Goal: Task Accomplishment & Management: Use online tool/utility

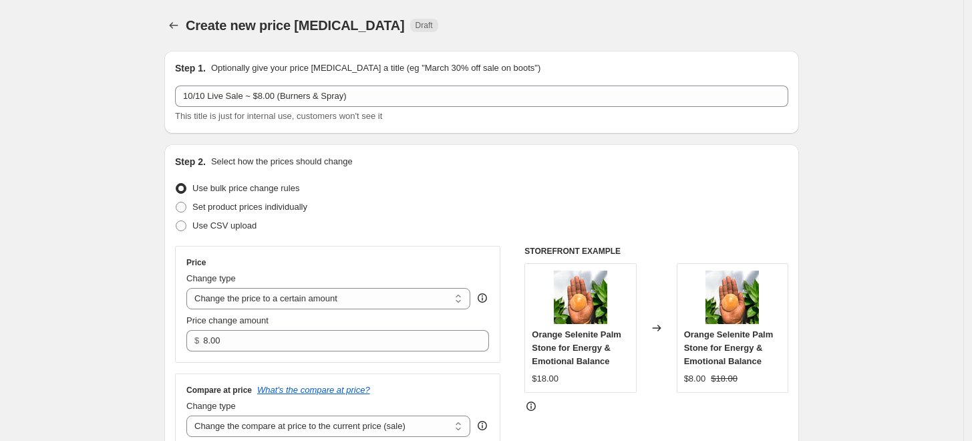
scroll to position [519, 0]
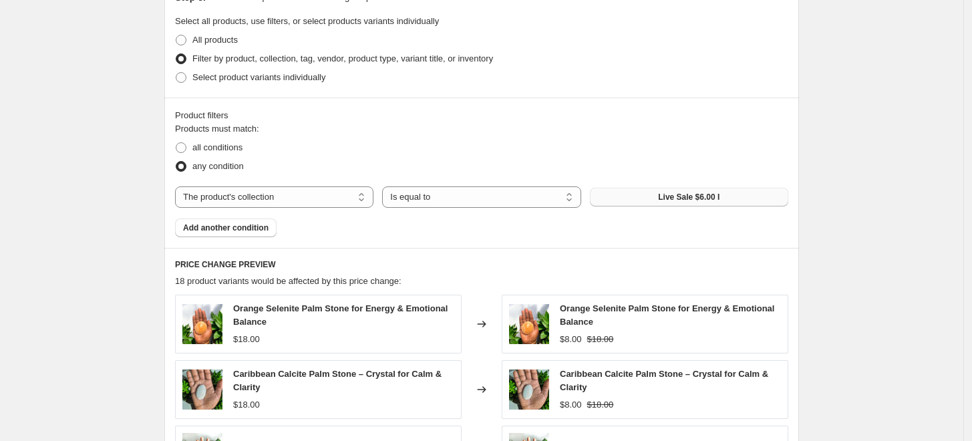
click at [684, 194] on span "Live Sale $6.00 I" at bounding box center [688, 197] width 61 height 11
click at [334, 200] on select "The product The product's collection The product's tag The product's vendor The…" at bounding box center [274, 196] width 198 height 21
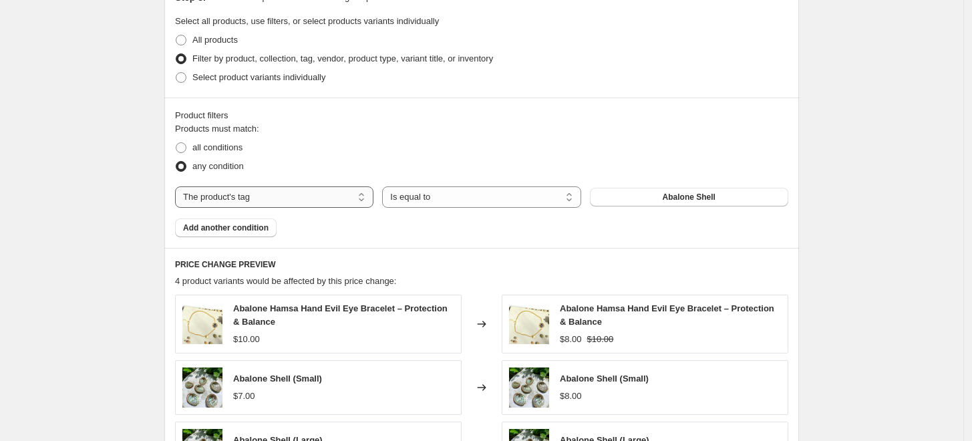
click at [331, 197] on select "The product The product's collection The product's tag The product's vendor The…" at bounding box center [274, 196] width 198 height 21
select select "collection"
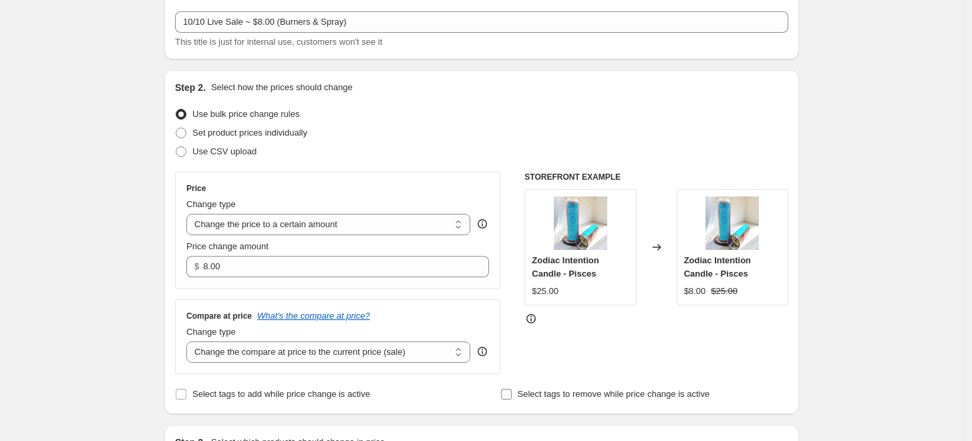
scroll to position [0, 0]
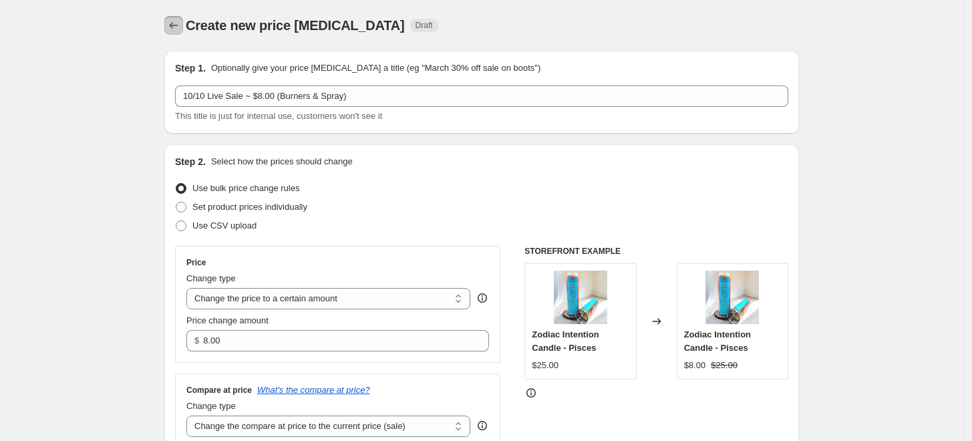
click at [180, 27] on icon "Price change jobs" at bounding box center [173, 25] width 13 height 13
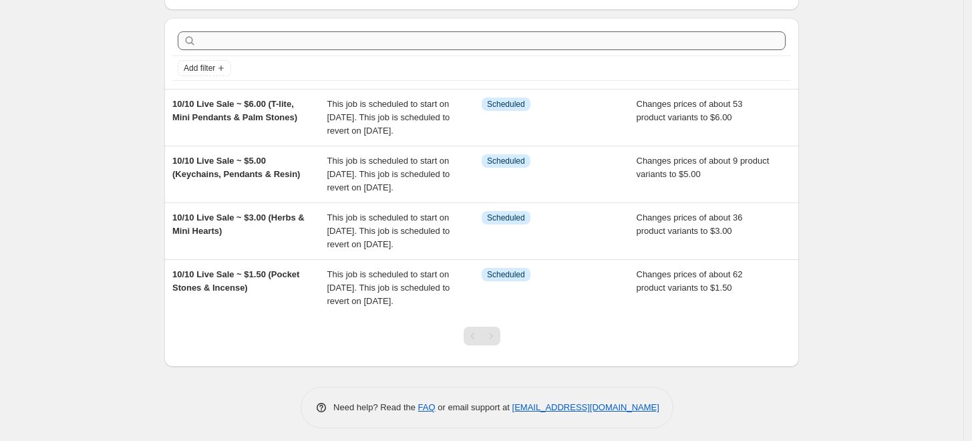
scroll to position [37, 0]
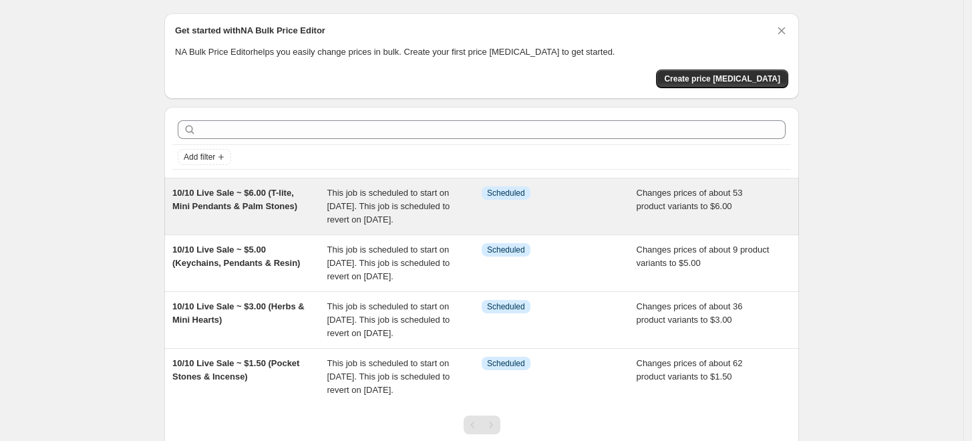
click at [279, 194] on span "10/10 Live Sale ~ $6.00 (T-lite, Mini Pendants & Palm Stones)" at bounding box center [234, 199] width 125 height 23
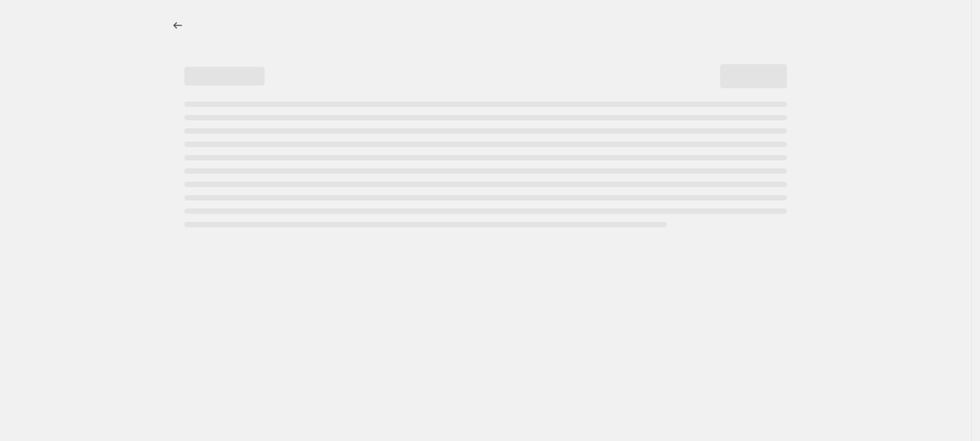
select select "collection"
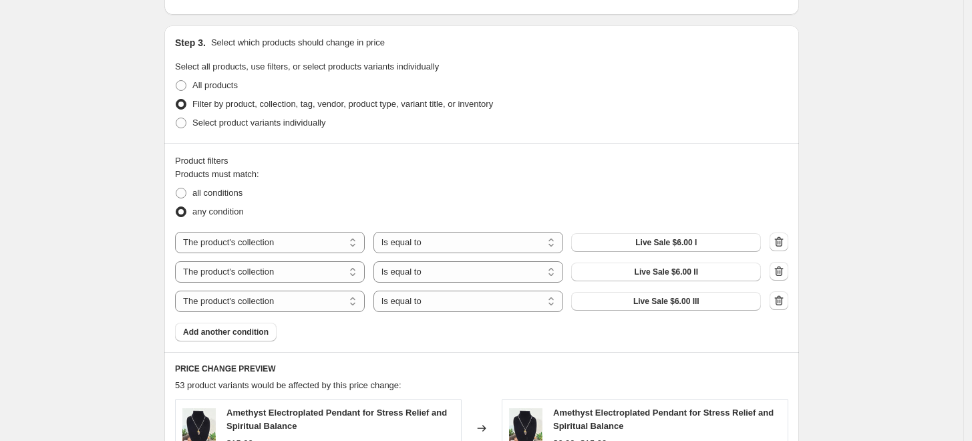
scroll to position [593, 0]
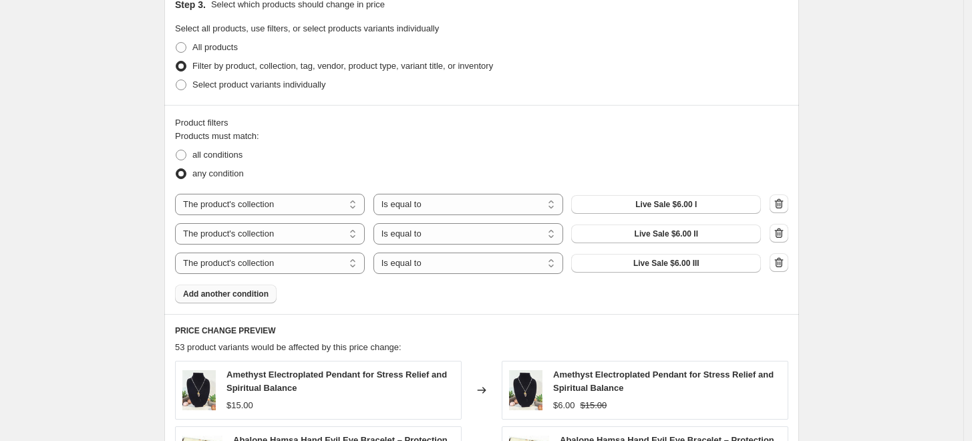
click at [237, 293] on span "Add another condition" at bounding box center [226, 294] width 86 height 11
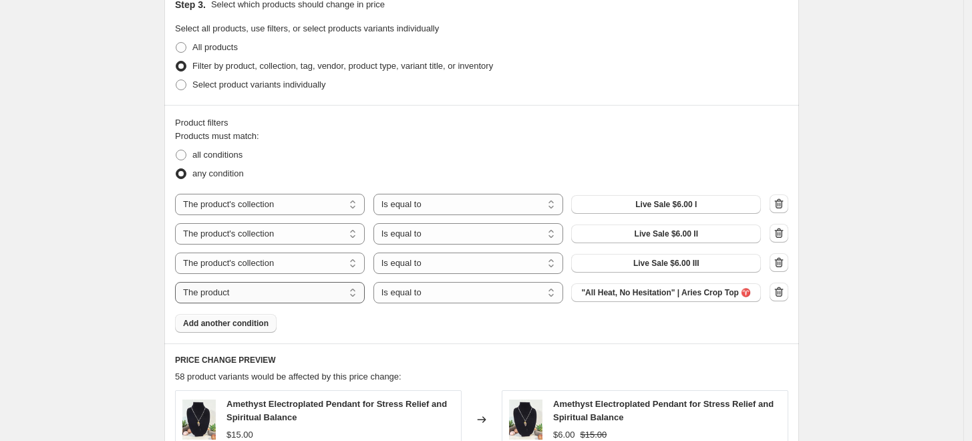
click at [358, 295] on select "The product The product's collection The product's tag The product's vendor The…" at bounding box center [270, 292] width 190 height 21
select select "collection"
click at [688, 290] on span "All Candles" at bounding box center [666, 292] width 43 height 11
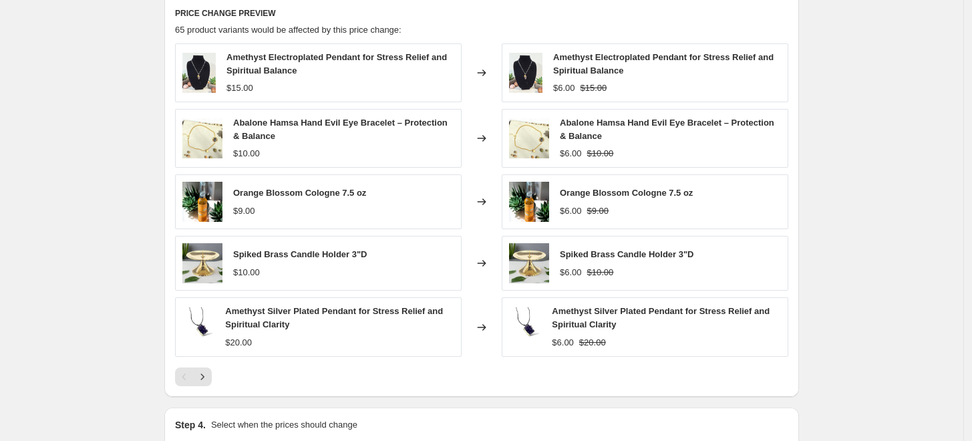
scroll to position [965, 0]
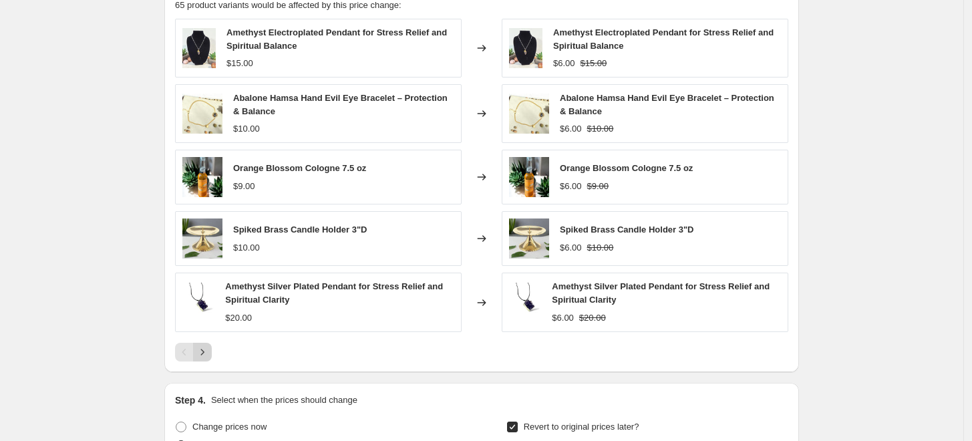
click at [209, 352] on icon "Next" at bounding box center [202, 352] width 13 height 13
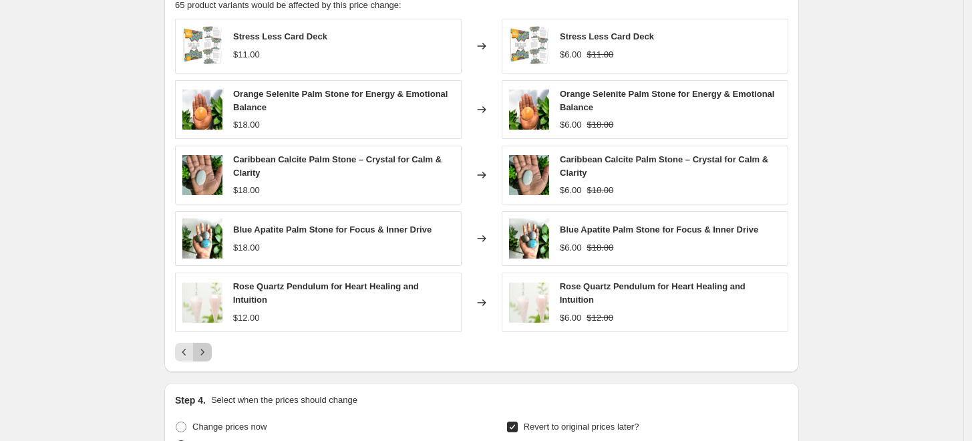
click at [209, 352] on icon "Next" at bounding box center [202, 352] width 13 height 13
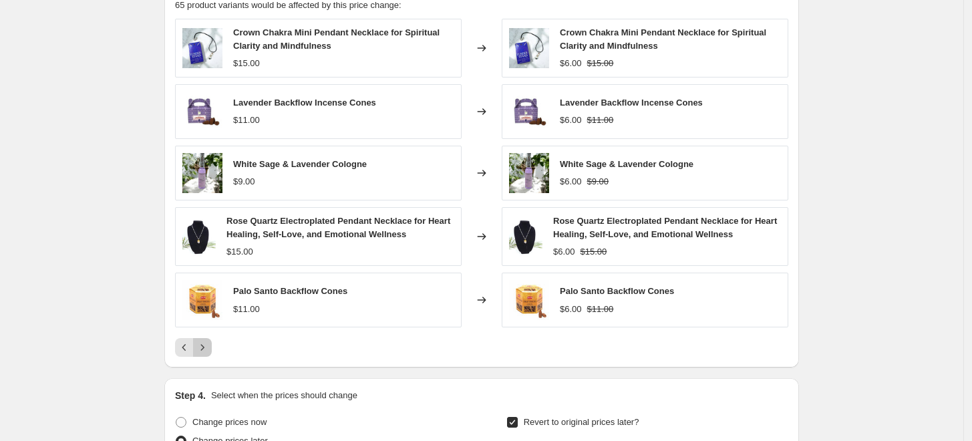
click at [209, 352] on icon "Next" at bounding box center [202, 347] width 13 height 13
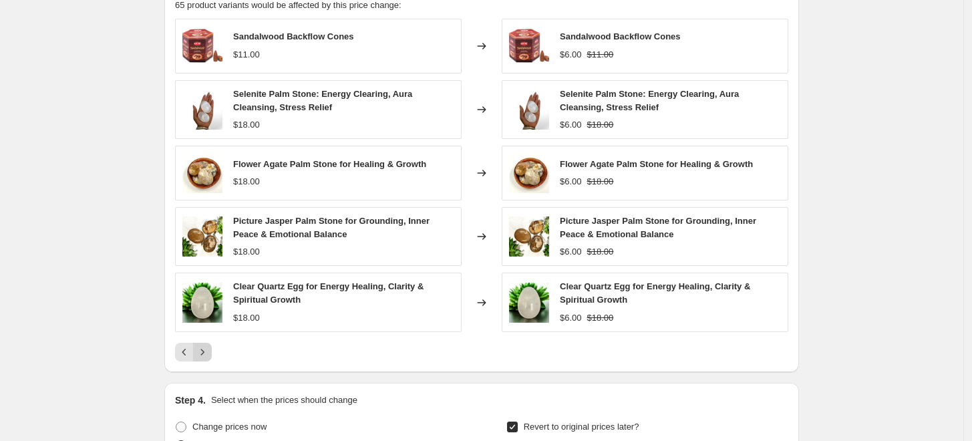
click at [207, 352] on icon "Next" at bounding box center [202, 352] width 13 height 13
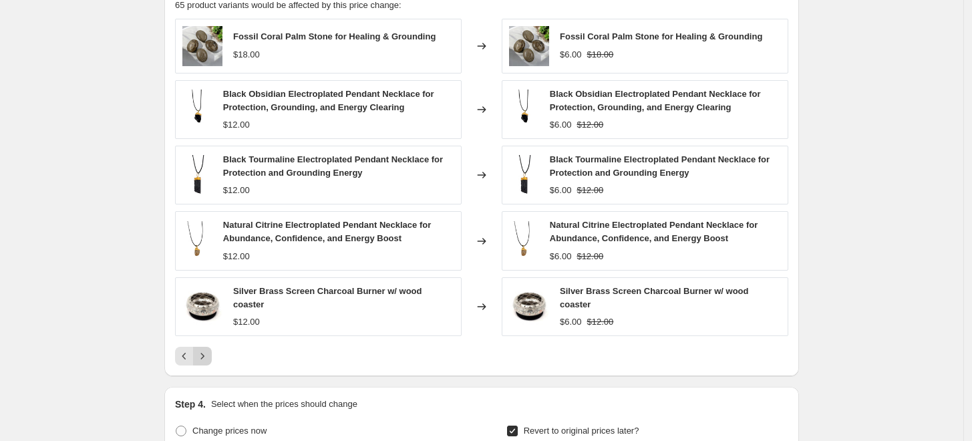
click at [207, 352] on icon "Next" at bounding box center [202, 356] width 13 height 13
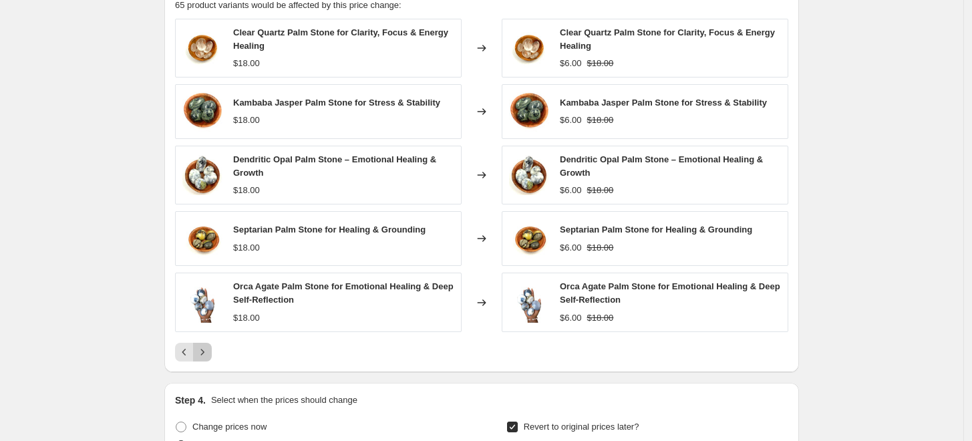
click at [207, 352] on icon "Next" at bounding box center [202, 352] width 13 height 13
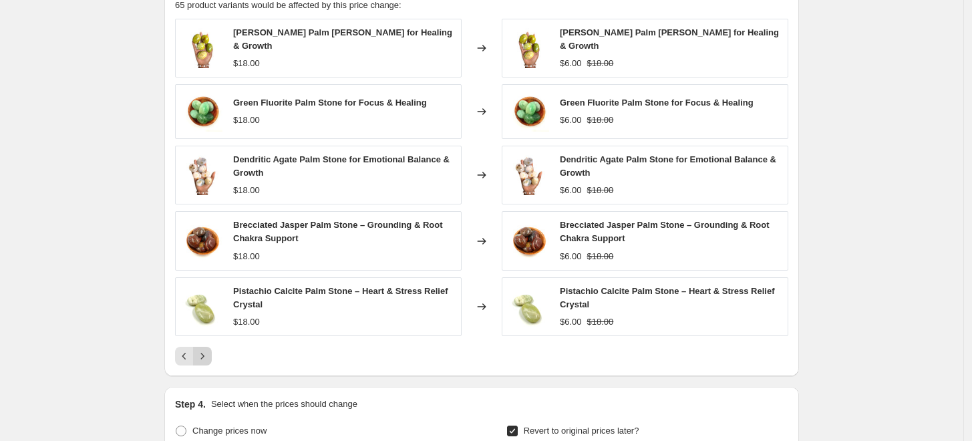
click at [207, 352] on icon "Next" at bounding box center [202, 356] width 13 height 13
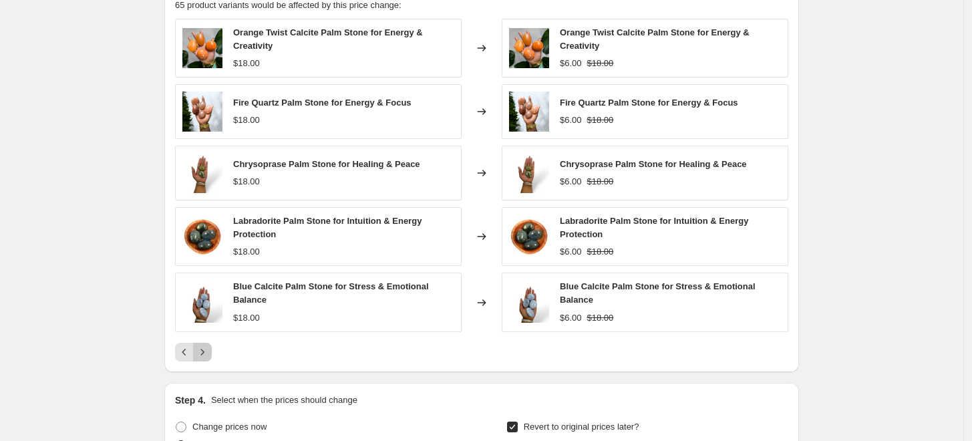
click at [207, 352] on icon "Next" at bounding box center [202, 352] width 13 height 13
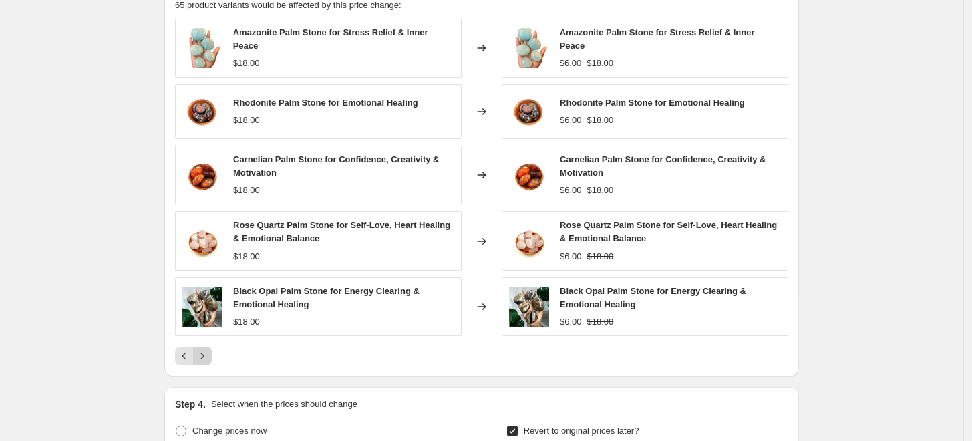
click at [207, 352] on icon "Next" at bounding box center [202, 356] width 13 height 13
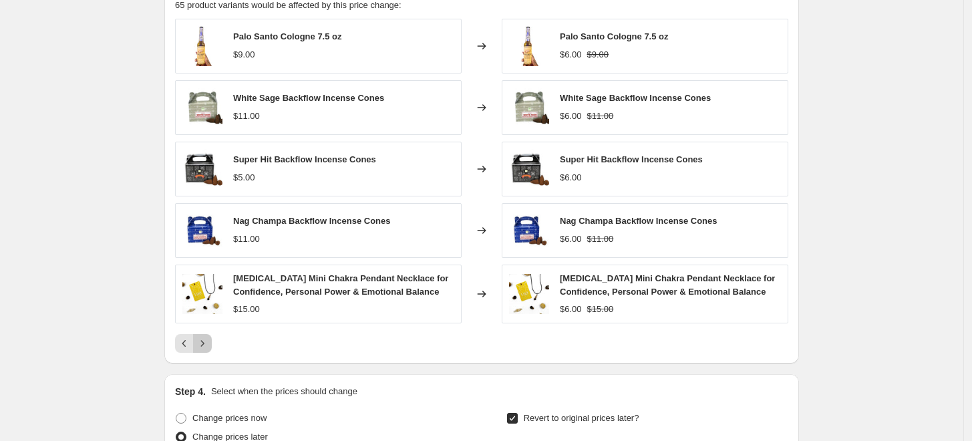
click at [208, 342] on icon "Next" at bounding box center [202, 343] width 13 height 13
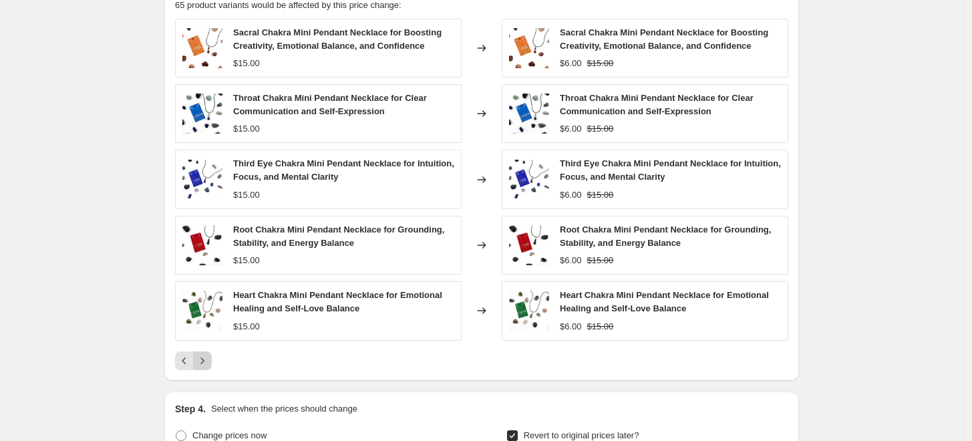
click at [204, 360] on icon "Next" at bounding box center [202, 361] width 3 height 6
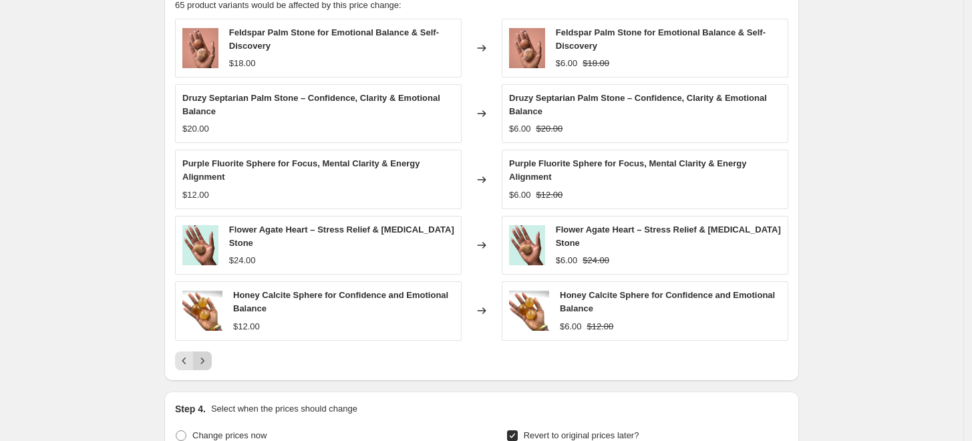
click at [204, 360] on icon "Next" at bounding box center [202, 361] width 3 height 6
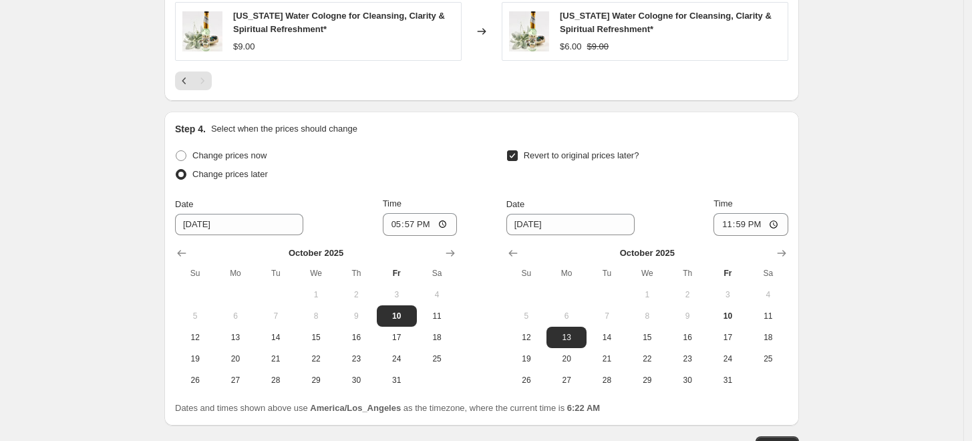
scroll to position [1335, 0]
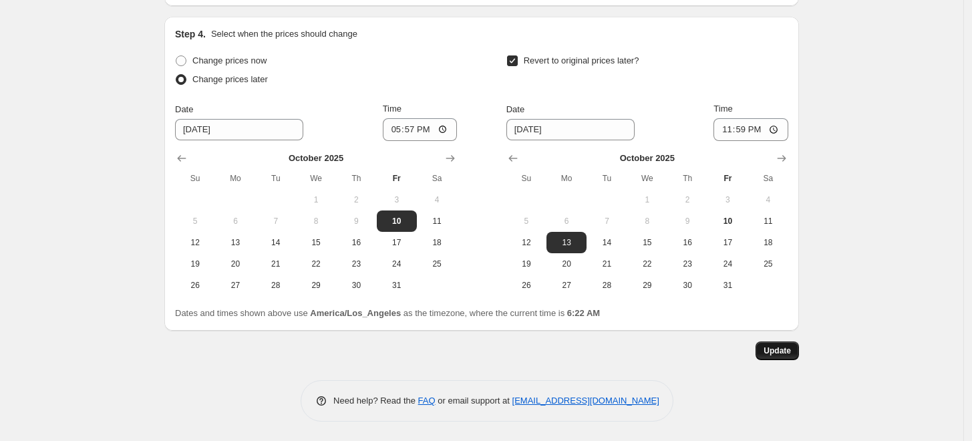
click at [785, 354] on span "Update" at bounding box center [777, 351] width 27 height 11
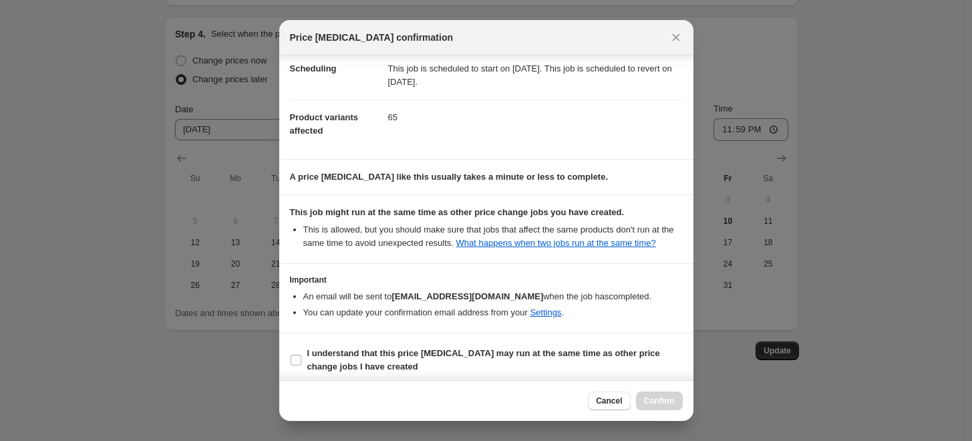
scroll to position [118, 0]
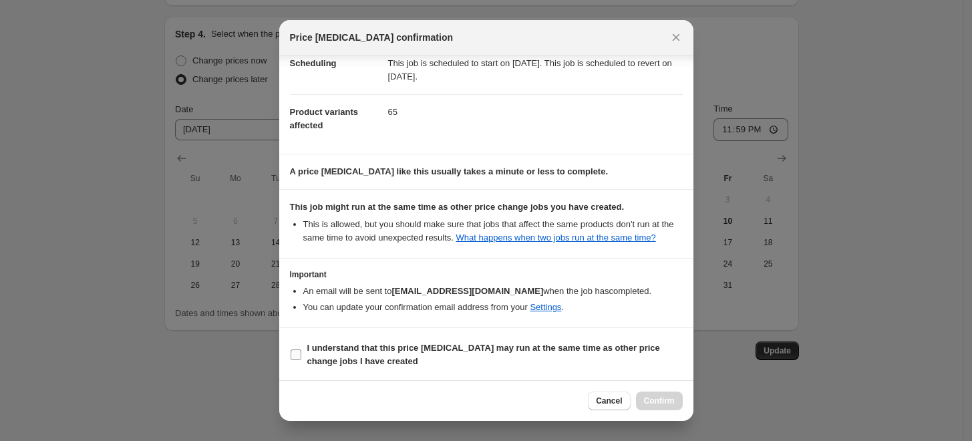
click at [297, 349] on span ":rtd:" at bounding box center [296, 355] width 12 height 12
click at [297, 350] on input "I understand that this price change job may run at the same time as other price…" at bounding box center [296, 355] width 11 height 11
checkbox input "true"
click at [658, 398] on span "Confirm" at bounding box center [659, 401] width 31 height 11
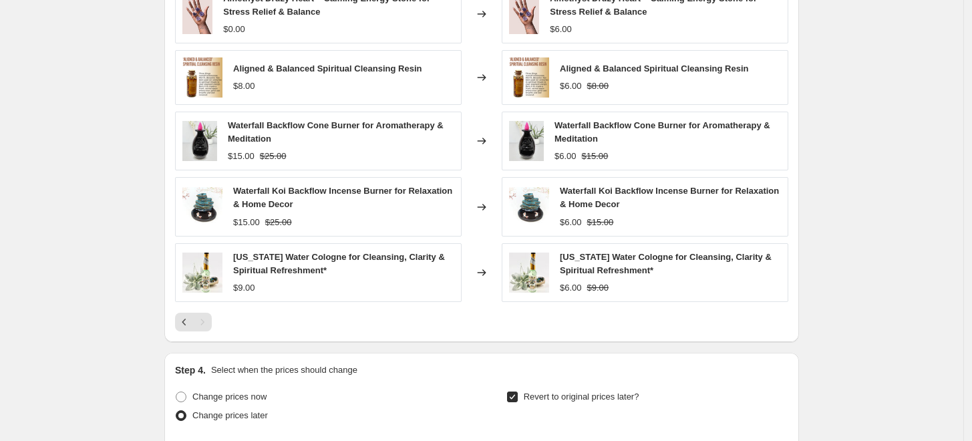
scroll to position [1038, 0]
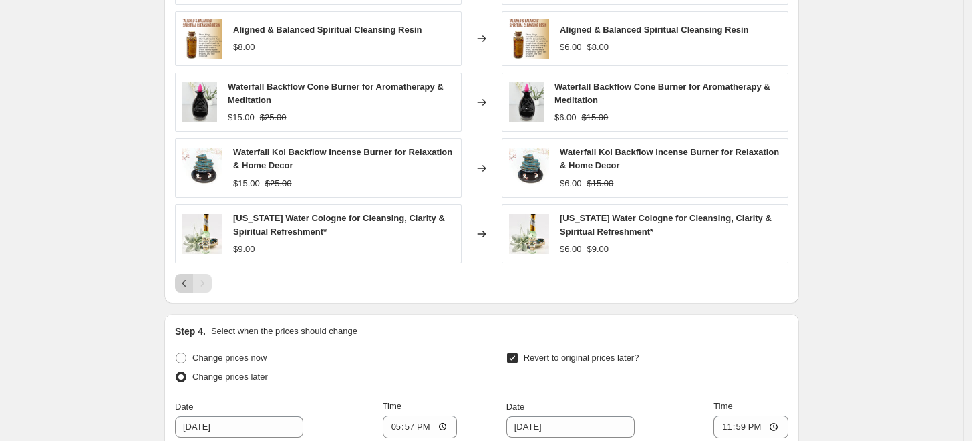
click at [185, 285] on icon "Previous" at bounding box center [184, 283] width 13 height 13
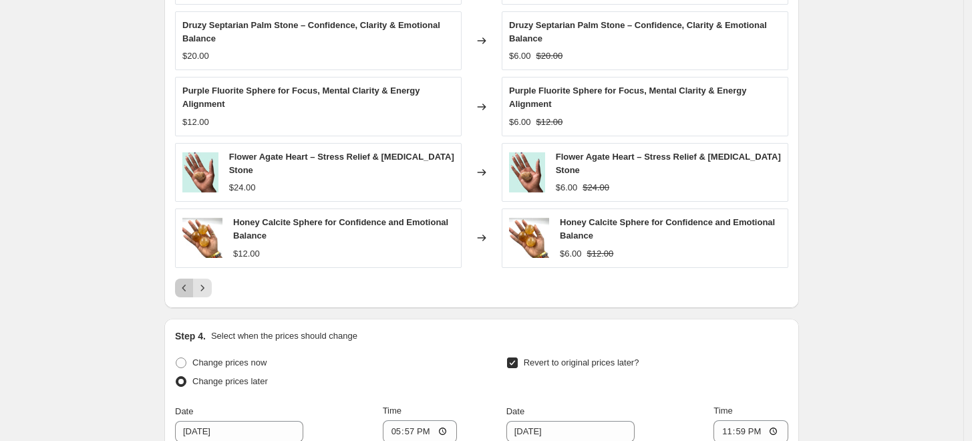
click at [185, 285] on icon "Previous" at bounding box center [184, 287] width 13 height 13
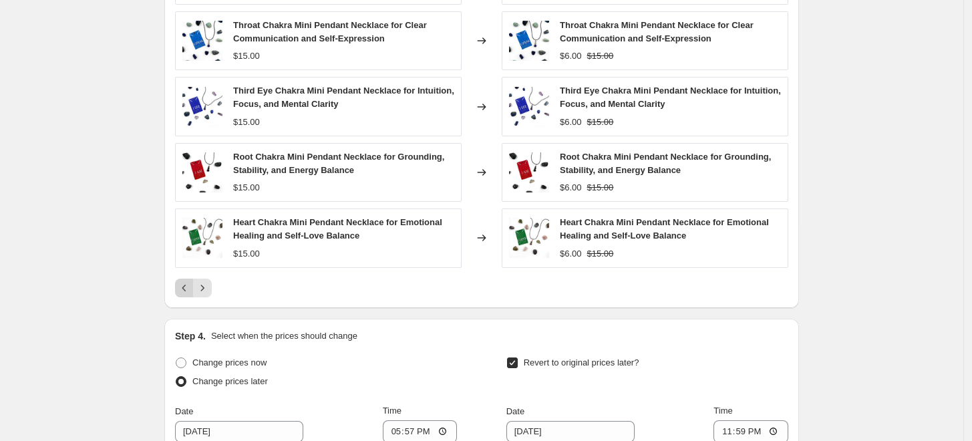
click at [185, 285] on icon "Previous" at bounding box center [184, 287] width 13 height 13
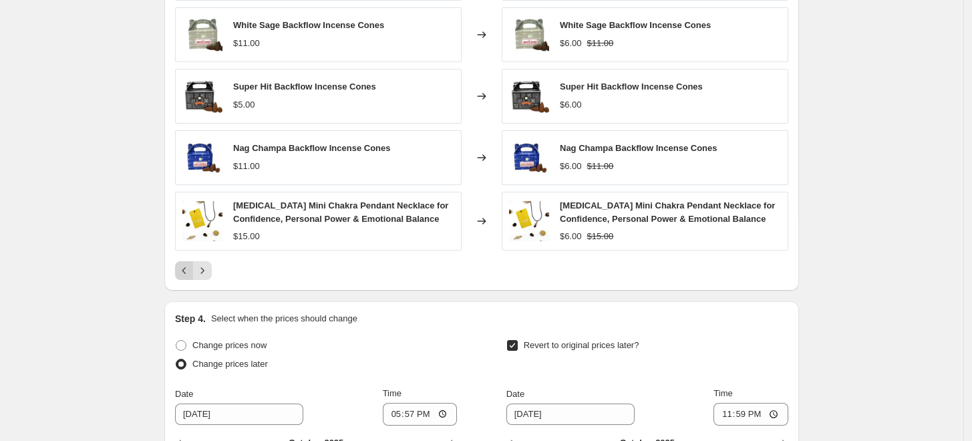
click at [185, 285] on div "PRICE CHANGE PREVIEW 65 product variants would be affected by this price change…" at bounding box center [481, 95] width 635 height 392
click at [188, 273] on icon "Previous" at bounding box center [184, 270] width 13 height 13
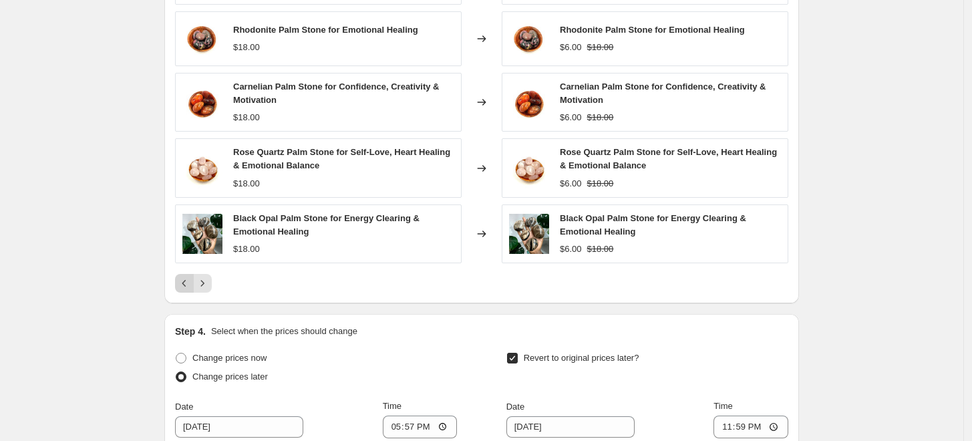
click at [183, 286] on button "Previous" at bounding box center [184, 283] width 19 height 19
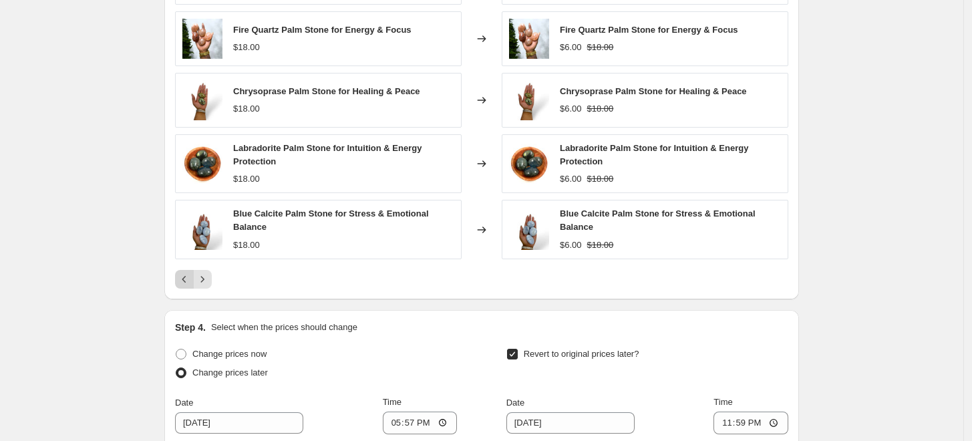
click at [183, 286] on button "Previous" at bounding box center [184, 279] width 19 height 19
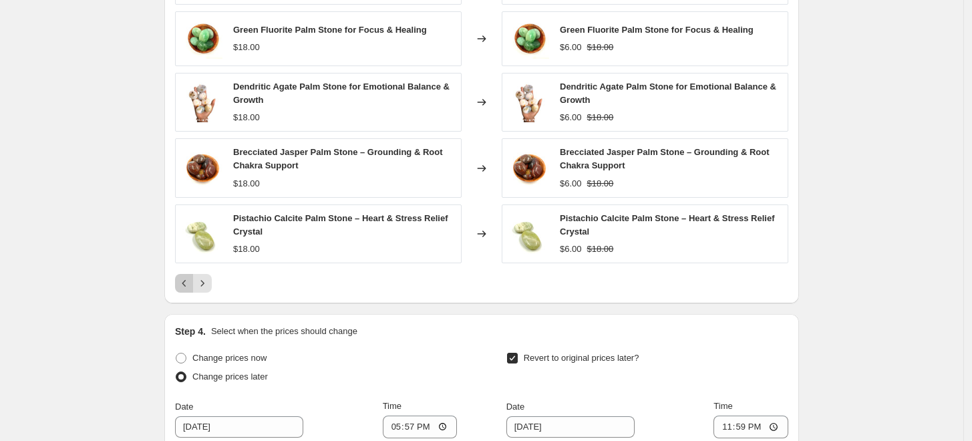
click at [186, 281] on icon "Previous" at bounding box center [184, 283] width 13 height 13
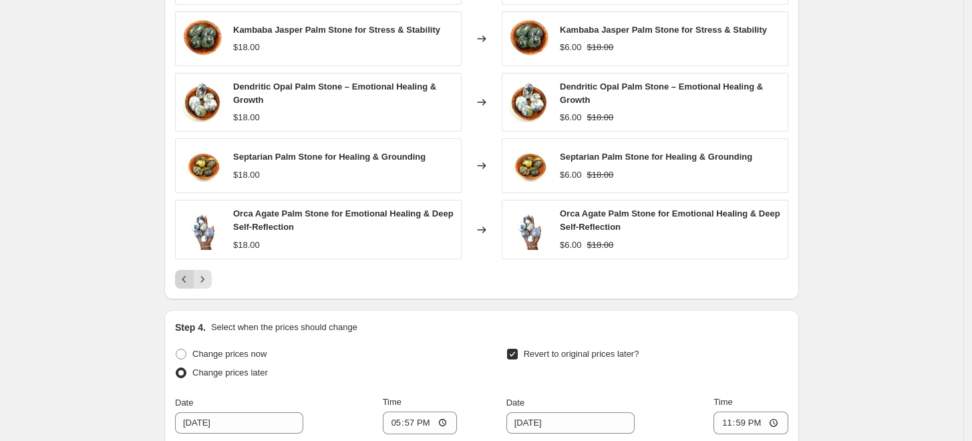
click at [186, 279] on icon "Previous" at bounding box center [184, 279] width 13 height 13
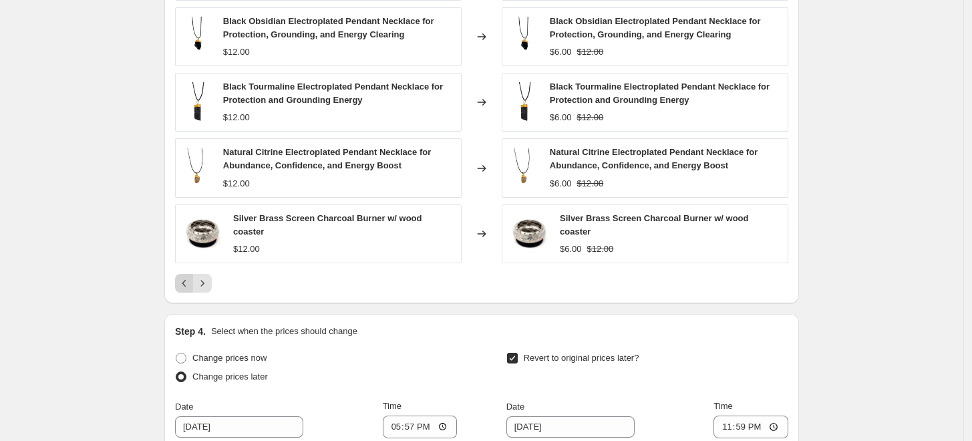
click at [186, 279] on icon "Previous" at bounding box center [184, 283] width 13 height 13
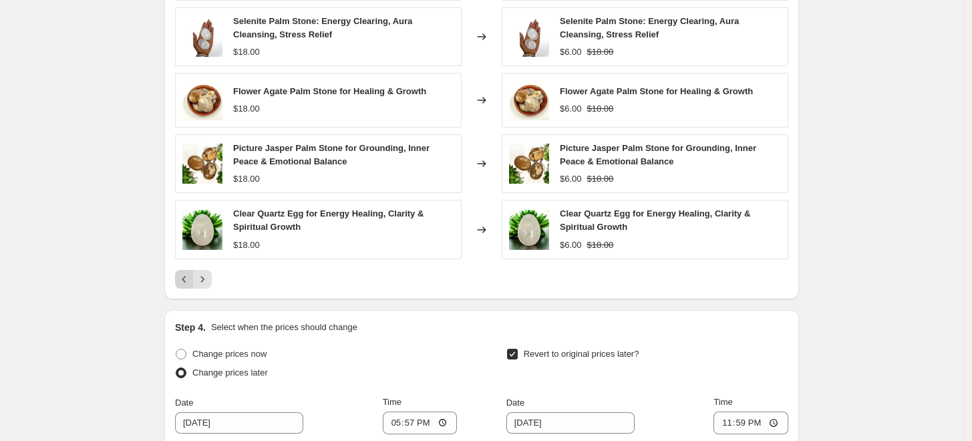
click at [186, 279] on icon "Previous" at bounding box center [184, 279] width 13 height 13
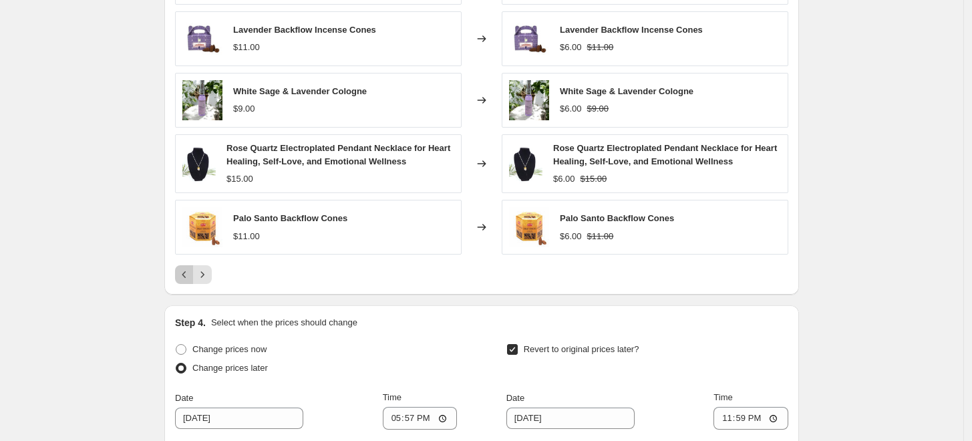
click at [186, 279] on icon "Previous" at bounding box center [184, 274] width 13 height 13
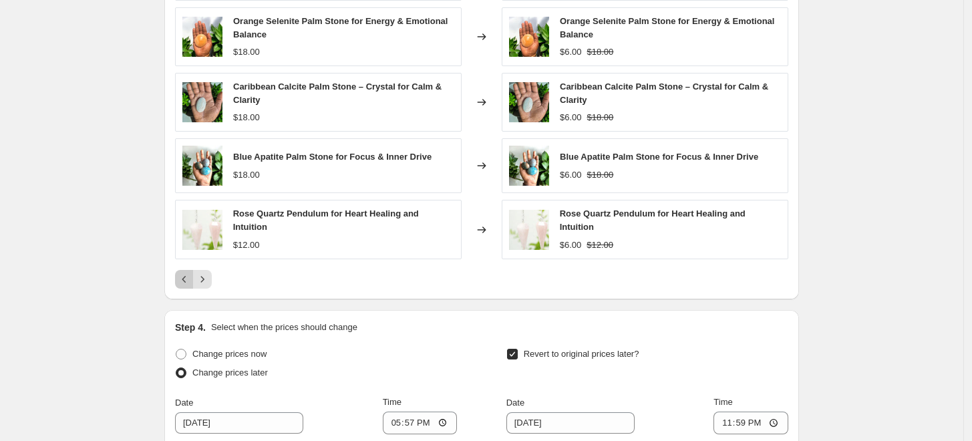
click at [186, 279] on icon "Previous" at bounding box center [184, 279] width 13 height 13
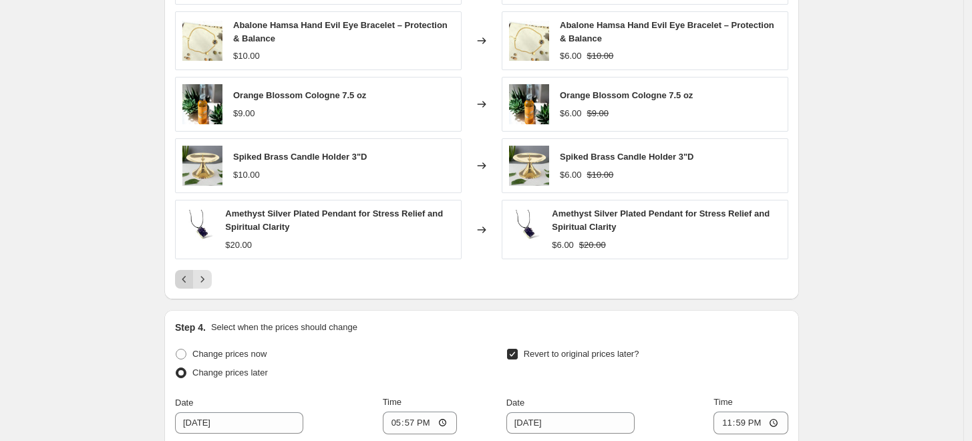
click at [186, 279] on div "Pagination" at bounding box center [184, 279] width 19 height 19
click at [204, 278] on icon "Next" at bounding box center [202, 279] width 13 height 13
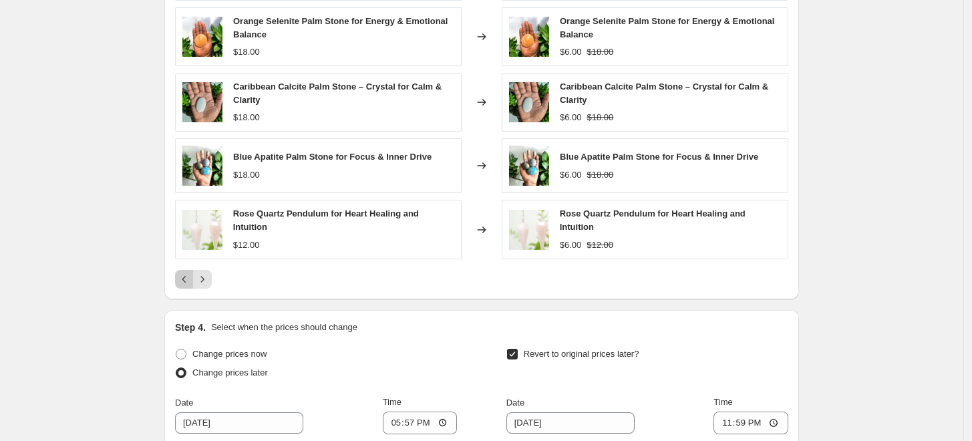
click at [186, 281] on icon "Previous" at bounding box center [184, 279] width 13 height 13
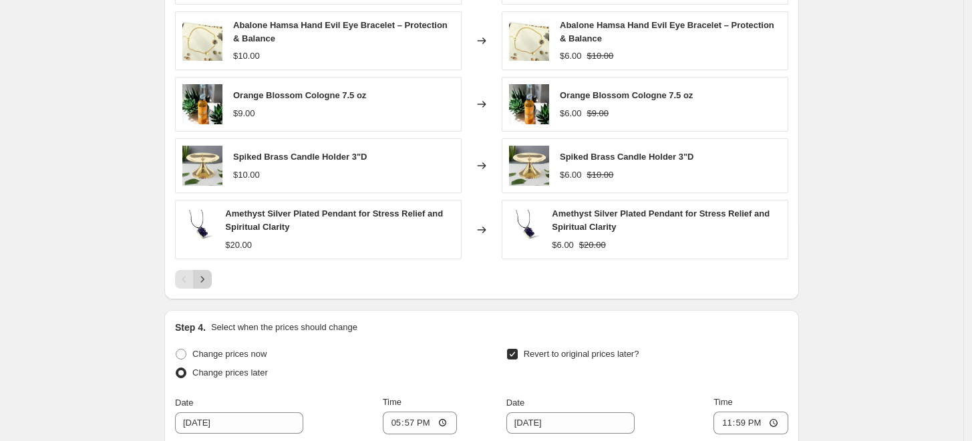
click at [204, 281] on icon "Next" at bounding box center [202, 279] width 3 height 6
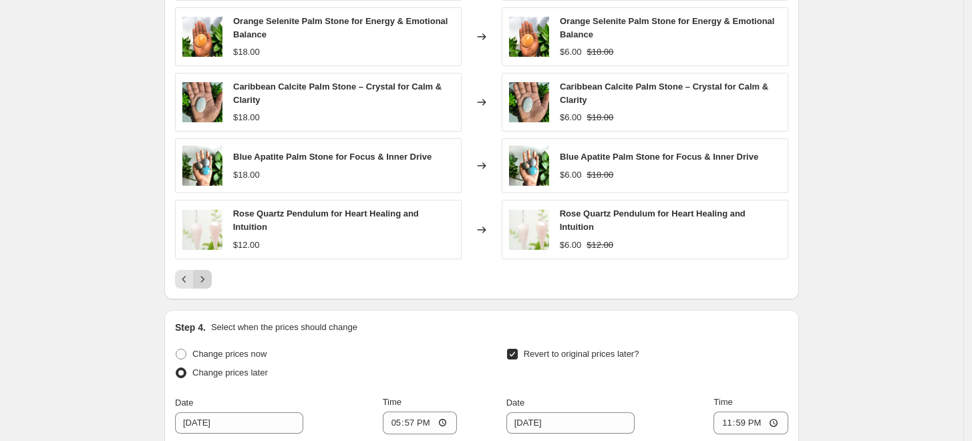
click at [204, 281] on icon "Next" at bounding box center [202, 279] width 3 height 6
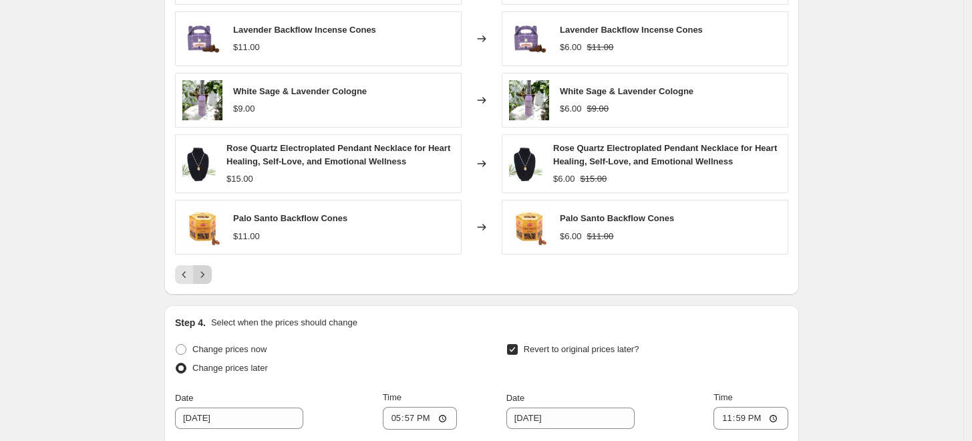
click at [206, 281] on icon "Next" at bounding box center [202, 274] width 13 height 13
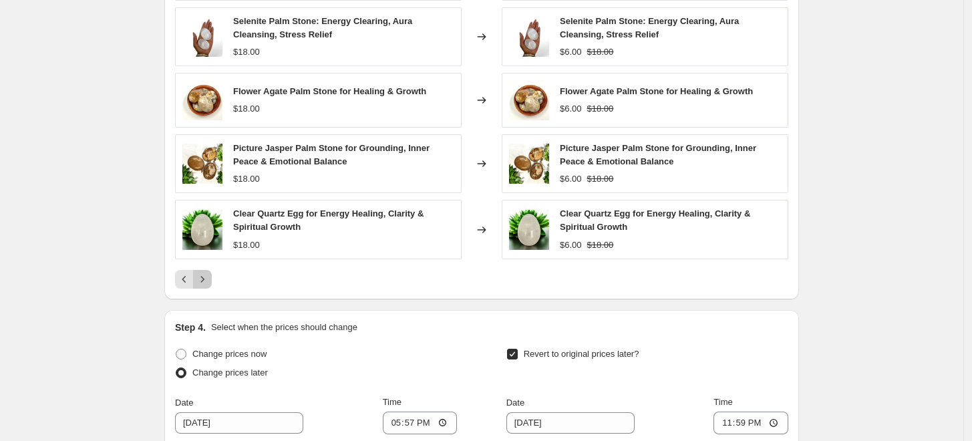
click at [204, 280] on icon "Next" at bounding box center [202, 279] width 3 height 6
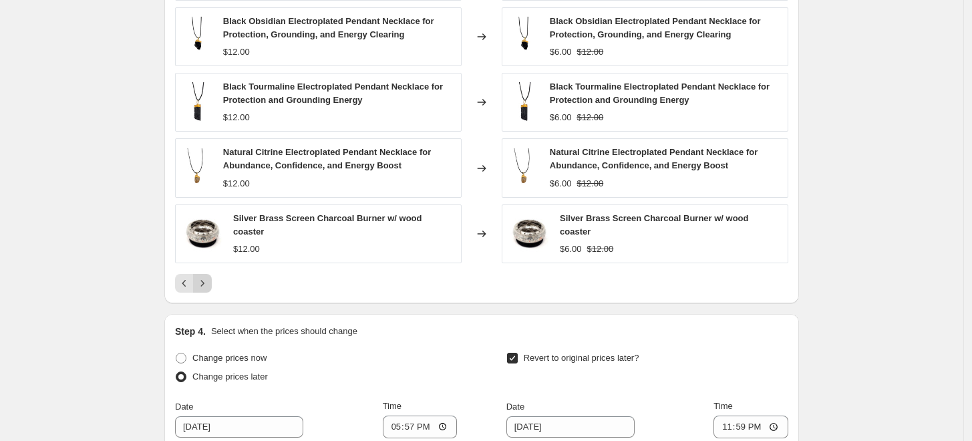
click at [204, 280] on icon "Next" at bounding box center [202, 283] width 3 height 6
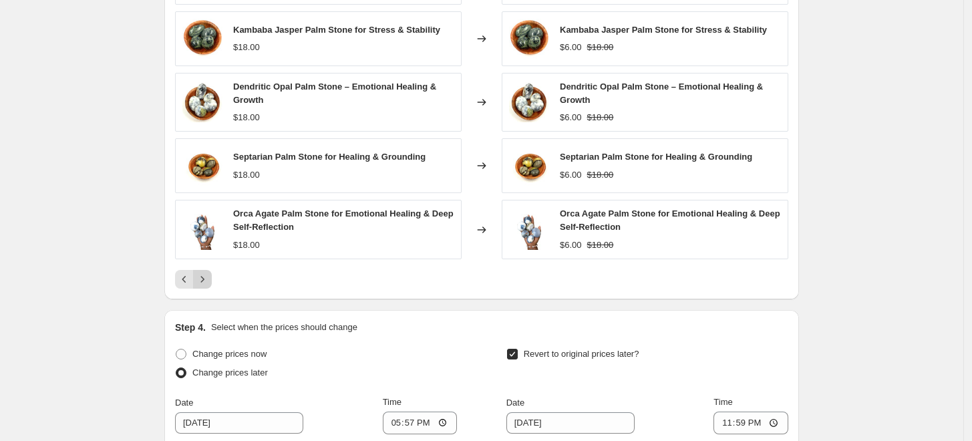
click at [204, 280] on icon "Next" at bounding box center [202, 279] width 3 height 6
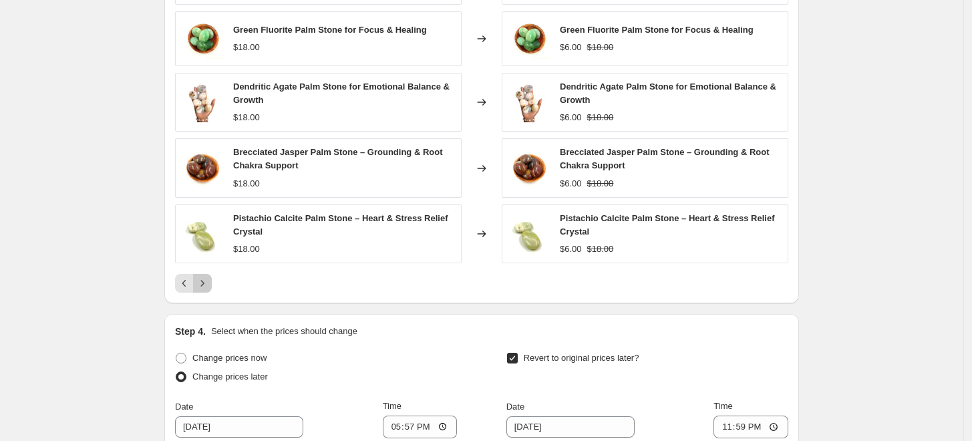
click at [204, 280] on icon "Next" at bounding box center [202, 283] width 3 height 6
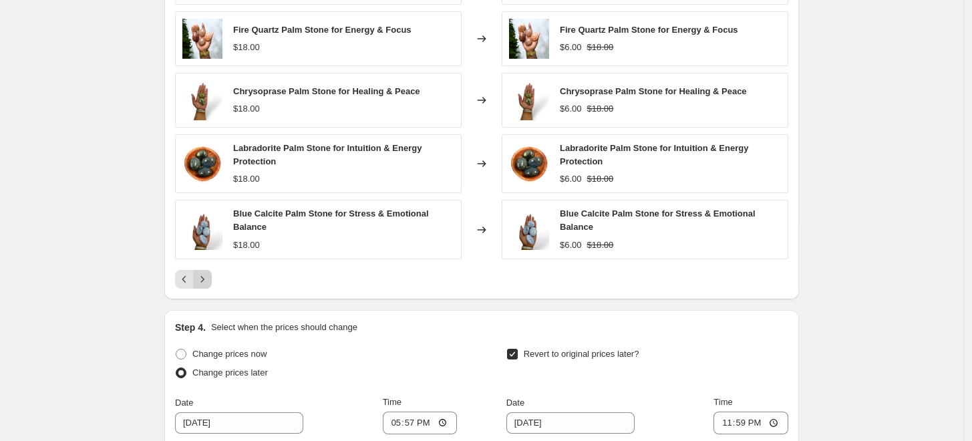
click at [204, 280] on icon "Next" at bounding box center [202, 279] width 3 height 6
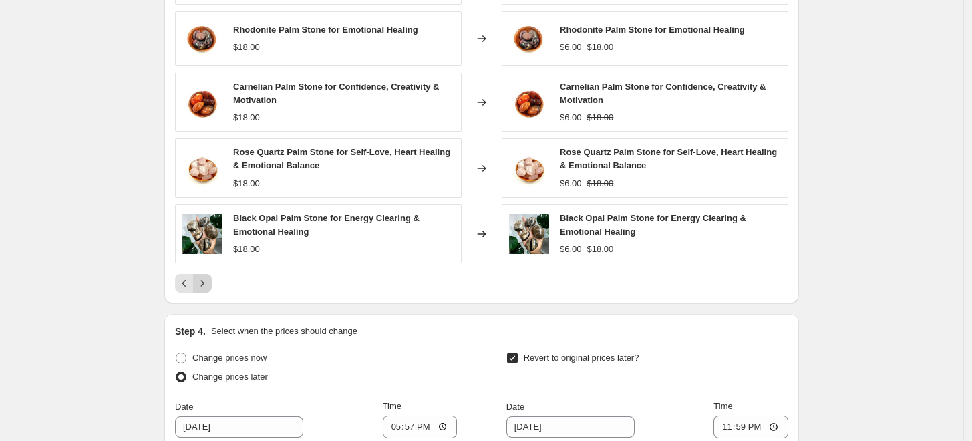
click at [204, 280] on icon "Next" at bounding box center [202, 283] width 3 height 6
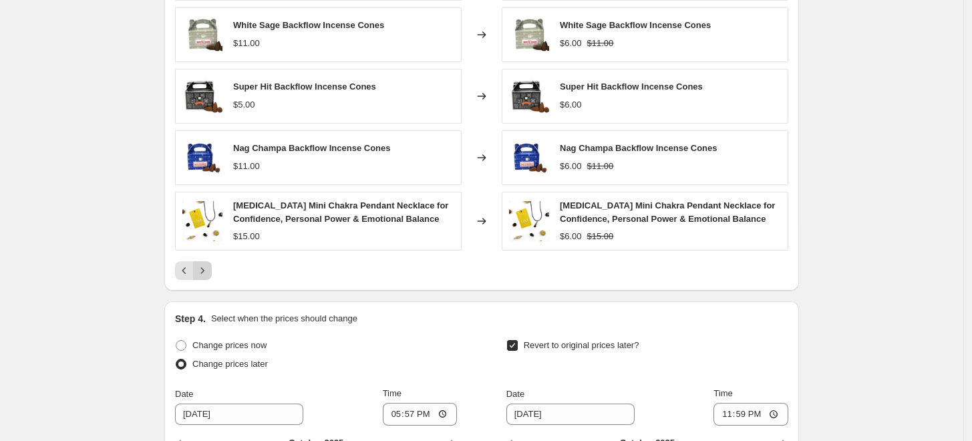
click at [209, 270] on icon "Next" at bounding box center [202, 270] width 13 height 13
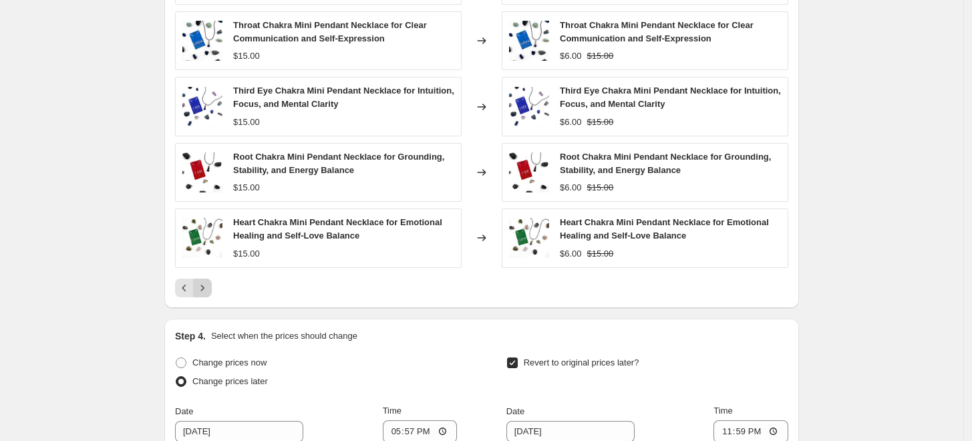
click at [209, 285] on icon "Next" at bounding box center [202, 287] width 13 height 13
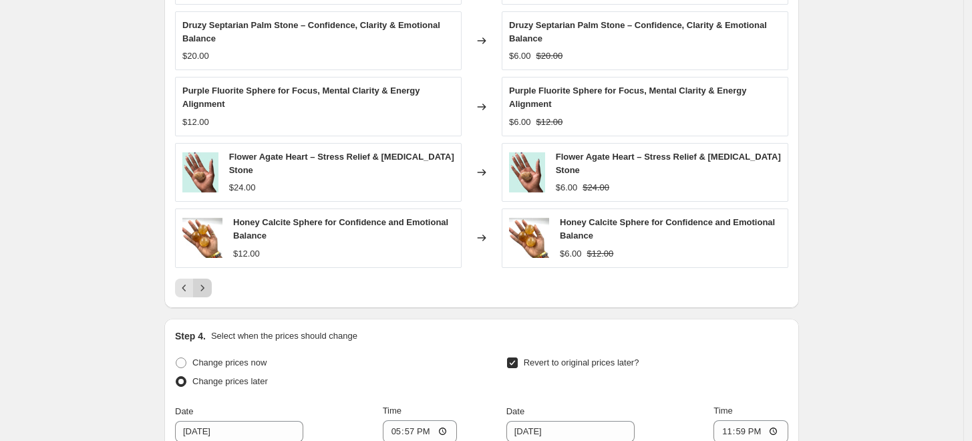
click at [206, 286] on icon "Next" at bounding box center [202, 287] width 13 height 13
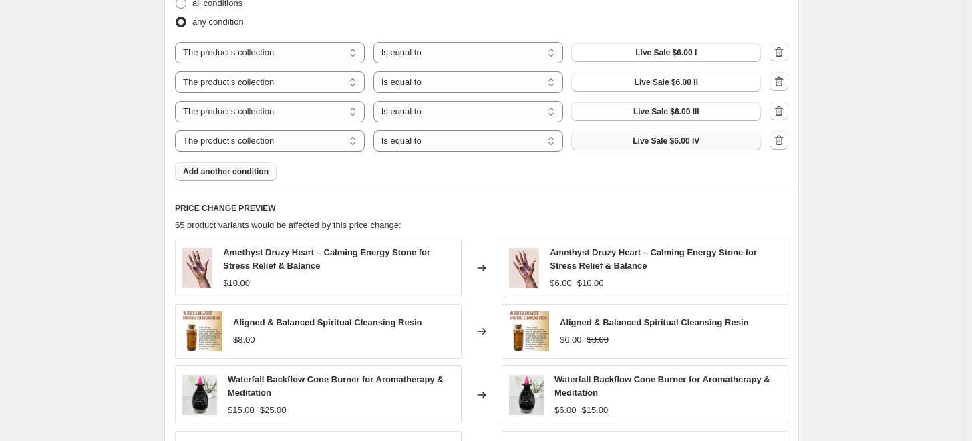
scroll to position [667, 0]
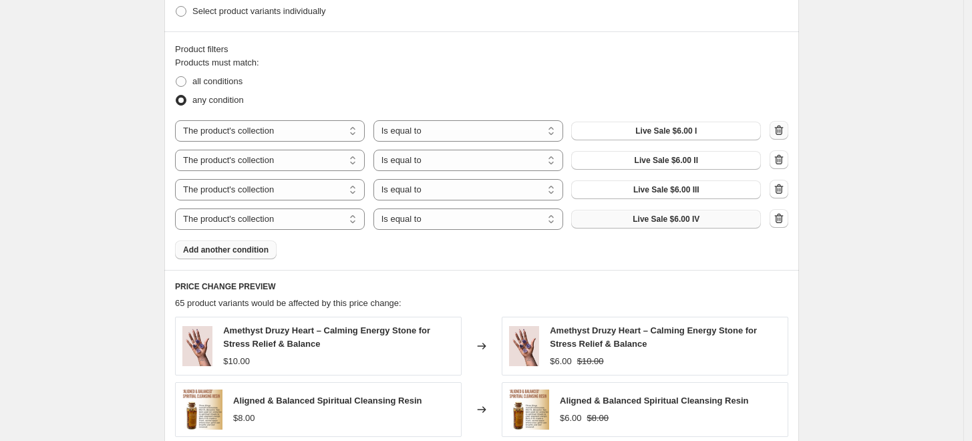
click at [779, 132] on icon "button" at bounding box center [779, 130] width 13 height 13
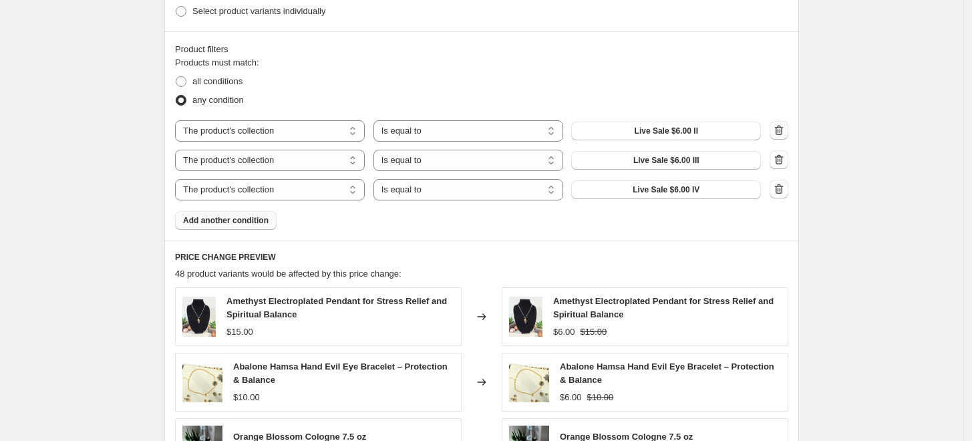
click at [781, 132] on icon "button" at bounding box center [779, 131] width 9 height 10
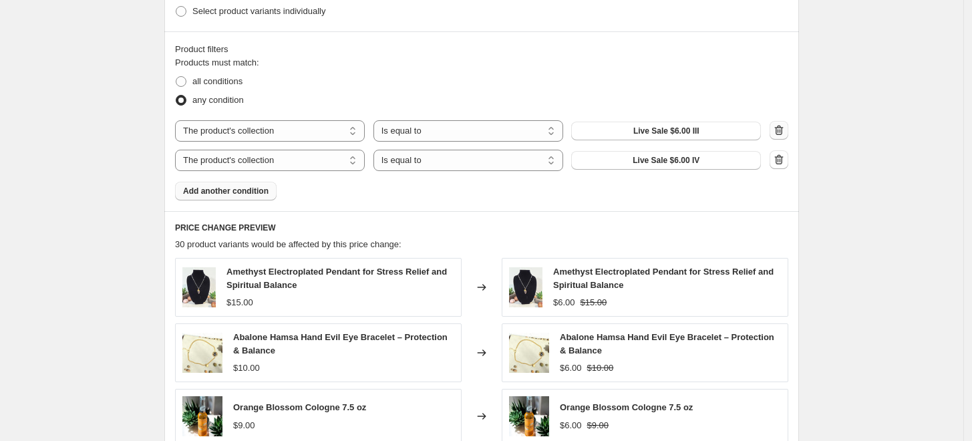
click at [781, 132] on icon "button" at bounding box center [779, 131] width 9 height 10
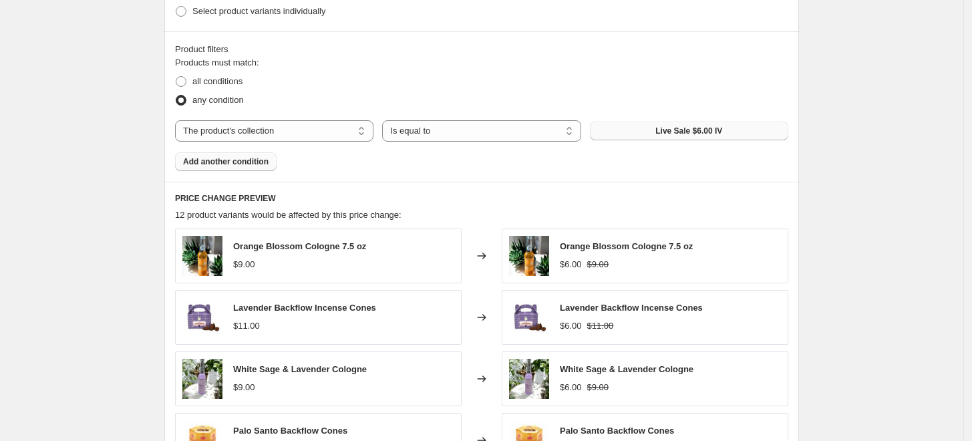
click at [652, 134] on button "Live Sale $6.00 IV" at bounding box center [689, 131] width 198 height 19
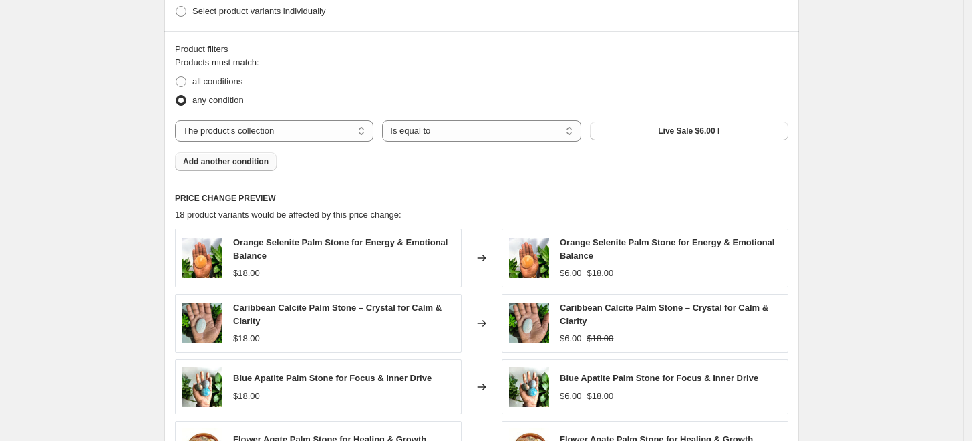
click at [241, 167] on span "Add another condition" at bounding box center [226, 161] width 86 height 11
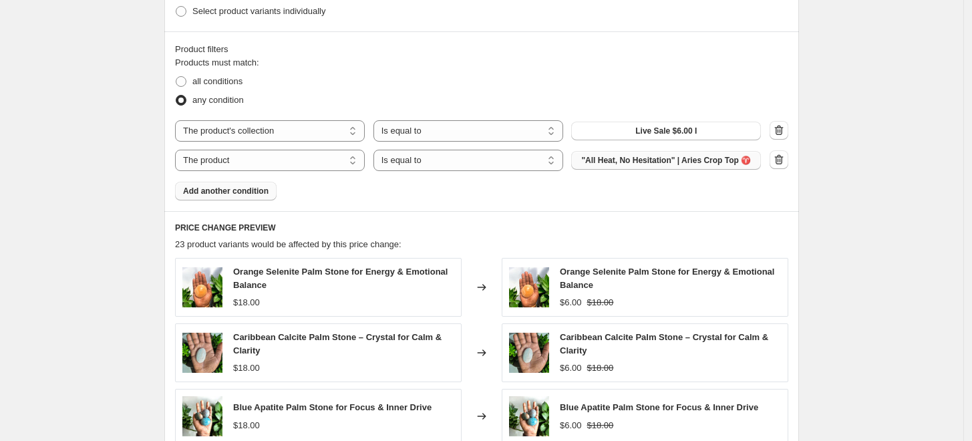
click at [670, 159] on span ""All Heat, No Hesitation" | Aries Crop Top ♈️" at bounding box center [666, 160] width 170 height 11
click at [441, 160] on select "Is equal to Is not equal to" at bounding box center [469, 160] width 190 height 21
click at [294, 160] on select "The product The product's collection The product's tag The product's vendor The…" at bounding box center [270, 160] width 190 height 21
select select "collection"
click at [702, 159] on button "All Candles" at bounding box center [666, 160] width 190 height 19
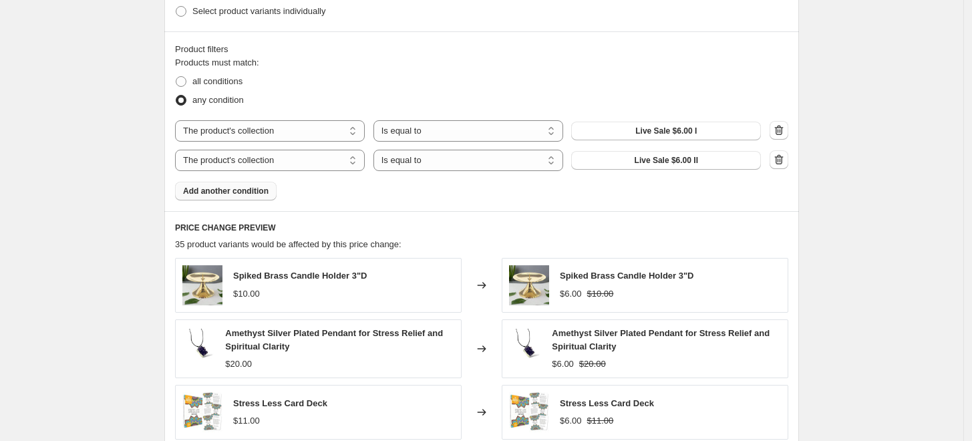
click at [261, 194] on span "Add another condition" at bounding box center [226, 191] width 86 height 11
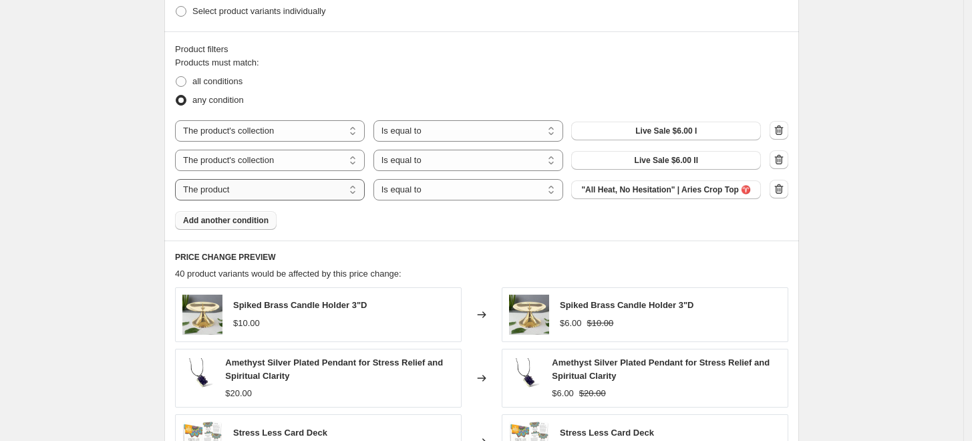
click at [321, 192] on select "The product The product's collection The product's tag The product's vendor The…" at bounding box center [270, 189] width 190 height 21
select select "collection"
click at [633, 189] on button "All Candles" at bounding box center [666, 189] width 190 height 19
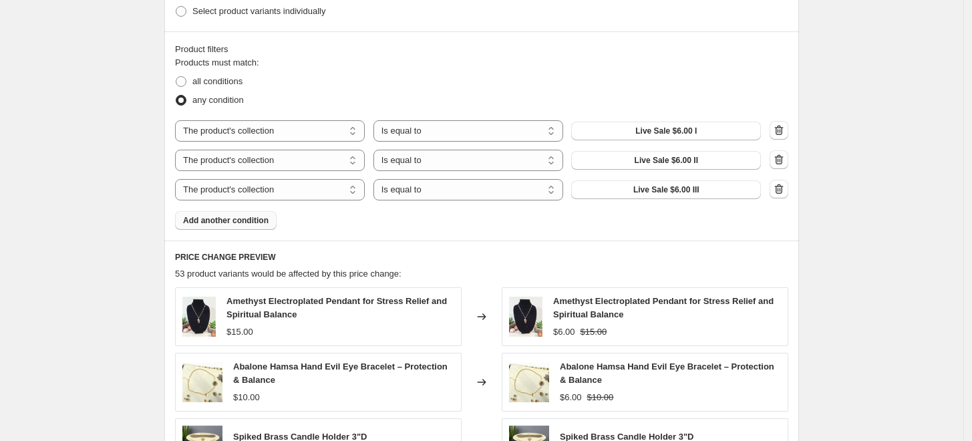
click at [235, 224] on span "Add another condition" at bounding box center [226, 220] width 86 height 11
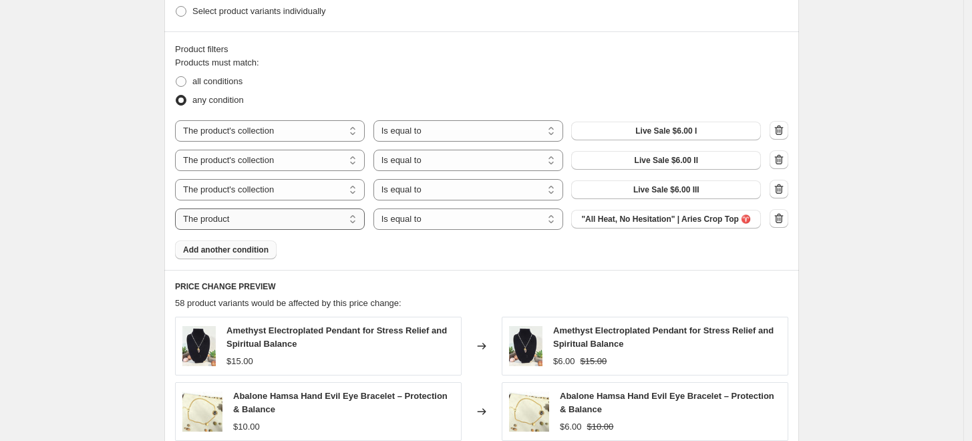
click at [348, 219] on select "The product The product's collection The product's tag The product's vendor The…" at bounding box center [270, 219] width 190 height 21
select select "collection"
click at [652, 218] on span "All Candles" at bounding box center [666, 219] width 43 height 11
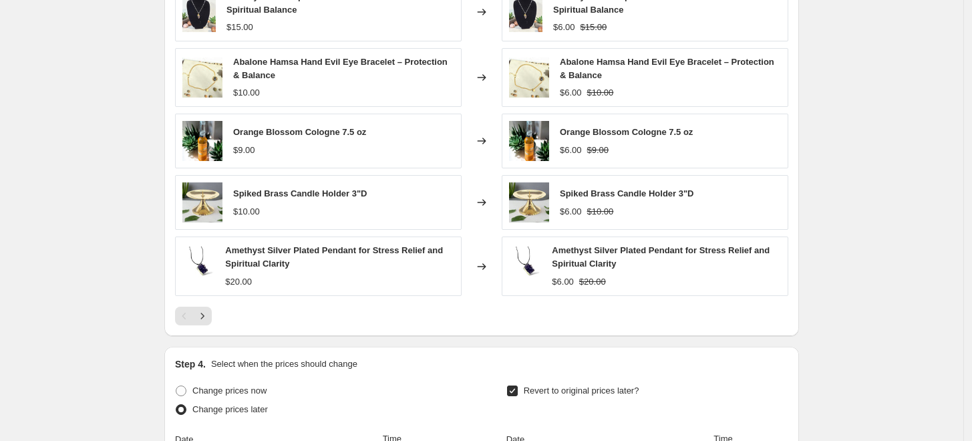
scroll to position [1038, 0]
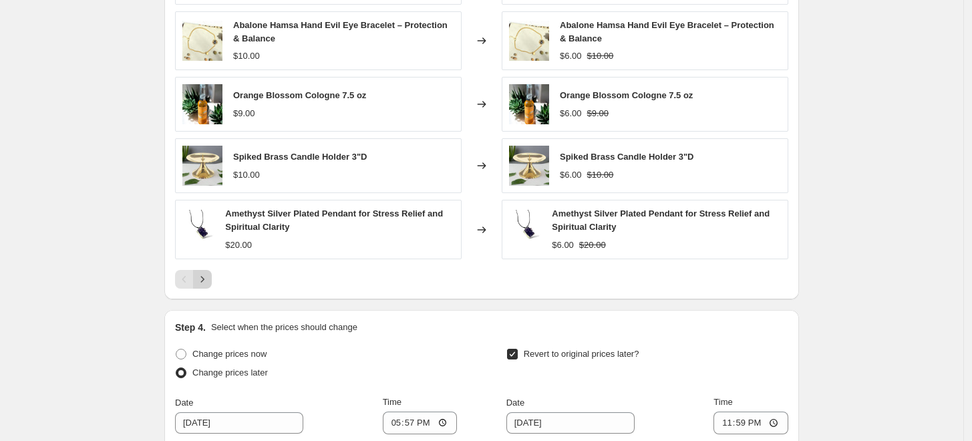
click at [203, 278] on icon "Next" at bounding box center [202, 279] width 13 height 13
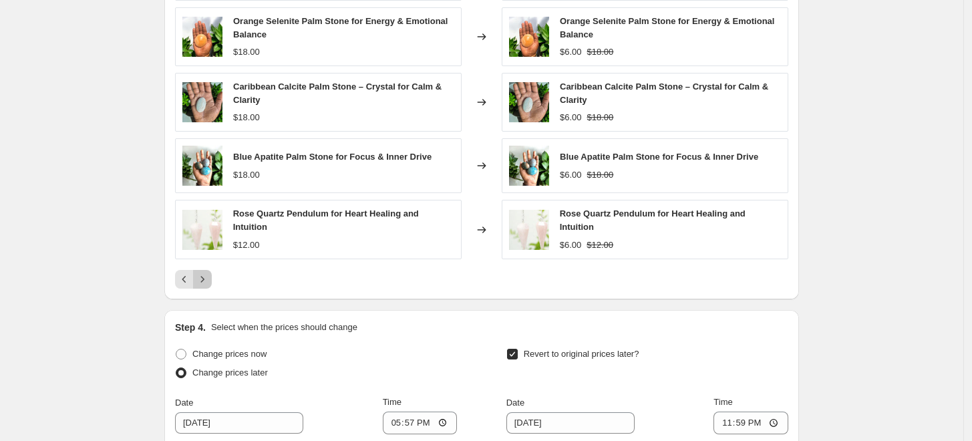
click at [203, 279] on icon "Next" at bounding box center [202, 279] width 13 height 13
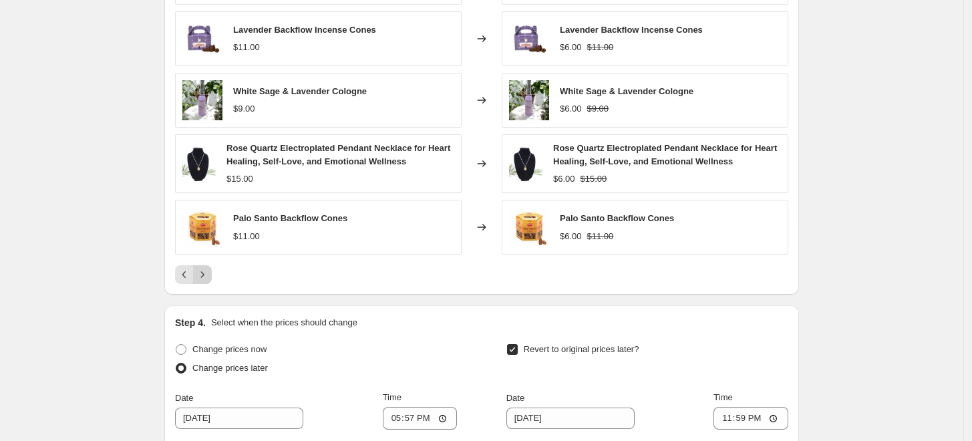
click at [203, 278] on icon "Next" at bounding box center [202, 274] width 13 height 13
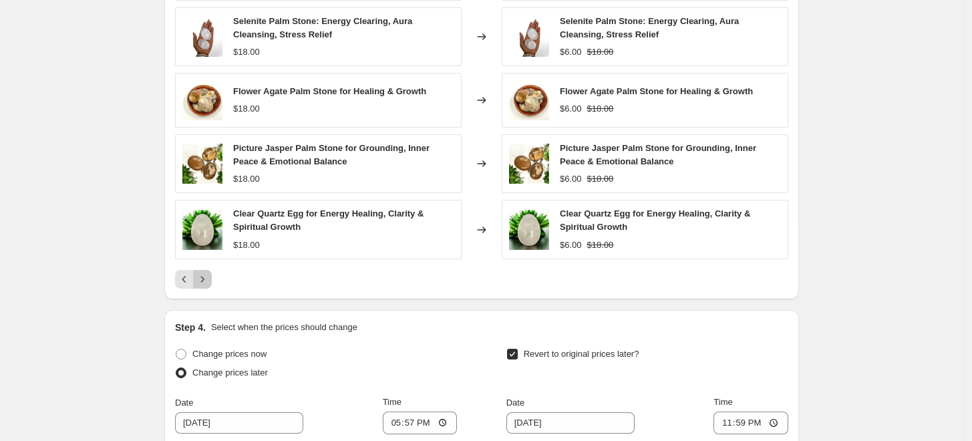
click at [203, 278] on icon "Next" at bounding box center [202, 279] width 13 height 13
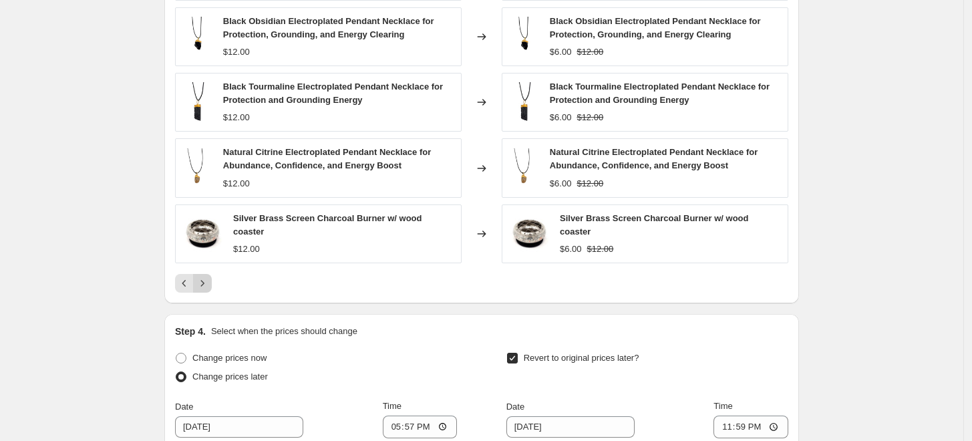
click at [203, 278] on icon "Next" at bounding box center [202, 283] width 13 height 13
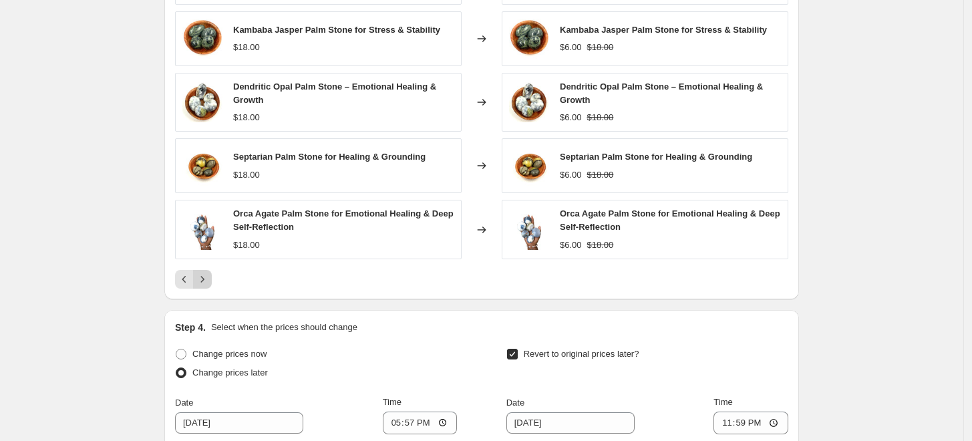
click at [203, 278] on icon "Next" at bounding box center [202, 279] width 13 height 13
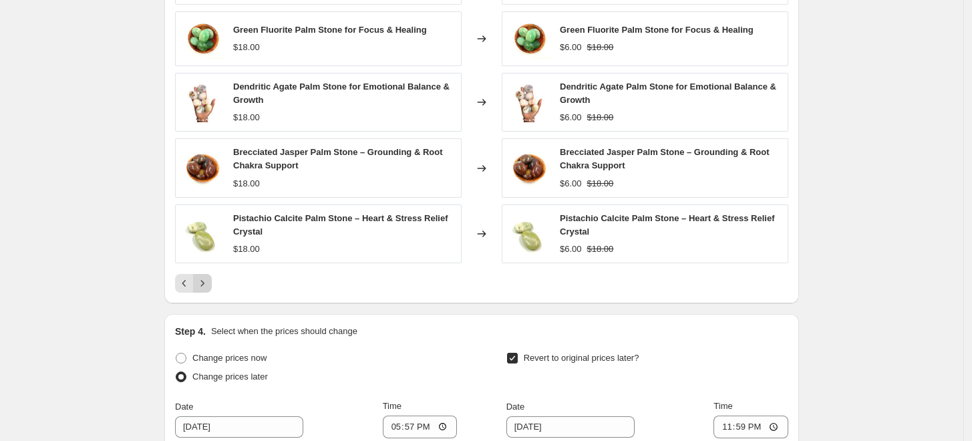
click at [203, 278] on icon "Next" at bounding box center [202, 283] width 13 height 13
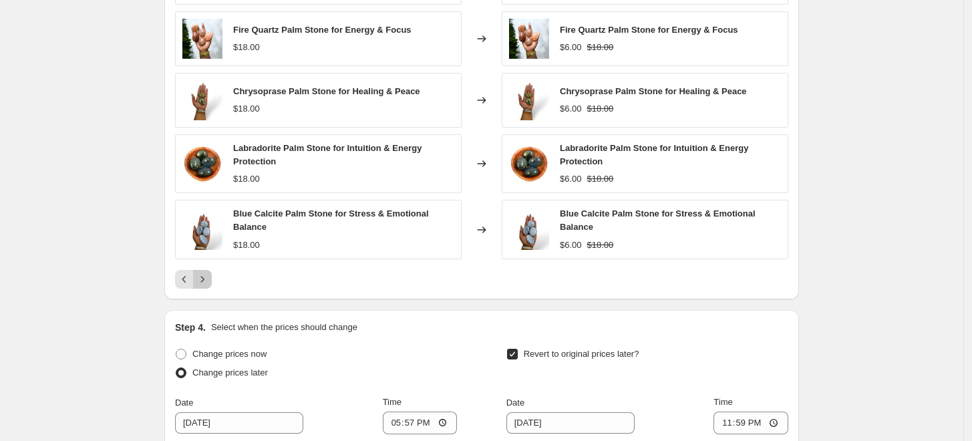
click at [203, 278] on icon "Next" at bounding box center [202, 279] width 13 height 13
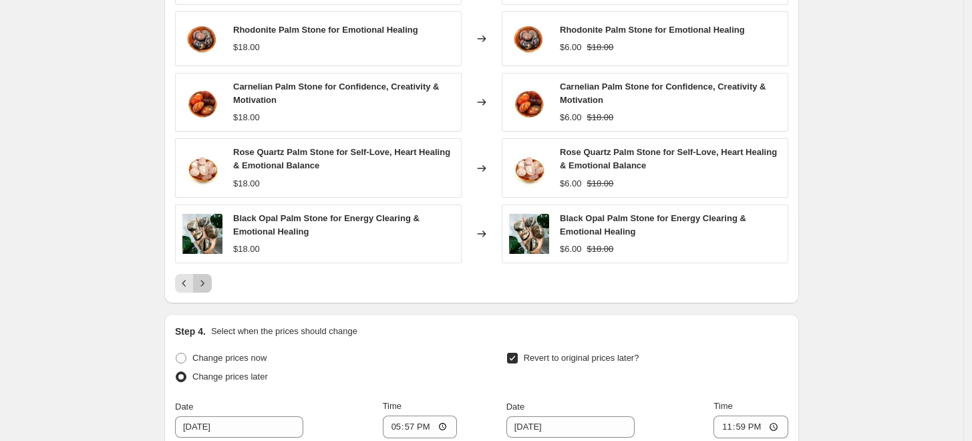
click at [203, 278] on icon "Next" at bounding box center [202, 283] width 13 height 13
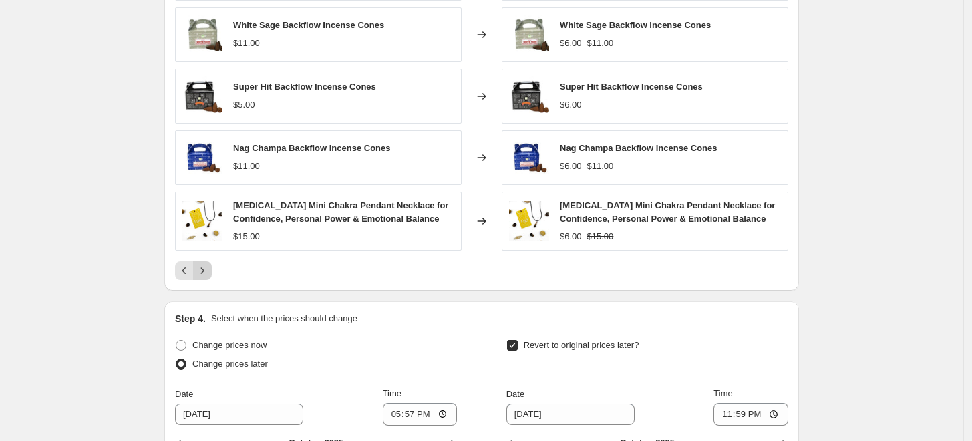
click at [203, 278] on button "Next" at bounding box center [202, 270] width 19 height 19
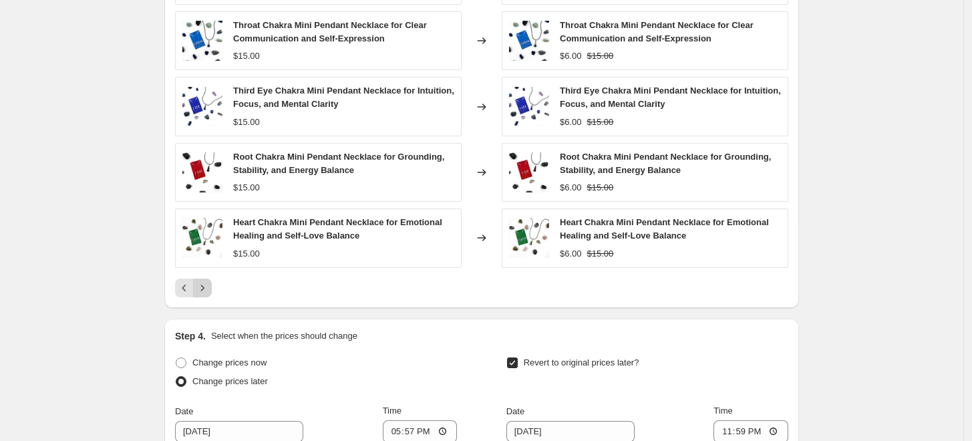
click at [203, 286] on icon "Next" at bounding box center [202, 287] width 13 height 13
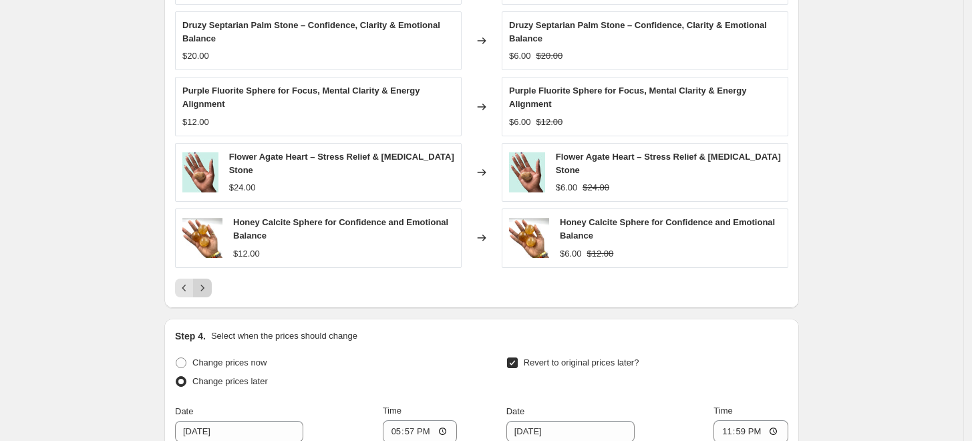
click at [203, 286] on icon "Next" at bounding box center [202, 287] width 13 height 13
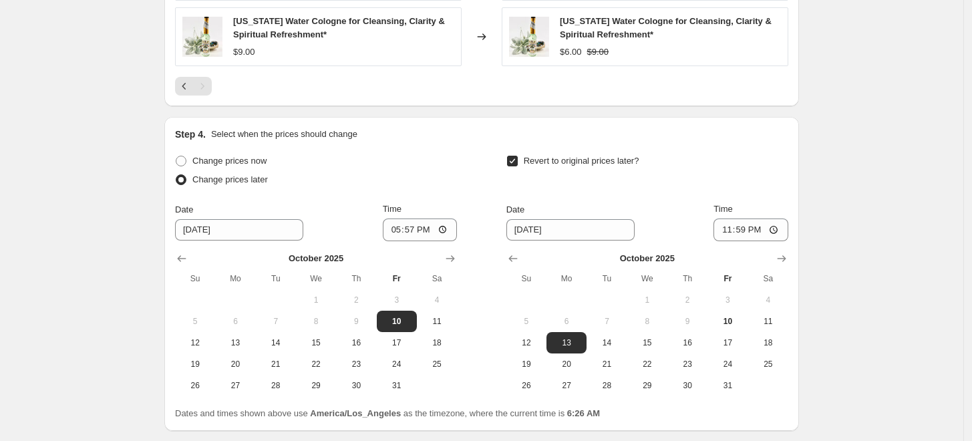
scroll to position [1335, 0]
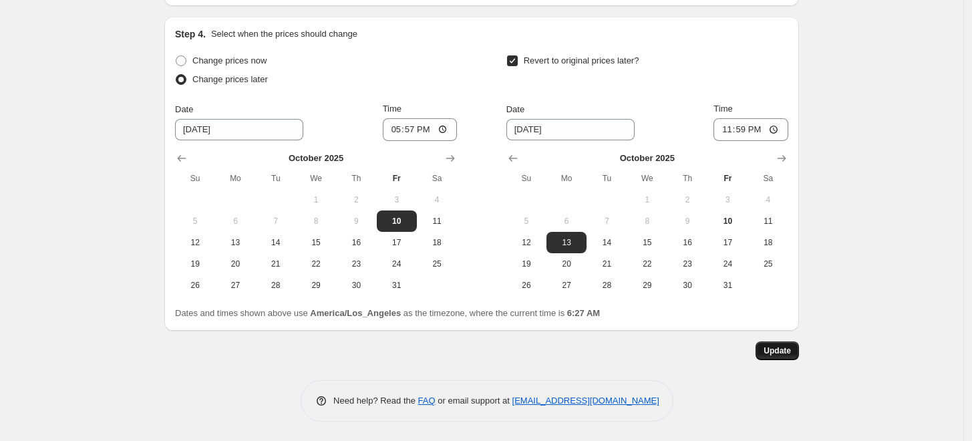
click at [793, 356] on button "Update" at bounding box center [777, 350] width 43 height 19
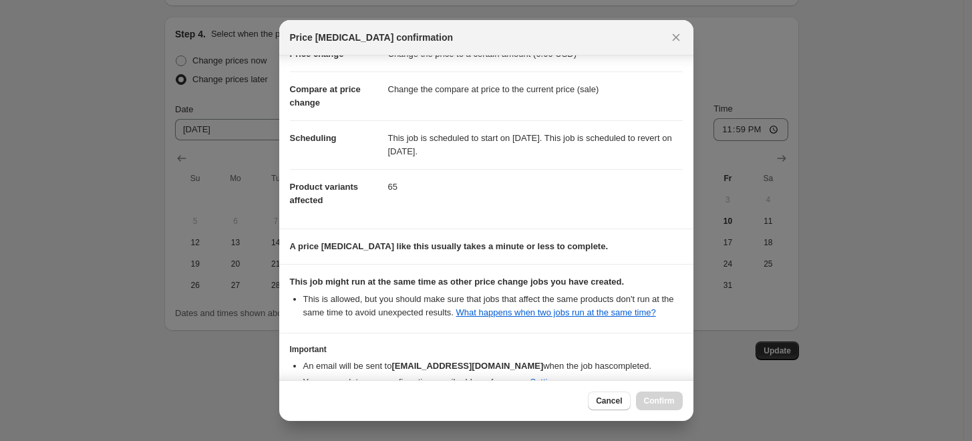
scroll to position [118, 0]
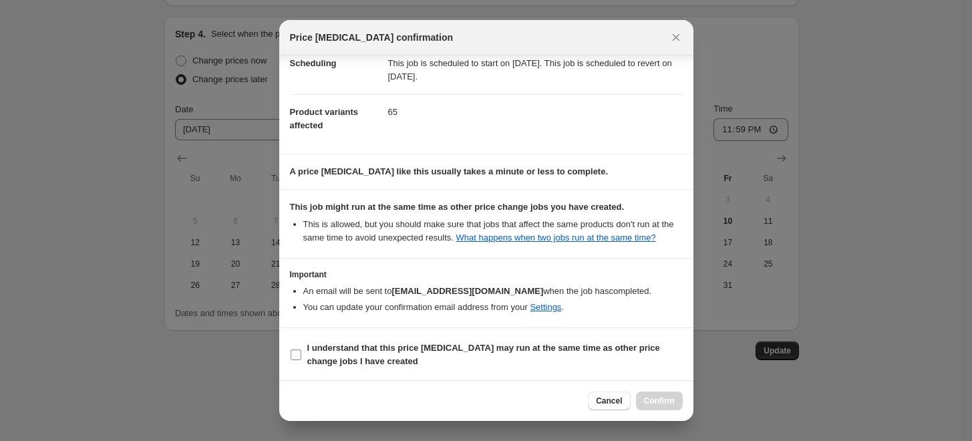
click at [294, 352] on input "I understand that this price change job may run at the same time as other price…" at bounding box center [296, 355] width 11 height 11
checkbox input "true"
click at [678, 402] on button "Confirm" at bounding box center [659, 401] width 47 height 19
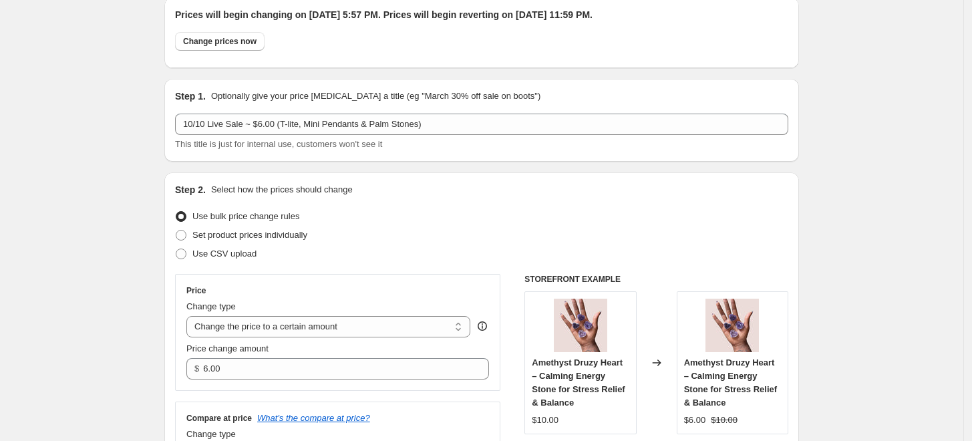
scroll to position [0, 0]
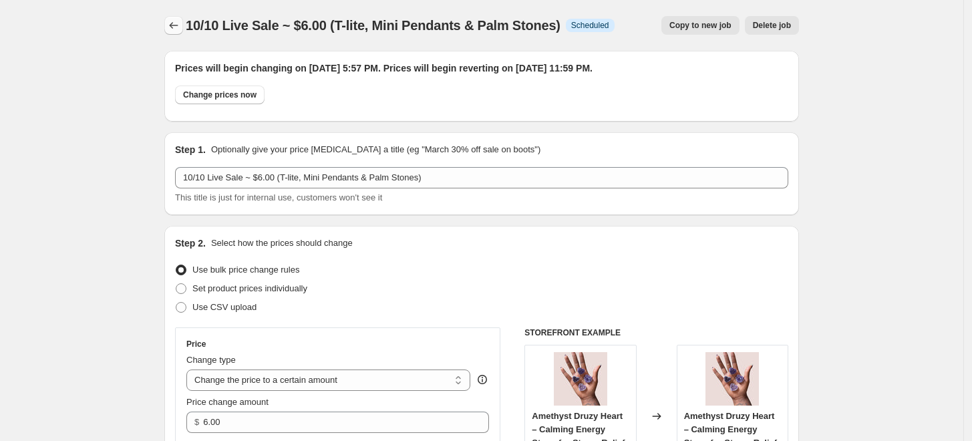
click at [179, 25] on icon "Price change jobs" at bounding box center [173, 25] width 13 height 13
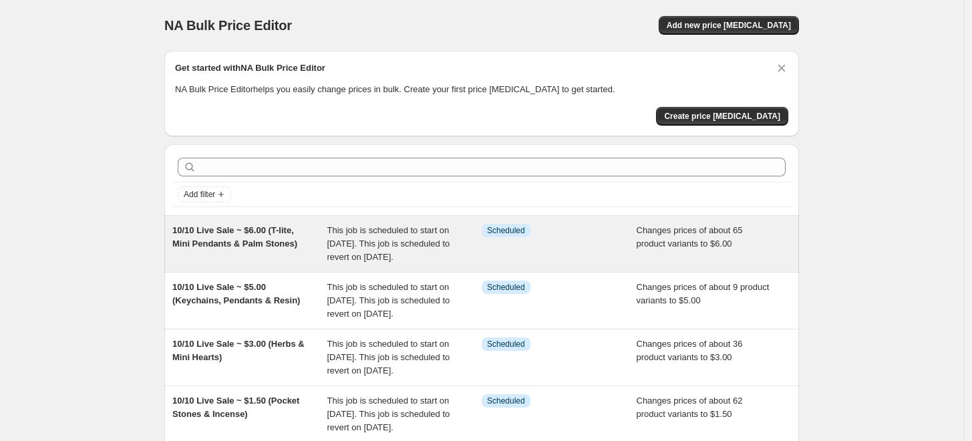
click at [455, 242] on div "This job is scheduled to start on October 10, 2025. This job is scheduled to re…" at bounding box center [404, 244] width 155 height 40
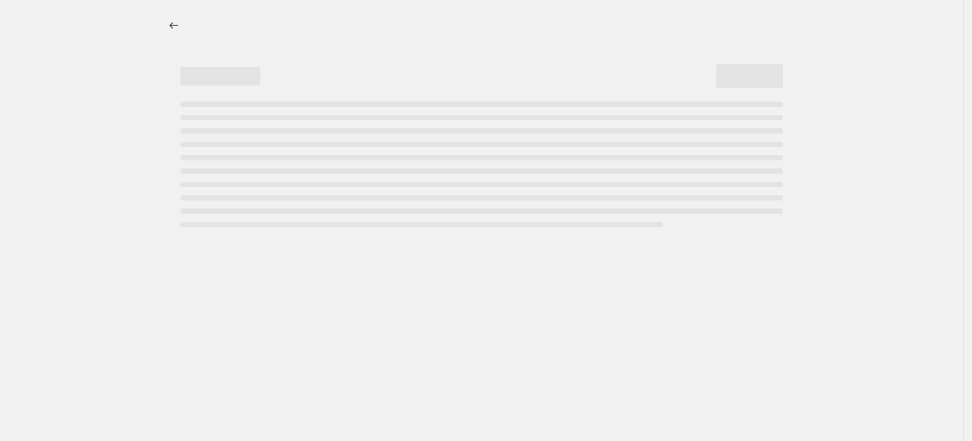
select select "collection"
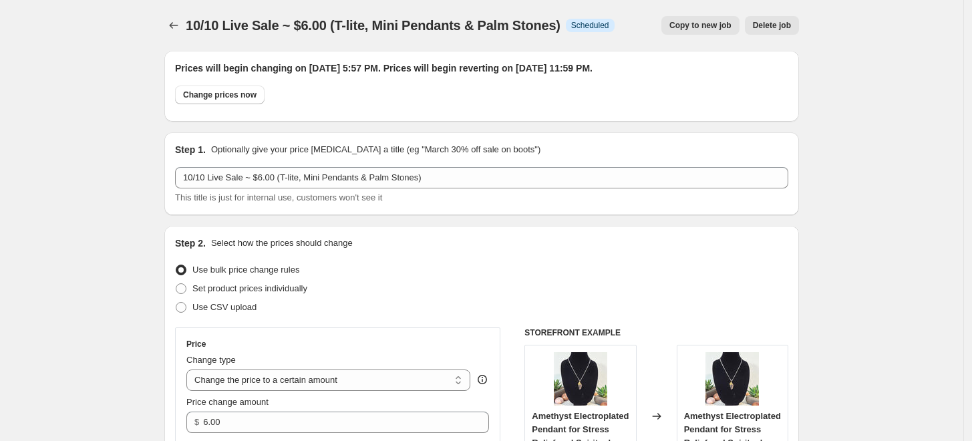
click at [714, 27] on span "Copy to new job" at bounding box center [701, 25] width 62 height 11
select select "collection"
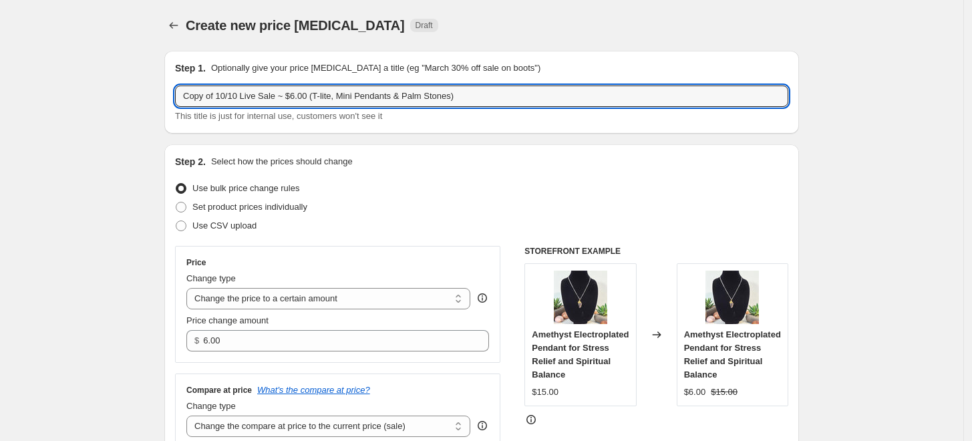
drag, startPoint x: 219, startPoint y: 95, endPoint x: 164, endPoint y: 98, distance: 54.9
click at [261, 99] on input "10/10 Live Sale ~ $6.00 (T-lite, Mini Pendants & Palm Stones)" at bounding box center [481, 96] width 613 height 21
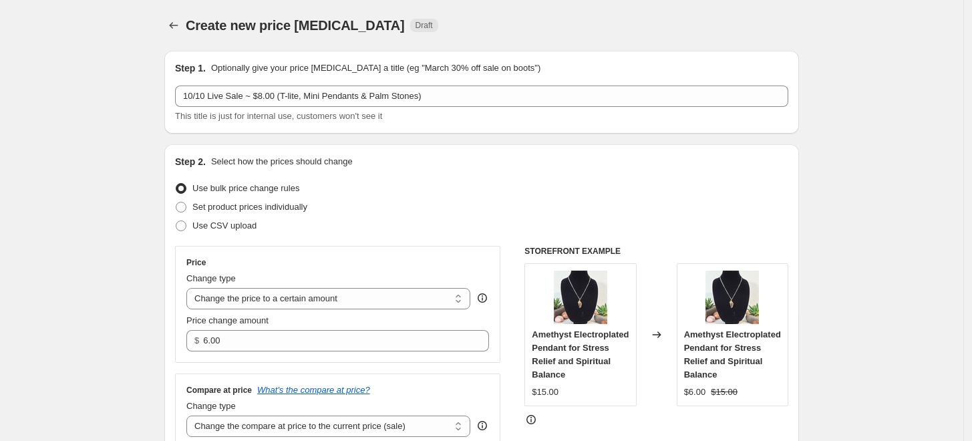
click at [583, 18] on div "Create new price change job Draft" at bounding box center [400, 25] width 428 height 19
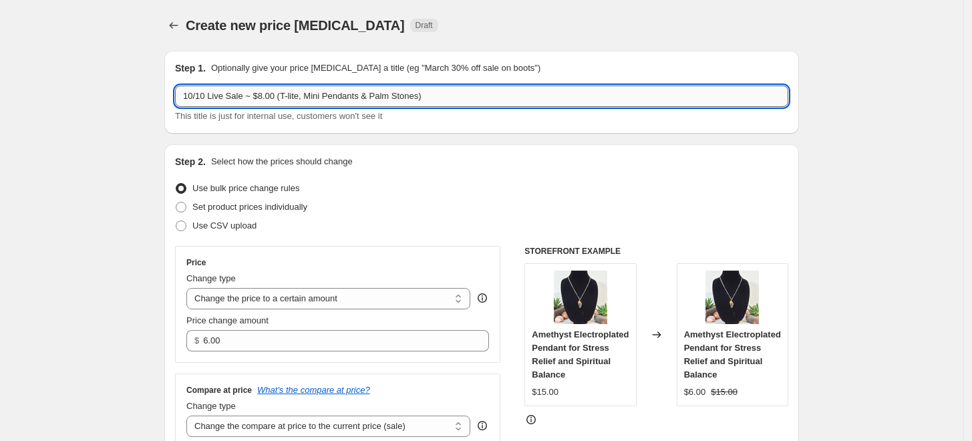
drag, startPoint x: 416, startPoint y: 98, endPoint x: 281, endPoint y: 100, distance: 135.0
click at [281, 100] on input "10/10 Live Sale ~ $8.00 (T-lite, Mini Pendants & Palm Stones)" at bounding box center [481, 96] width 613 height 21
drag, startPoint x: 390, startPoint y: 96, endPoint x: 281, endPoint y: 102, distance: 108.4
click at [281, 102] on input "10/10 Live Sale ~ $8.00 (Keychains, Pendants & Resin)" at bounding box center [481, 96] width 613 height 21
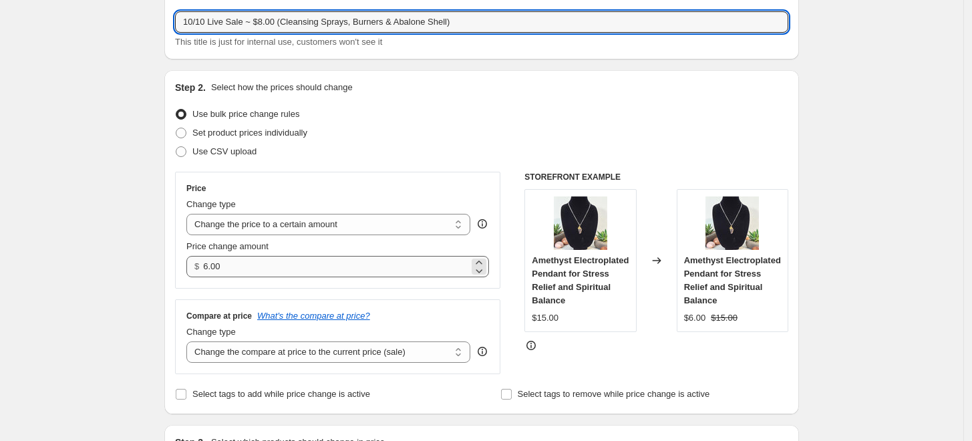
type input "10/10 Live Sale ~ $8.00 (Cleansing Sprays, Burners & Abalone Shell)"
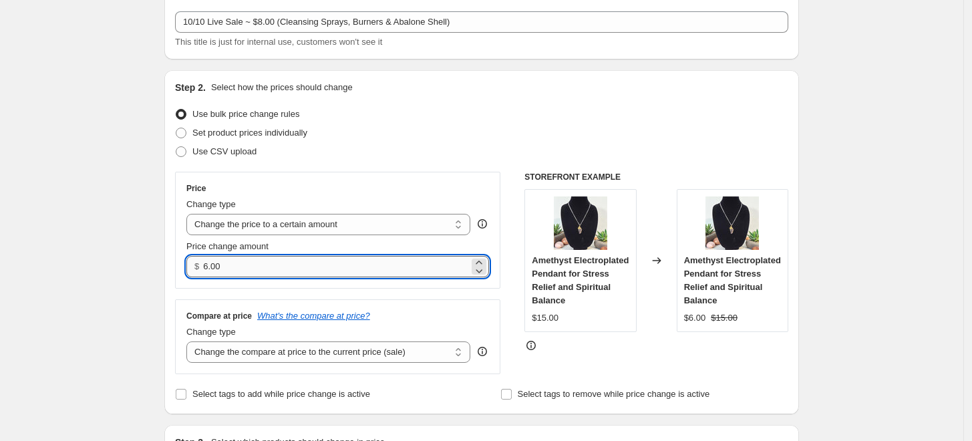
click at [209, 265] on input "6.00" at bounding box center [335, 266] width 265 height 21
type input "8.00"
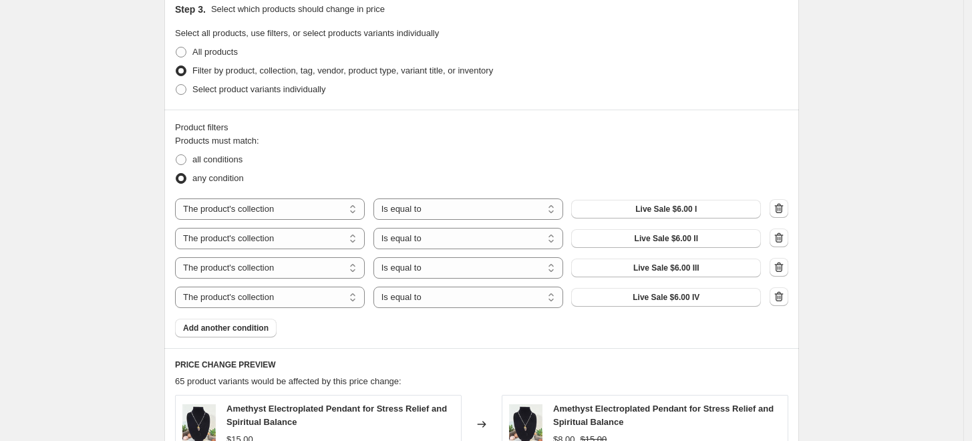
scroll to position [519, 0]
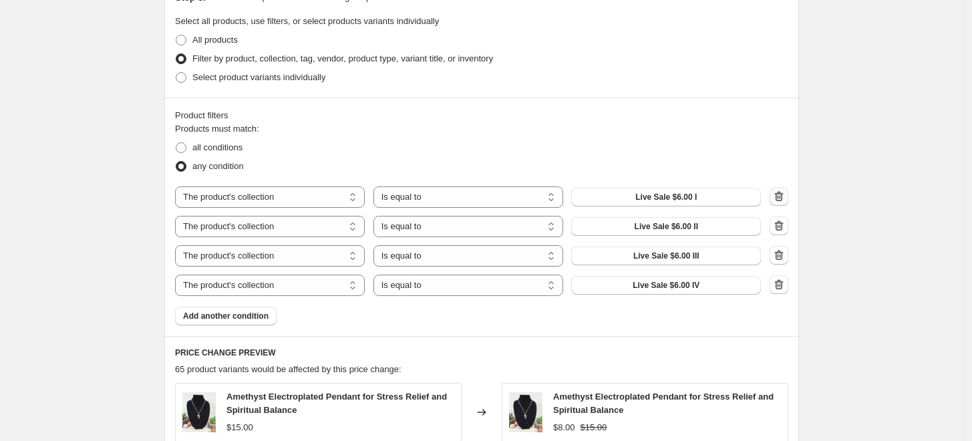
click at [781, 194] on icon "button" at bounding box center [779, 196] width 13 height 13
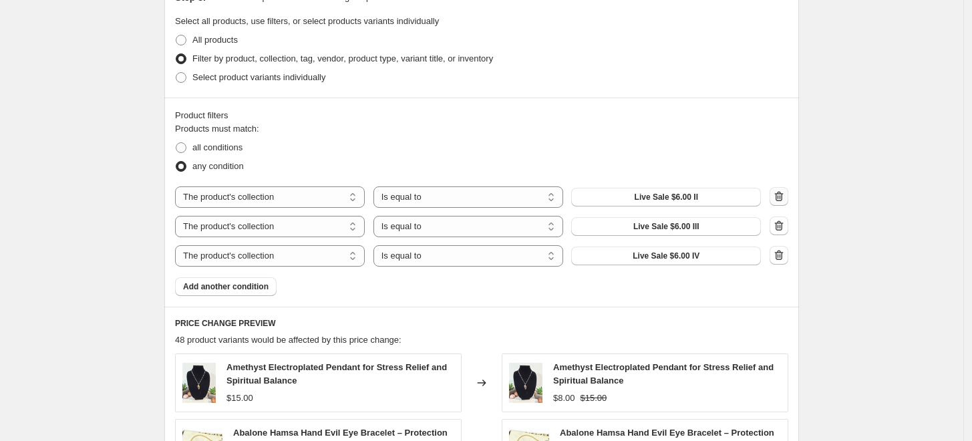
click at [781, 194] on icon "button" at bounding box center [779, 196] width 13 height 13
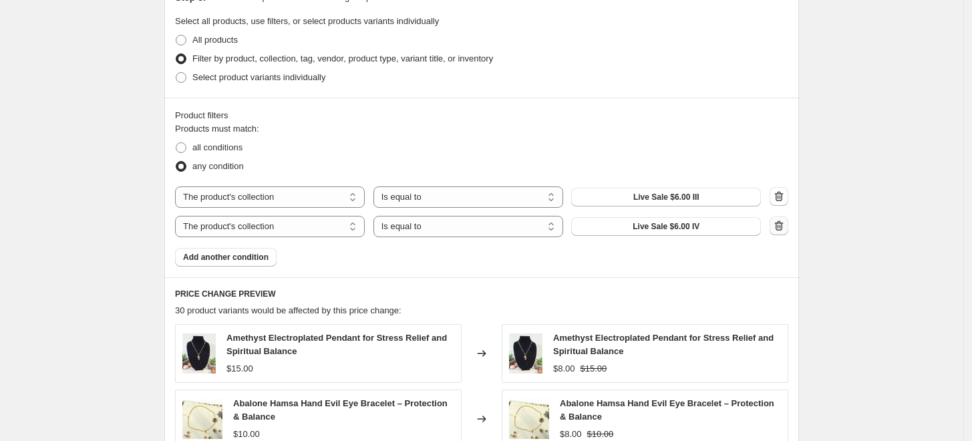
click at [779, 225] on icon "button" at bounding box center [779, 225] width 13 height 13
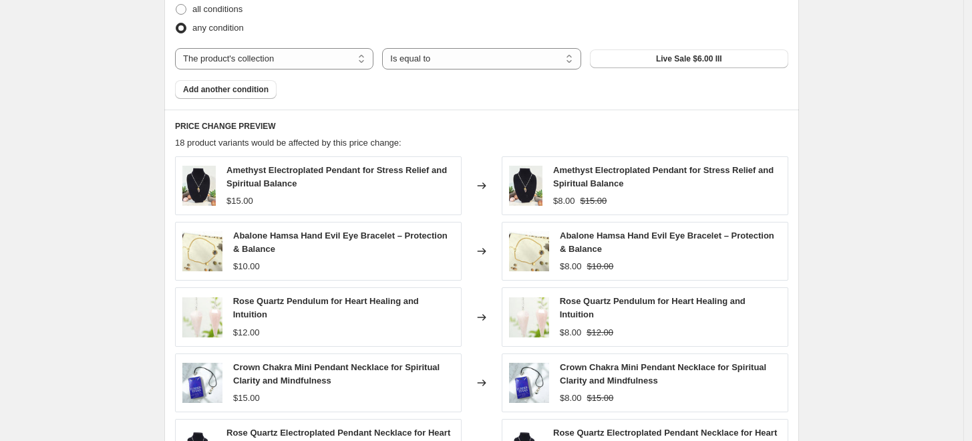
scroll to position [668, 0]
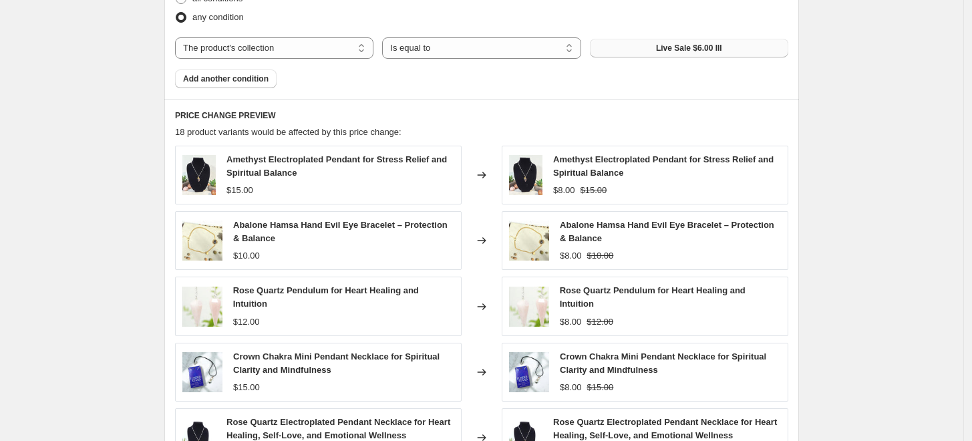
click at [700, 49] on span "Live Sale $6.00 III" at bounding box center [689, 48] width 66 height 11
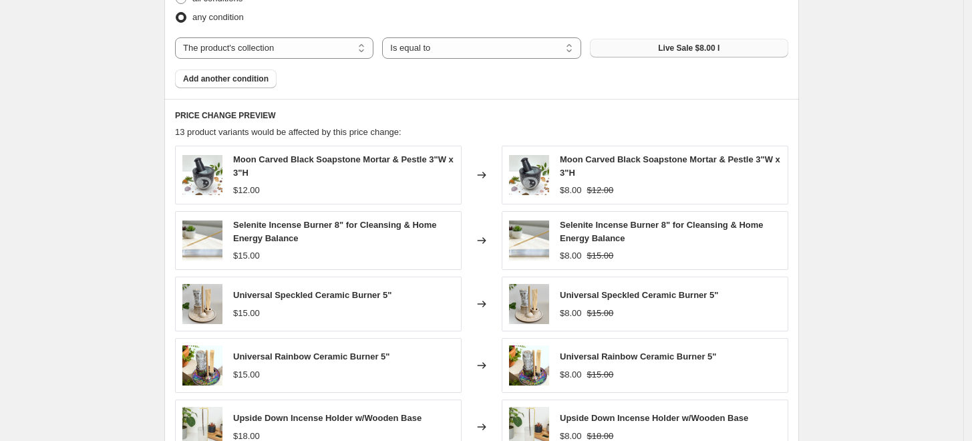
scroll to position [742, 0]
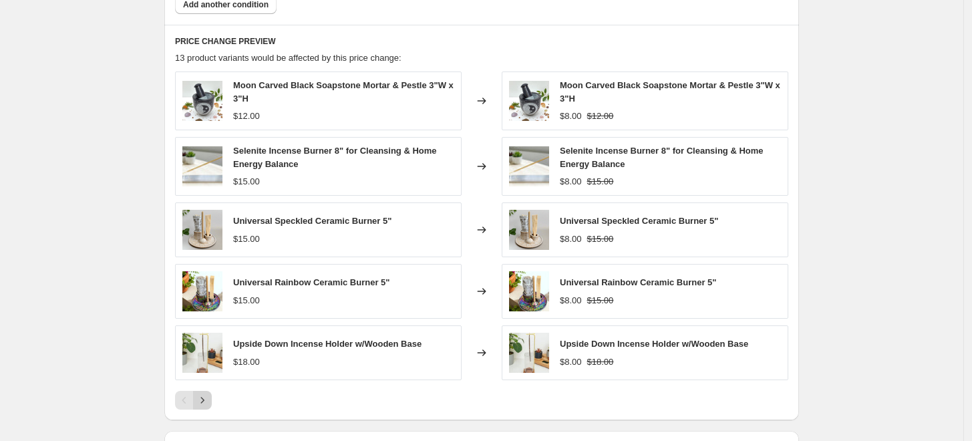
click at [209, 396] on icon "Next" at bounding box center [202, 400] width 13 height 13
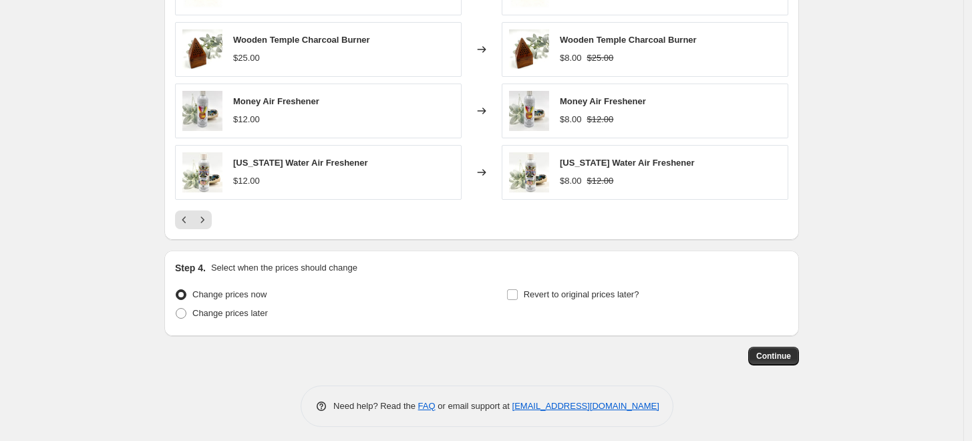
scroll to position [920, 0]
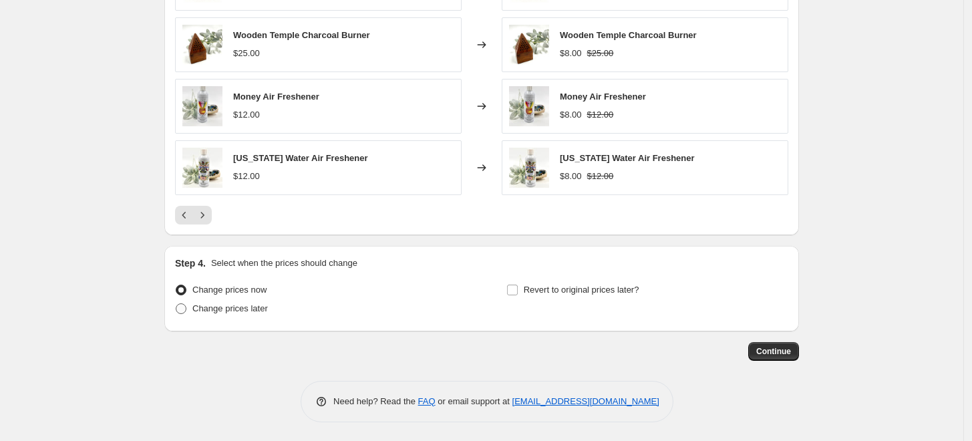
click at [184, 309] on span at bounding box center [181, 308] width 11 height 11
click at [176, 304] on input "Change prices later" at bounding box center [176, 303] width 1 height 1
radio input "true"
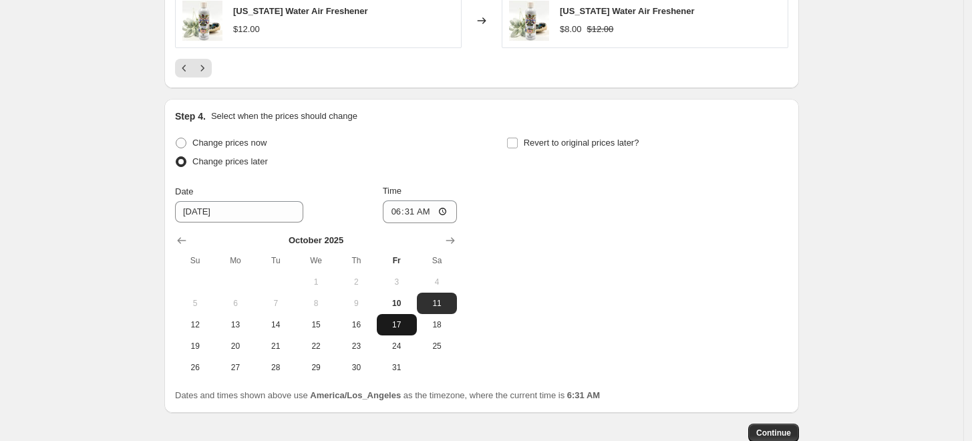
scroll to position [1069, 0]
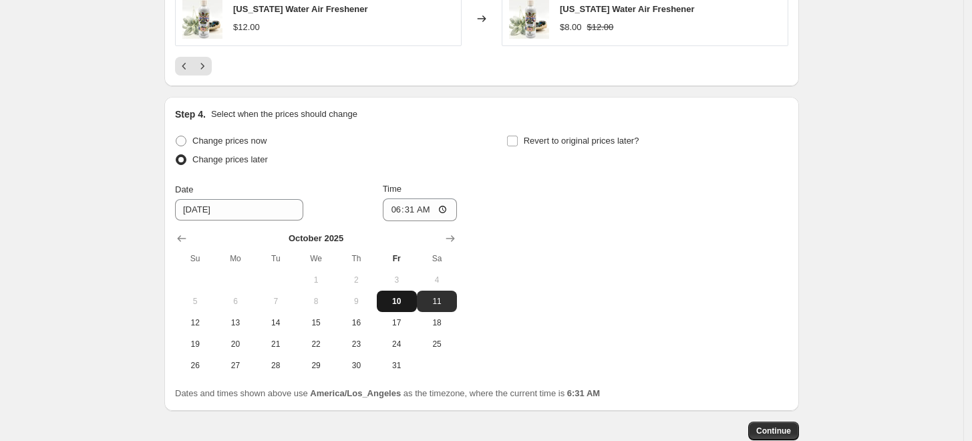
click at [403, 307] on button "10" at bounding box center [397, 301] width 40 height 21
type input "10/10/2025"
click at [396, 209] on input "06:31" at bounding box center [420, 209] width 75 height 23
type input "17:57"
click at [517, 139] on input "Revert to original prices later?" at bounding box center [512, 141] width 11 height 11
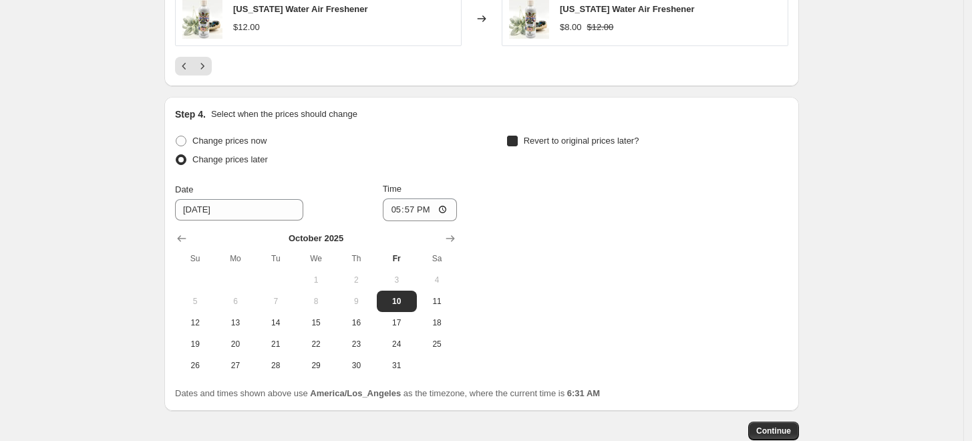
checkbox input "true"
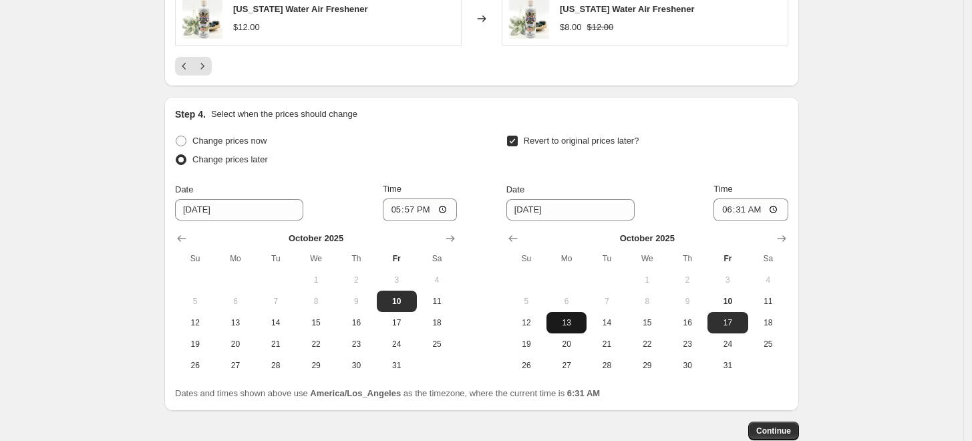
click at [577, 321] on span "13" at bounding box center [566, 322] width 29 height 11
type input "10/13/2025"
click at [728, 213] on input "06:31" at bounding box center [751, 209] width 75 height 23
type input "23:59"
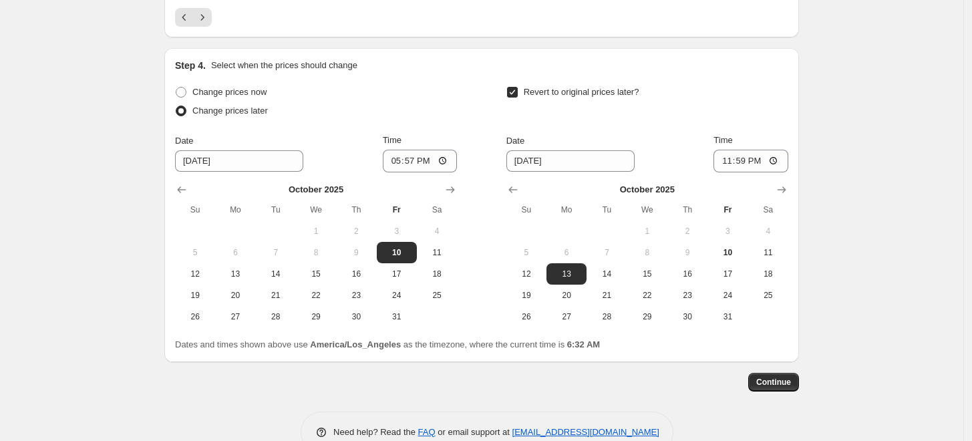
scroll to position [1143, 0]
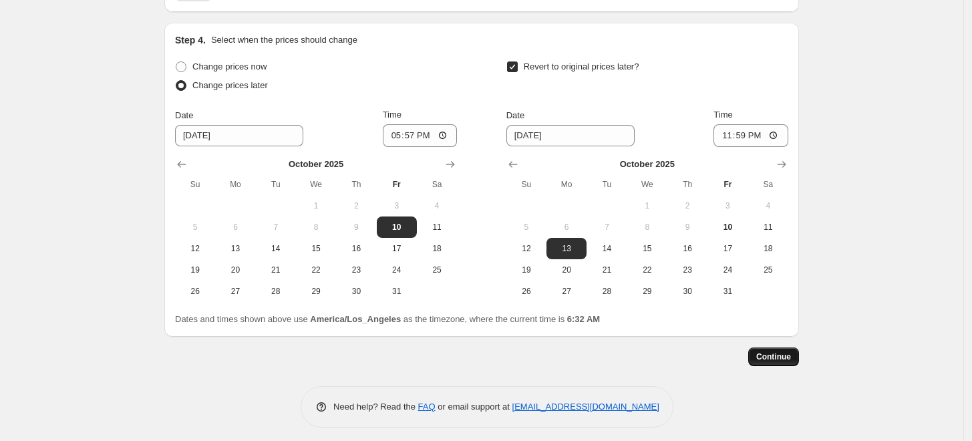
click at [777, 357] on span "Continue" at bounding box center [773, 357] width 35 height 11
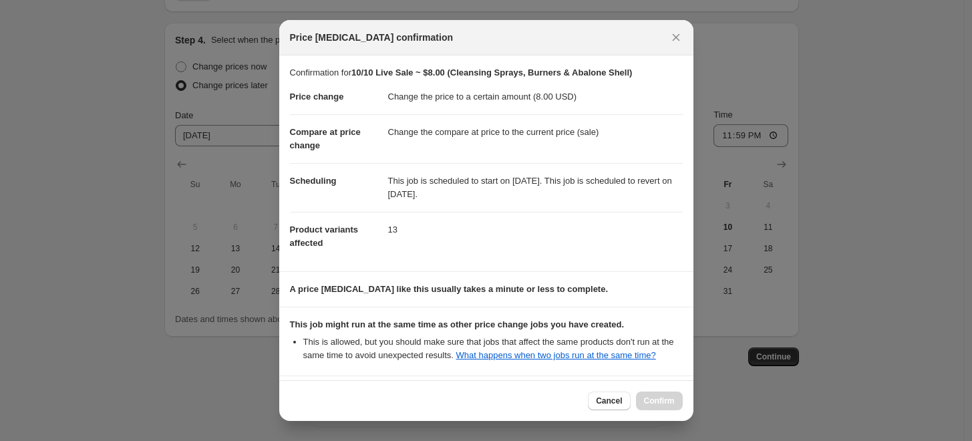
scroll to position [118, 0]
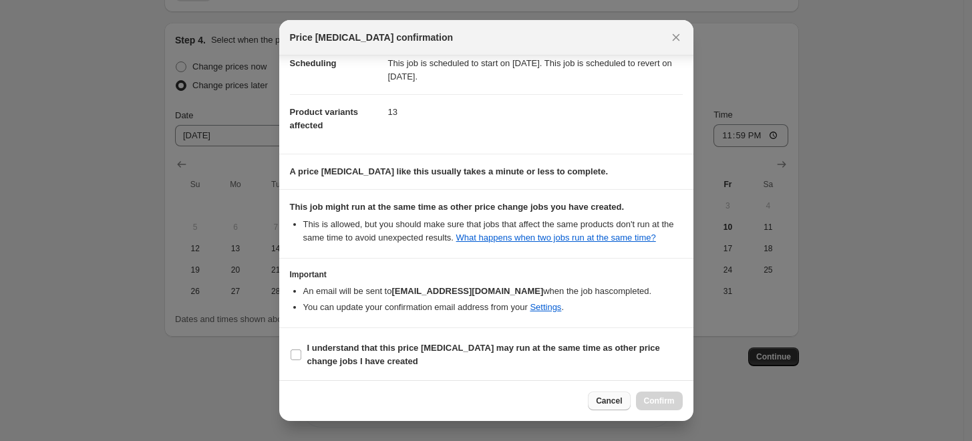
click at [622, 399] on span "Cancel" at bounding box center [609, 401] width 26 height 11
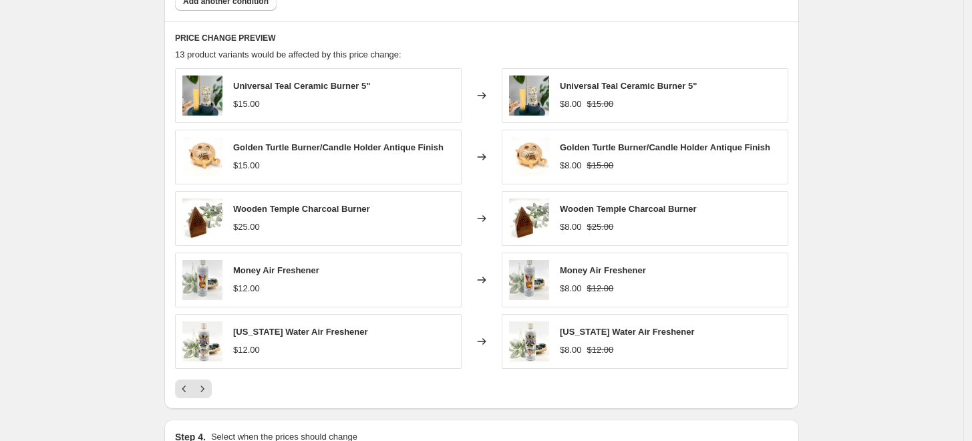
scroll to position [771, 0]
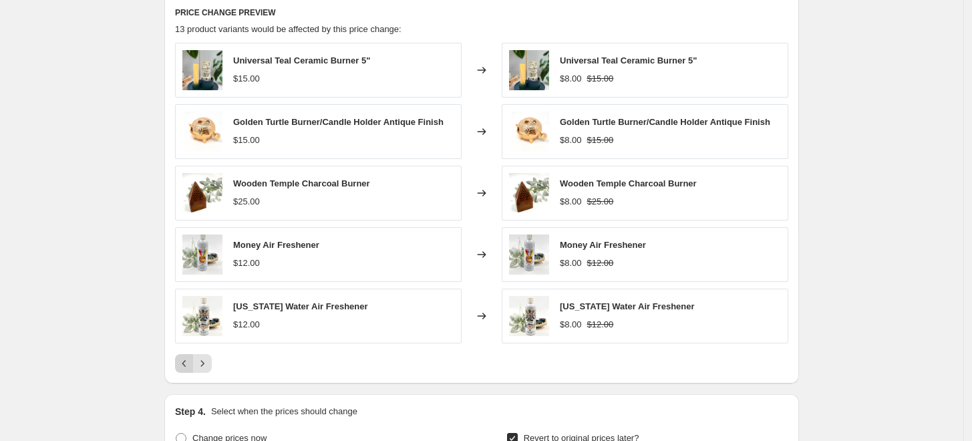
click at [190, 364] on icon "Previous" at bounding box center [184, 363] width 13 height 13
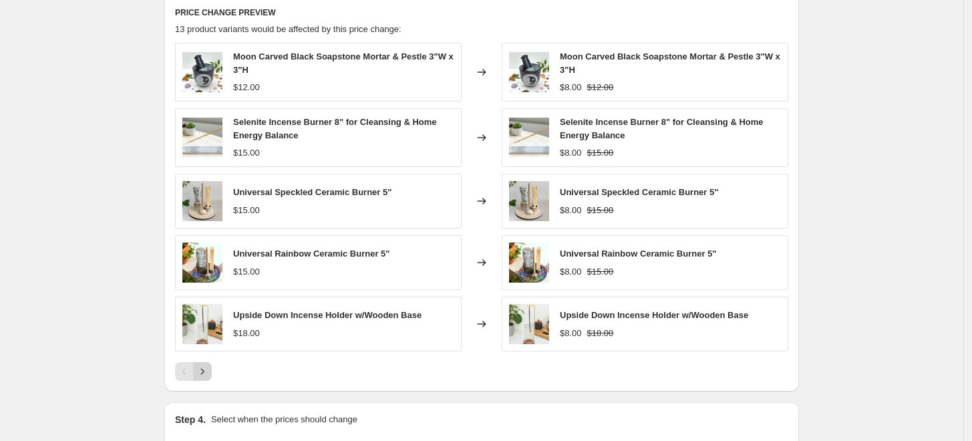
click at [202, 368] on icon "Next" at bounding box center [202, 371] width 13 height 13
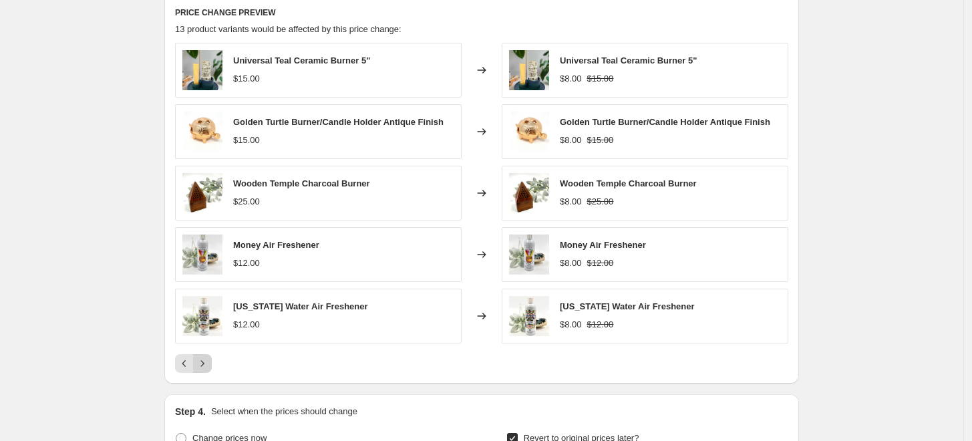
click at [203, 364] on icon "Next" at bounding box center [202, 363] width 13 height 13
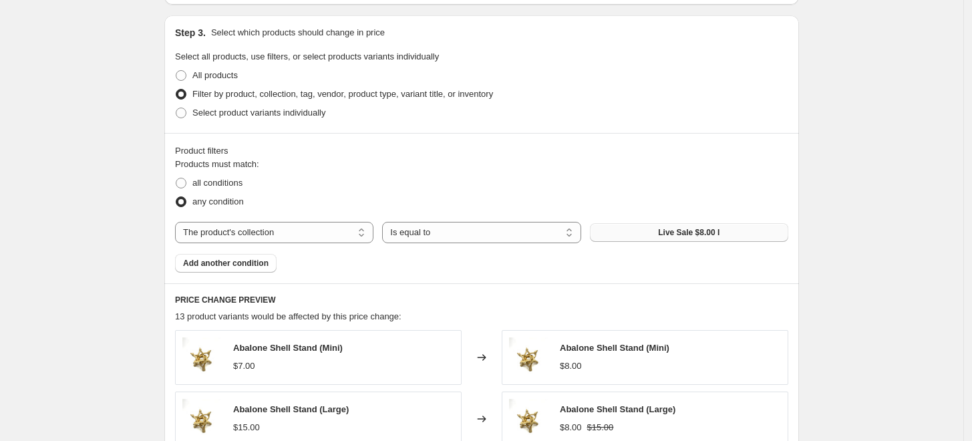
scroll to position [474, 0]
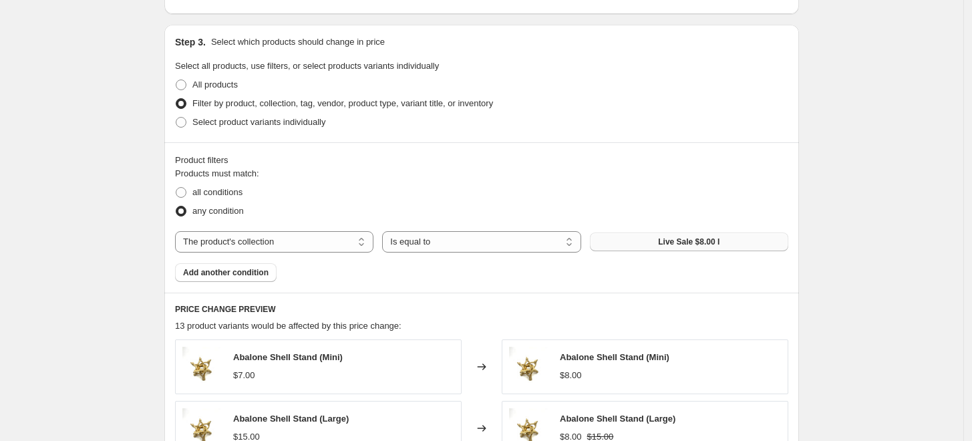
click at [696, 244] on span "Live Sale $8.00 I" at bounding box center [688, 242] width 61 height 11
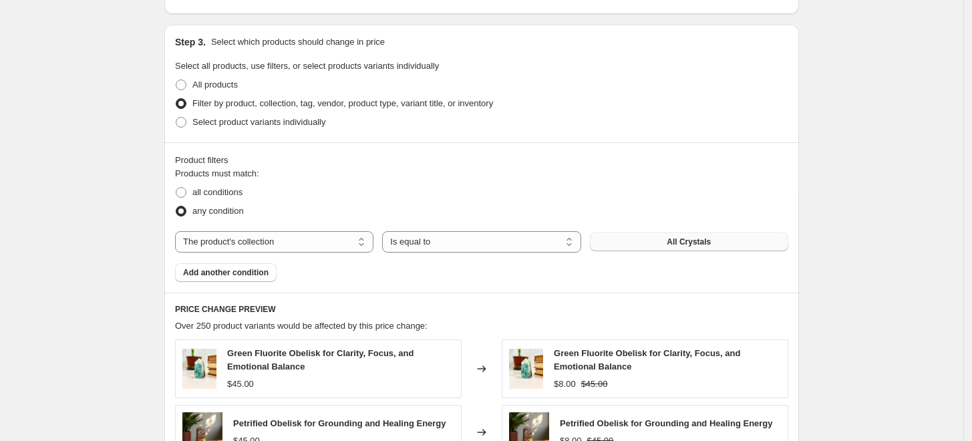
click at [672, 241] on span "All Crystals" at bounding box center [689, 242] width 44 height 11
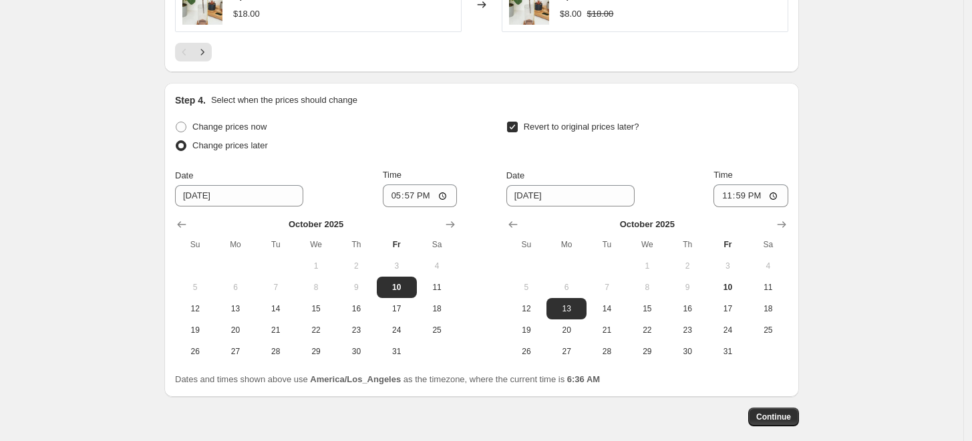
scroll to position [1113, 0]
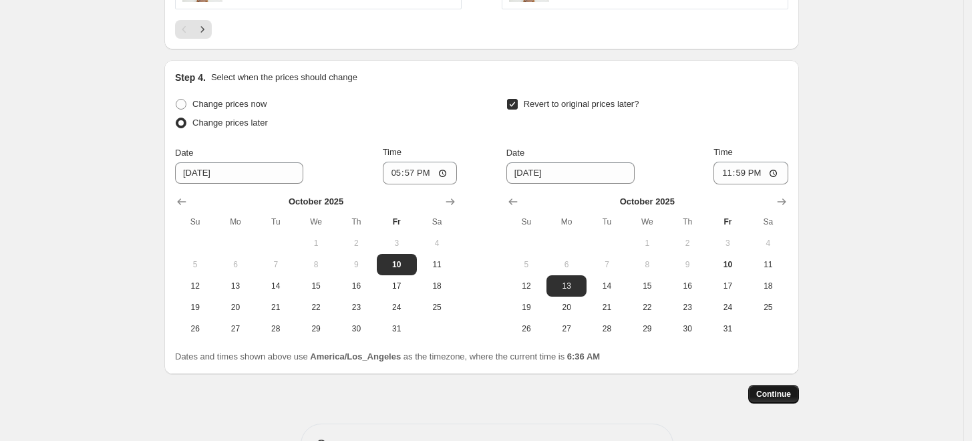
click at [790, 392] on span "Continue" at bounding box center [773, 394] width 35 height 11
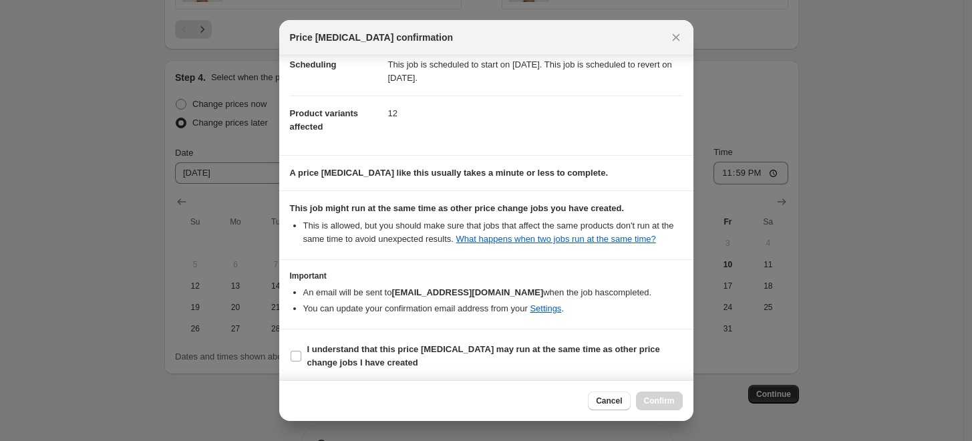
scroll to position [118, 0]
click at [300, 354] on input "I understand that this price change job may run at the same time as other price…" at bounding box center [296, 355] width 11 height 11
checkbox input "true"
click at [674, 401] on span "Confirm" at bounding box center [659, 401] width 31 height 11
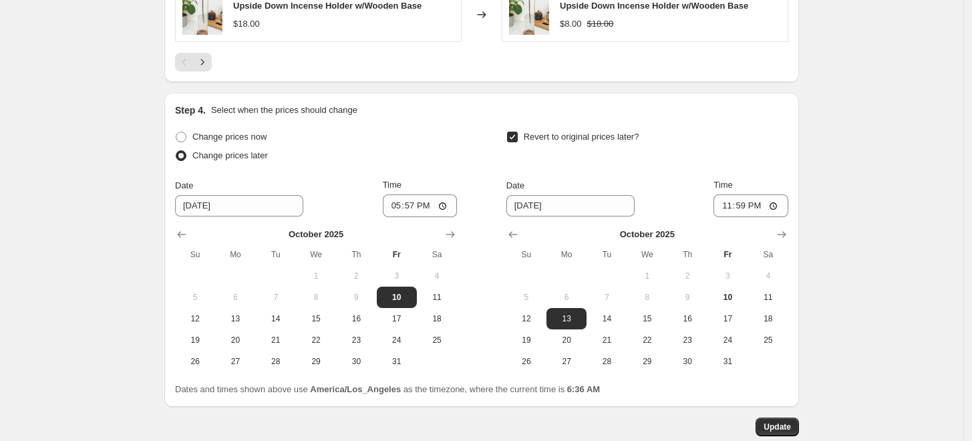
scroll to position [1188, 0]
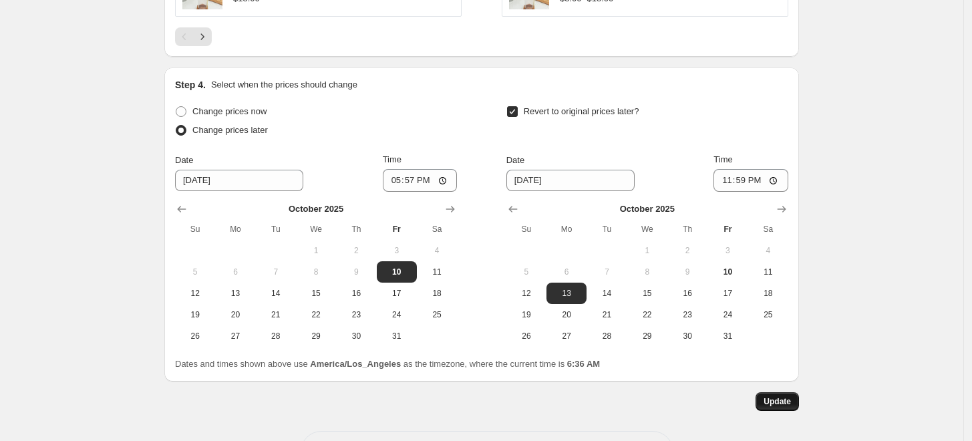
click at [780, 398] on span "Update" at bounding box center [777, 401] width 27 height 11
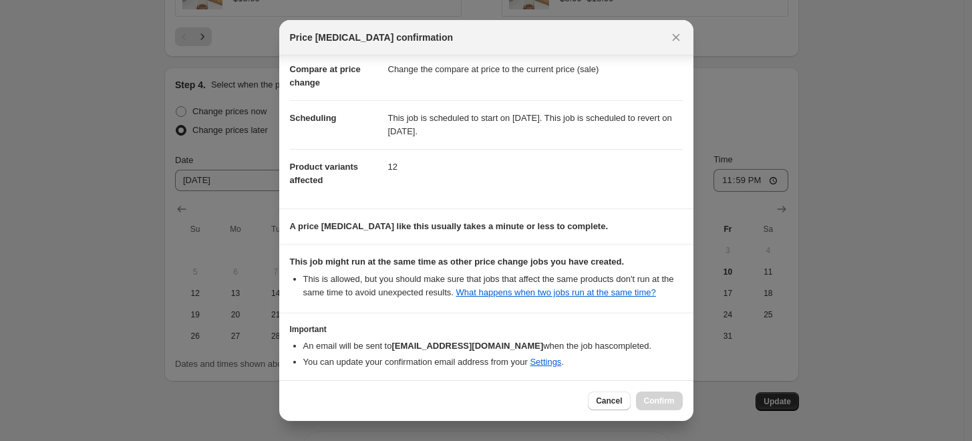
scroll to position [118, 0]
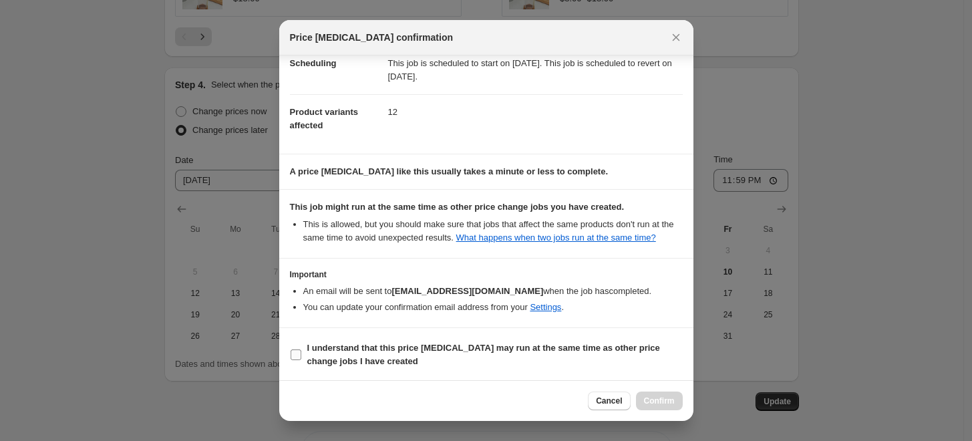
click at [293, 353] on input "I understand that this price change job may run at the same time as other price…" at bounding box center [296, 355] width 11 height 11
checkbox input "true"
click at [663, 405] on span "Confirm" at bounding box center [659, 401] width 31 height 11
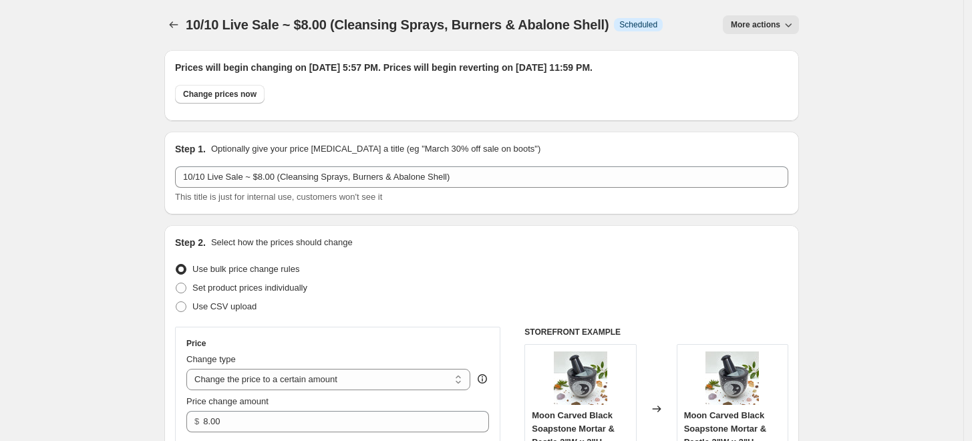
scroll to position [0, 0]
click at [170, 25] on icon "Price change jobs" at bounding box center [173, 25] width 13 height 13
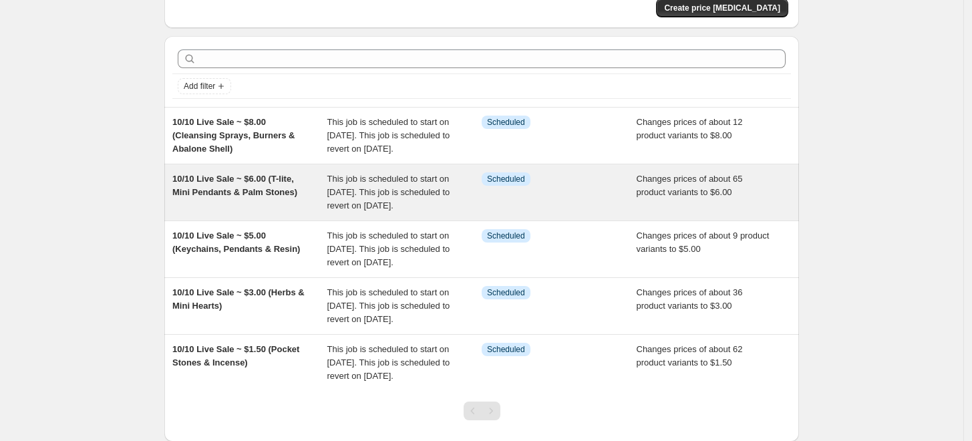
scroll to position [74, 0]
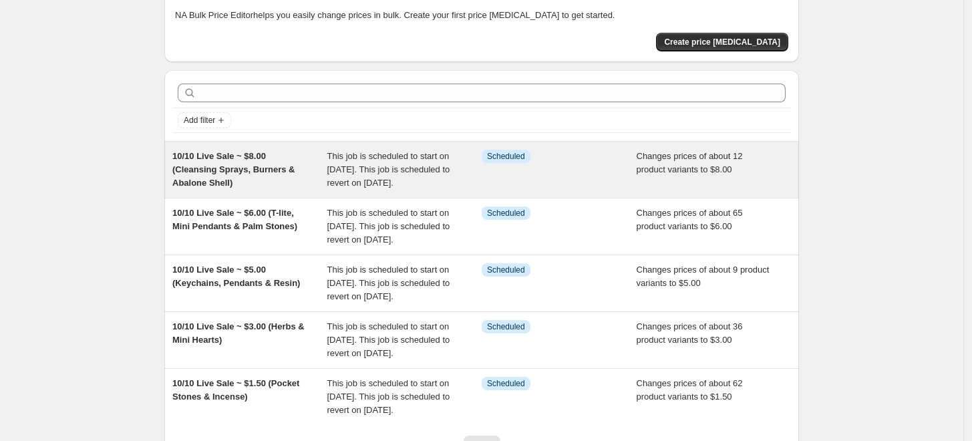
click at [319, 165] on div "10/10 Live Sale ~ $8.00 (Cleansing Sprays, Burners & Abalone Shell)" at bounding box center [249, 170] width 155 height 40
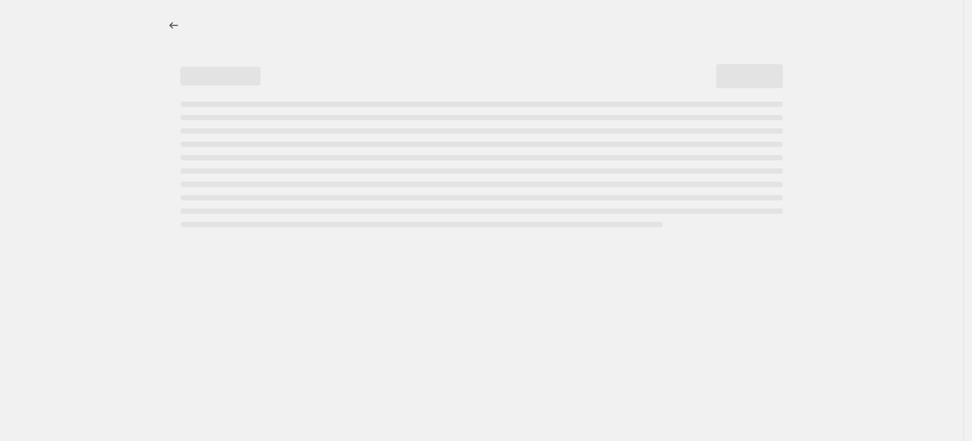
select select "collection"
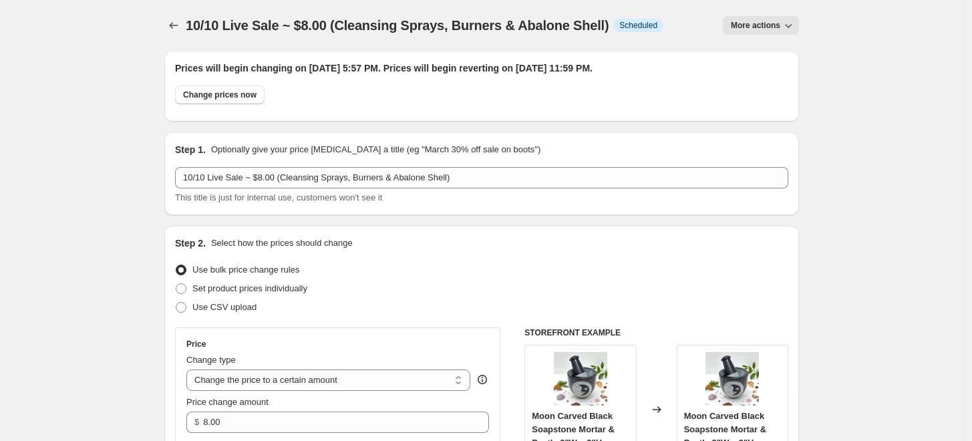
click at [792, 27] on icon "button" at bounding box center [789, 26] width 7 height 4
click at [786, 53] on span "Copy to new job" at bounding box center [768, 53] width 62 height 10
select select "collection"
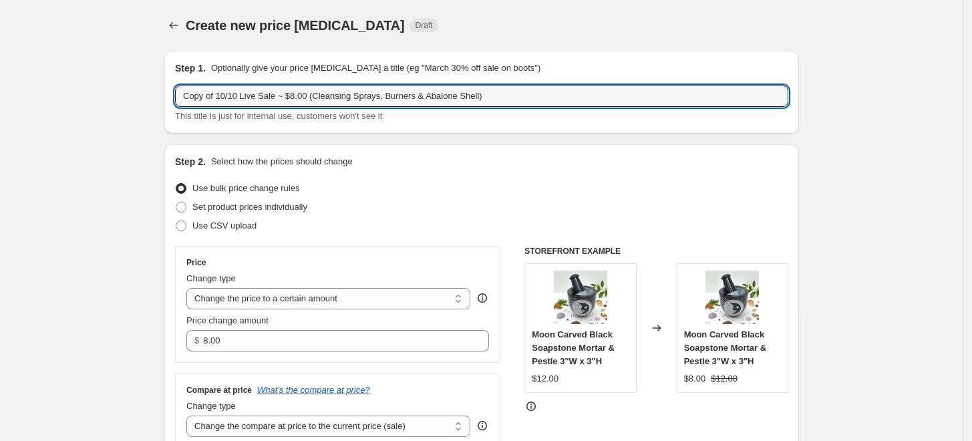
drag, startPoint x: 219, startPoint y: 91, endPoint x: 171, endPoint y: 92, distance: 48.1
click at [171, 92] on div "Step 1. Optionally give your price change job a title (eg "March 30% off sale o…" at bounding box center [481, 92] width 635 height 83
click at [262, 92] on input "10/10 Live Sale ~ $8.00 (Cleansing Sprays, Burners & Abalone Shell)" at bounding box center [481, 96] width 613 height 21
drag, startPoint x: 442, startPoint y: 92, endPoint x: 283, endPoint y: 95, distance: 159.7
click at [283, 95] on input "10/10 Live Sale ~ $9.00 (Cleansing Sprays, Burners & Abalone Shell)" at bounding box center [481, 96] width 613 height 21
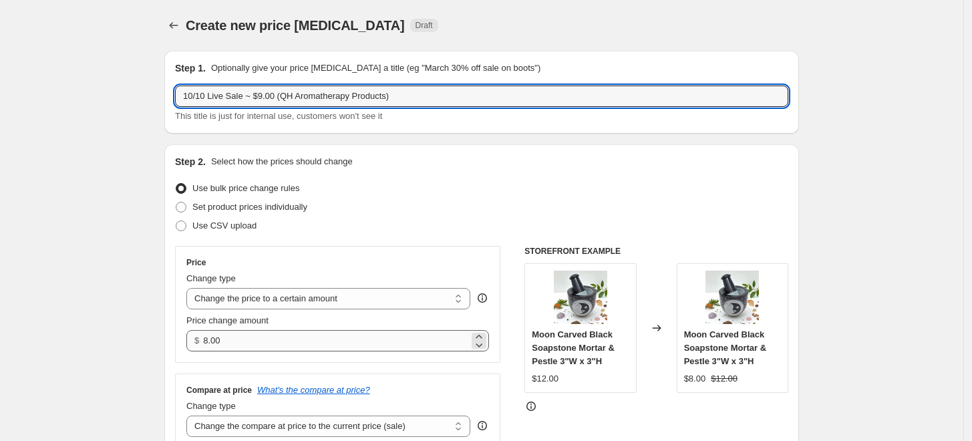
type input "10/10 Live Sale ~ $9.00 (QH Aromatherapy Products)"
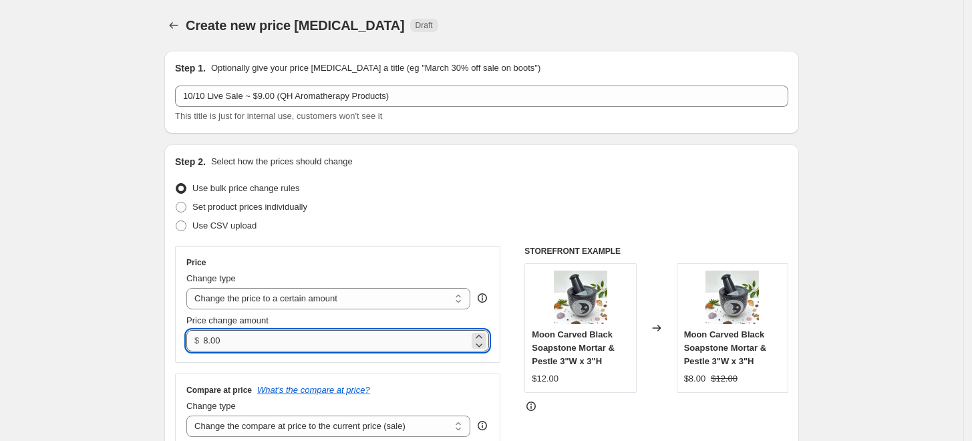
click at [209, 334] on input "8.00" at bounding box center [335, 340] width 265 height 21
type input "9.00"
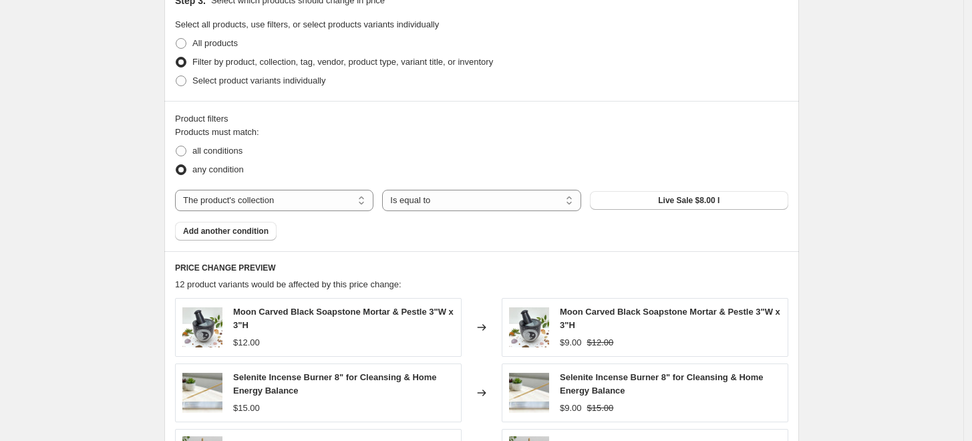
scroll to position [519, 0]
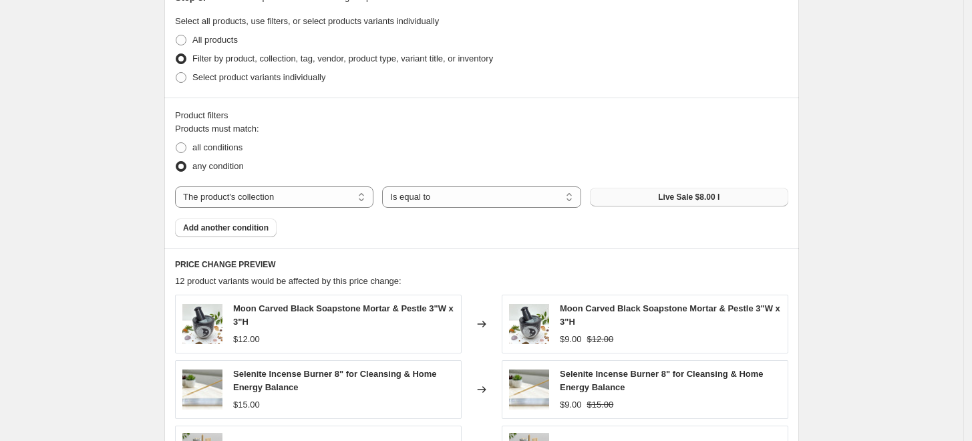
click at [700, 197] on span "Live Sale $8.00 I" at bounding box center [688, 197] width 61 height 11
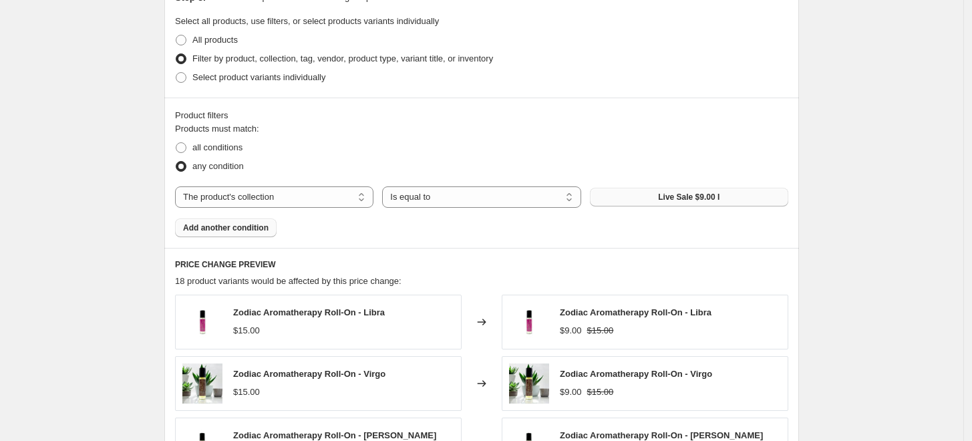
click at [256, 231] on span "Add another condition" at bounding box center [226, 228] width 86 height 11
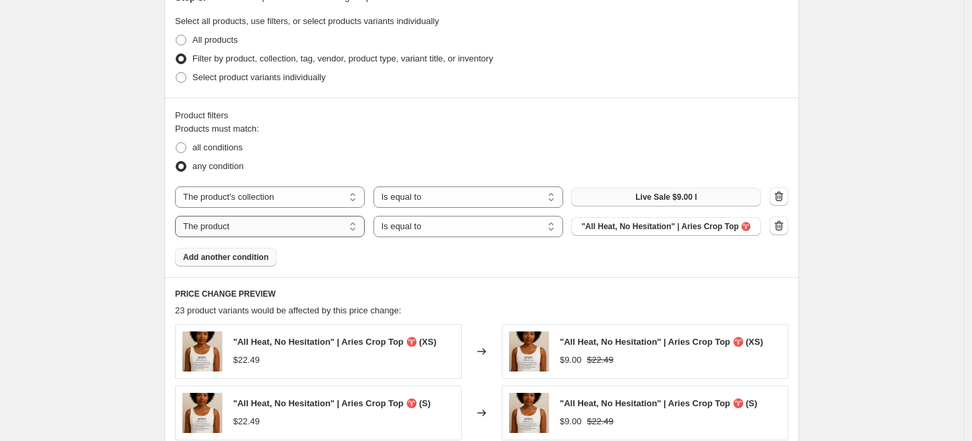
click at [362, 231] on select "The product The product's collection The product's tag The product's vendor The…" at bounding box center [270, 226] width 190 height 21
select select "collection"
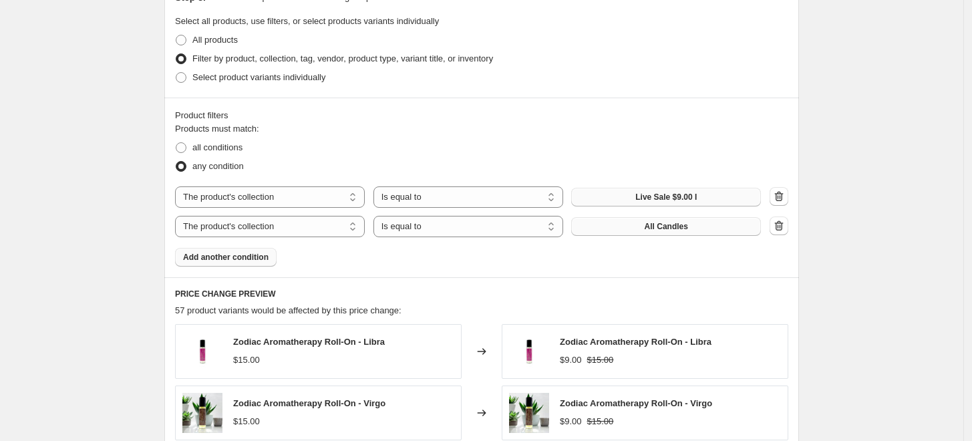
click at [670, 225] on span "All Candles" at bounding box center [666, 226] width 43 height 11
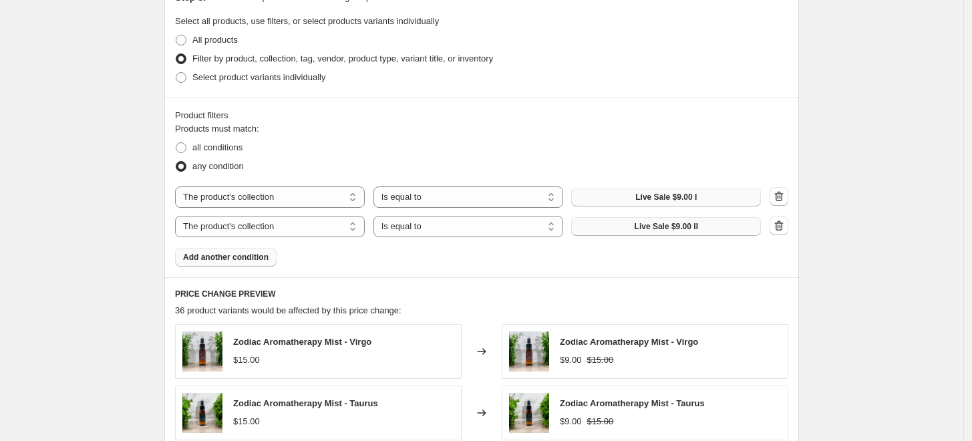
click at [244, 257] on span "Add another condition" at bounding box center [226, 257] width 86 height 11
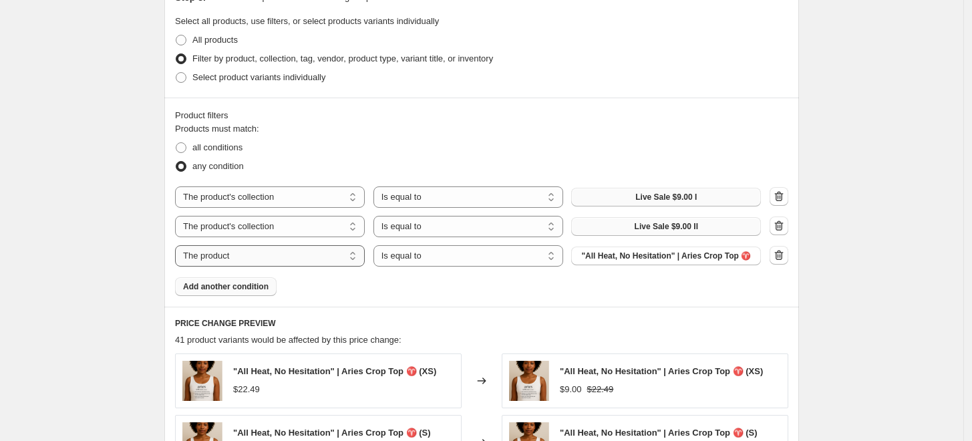
click at [354, 257] on select "The product The product's collection The product's tag The product's vendor The…" at bounding box center [270, 255] width 190 height 21
select select "collection"
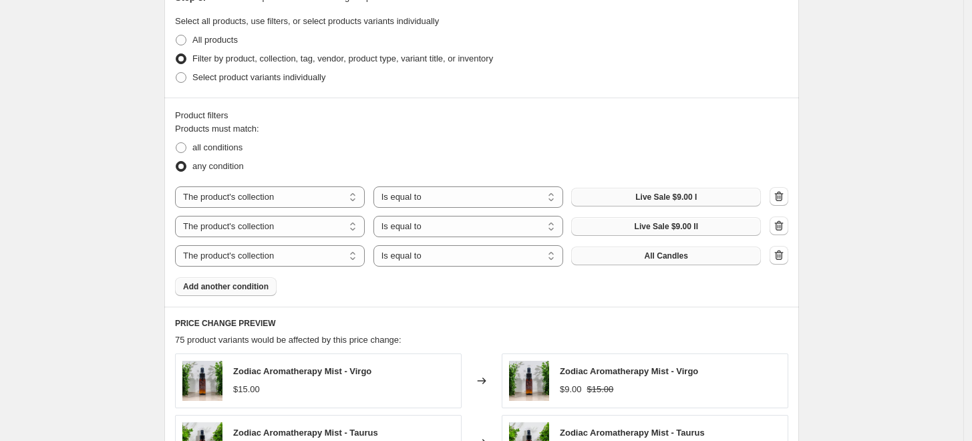
click at [697, 257] on button "All Candles" at bounding box center [666, 256] width 190 height 19
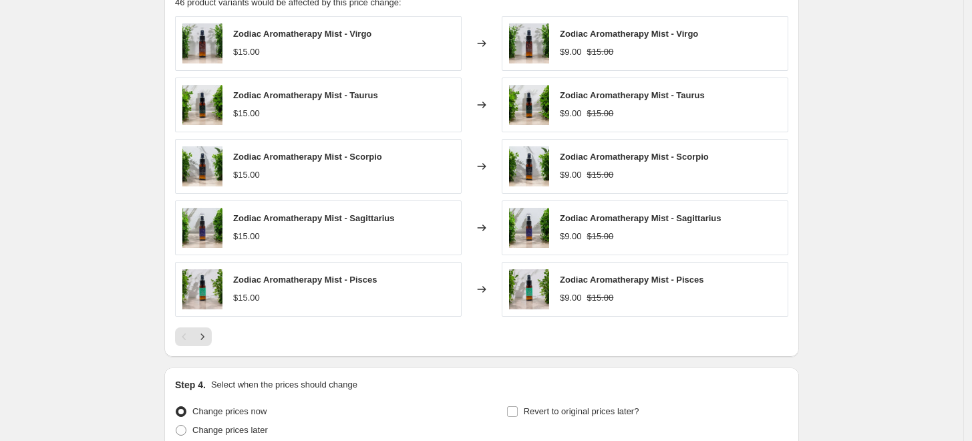
scroll to position [891, 0]
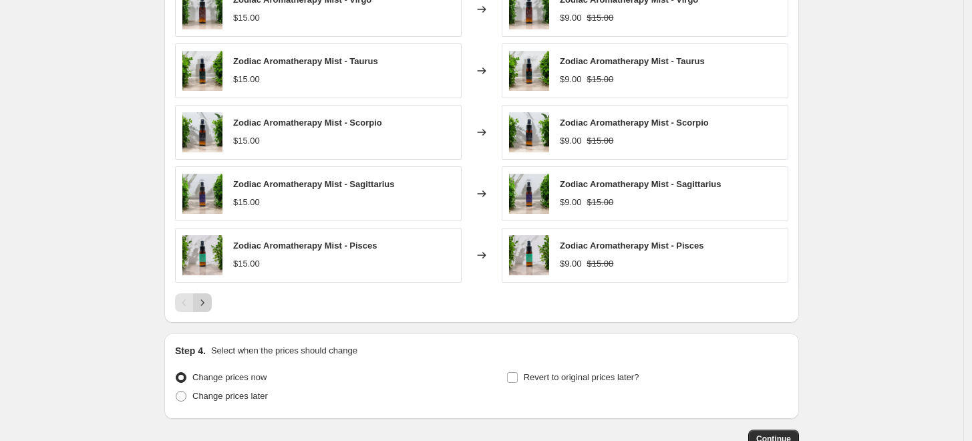
click at [209, 301] on icon "Next" at bounding box center [202, 302] width 13 height 13
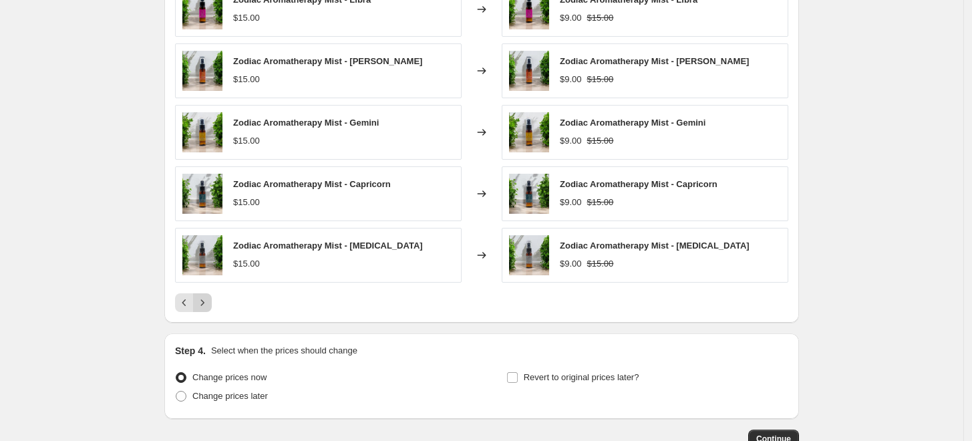
click at [212, 301] on button "Next" at bounding box center [202, 302] width 19 height 19
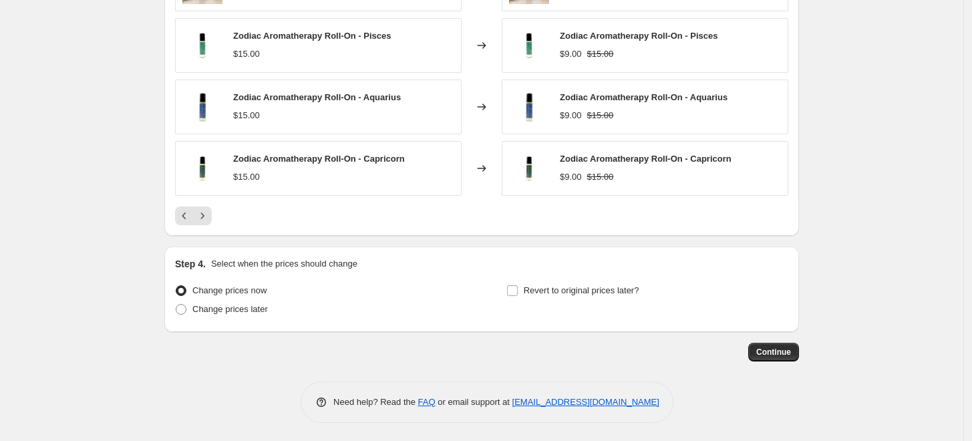
scroll to position [978, 0]
click at [186, 309] on span at bounding box center [181, 308] width 11 height 11
click at [176, 304] on input "Change prices later" at bounding box center [176, 303] width 1 height 1
radio input "true"
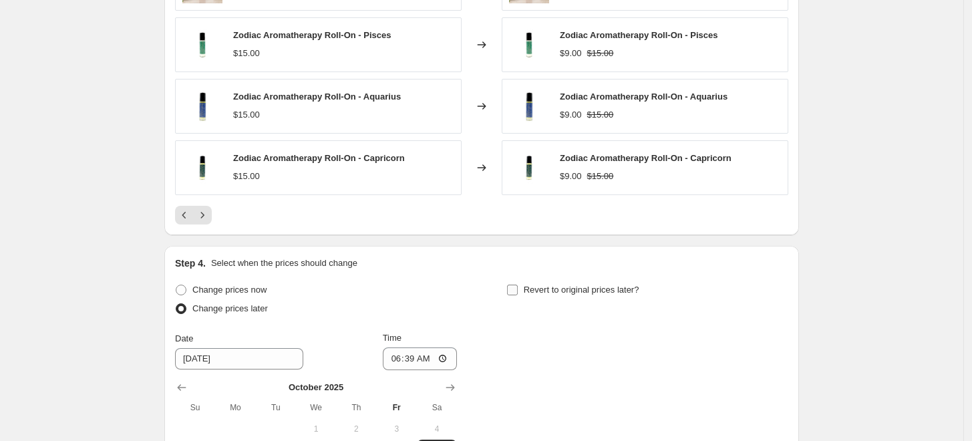
click at [513, 288] on input "Revert to original prices later?" at bounding box center [512, 290] width 11 height 11
checkbox input "true"
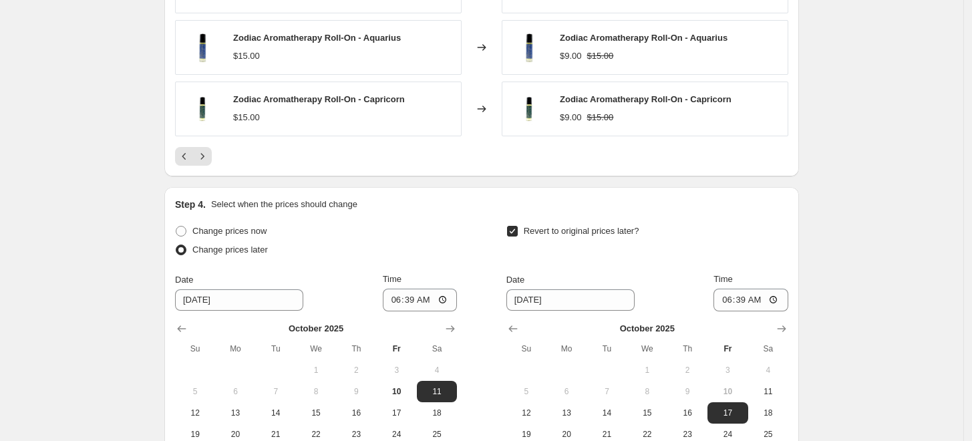
scroll to position [1127, 0]
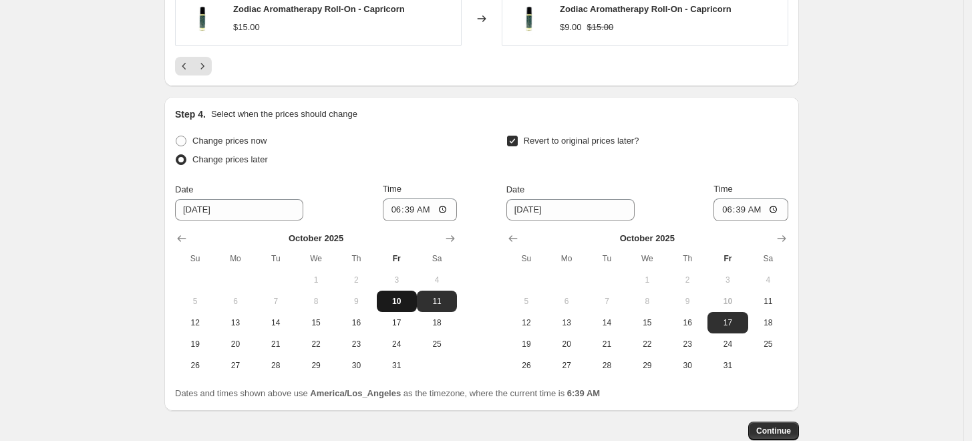
click at [400, 302] on span "10" at bounding box center [396, 301] width 29 height 11
type input "10/10/2025"
click at [396, 202] on input "06:39" at bounding box center [420, 209] width 75 height 23
type input "17:57"
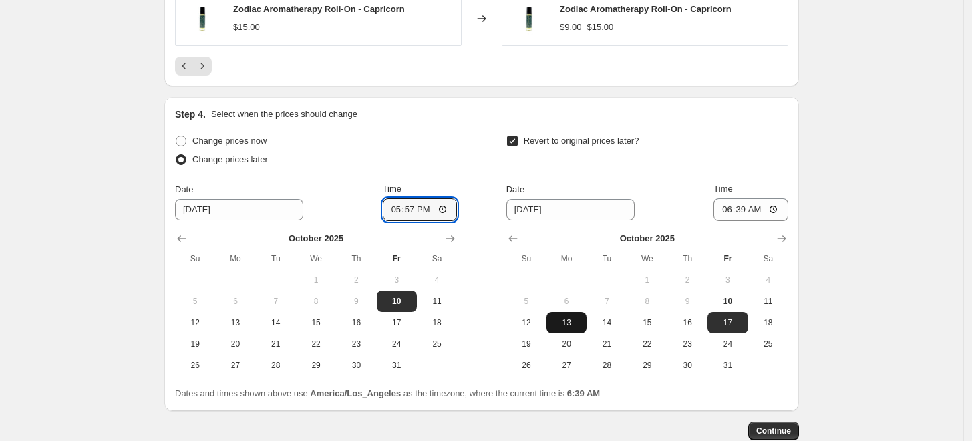
click at [571, 321] on span "13" at bounding box center [566, 322] width 29 height 11
type input "10/13/2025"
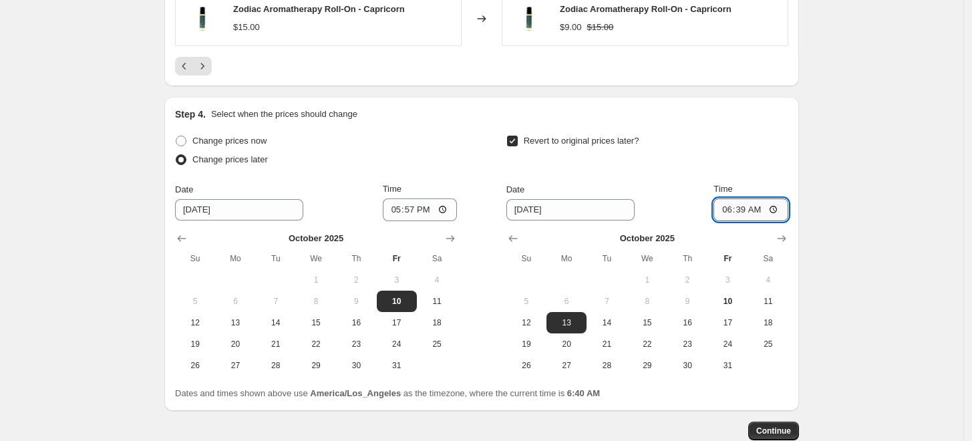
click at [730, 211] on input "06:39" at bounding box center [751, 209] width 75 height 23
type input "23:59"
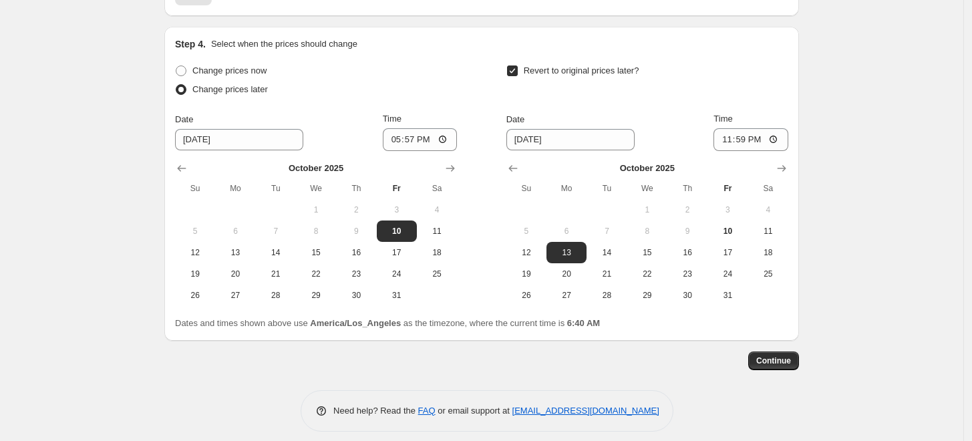
scroll to position [1202, 0]
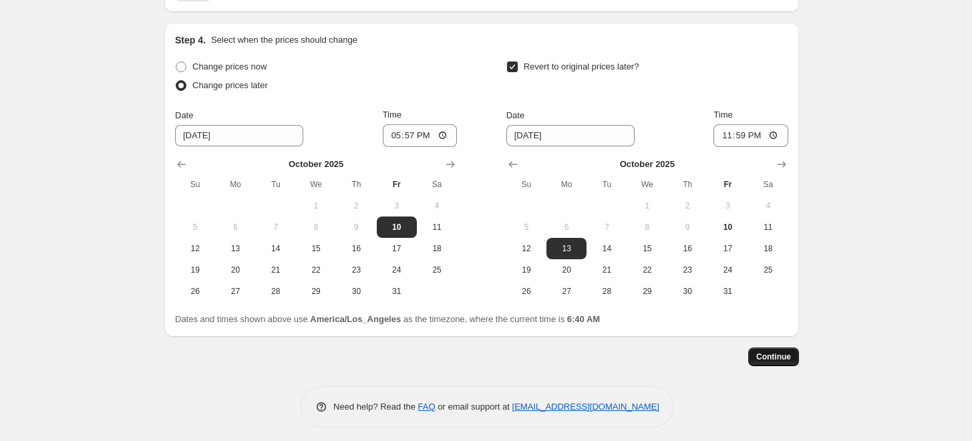
click at [791, 360] on span "Continue" at bounding box center [773, 357] width 35 height 11
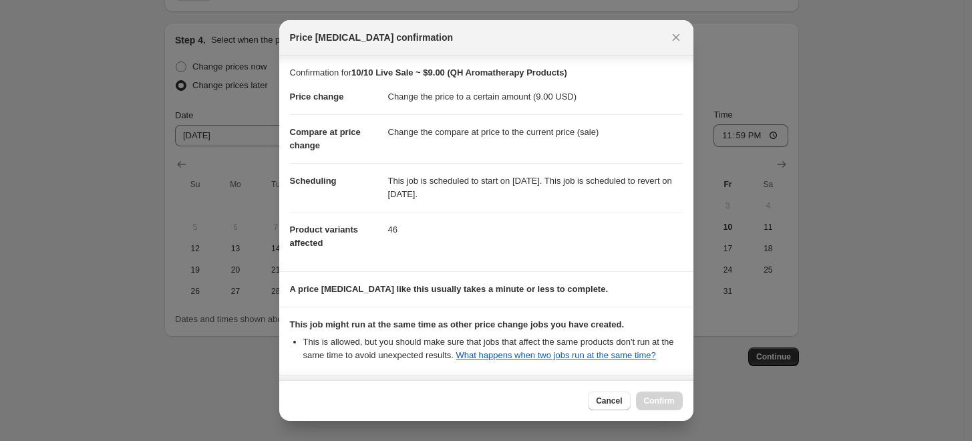
scroll to position [118, 0]
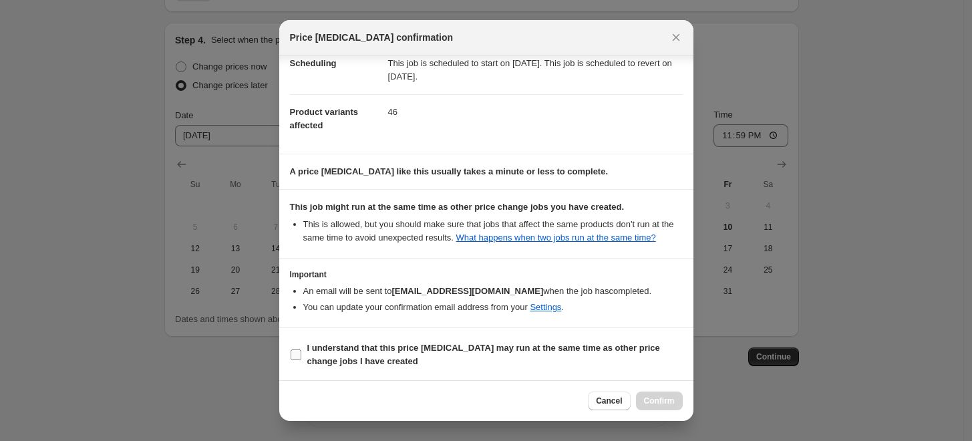
click at [293, 353] on input "I understand that this price change job may run at the same time as other price…" at bounding box center [296, 355] width 11 height 11
checkbox input "true"
click at [658, 400] on span "Confirm" at bounding box center [659, 401] width 31 height 11
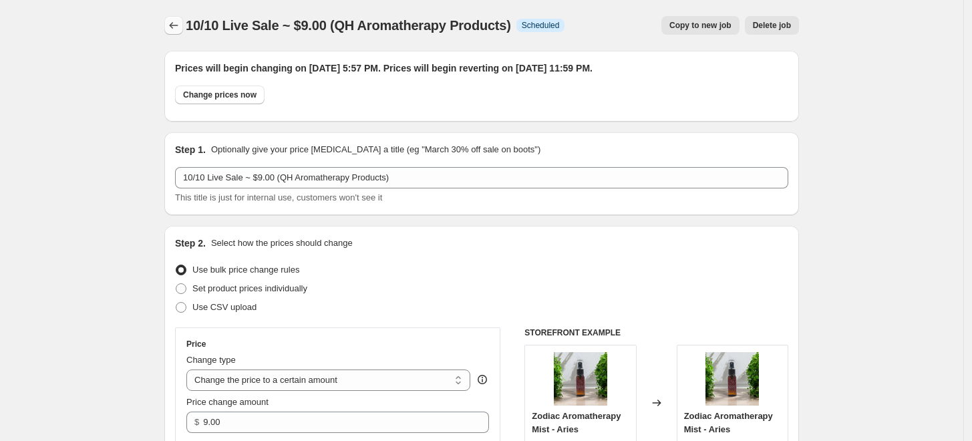
click at [183, 26] on button "Price change jobs" at bounding box center [173, 25] width 19 height 19
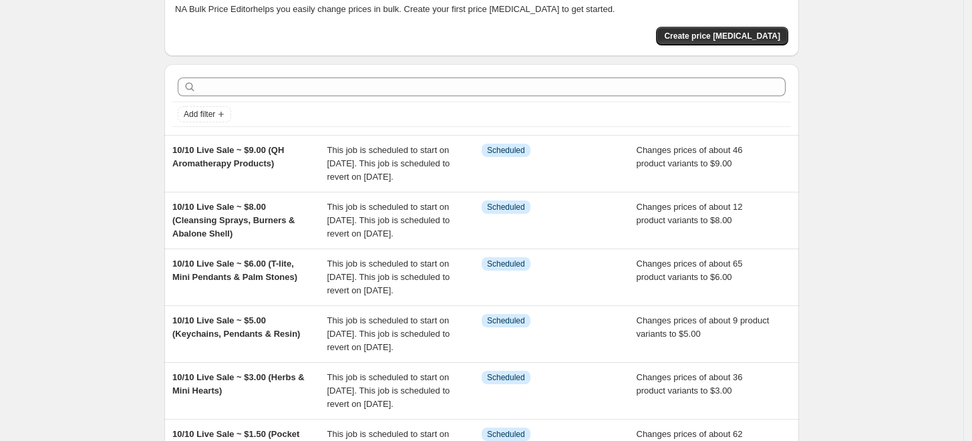
scroll to position [74, 0]
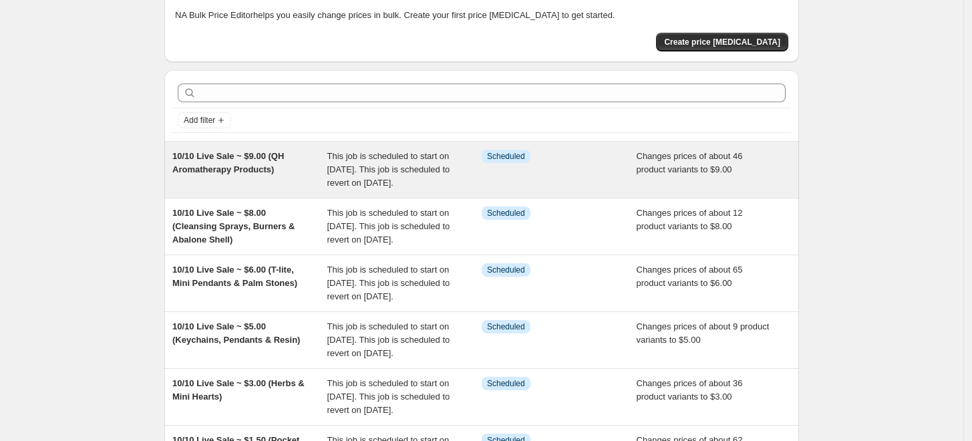
click at [293, 159] on div "10/10 Live Sale ~ $9.00 (QH Aromatherapy Products)" at bounding box center [249, 170] width 155 height 40
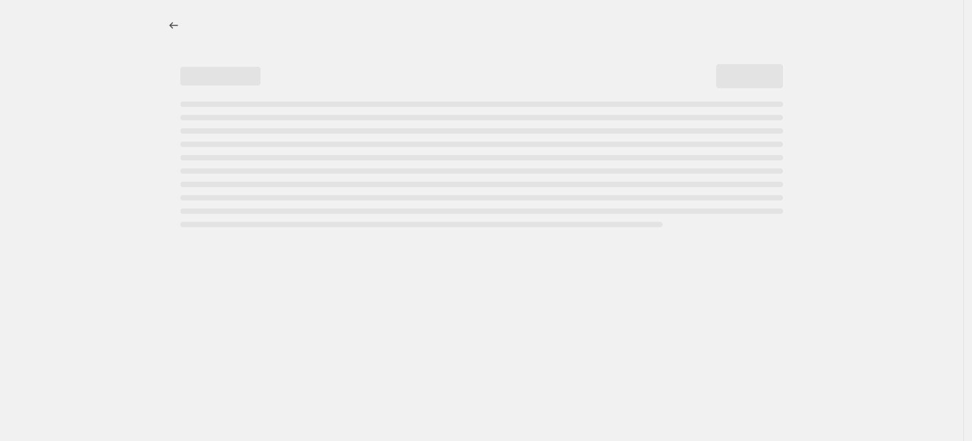
select select "collection"
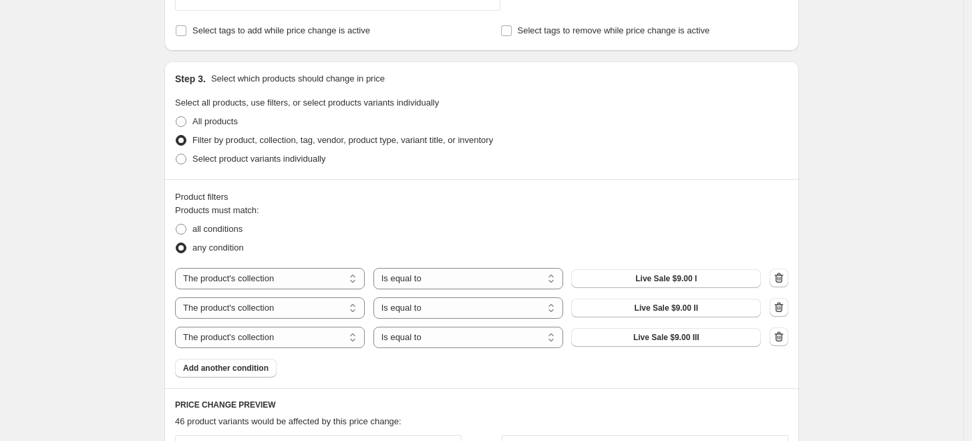
scroll to position [593, 0]
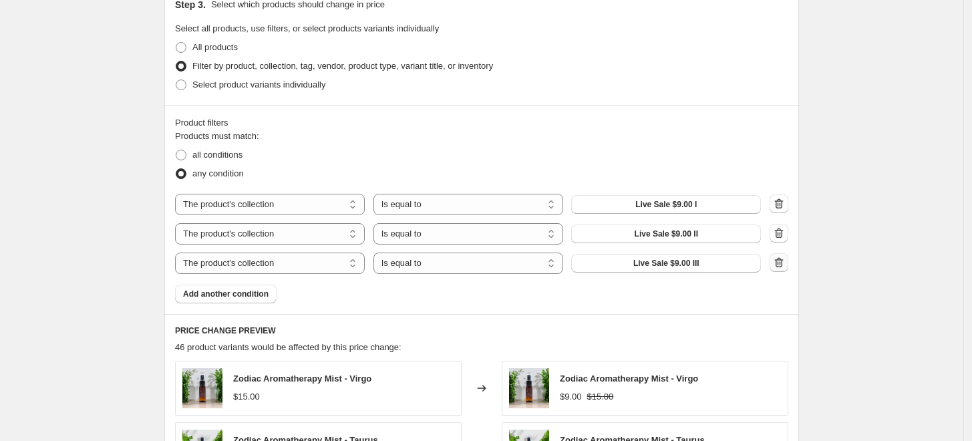
click at [781, 265] on icon "button" at bounding box center [780, 263] width 1 height 4
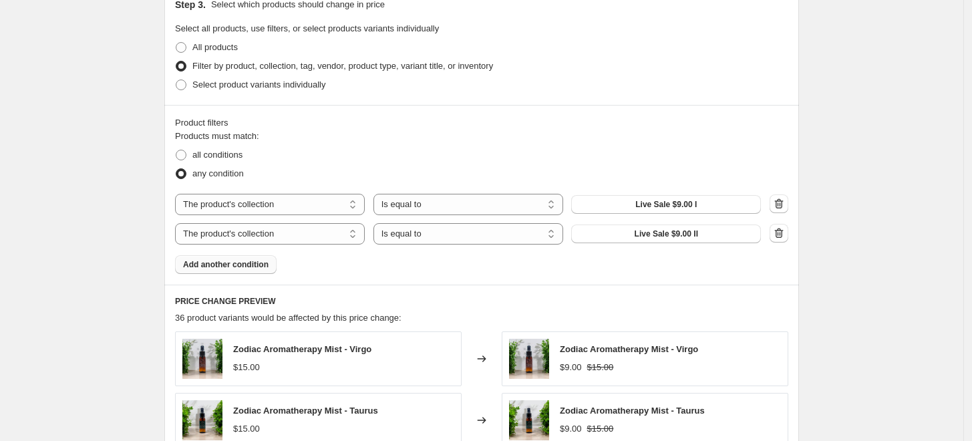
click at [240, 266] on span "Add another condition" at bounding box center [226, 264] width 86 height 11
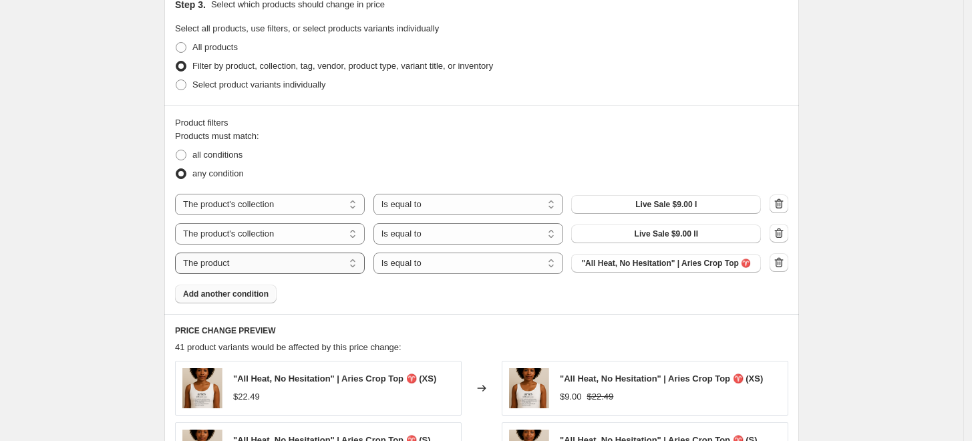
click at [313, 260] on select "The product The product's collection The product's tag The product's vendor The…" at bounding box center [270, 263] width 190 height 21
select select "collection"
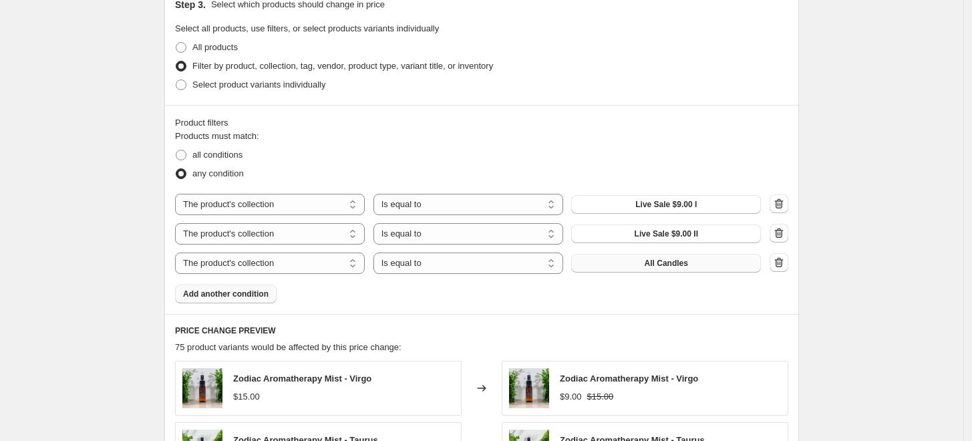
click at [668, 269] on span "All Candles" at bounding box center [666, 263] width 43 height 11
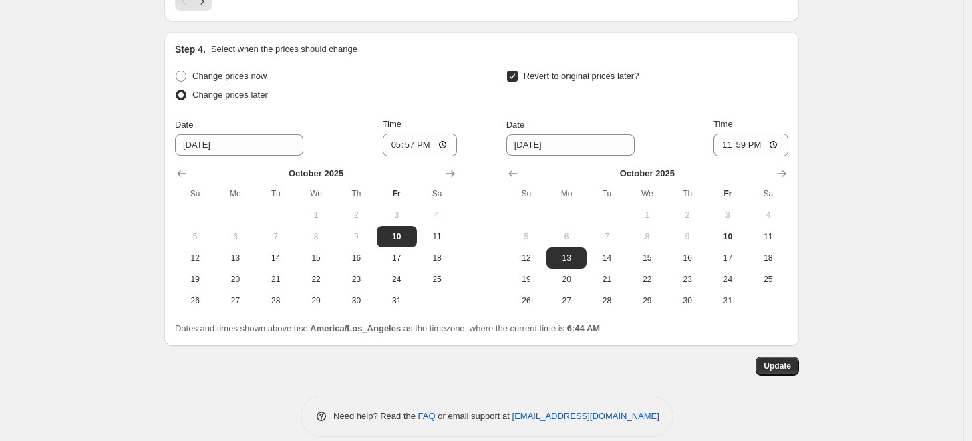
scroll to position [1288, 0]
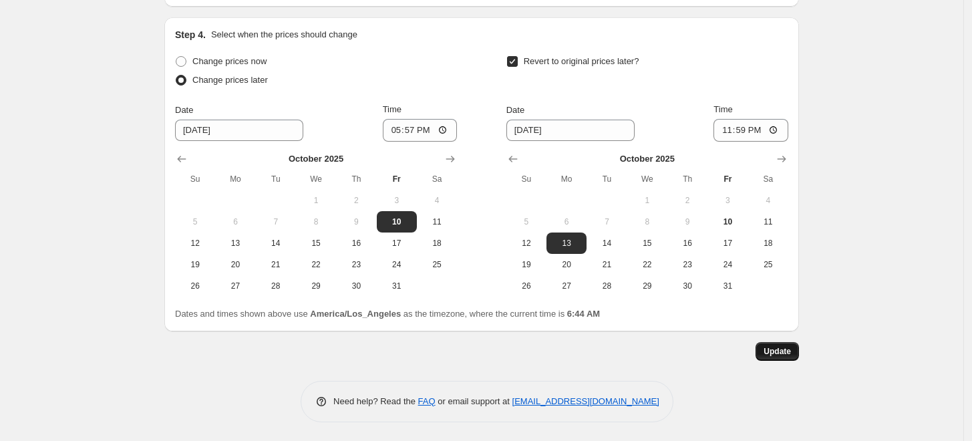
click at [787, 352] on span "Update" at bounding box center [777, 351] width 27 height 11
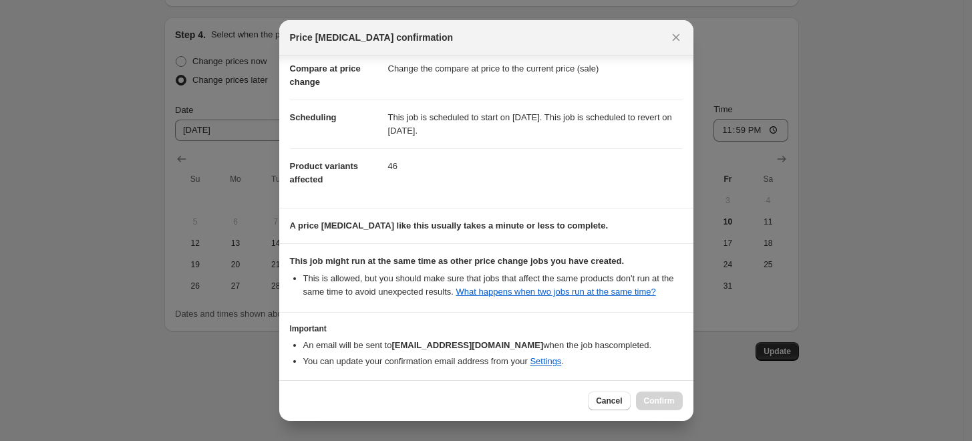
scroll to position [118, 0]
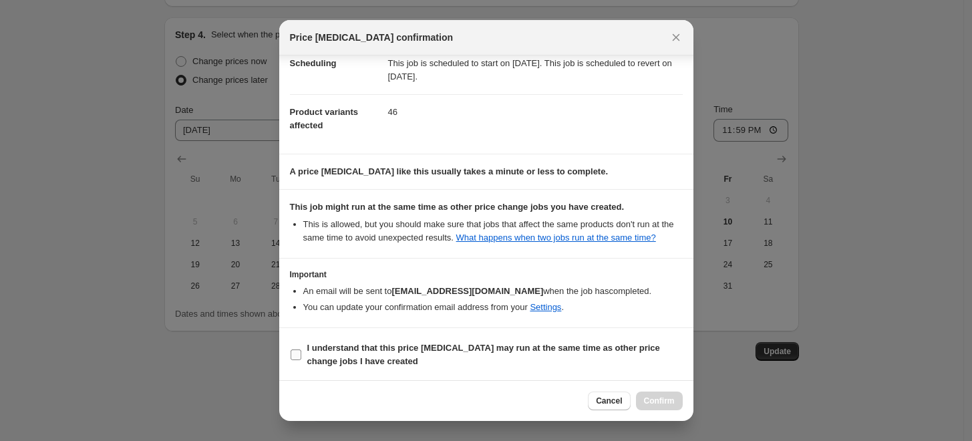
click at [294, 350] on input "I understand that this price change job may run at the same time as other price…" at bounding box center [296, 355] width 11 height 11
checkbox input "true"
click at [662, 397] on span "Confirm" at bounding box center [659, 401] width 31 height 11
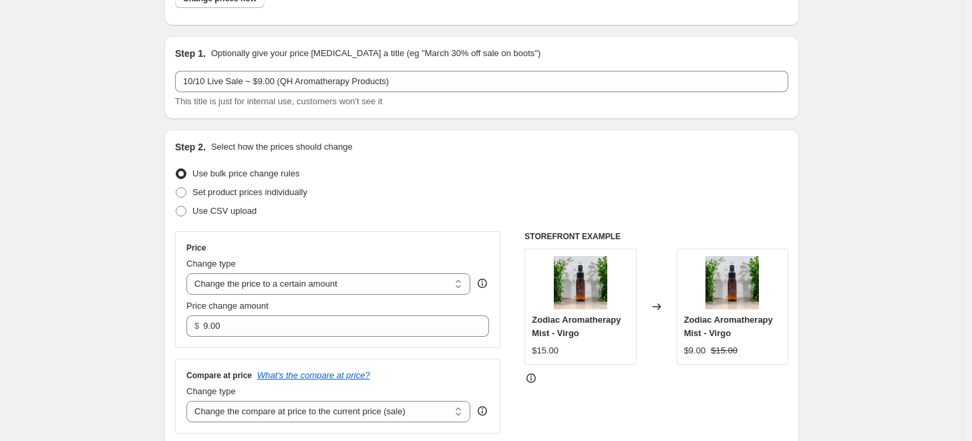
scroll to position [0, 0]
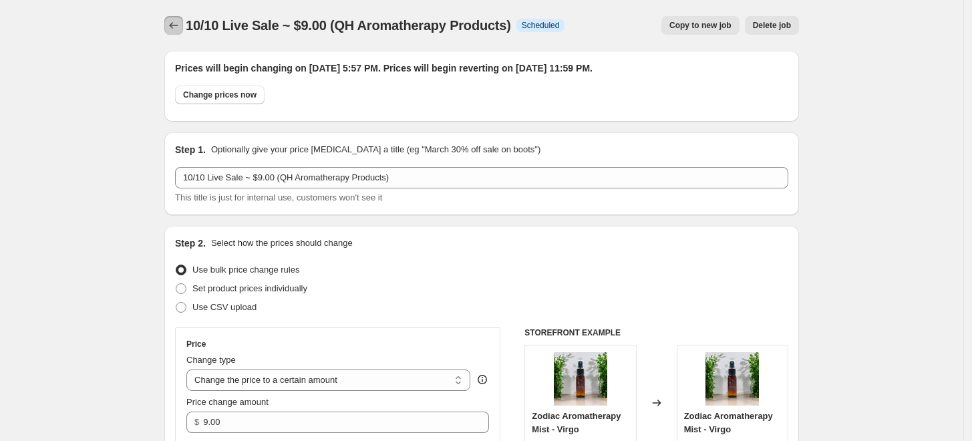
click at [172, 25] on icon "Price change jobs" at bounding box center [173, 25] width 13 height 13
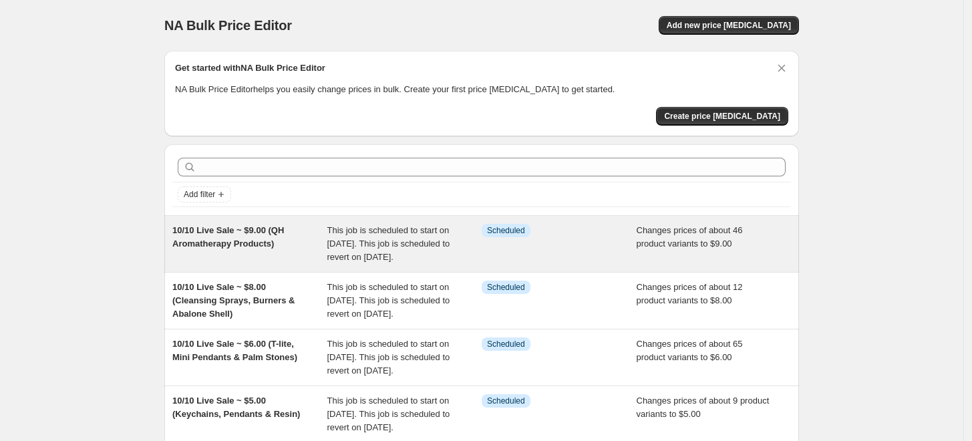
click at [497, 244] on div "Info Scheduled" at bounding box center [559, 244] width 155 height 40
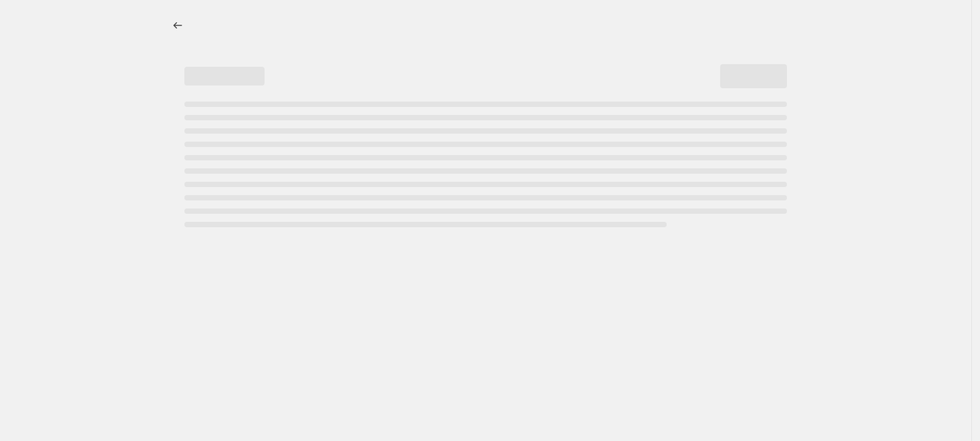
select select "collection"
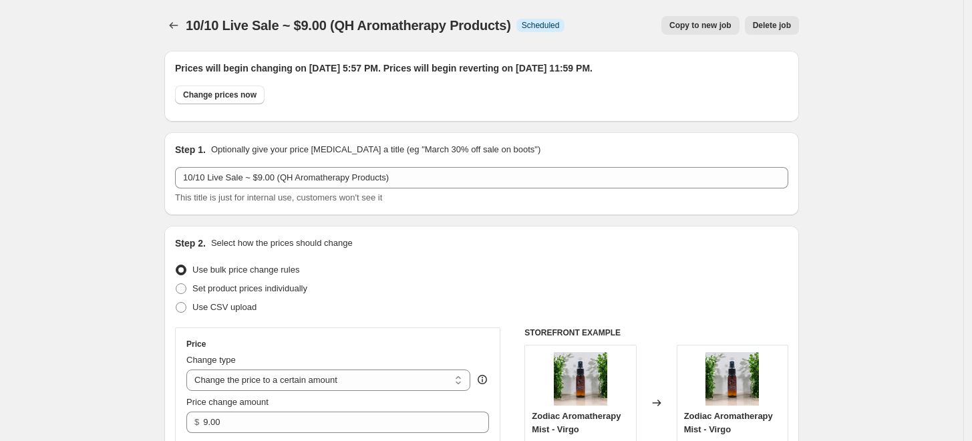
click at [712, 25] on span "Copy to new job" at bounding box center [701, 25] width 62 height 11
select select "collection"
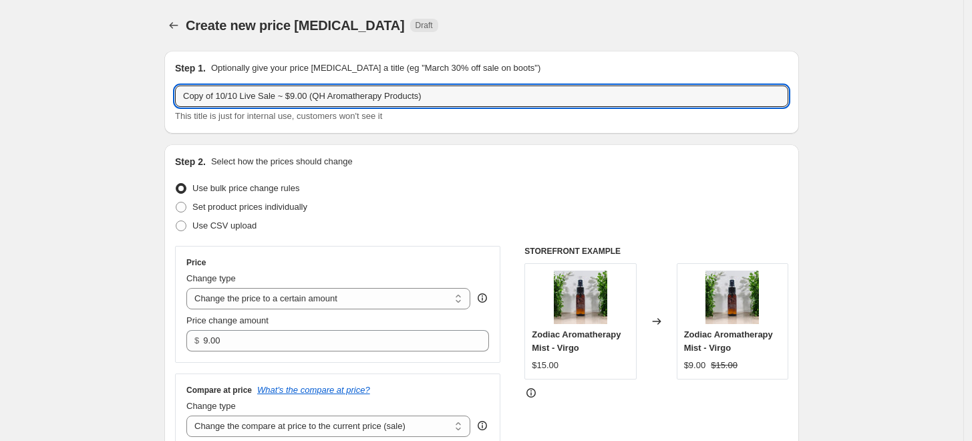
drag, startPoint x: 220, startPoint y: 96, endPoint x: 151, endPoint y: 97, distance: 68.8
click at [263, 96] on input "10/10 Live Sale ~ $9.00 (QH Aromatherapy Products)" at bounding box center [481, 96] width 613 height 21
drag, startPoint x: 390, startPoint y: 94, endPoint x: 287, endPoint y: 93, distance: 103.6
click at [287, 93] on input "10/10 Live Sale ~ $10.00 (QH Aromatherapy Products)" at bounding box center [481, 96] width 613 height 21
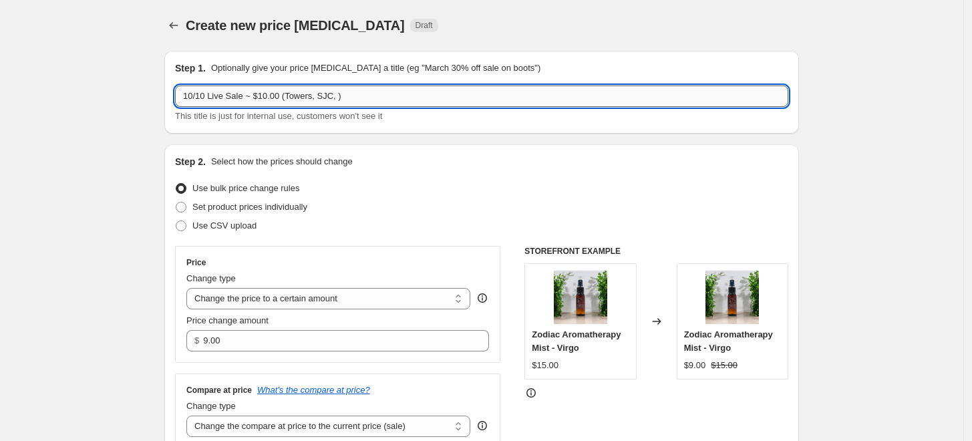
click at [331, 93] on input "10/10 Live Sale ~ $10.00 (Towers, SJC, )" at bounding box center [481, 96] width 613 height 21
click at [363, 98] on input "10/10 Live Sale ~ $10.00 (Towers, SJC, SeleniteMoon )" at bounding box center [481, 96] width 613 height 21
type input "10/10 Live Sale ~ $10.00 (Towers, SJC, Selenite Moon )"
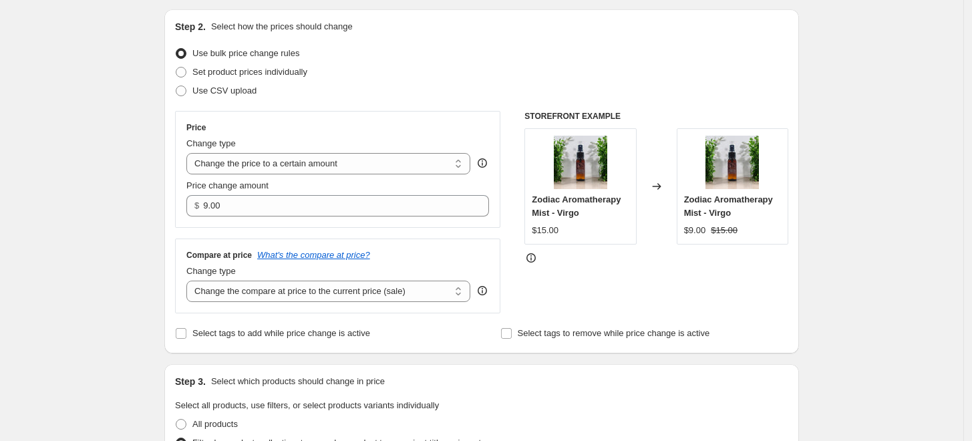
scroll to position [148, 0]
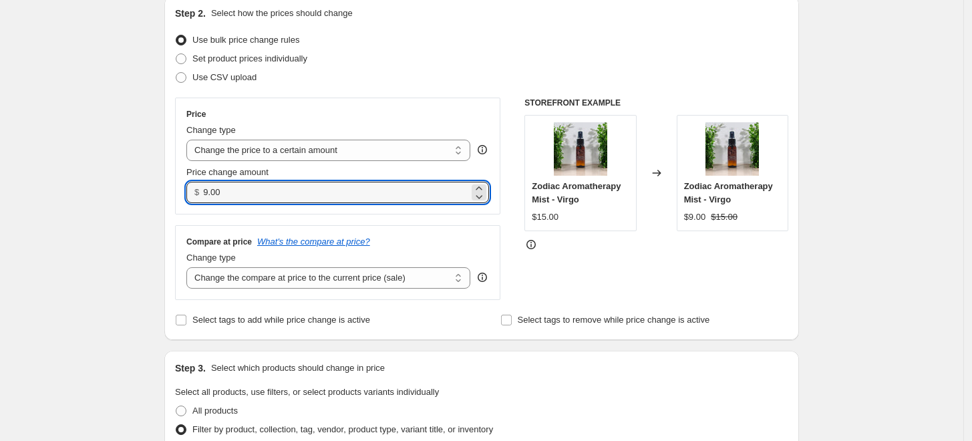
drag, startPoint x: 229, startPoint y: 188, endPoint x: 204, endPoint y: 191, distance: 24.9
click at [204, 191] on div "$ 9.00" at bounding box center [337, 192] width 303 height 21
type input "10.00"
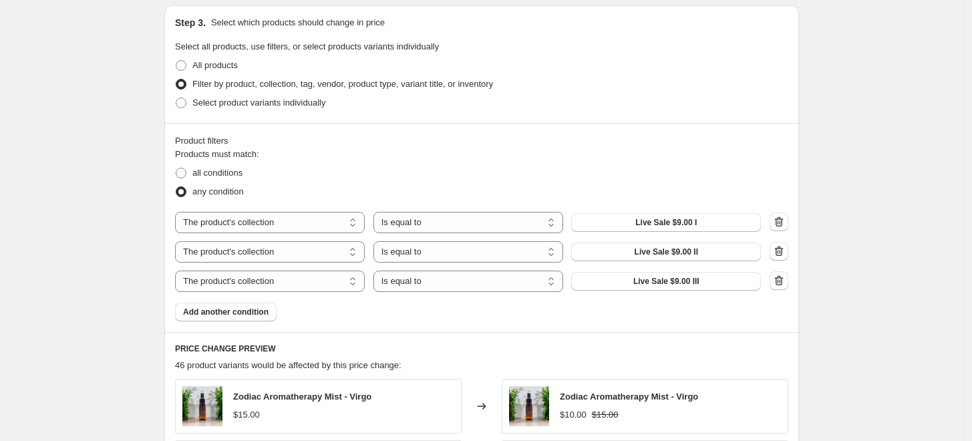
scroll to position [519, 0]
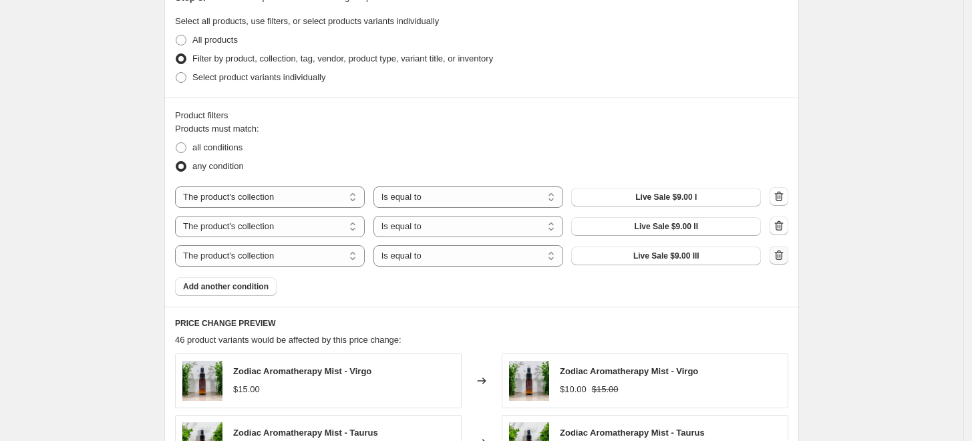
click at [786, 257] on icon "button" at bounding box center [779, 255] width 13 height 13
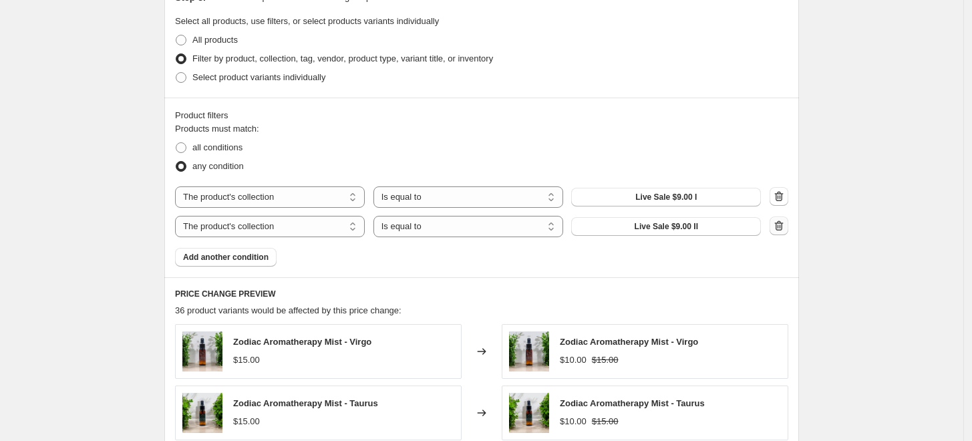
click at [779, 229] on icon "button" at bounding box center [778, 227] width 1 height 4
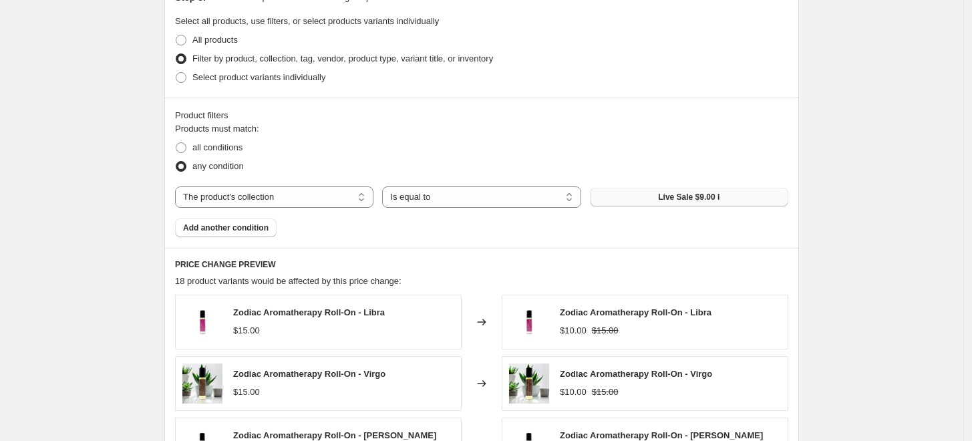
click at [715, 194] on span "Live Sale $9.00 I" at bounding box center [688, 197] width 61 height 11
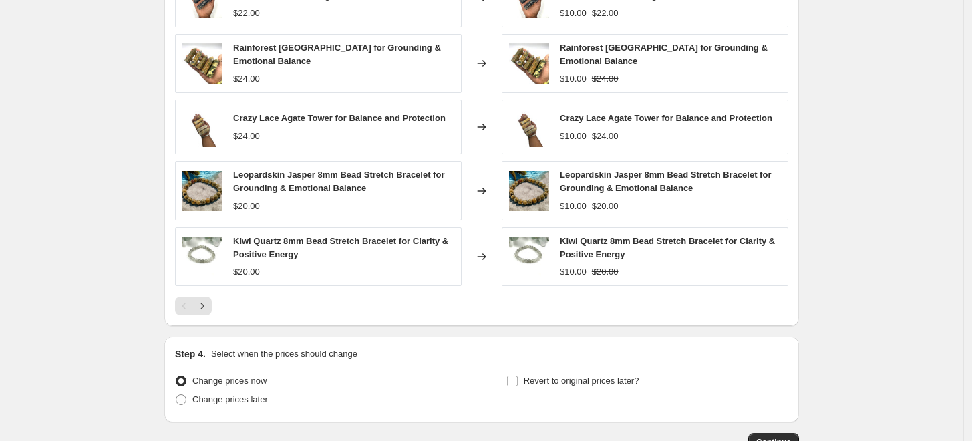
scroll to position [891, 0]
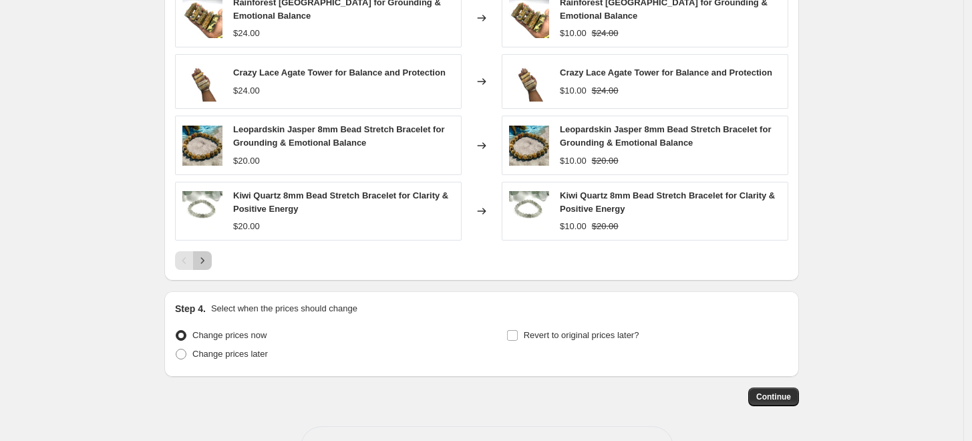
click at [203, 260] on icon "Next" at bounding box center [202, 260] width 13 height 13
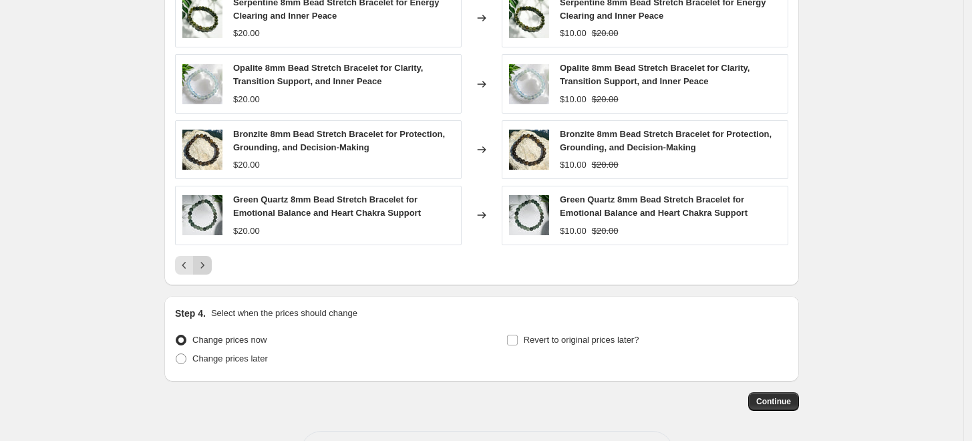
click at [206, 261] on icon "Next" at bounding box center [202, 265] width 13 height 13
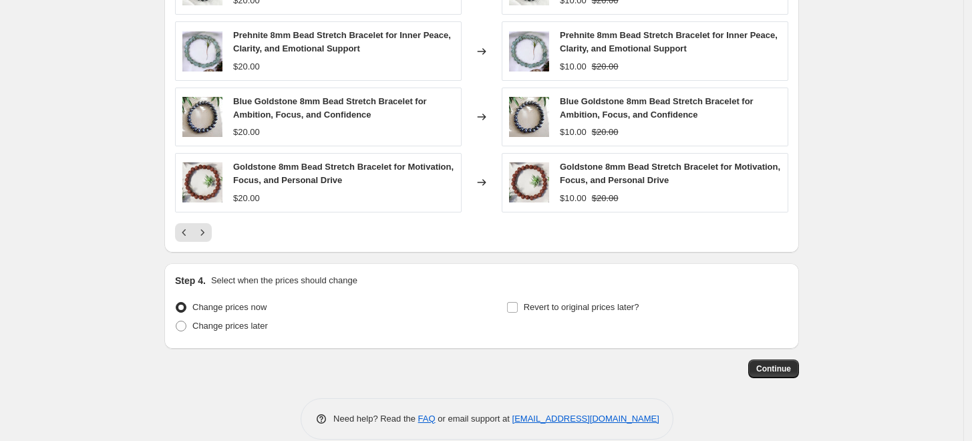
scroll to position [941, 0]
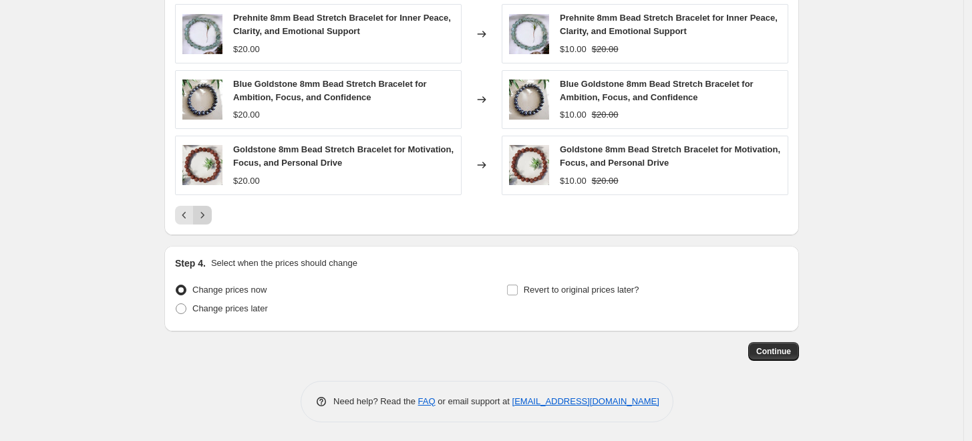
click at [205, 215] on icon "Next" at bounding box center [202, 215] width 13 height 13
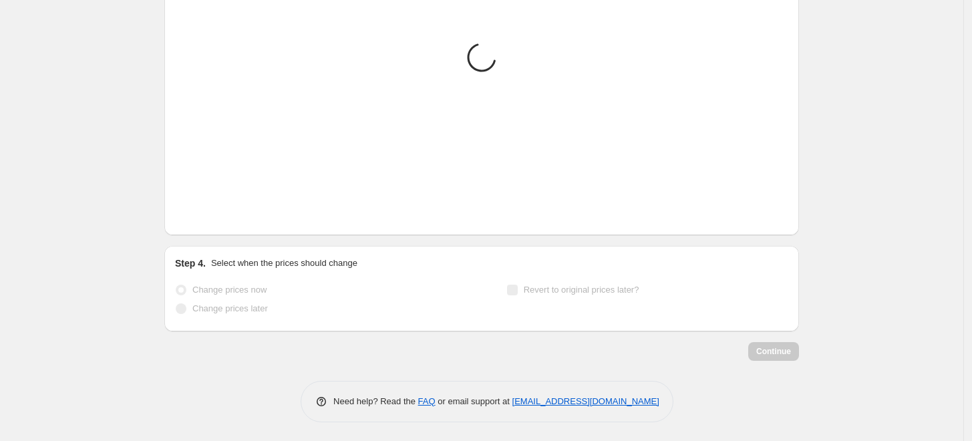
scroll to position [810, 0]
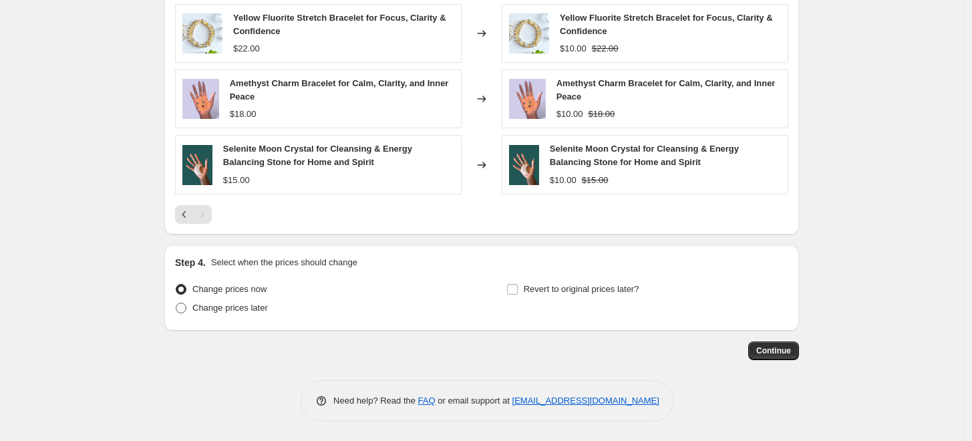
click at [186, 306] on span at bounding box center [181, 308] width 11 height 11
click at [176, 303] on input "Change prices later" at bounding box center [176, 303] width 1 height 1
radio input "true"
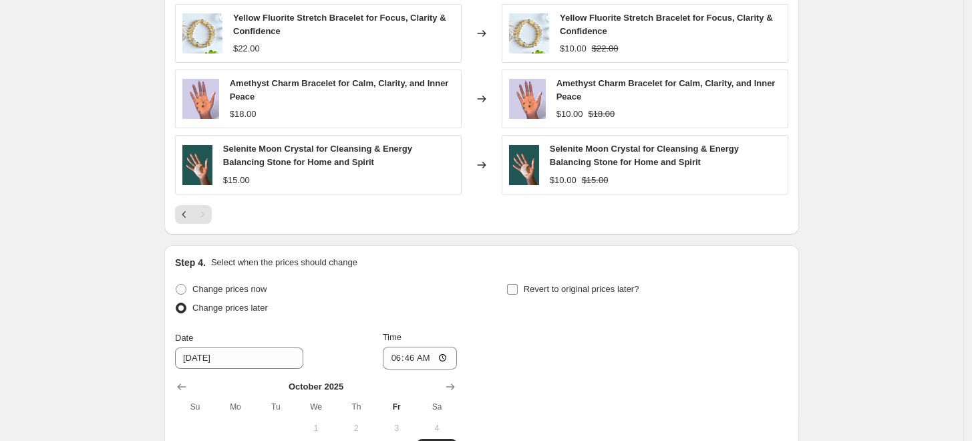
click at [517, 289] on input "Revert to original prices later?" at bounding box center [512, 289] width 11 height 11
checkbox input "true"
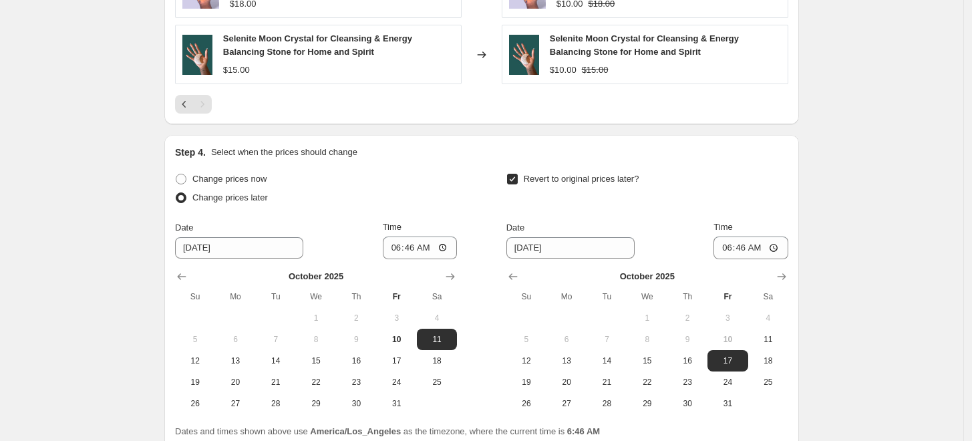
scroll to position [958, 0]
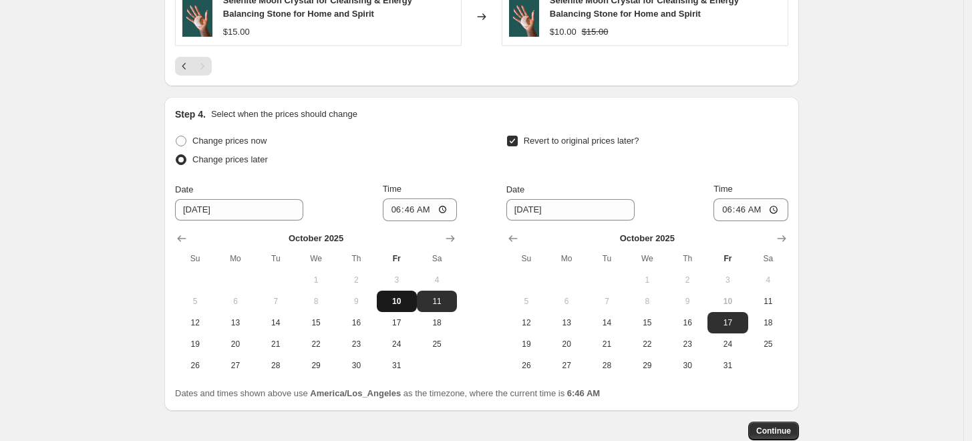
click at [399, 301] on span "10" at bounding box center [396, 301] width 29 height 11
type input "10/10/2025"
click at [399, 211] on input "06:46" at bounding box center [420, 209] width 75 height 23
type input "17:57"
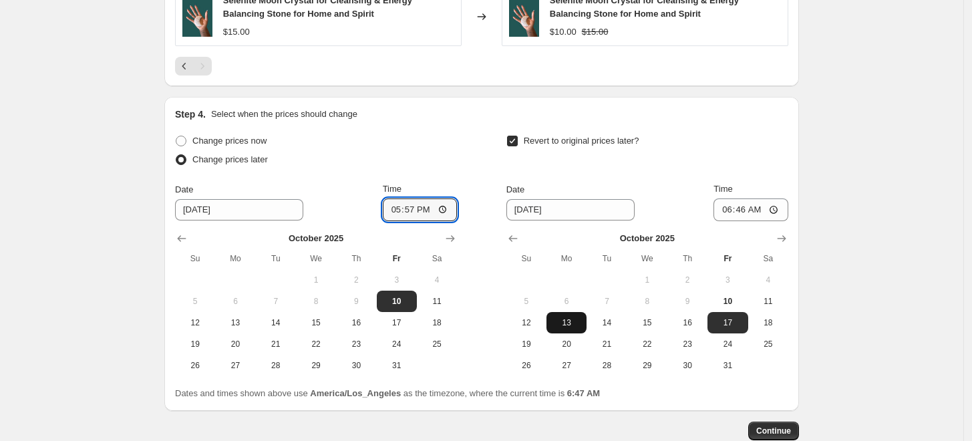
click at [568, 329] on button "13" at bounding box center [567, 322] width 40 height 21
type input "10/13/2025"
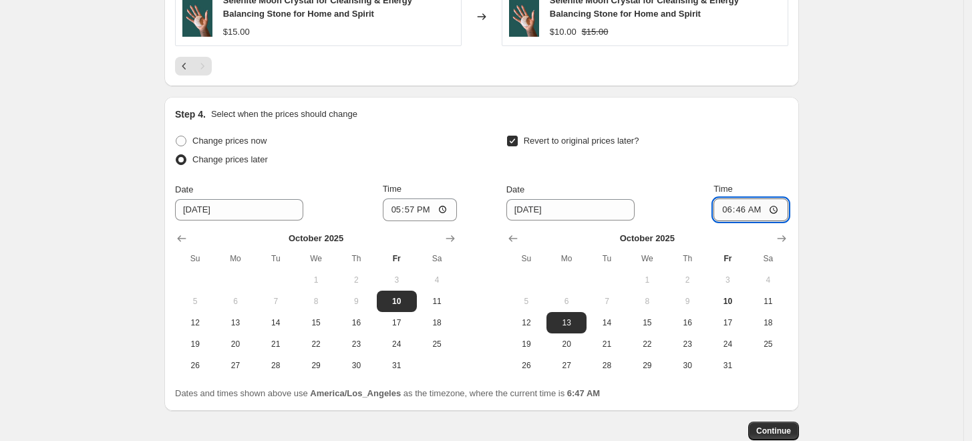
click at [727, 207] on input "06:46" at bounding box center [751, 209] width 75 height 23
type input "23:59"
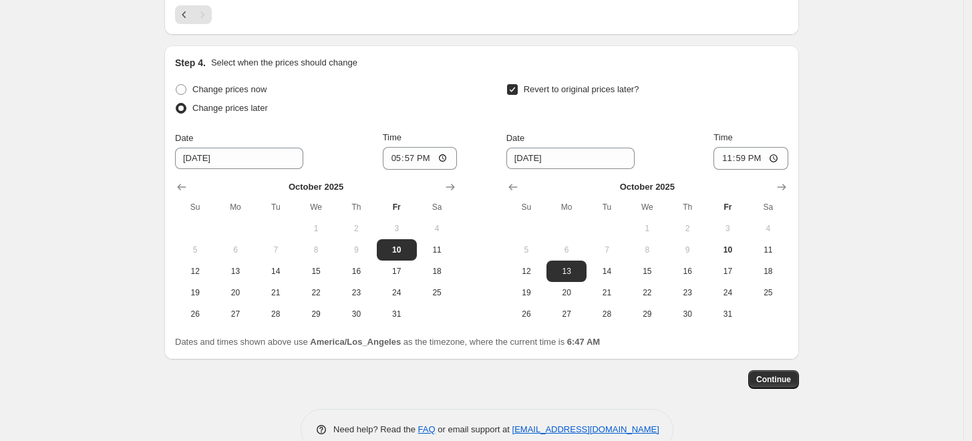
scroll to position [1033, 0]
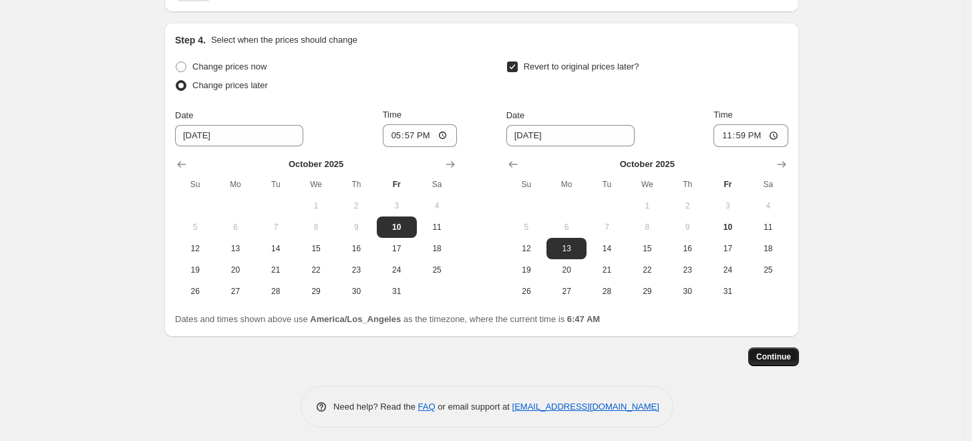
click at [782, 356] on span "Continue" at bounding box center [773, 357] width 35 height 11
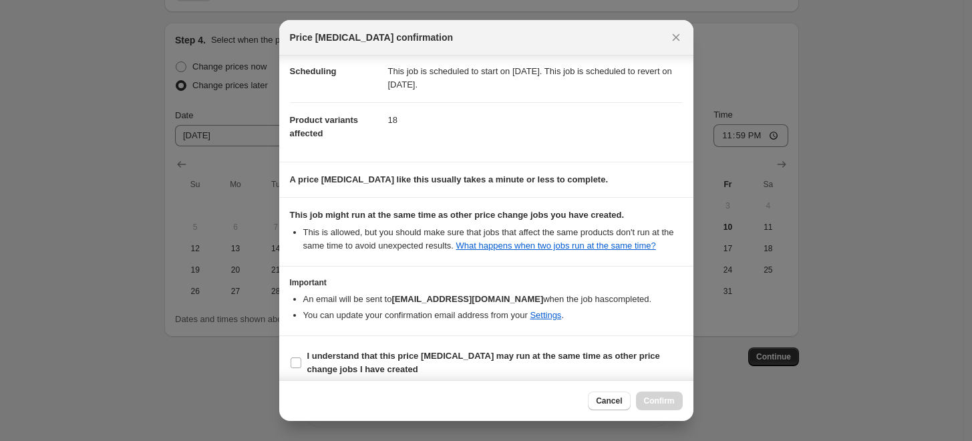
scroll to position [118, 0]
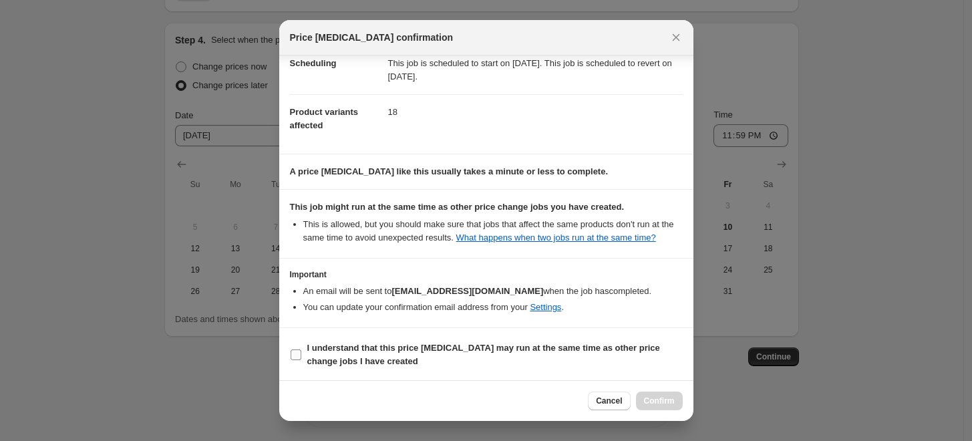
click at [299, 350] on input "I understand that this price change job may run at the same time as other price…" at bounding box center [296, 355] width 11 height 11
checkbox input "true"
click at [667, 401] on span "Confirm" at bounding box center [659, 401] width 31 height 11
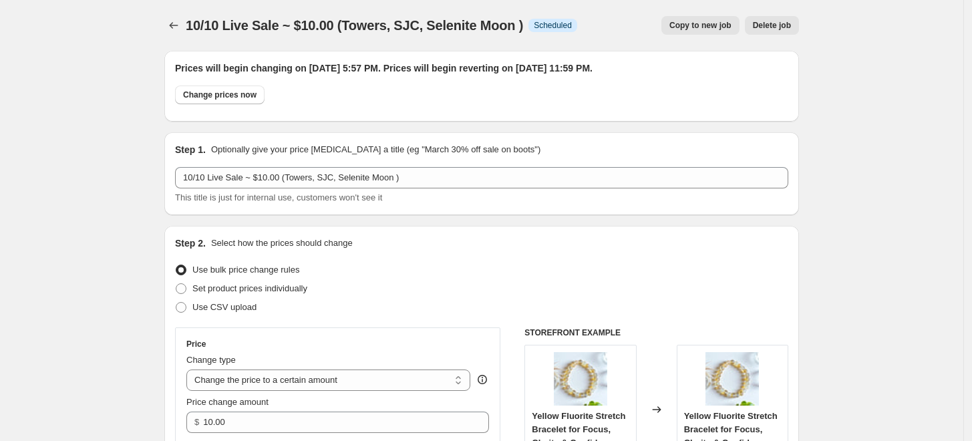
click at [680, 22] on span "Copy to new job" at bounding box center [701, 25] width 62 height 11
select select "collection"
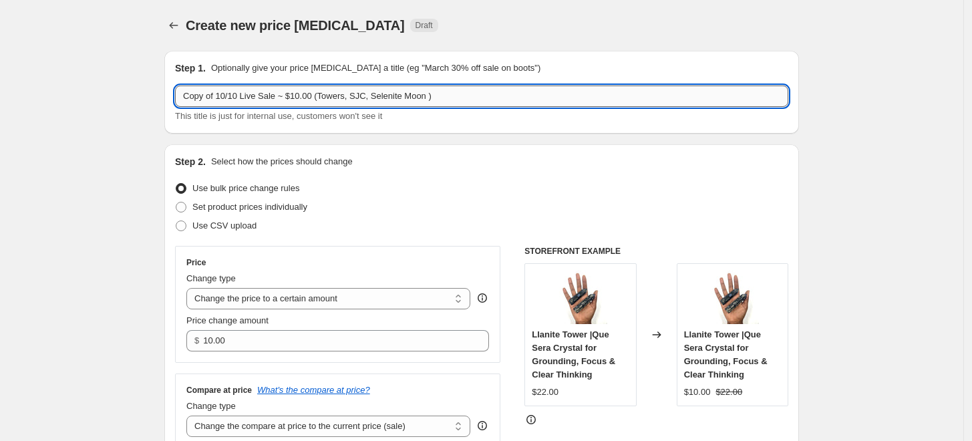
drag, startPoint x: 219, startPoint y: 96, endPoint x: 180, endPoint y: 102, distance: 39.9
click at [180, 102] on input "Copy of 10/10 Live Sale ~ $10.00 (Towers, SJC, Selenite Moon )" at bounding box center [481, 96] width 613 height 21
type input "10/10 Live Sale ~ $10.00 (Towers, SJC, Selenite Moon )"
click at [264, 94] on input "10/10 Live Sale ~ $10.00 (Towers, SJC, Selenite Moon )" at bounding box center [481, 96] width 613 height 21
click at [180, 25] on icon "Price change jobs" at bounding box center [173, 25] width 13 height 13
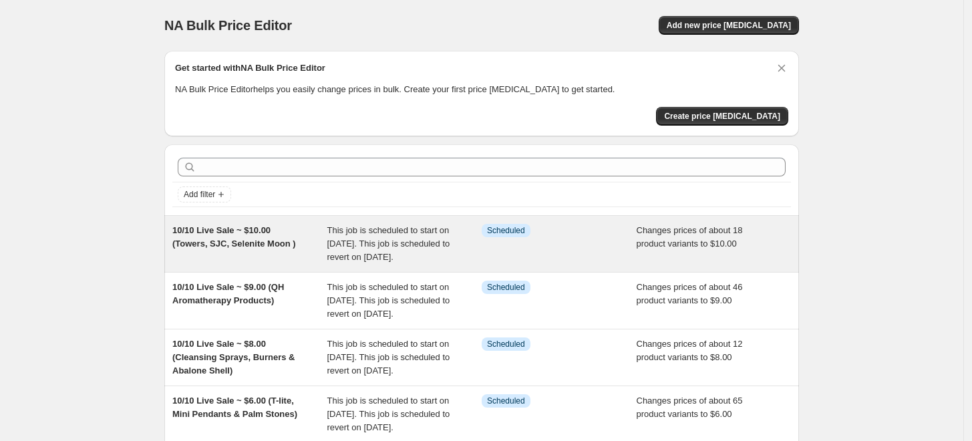
click at [466, 235] on div "This job is scheduled to start on October 10, 2025. This job is scheduled to re…" at bounding box center [404, 244] width 155 height 40
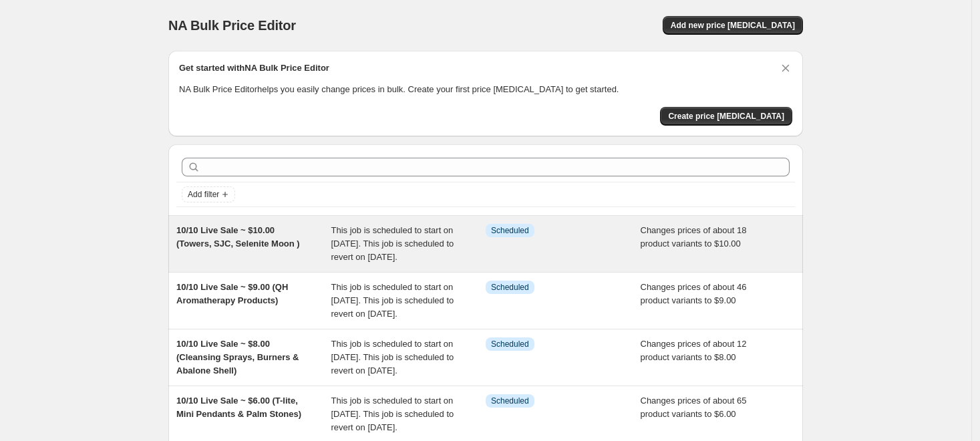
select select "collection"
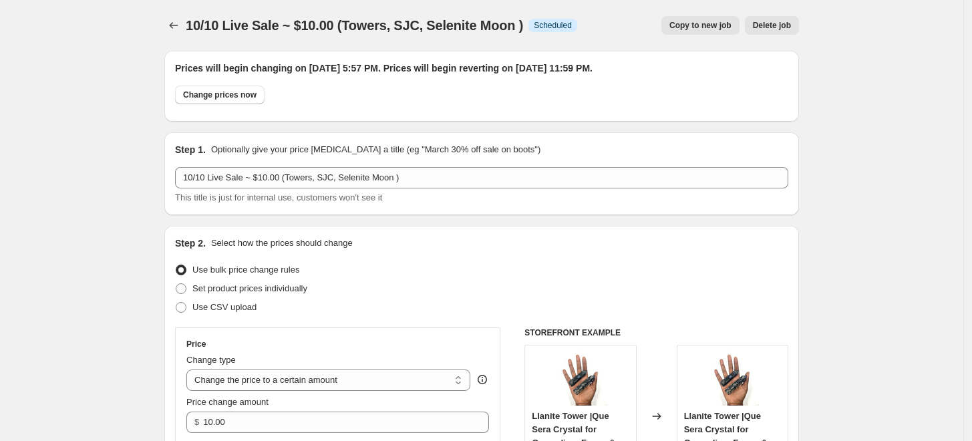
click at [691, 24] on span "Copy to new job" at bounding box center [701, 25] width 62 height 11
select select "collection"
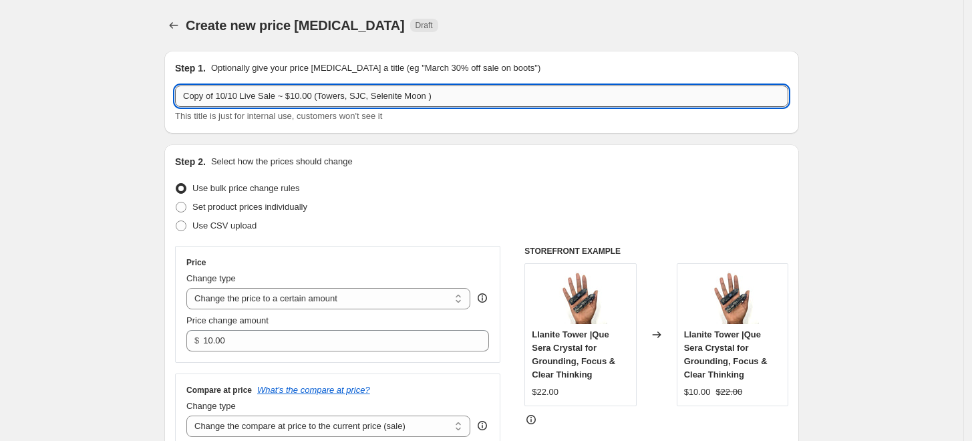
drag, startPoint x: 219, startPoint y: 94, endPoint x: 187, endPoint y: 94, distance: 32.1
click at [187, 94] on input "Copy of 10/10 Live Sale ~ $10.00 (Towers, SJC, Selenite Moon )" at bounding box center [481, 96] width 613 height 21
click at [265, 96] on input "10/10 Live Sale ~ $10.00 (Towers, SJC, Selenite Moon )" at bounding box center [481, 96] width 613 height 21
type input "10/10 Live Sale ~ $12.00 (Towers, SJC, Selenite Moon )"
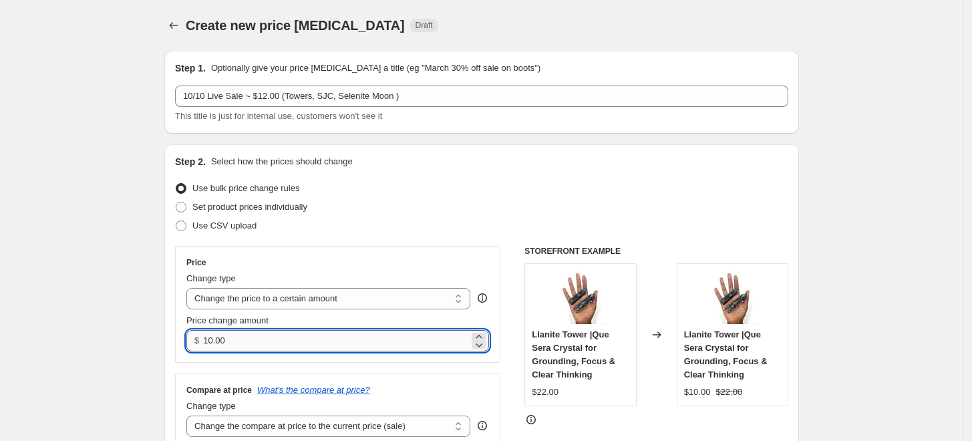
click at [213, 339] on input "10.00" at bounding box center [335, 340] width 265 height 21
type input "12.00"
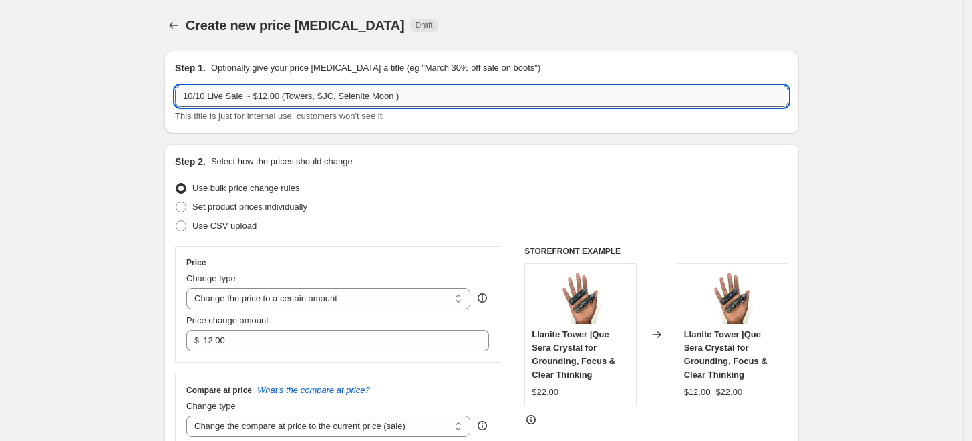
drag, startPoint x: 390, startPoint y: 90, endPoint x: 289, endPoint y: 95, distance: 101.7
click at [289, 95] on input "10/10 Live Sale ~ $12.00 (Towers, SJC, Selenite Moon )" at bounding box center [481, 96] width 613 height 21
drag, startPoint x: 315, startPoint y: 93, endPoint x: 287, endPoint y: 93, distance: 28.1
click at [287, 93] on input "10/10 Live Sale ~ $12.00 (Tapestry, Hearts, Home Decor)" at bounding box center [481, 96] width 613 height 21
type input "10/10 Live Sale ~ $12.00 (Burner, Hearts, Home Decor)"
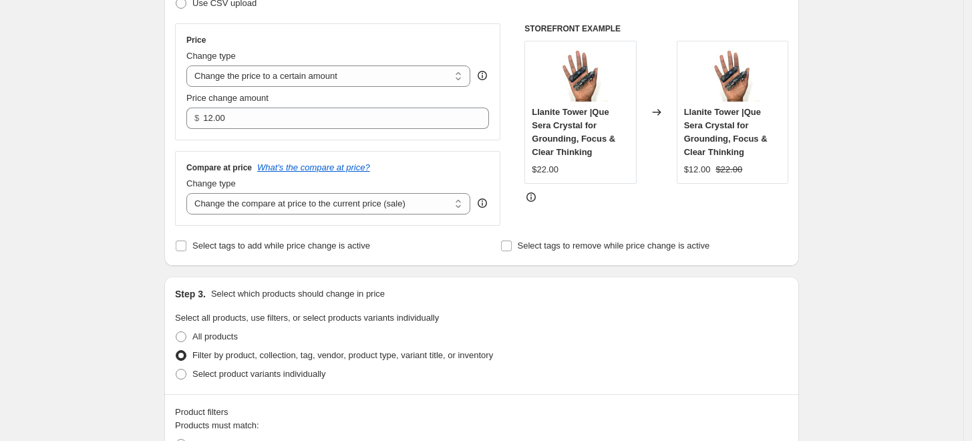
scroll to position [519, 0]
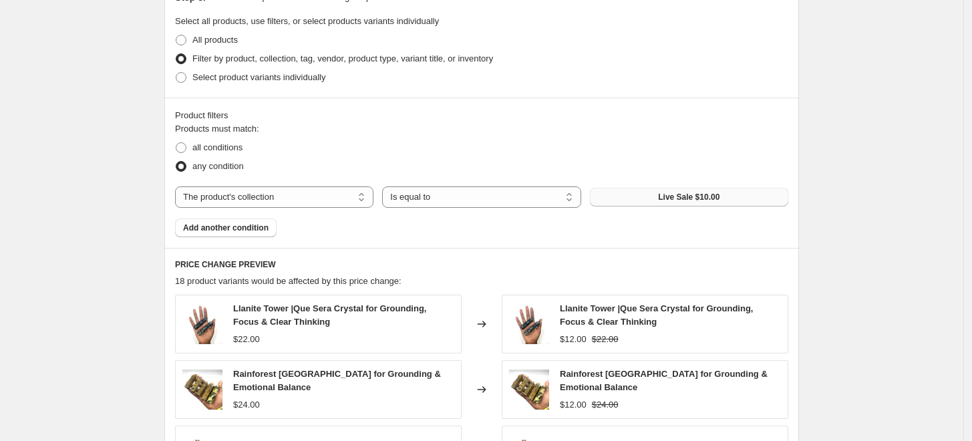
click at [706, 196] on span "Live Sale $10.00" at bounding box center [688, 197] width 61 height 11
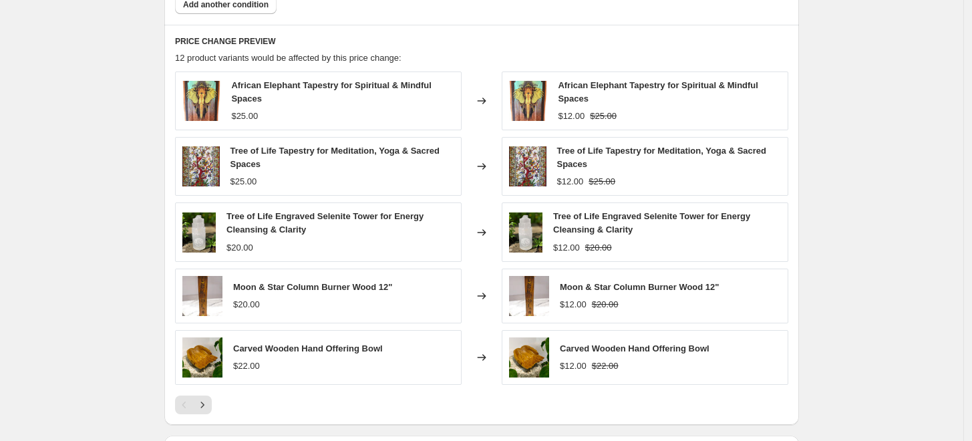
scroll to position [817, 0]
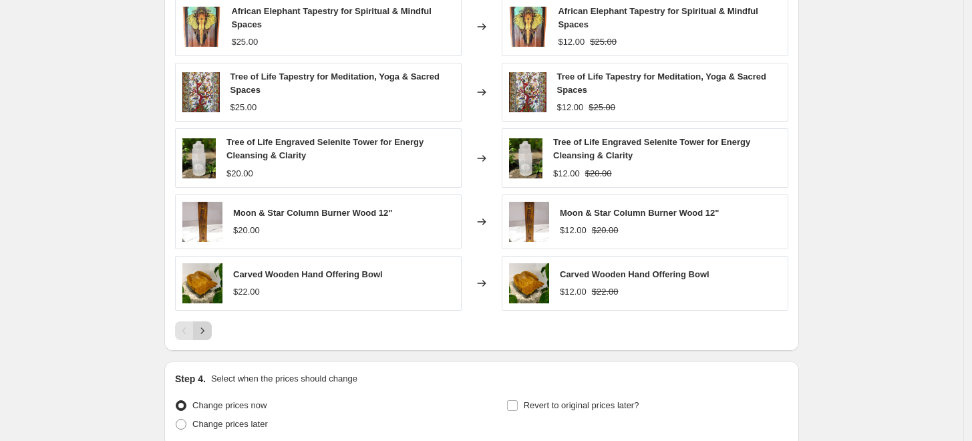
click at [209, 332] on icon "Next" at bounding box center [202, 330] width 13 height 13
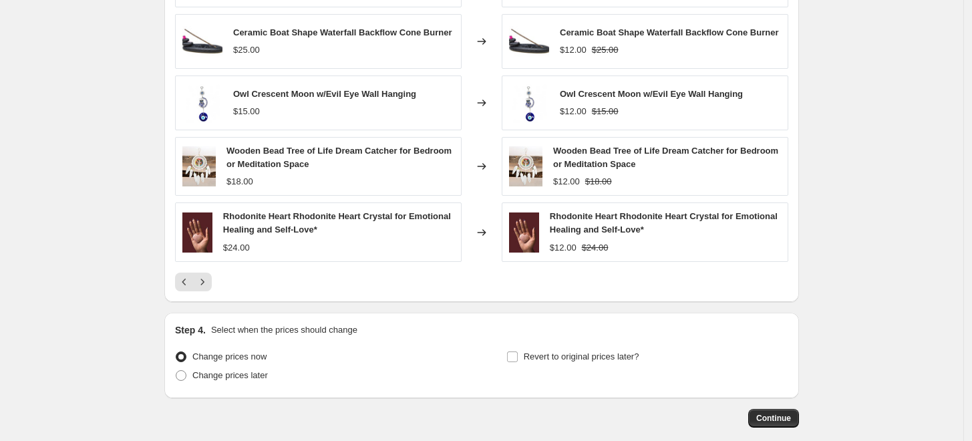
scroll to position [891, 0]
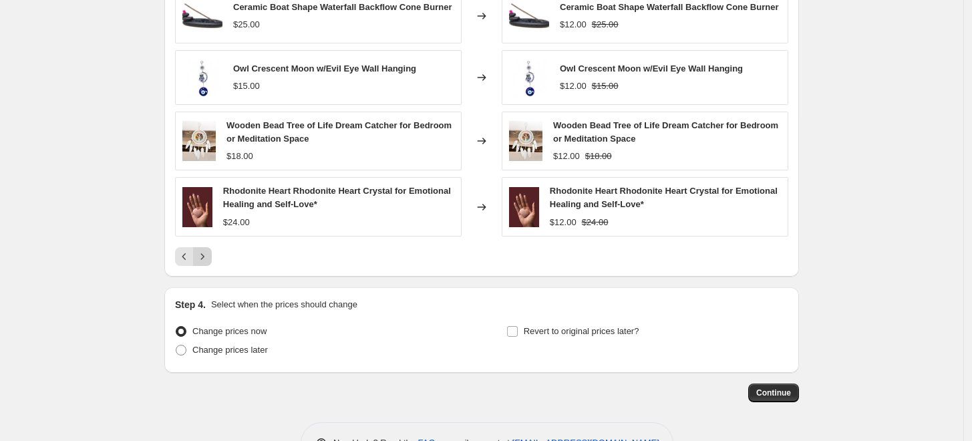
click at [206, 257] on icon "Next" at bounding box center [202, 256] width 13 height 13
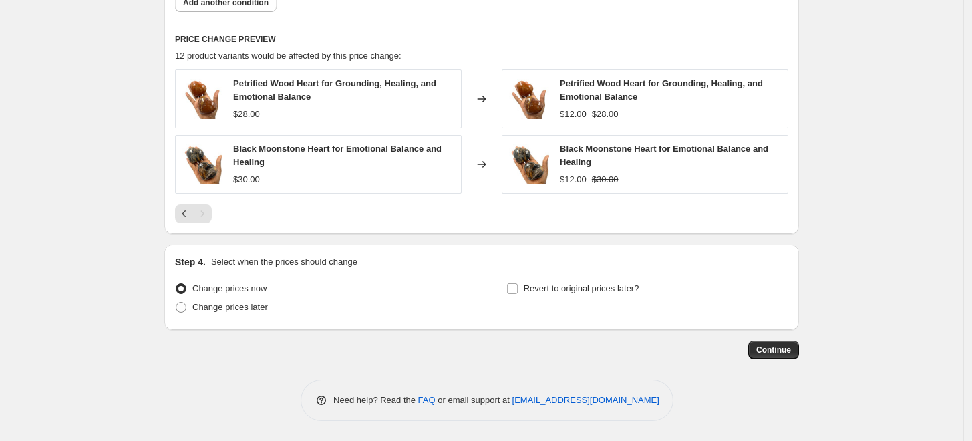
scroll to position [744, 0]
click at [184, 307] on span at bounding box center [181, 307] width 11 height 11
click at [176, 303] on input "Change prices later" at bounding box center [176, 302] width 1 height 1
radio input "true"
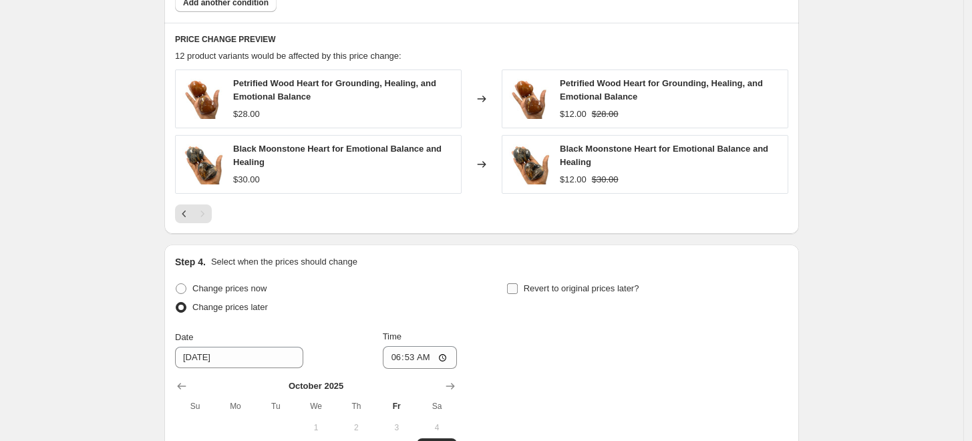
click at [515, 285] on input "Revert to original prices later?" at bounding box center [512, 288] width 11 height 11
checkbox input "true"
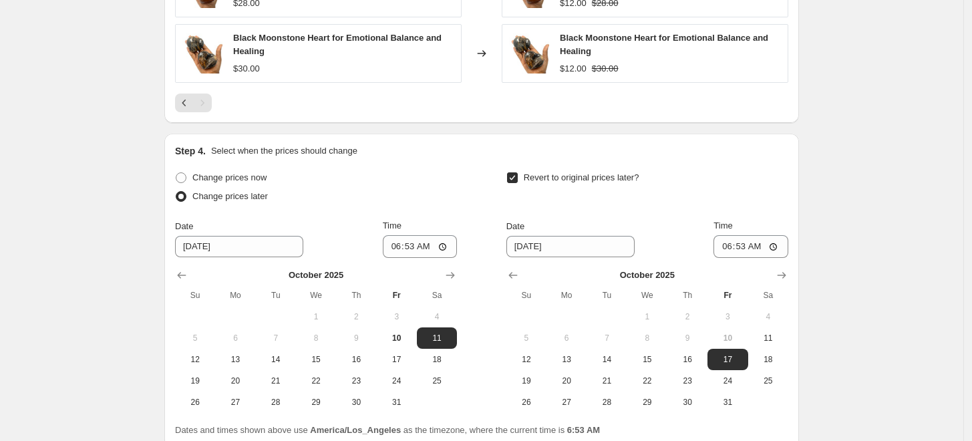
scroll to position [893, 0]
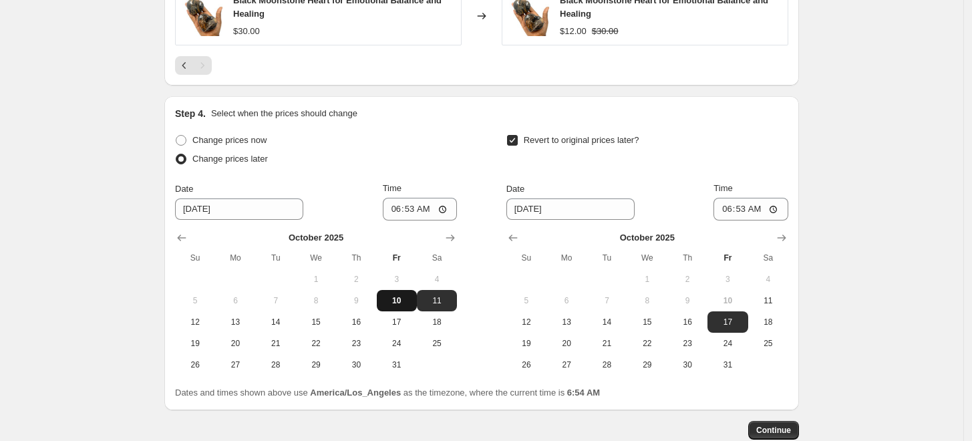
click at [401, 303] on span "10" at bounding box center [396, 300] width 29 height 11
type input "10/10/2025"
click at [396, 212] on input "06:53" at bounding box center [420, 209] width 75 height 23
type input "17:57"
click at [576, 319] on span "13" at bounding box center [566, 322] width 29 height 11
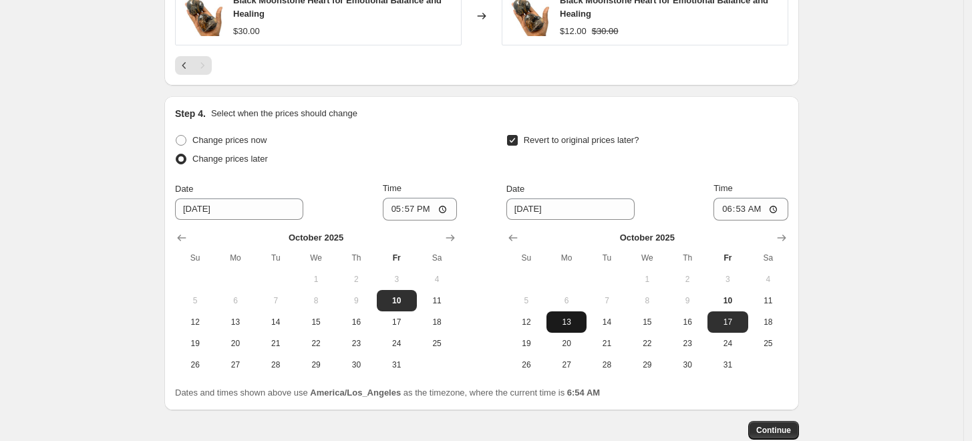
type input "10/13/2025"
click at [728, 209] on input "06:53" at bounding box center [751, 209] width 75 height 23
type input "23:59"
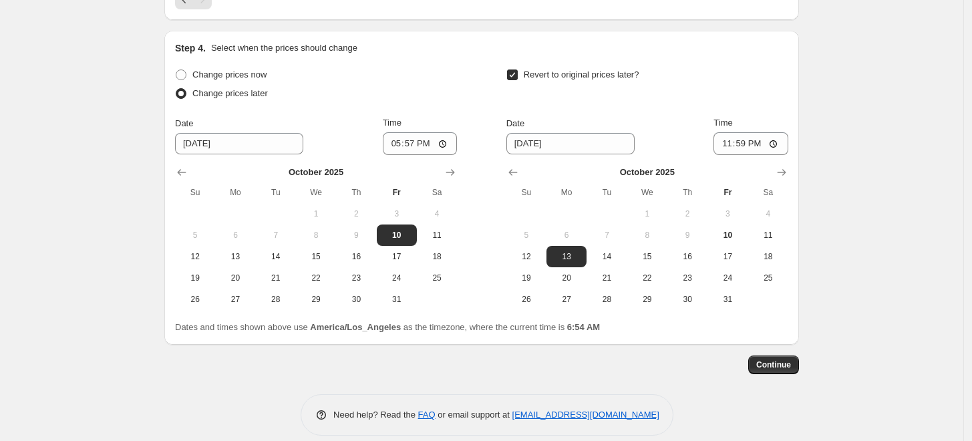
scroll to position [968, 0]
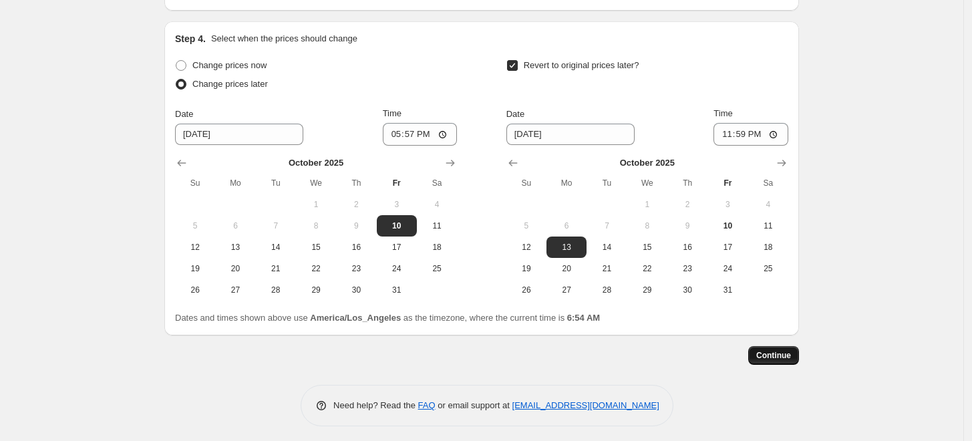
click at [789, 356] on span "Continue" at bounding box center [773, 355] width 35 height 11
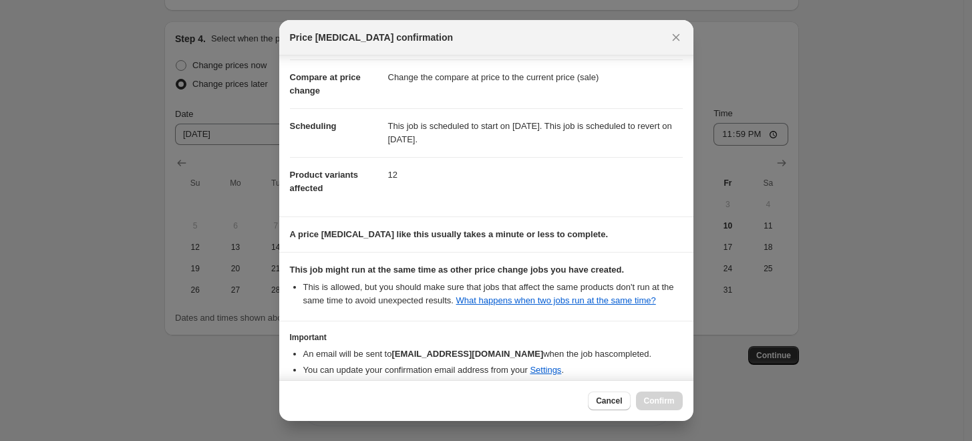
scroll to position [118, 0]
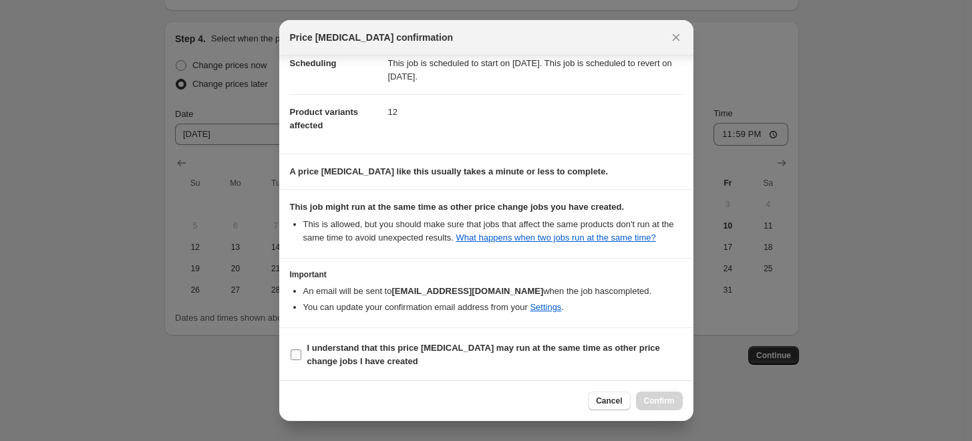
click at [297, 354] on input "I understand that this price change job may run at the same time as other price…" at bounding box center [296, 355] width 11 height 11
checkbox input "true"
click at [658, 399] on span "Confirm" at bounding box center [659, 401] width 31 height 11
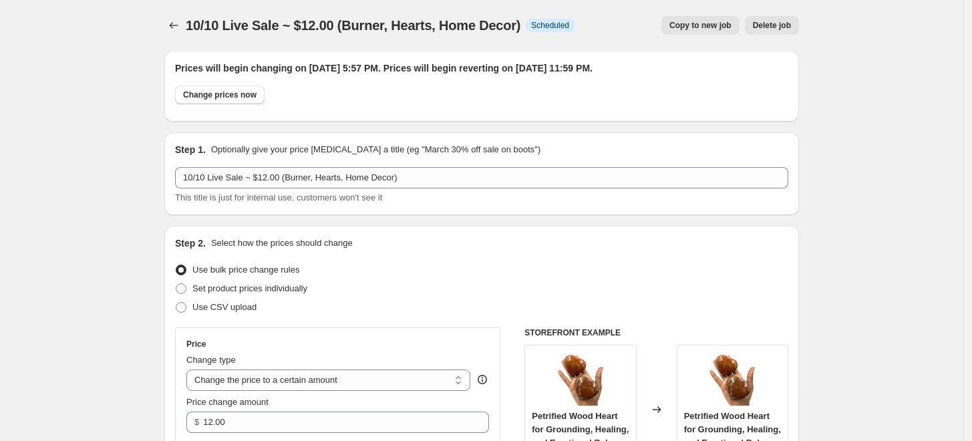
click at [699, 25] on span "Copy to new job" at bounding box center [701, 25] width 62 height 11
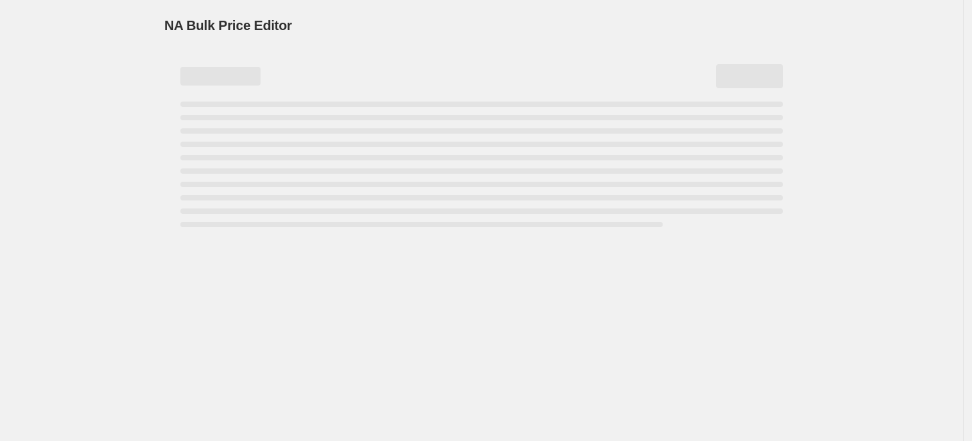
select select "collection"
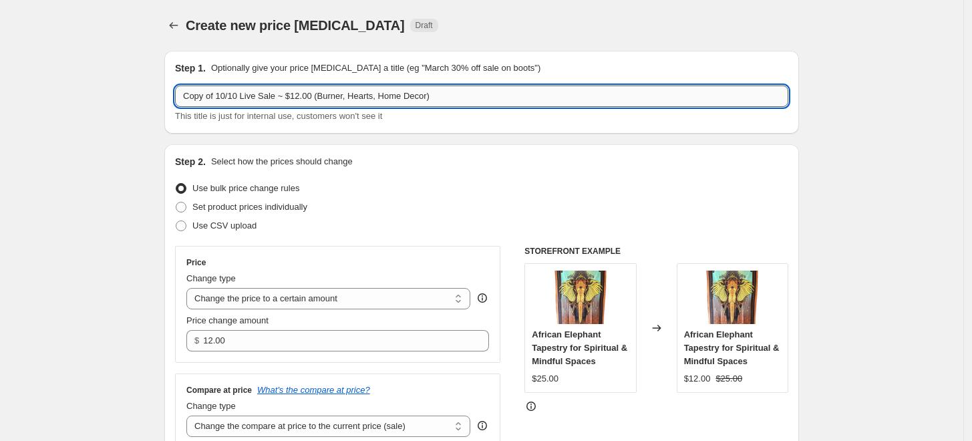
drag, startPoint x: 216, startPoint y: 95, endPoint x: 184, endPoint y: 98, distance: 32.2
click at [184, 98] on input "Copy of 10/10 Live Sale ~ $12.00 (Burner, Hearts, Home Decor)" at bounding box center [481, 96] width 613 height 21
click at [191, 95] on input "10/10 Live Sale ~ $12.00 (Burner, Hearts, Home Decor)" at bounding box center [481, 96] width 613 height 21
click at [263, 96] on input "10/10 Live Sale ~ $12.00 (Burner, Hearts, Home Decor)" at bounding box center [481, 96] width 613 height 21
type input "10/10 Live Sale ~ $14.00 (Burner, Hearts, Home Decor)"
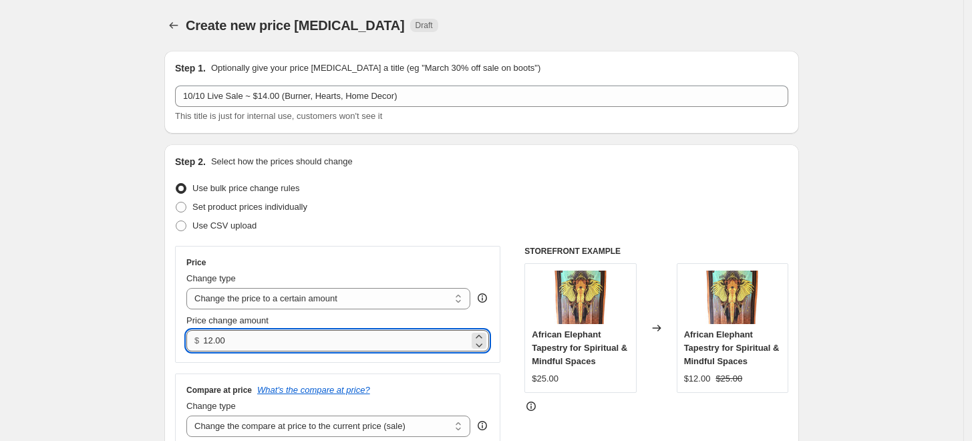
click at [214, 335] on input "12.00" at bounding box center [335, 340] width 265 height 21
type input "14.00"
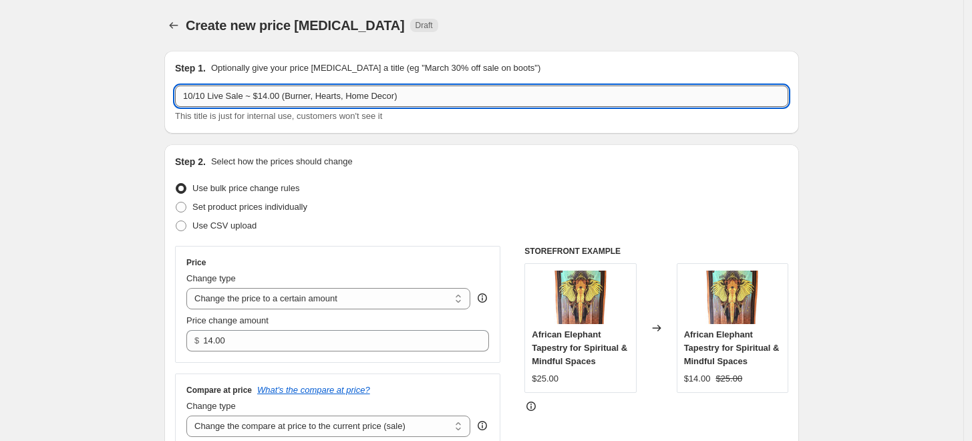
drag, startPoint x: 391, startPoint y: 96, endPoint x: 283, endPoint y: 99, distance: 107.6
click at [283, 99] on input "10/10 Live Sale ~ $14.00 (Burner, Hearts, Home Decor)" at bounding box center [481, 96] width 613 height 21
click at [322, 100] on input "10/10 Live Sale ~ $14.00 (Burner, Hearts, Home Decor)" at bounding box center [481, 96] width 613 height 21
drag, startPoint x: 391, startPoint y: 94, endPoint x: 287, endPoint y: 99, distance: 104.4
click at [287, 99] on input "10/10 Live Sale ~ $14.00 (Burner, Hearts, Home Decor)" at bounding box center [481, 96] width 613 height 21
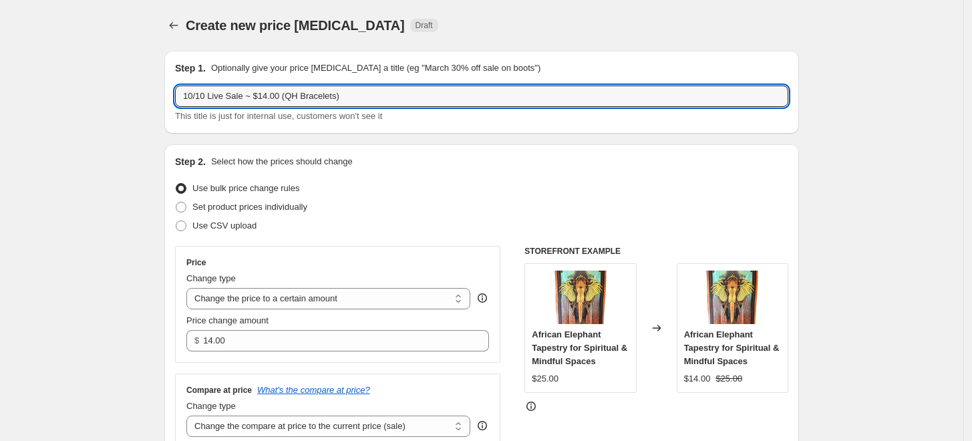
type input "10/10 Live Sale ~ $14.00 (QH Bracelets)"
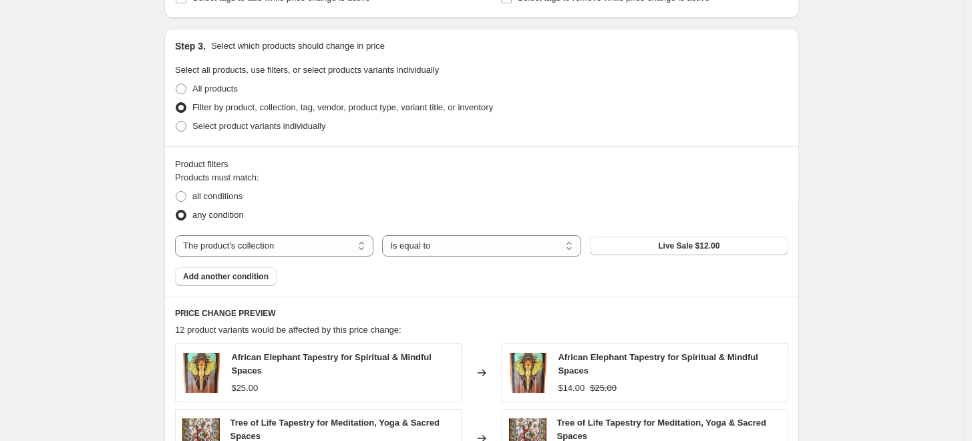
scroll to position [519, 0]
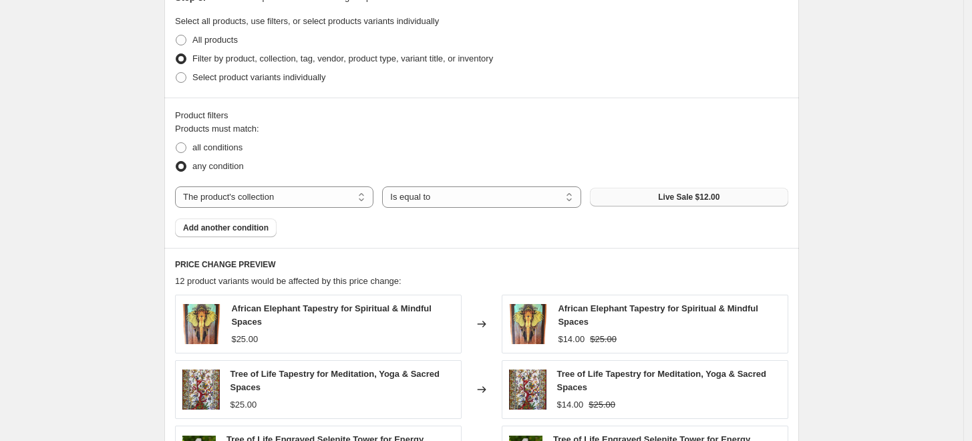
click at [678, 198] on span "Live Sale $12.00" at bounding box center [688, 197] width 61 height 11
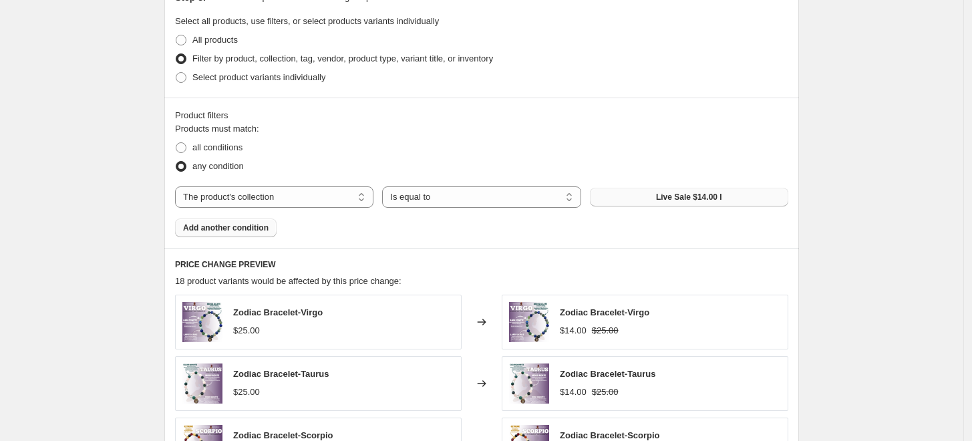
click at [257, 233] on span "Add another condition" at bounding box center [226, 228] width 86 height 11
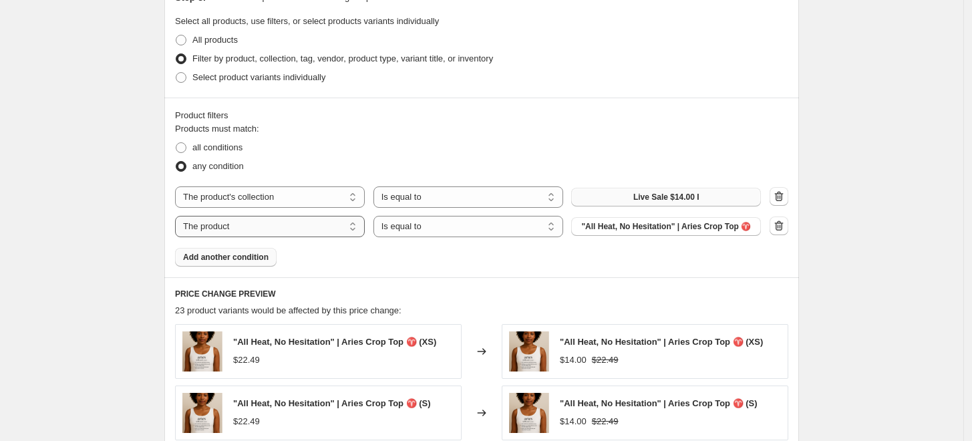
click at [233, 226] on select "The product The product's collection The product's tag The product's vendor The…" at bounding box center [270, 226] width 190 height 21
select select "collection"
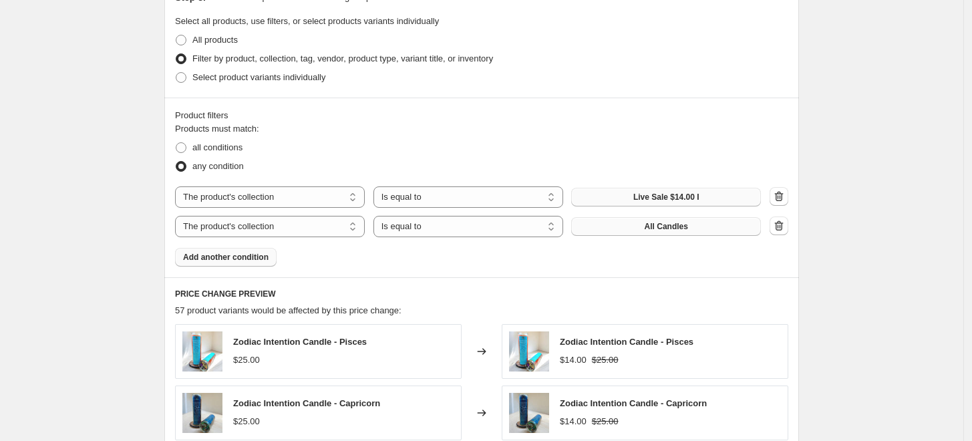
click at [656, 225] on span "All Candles" at bounding box center [666, 226] width 43 height 11
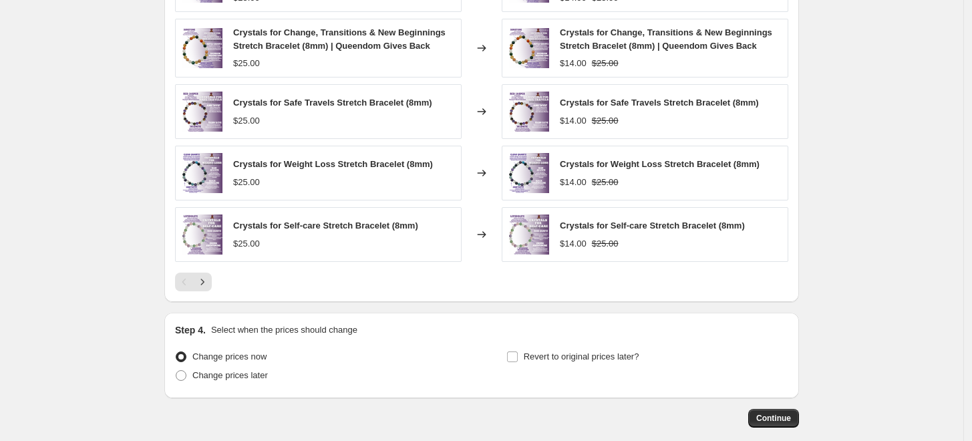
scroll to position [891, 0]
click at [209, 281] on icon "Next" at bounding box center [202, 281] width 13 height 13
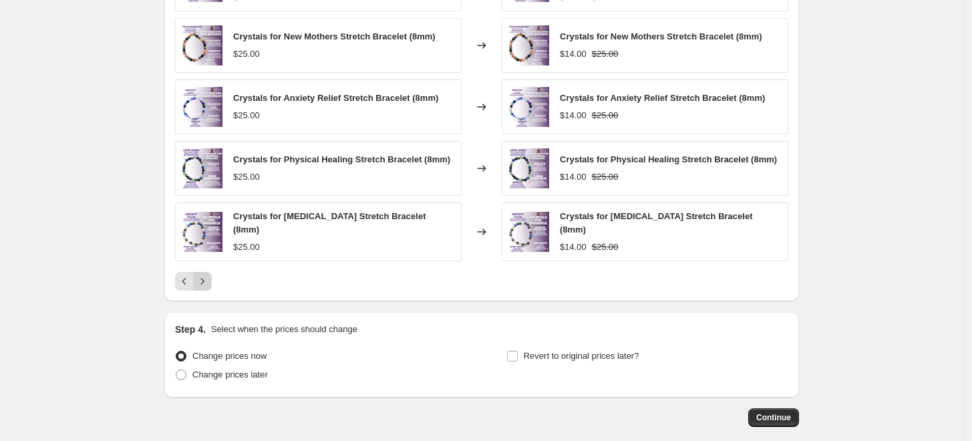
click at [209, 281] on button "Next" at bounding box center [202, 281] width 19 height 19
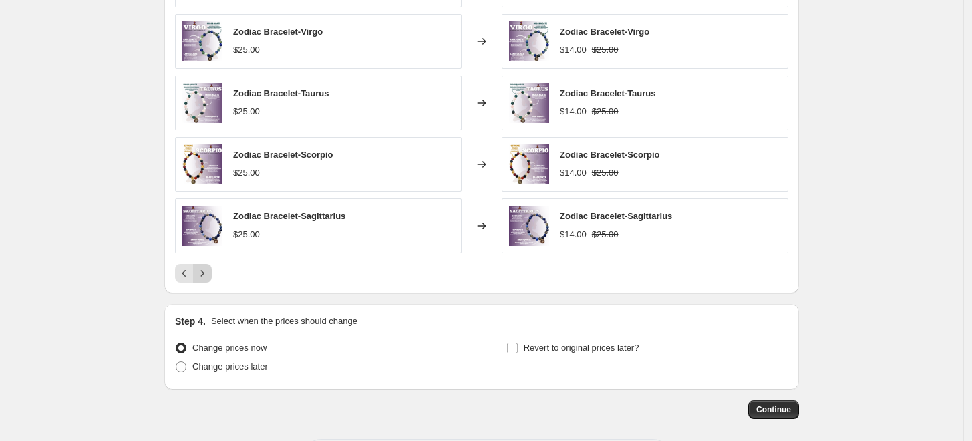
click at [209, 275] on icon "Next" at bounding box center [202, 273] width 13 height 13
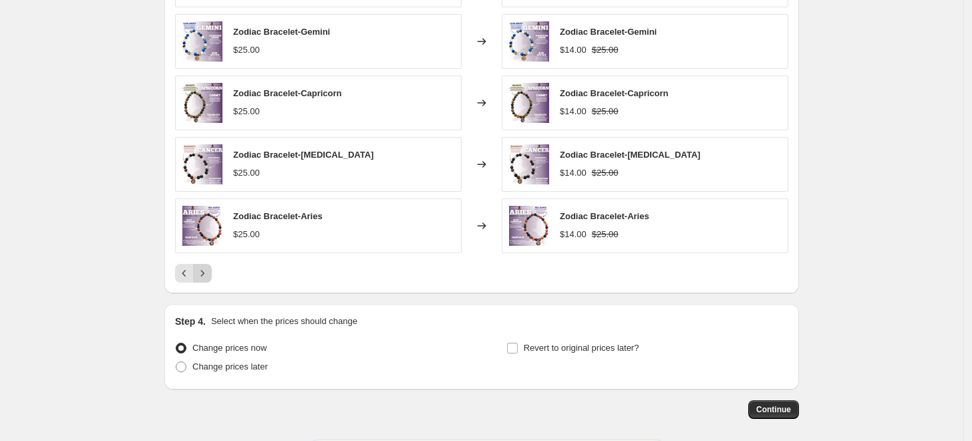
click at [209, 275] on icon "Next" at bounding box center [202, 273] width 13 height 13
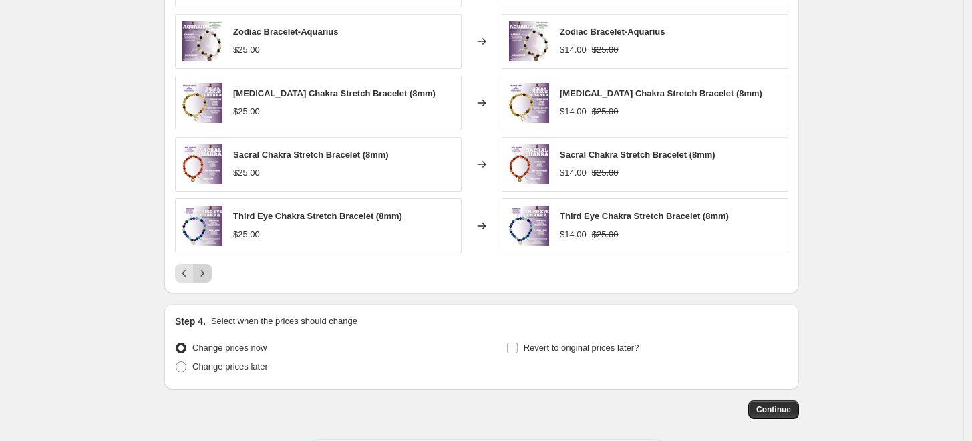
click at [209, 275] on icon "Next" at bounding box center [202, 273] width 13 height 13
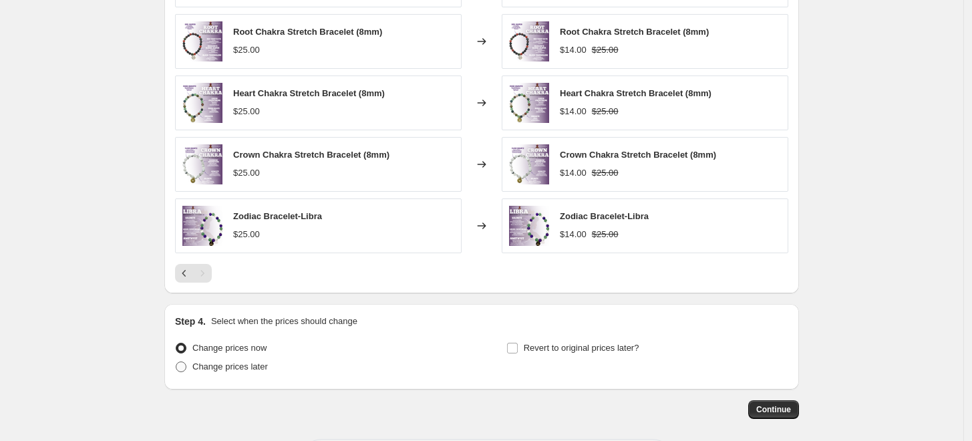
click at [186, 366] on span at bounding box center [181, 367] width 11 height 11
click at [176, 362] on input "Change prices later" at bounding box center [176, 362] width 1 height 1
radio input "true"
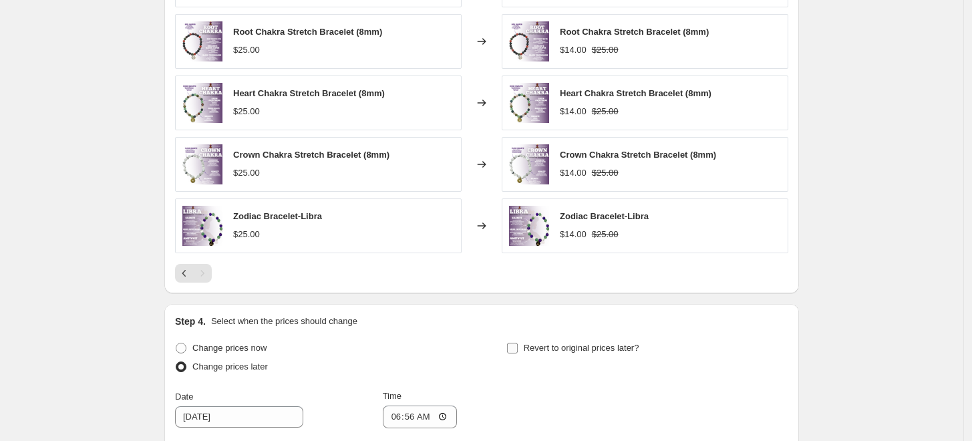
click at [518, 350] on input "Revert to original prices later?" at bounding box center [512, 348] width 11 height 11
checkbox input "true"
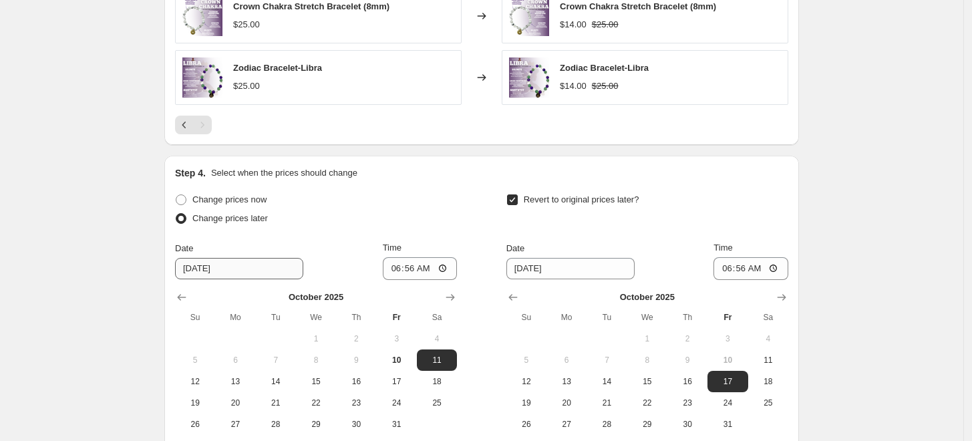
scroll to position [1113, 0]
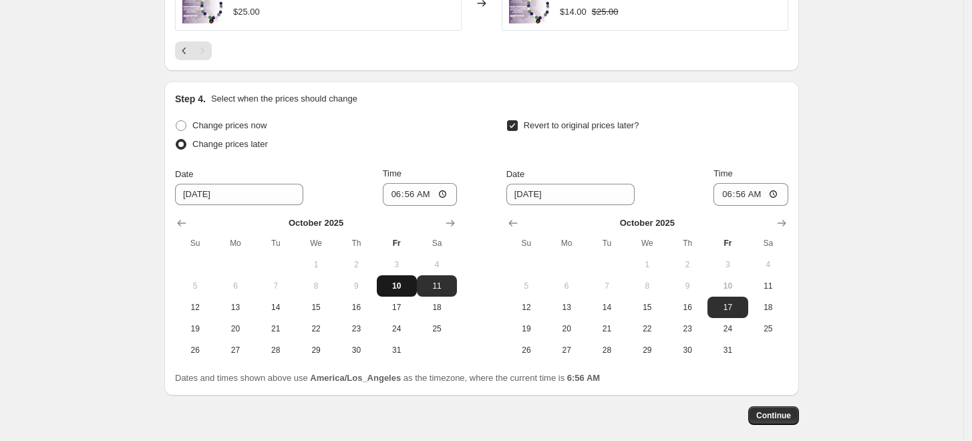
click at [402, 284] on span "10" at bounding box center [396, 286] width 29 height 11
type input "10/10/2025"
click at [400, 192] on input "06:56" at bounding box center [420, 194] width 75 height 23
type input "17:57"
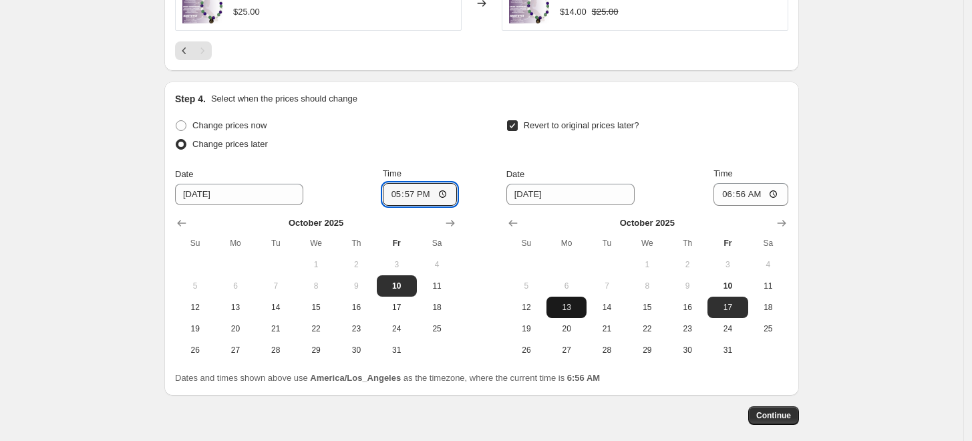
click at [577, 309] on span "13" at bounding box center [566, 307] width 29 height 11
type input "10/13/2025"
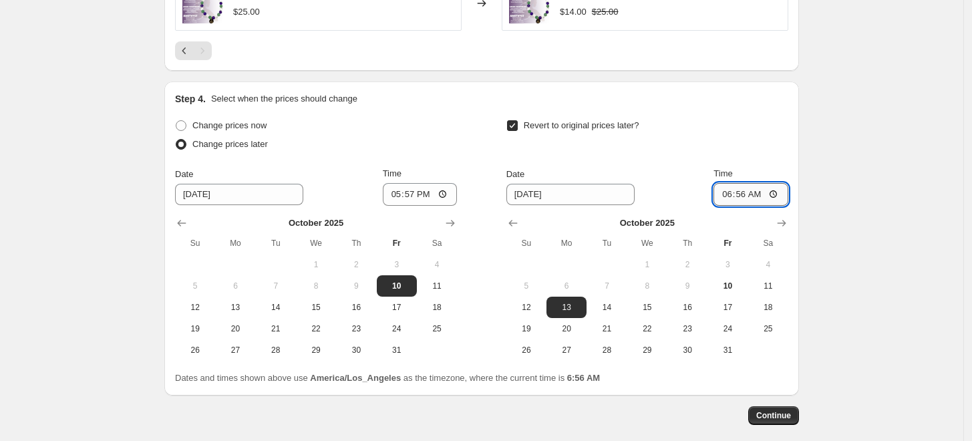
click at [727, 194] on input "06:56" at bounding box center [751, 194] width 75 height 23
type input "23:59"
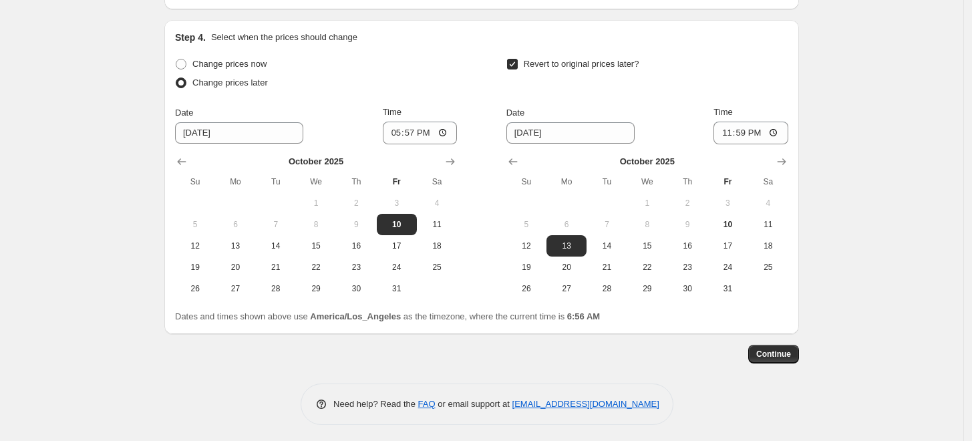
scroll to position [1178, 0]
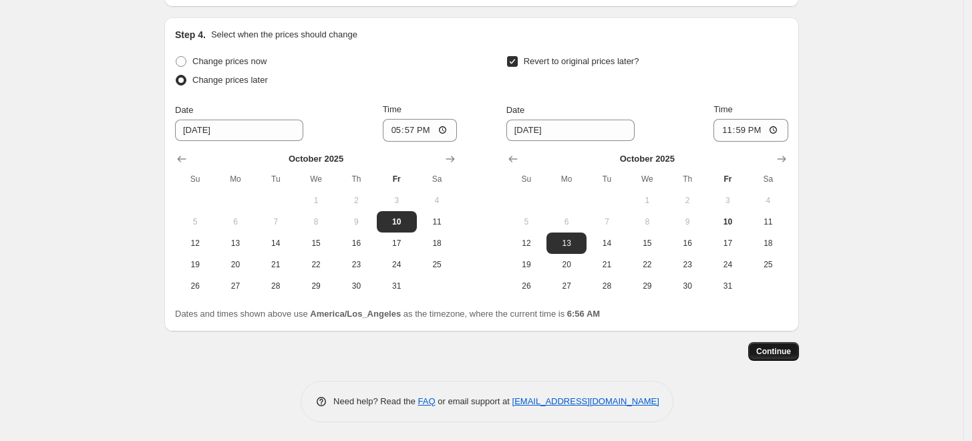
click at [779, 347] on span "Continue" at bounding box center [773, 351] width 35 height 11
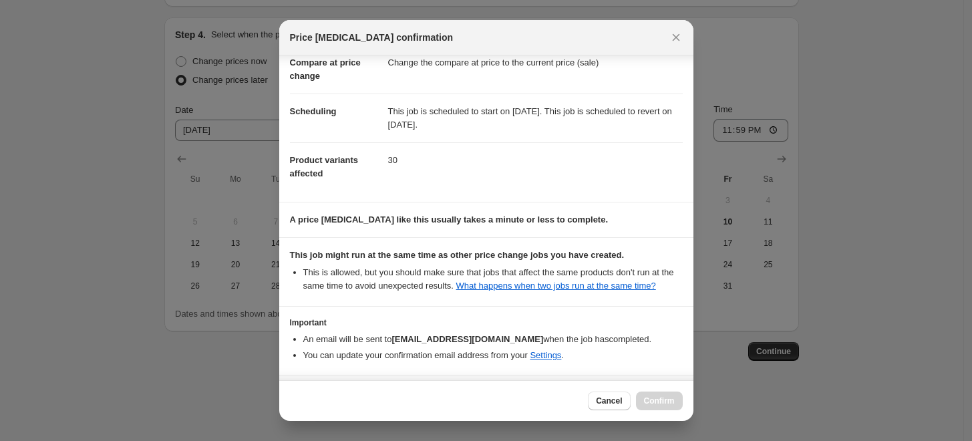
scroll to position [118, 0]
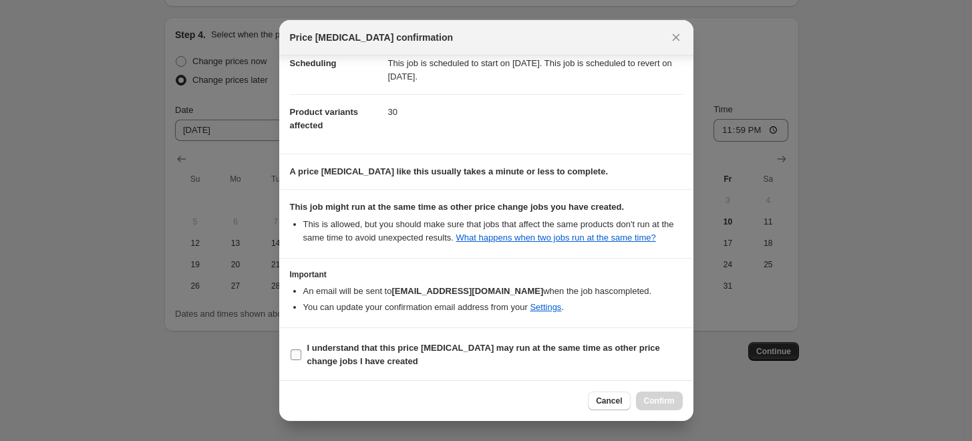
click at [295, 352] on input "I understand that this price change job may run at the same time as other price…" at bounding box center [296, 355] width 11 height 11
checkbox input "true"
click at [673, 402] on span "Confirm" at bounding box center [659, 401] width 31 height 11
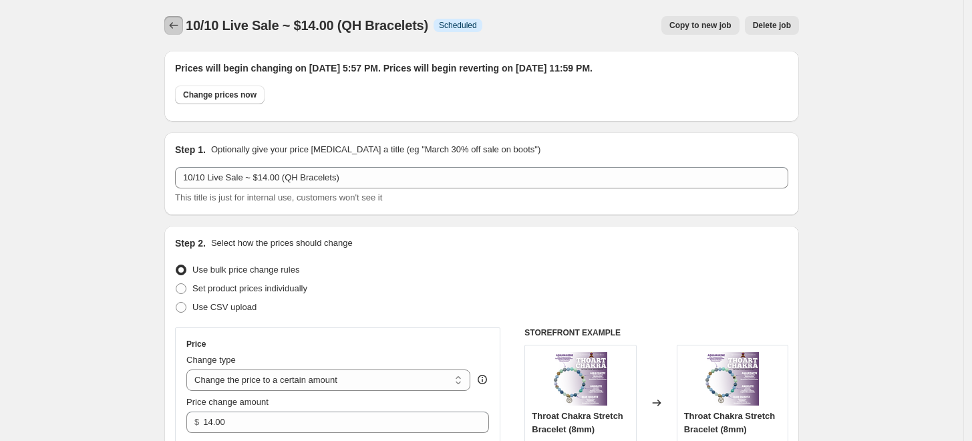
click at [179, 24] on icon "Price change jobs" at bounding box center [173, 25] width 13 height 13
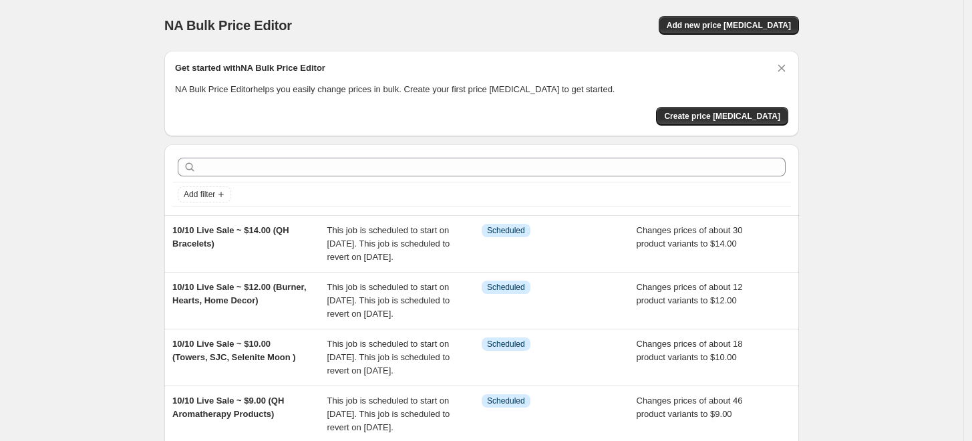
scroll to position [74, 0]
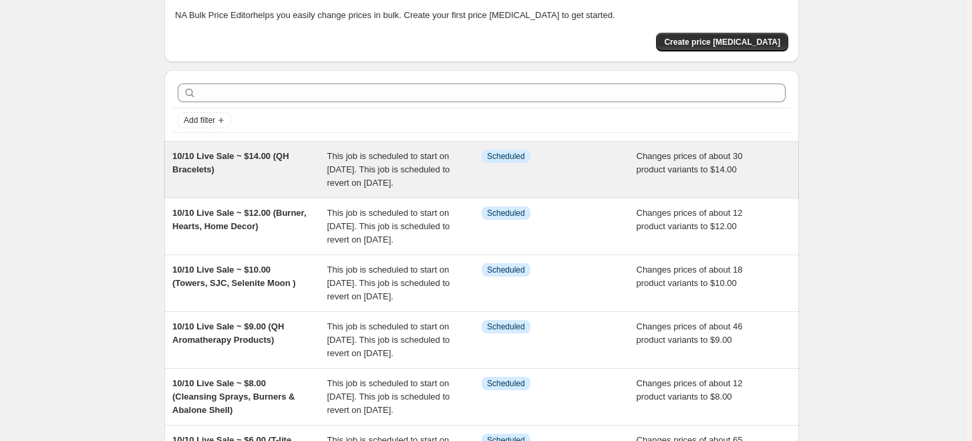
click at [439, 171] on div "This job is scheduled to start on October 10, 2025. This job is scheduled to re…" at bounding box center [404, 170] width 155 height 40
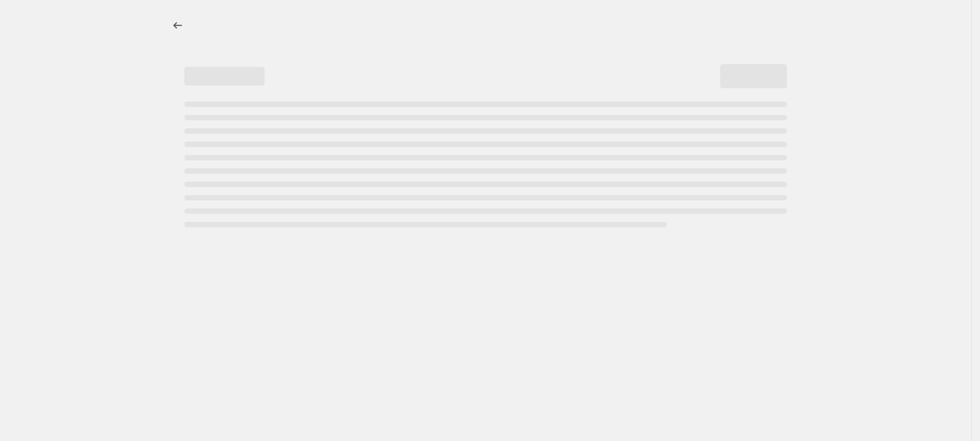
select select "collection"
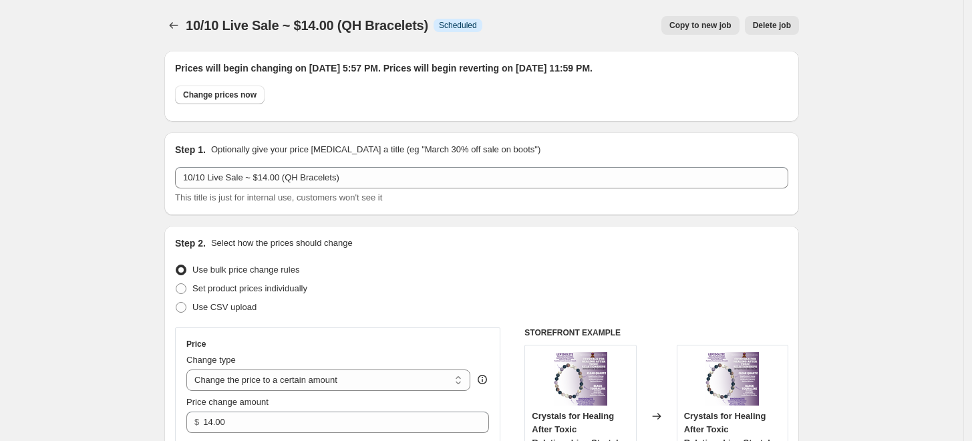
click at [711, 27] on span "Copy to new job" at bounding box center [701, 25] width 62 height 11
select select "collection"
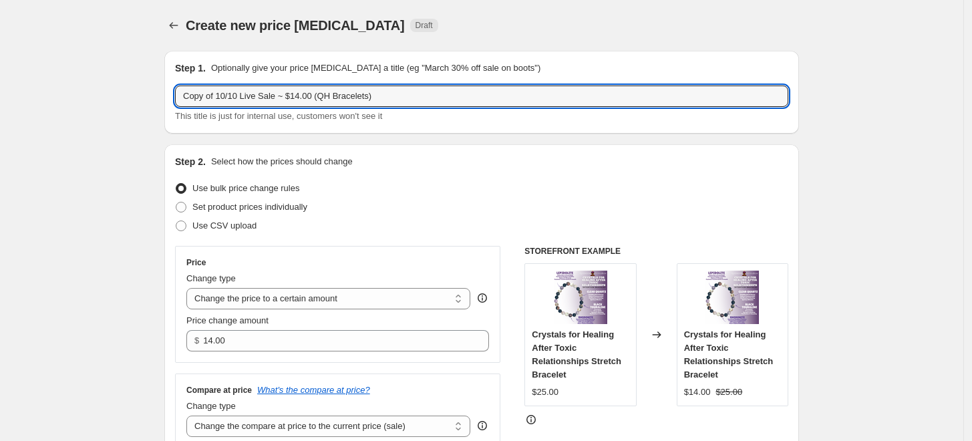
drag, startPoint x: 219, startPoint y: 95, endPoint x: 175, endPoint y: 95, distance: 44.1
click at [175, 95] on div "Step 1. Optionally give your price change job a title (eg "March 30% off sale o…" at bounding box center [481, 92] width 635 height 83
click at [265, 94] on input "10/10 Live Sale ~ $14.00 (QH Bracelets)" at bounding box center [481, 96] width 613 height 21
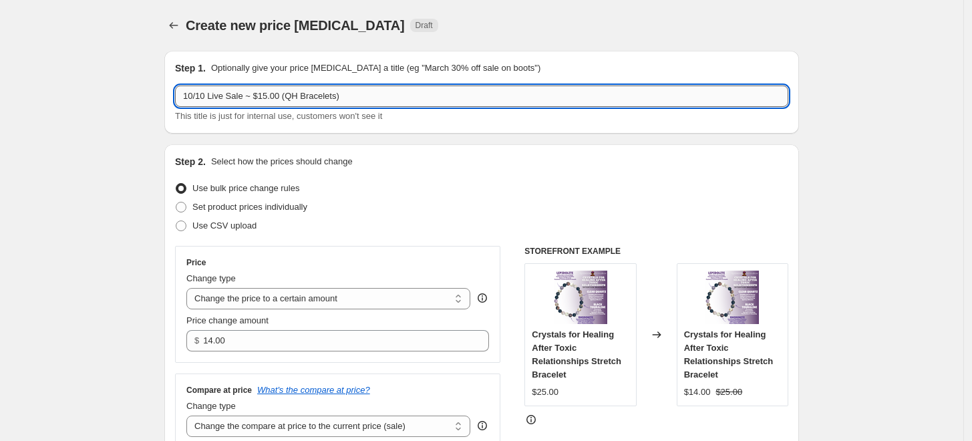
drag, startPoint x: 335, startPoint y: 94, endPoint x: 289, endPoint y: 93, distance: 46.1
click at [289, 93] on input "10/10 Live Sale ~ $15.00 (QH Bracelets)" at bounding box center [481, 96] width 613 height 21
type input "10/10 Live Sale ~ $15.00 (Tarot Decks & Holder)"
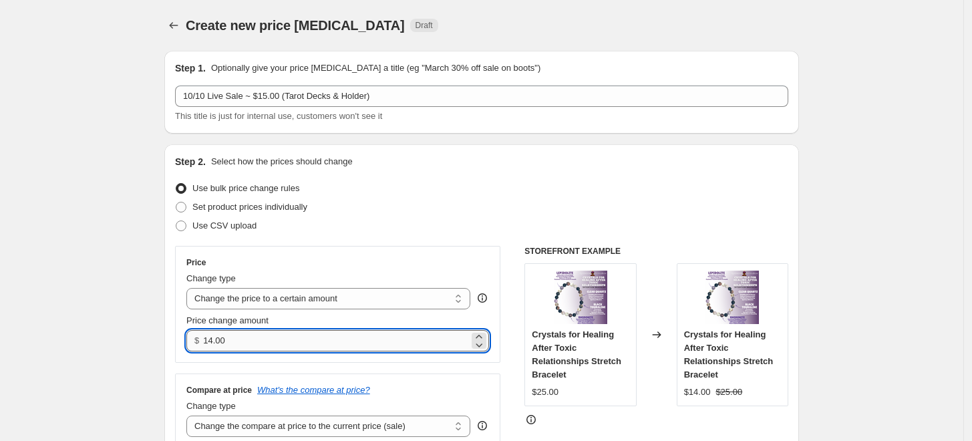
click at [211, 333] on input "14.00" at bounding box center [335, 340] width 265 height 21
type input "15.00"
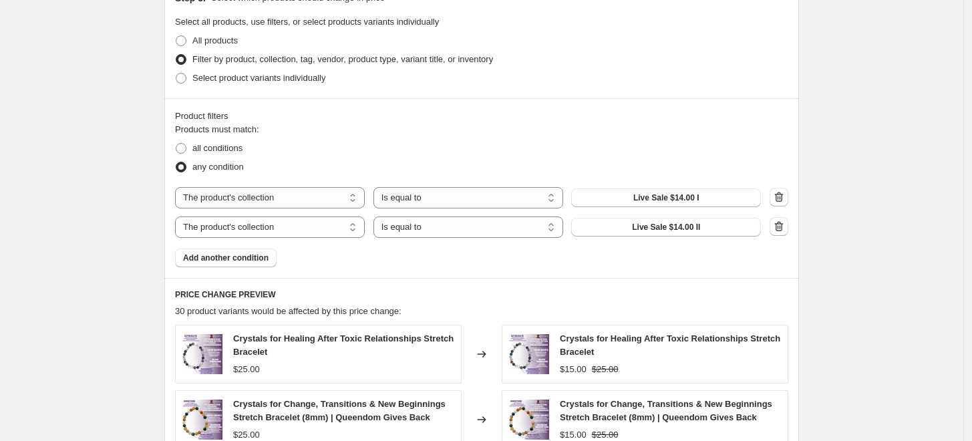
scroll to position [519, 0]
click at [781, 224] on icon "button" at bounding box center [779, 226] width 9 height 10
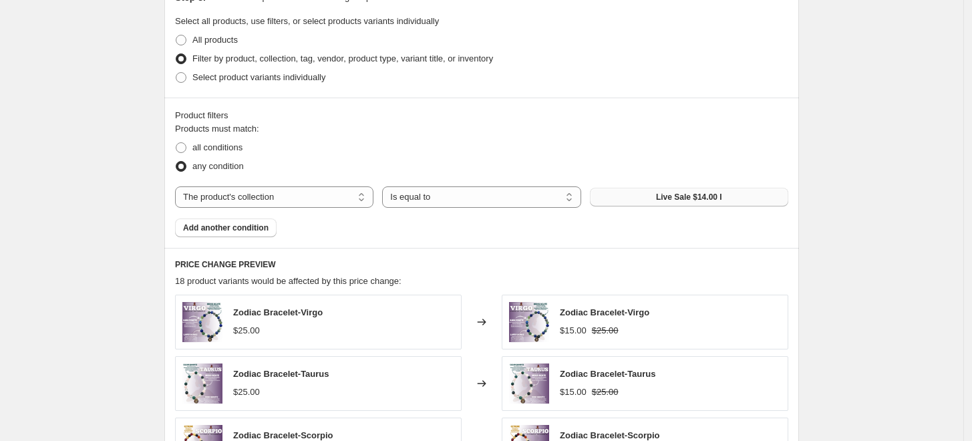
click at [693, 196] on span "Live Sale $14.00 I" at bounding box center [689, 197] width 66 height 11
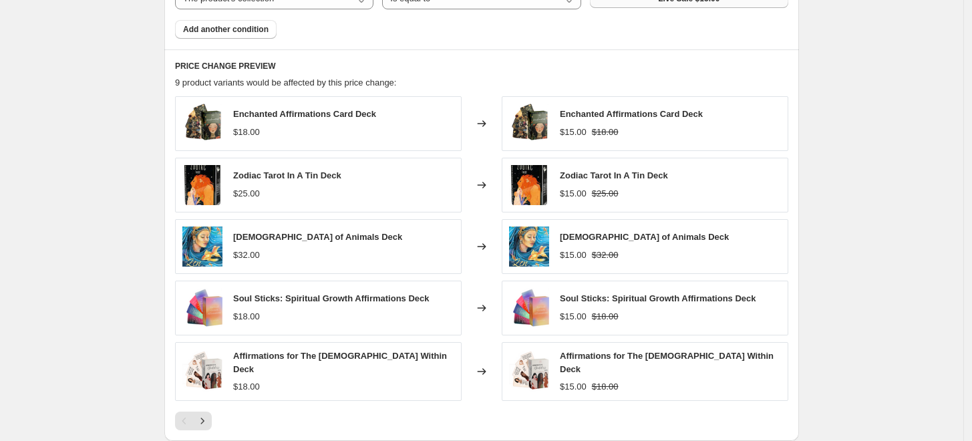
scroll to position [742, 0]
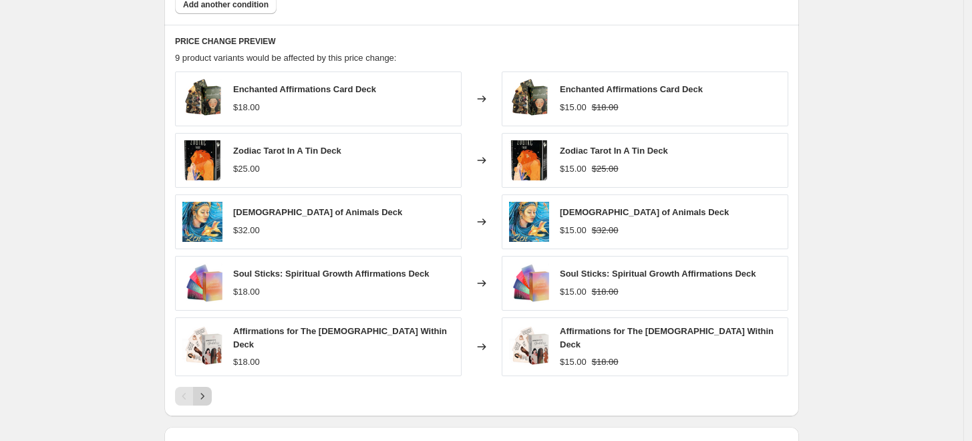
click at [208, 394] on icon "Next" at bounding box center [202, 396] width 13 height 13
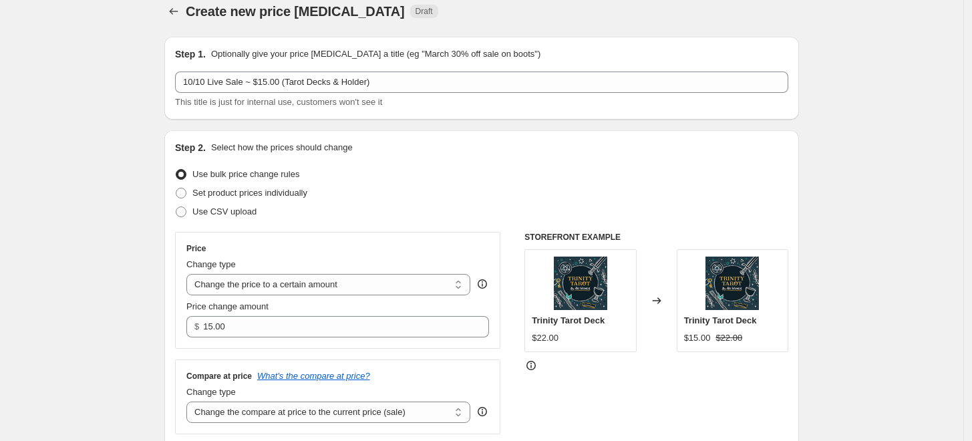
scroll to position [0, 0]
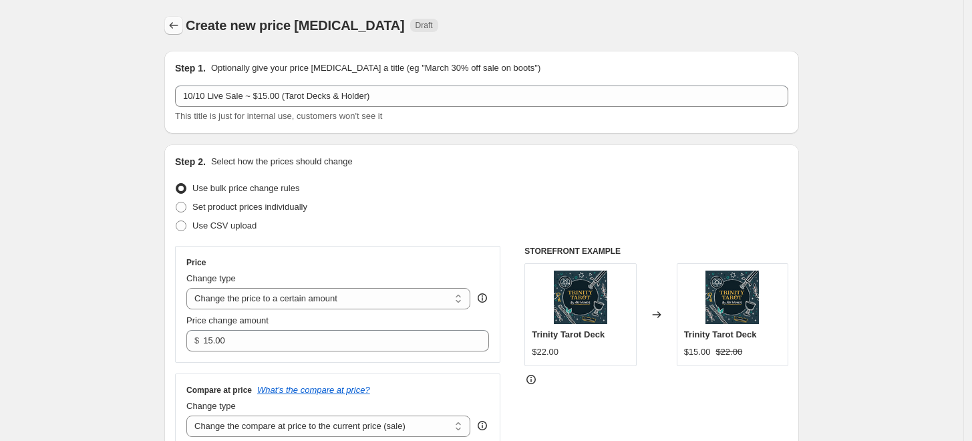
click at [180, 25] on icon "Price change jobs" at bounding box center [173, 25] width 13 height 13
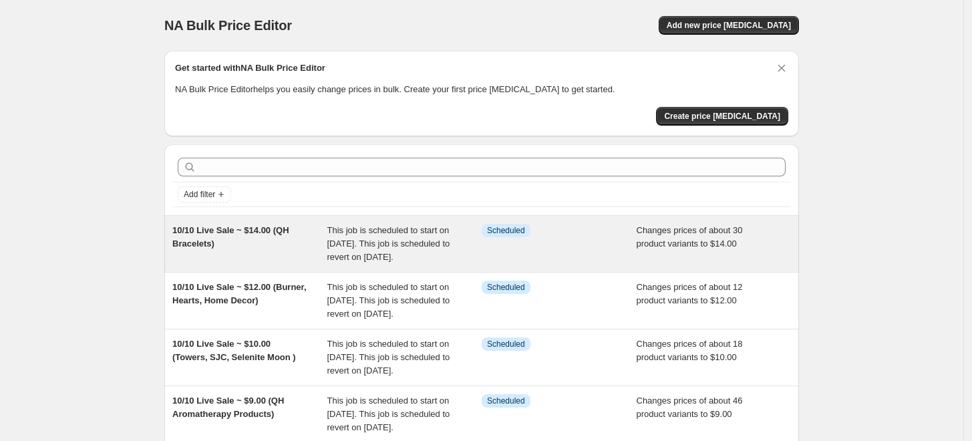
click at [420, 225] on span "This job is scheduled to start on October 10, 2025. This job is scheduled to re…" at bounding box center [388, 243] width 123 height 37
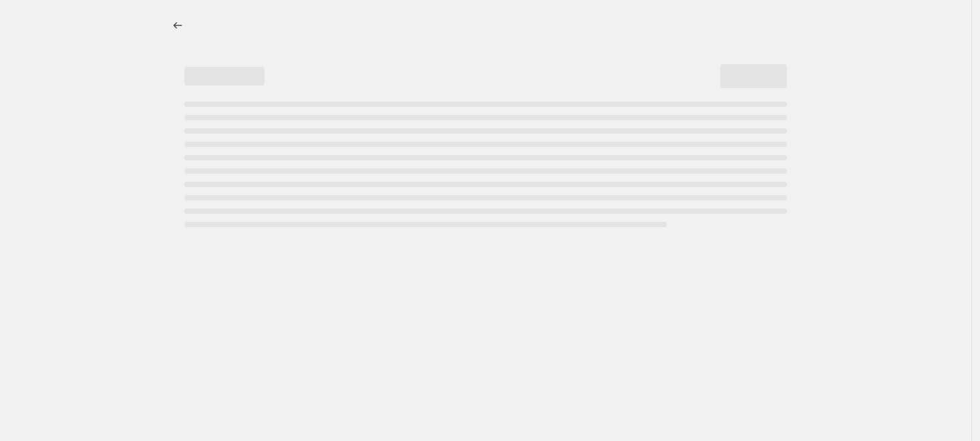
select select "collection"
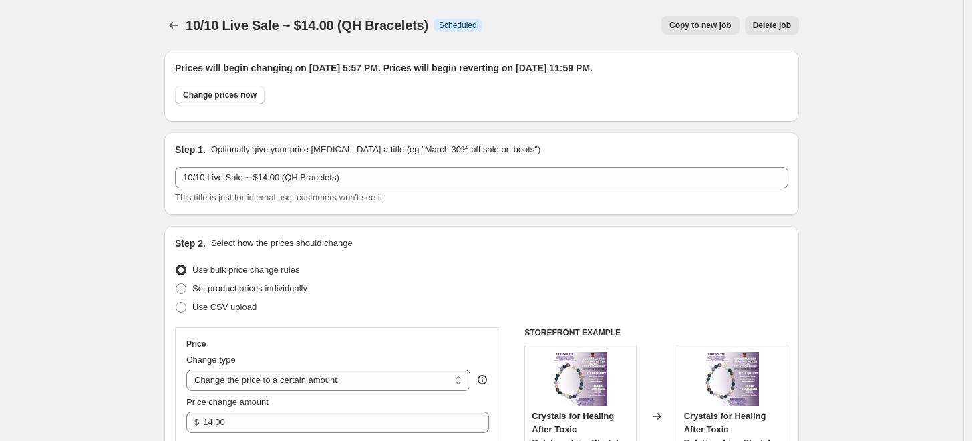
click at [698, 22] on span "Copy to new job" at bounding box center [701, 25] width 62 height 11
select select "collection"
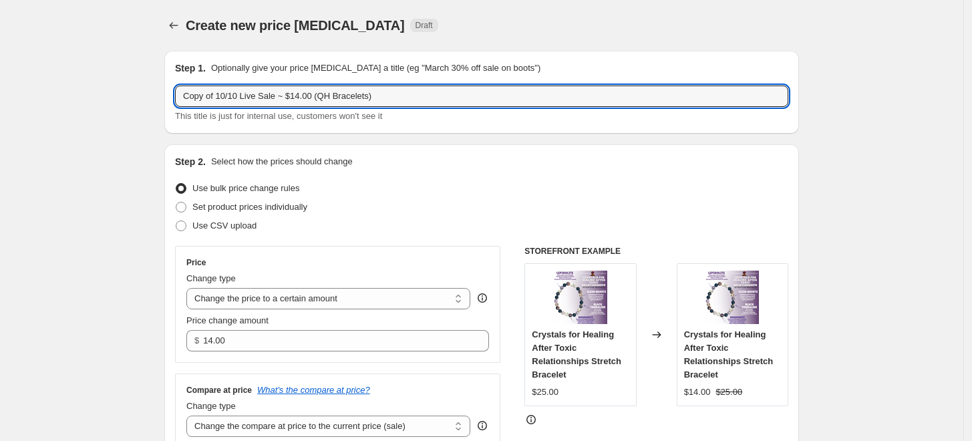
drag, startPoint x: 218, startPoint y: 96, endPoint x: 144, endPoint y: 94, distance: 74.2
click at [265, 96] on input "10/10 Live Sale ~ $14.00 (QH Bracelets)" at bounding box center [481, 96] width 613 height 21
drag, startPoint x: 333, startPoint y: 93, endPoint x: 286, endPoint y: 94, distance: 47.5
click at [286, 94] on input "10/10 Live Sale ~ $15.00 (QH Bracelets)" at bounding box center [481, 96] width 613 height 21
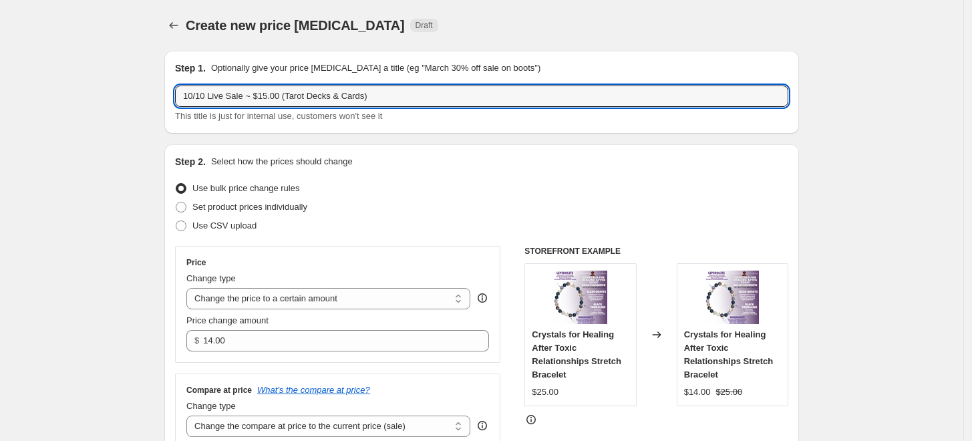
type input "10/10 Live Sale ~ $15.00 (Tarot Decks & Cards)"
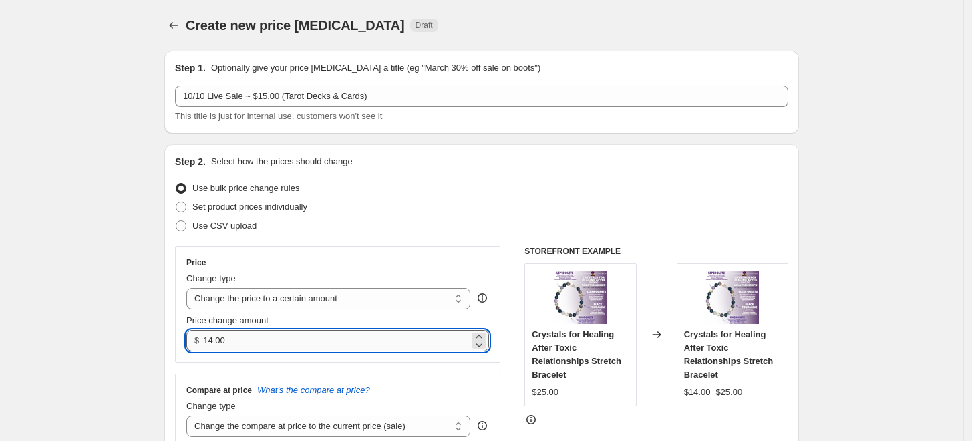
click at [213, 337] on input "14.00" at bounding box center [335, 340] width 265 height 21
type input "15.00"
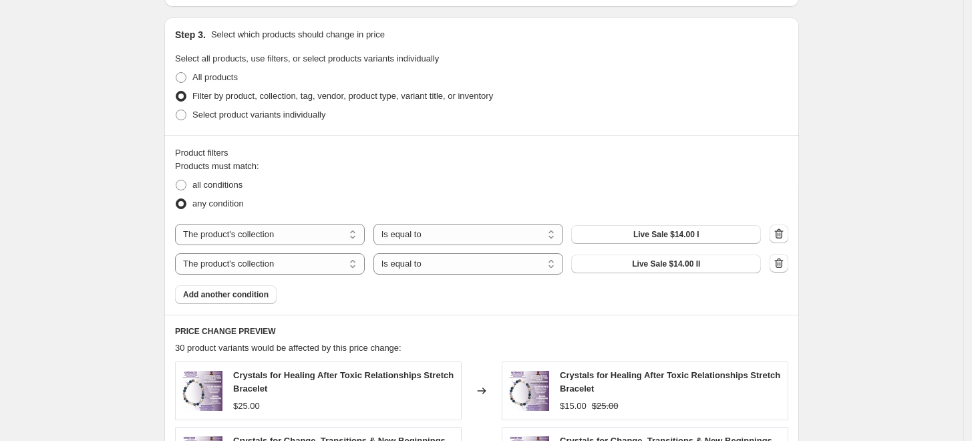
scroll to position [519, 0]
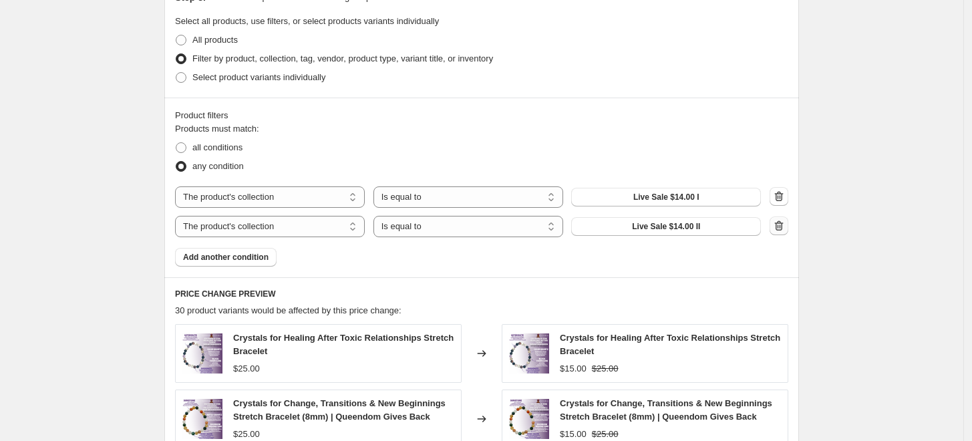
click at [779, 225] on icon "button" at bounding box center [779, 225] width 13 height 13
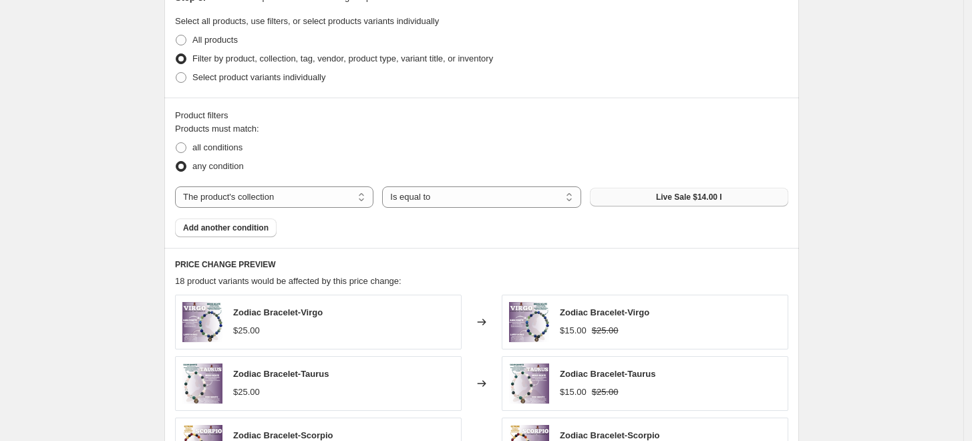
click at [722, 198] on span "Live Sale $14.00 I" at bounding box center [689, 197] width 66 height 11
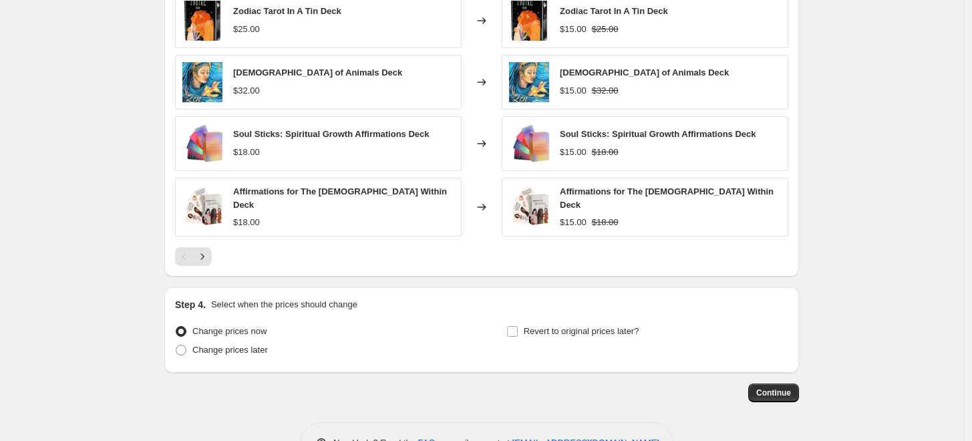
scroll to position [920, 0]
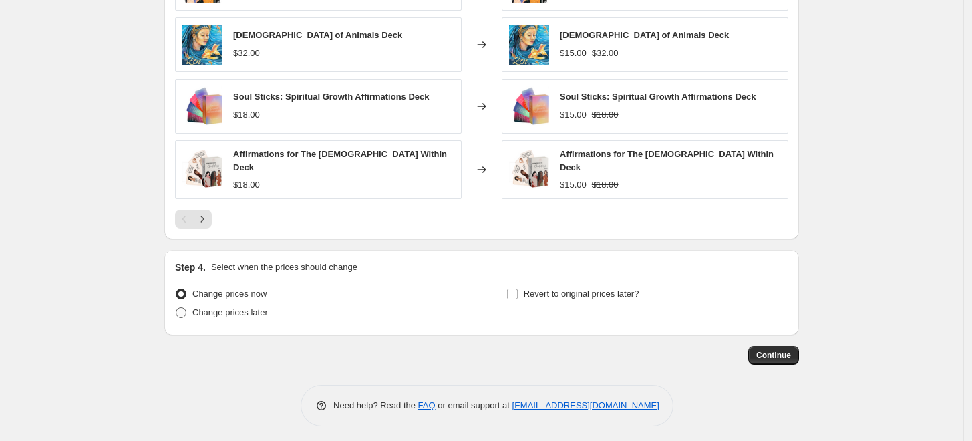
click at [185, 307] on span at bounding box center [181, 312] width 11 height 11
click at [176, 307] on input "Change prices later" at bounding box center [176, 307] width 1 height 1
radio input "true"
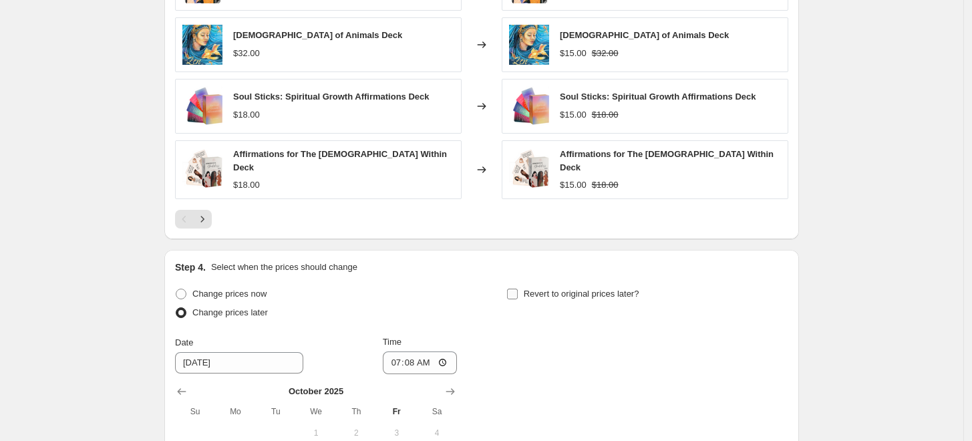
click at [515, 289] on input "Revert to original prices later?" at bounding box center [512, 294] width 11 height 11
checkbox input "true"
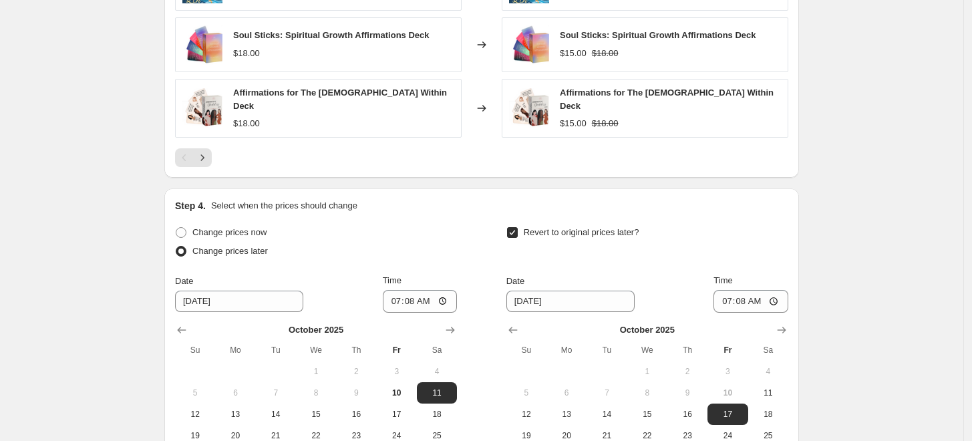
scroll to position [1069, 0]
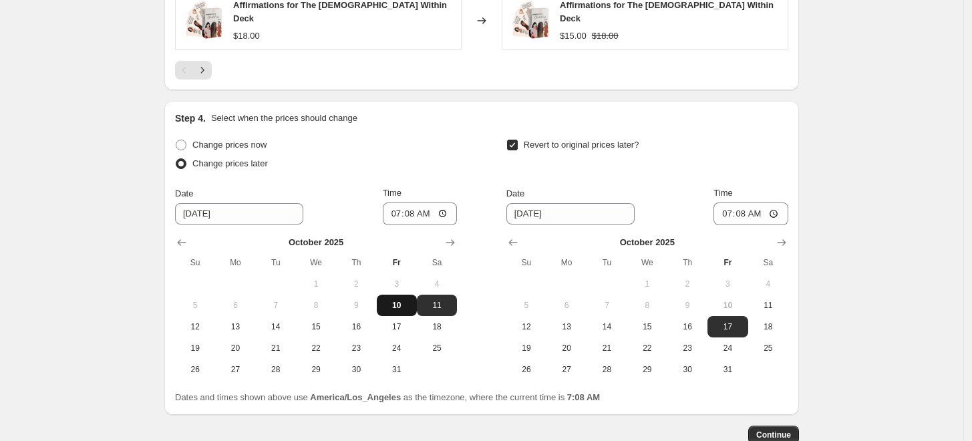
click at [391, 302] on span "10" at bounding box center [396, 305] width 29 height 11
type input "10/10/2025"
click at [397, 207] on input "07:08" at bounding box center [420, 213] width 75 height 23
type input "17:57"
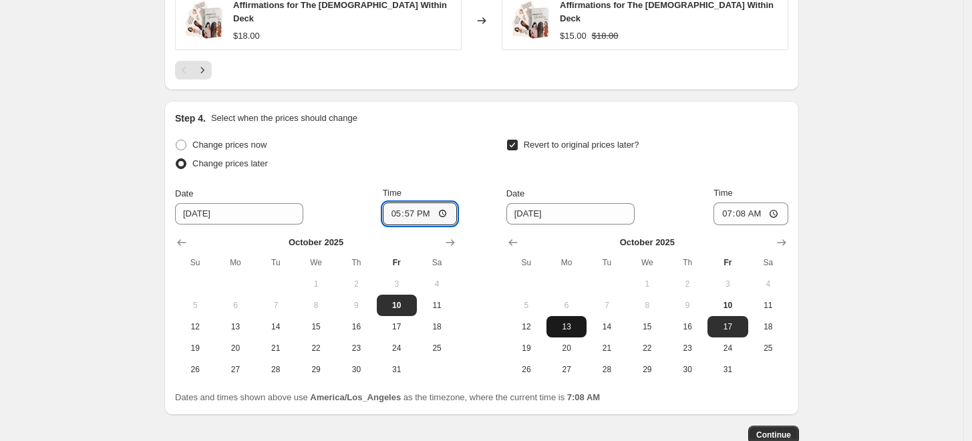
click at [573, 321] on span "13" at bounding box center [566, 326] width 29 height 11
type input "10/13/2025"
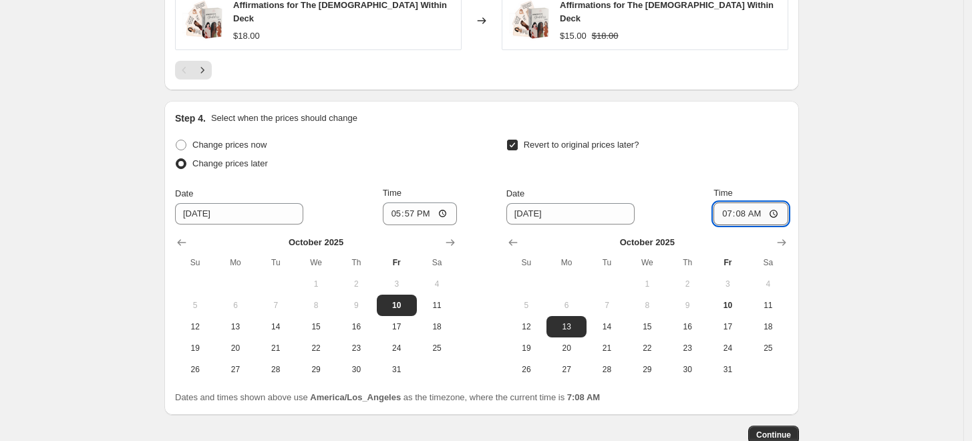
click at [729, 206] on input "07:08" at bounding box center [751, 213] width 75 height 23
type input "23:59"
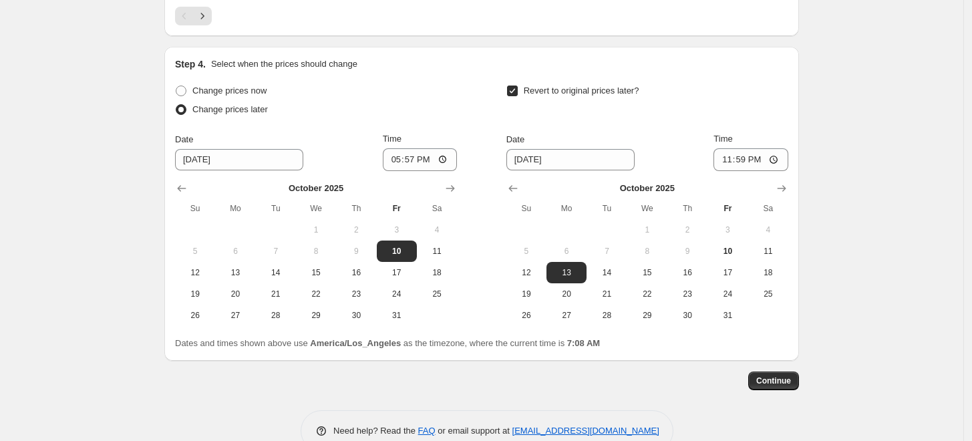
scroll to position [1149, 0]
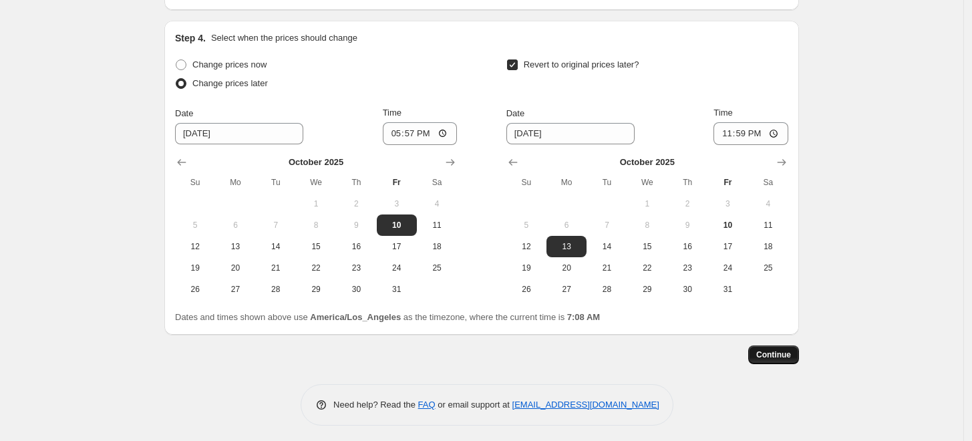
click at [781, 355] on span "Continue" at bounding box center [773, 355] width 35 height 11
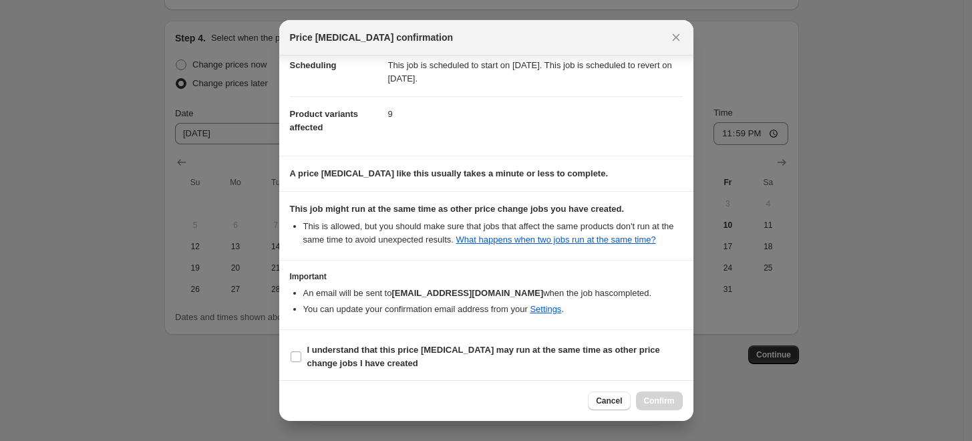
scroll to position [118, 0]
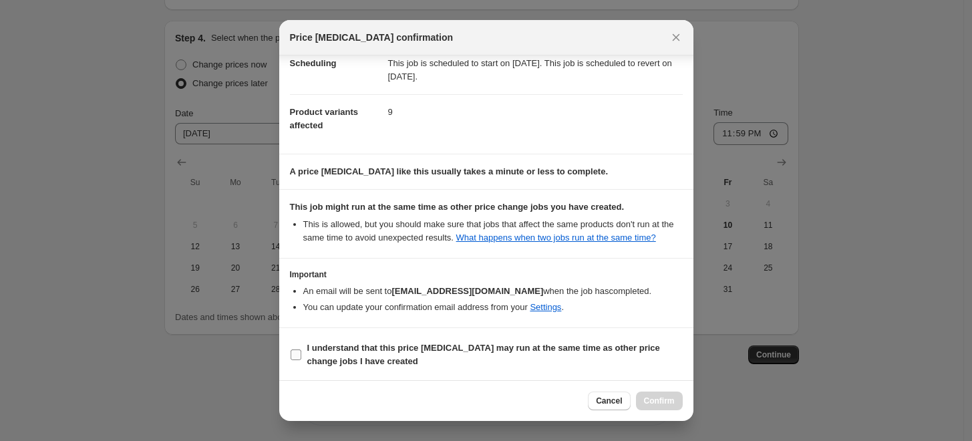
click at [294, 353] on input "I understand that this price change job may run at the same time as other price…" at bounding box center [296, 355] width 11 height 11
checkbox input "true"
click at [655, 402] on span "Confirm" at bounding box center [659, 401] width 31 height 11
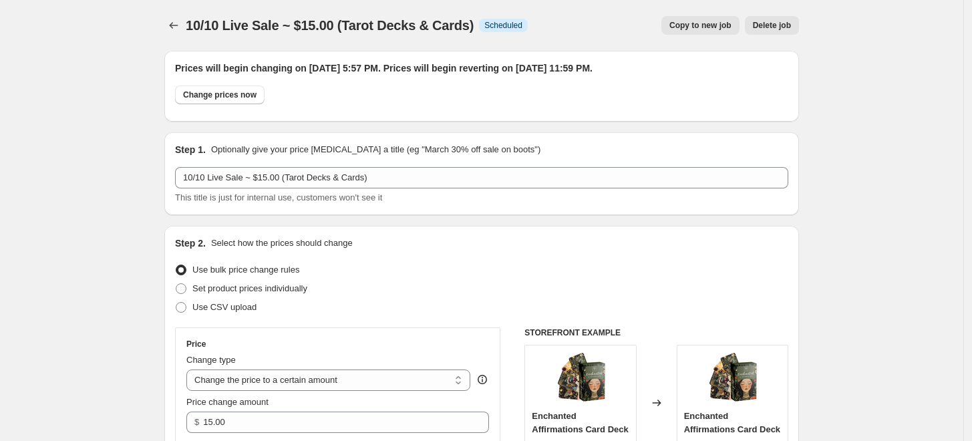
click at [708, 26] on span "Copy to new job" at bounding box center [701, 25] width 62 height 11
select select "collection"
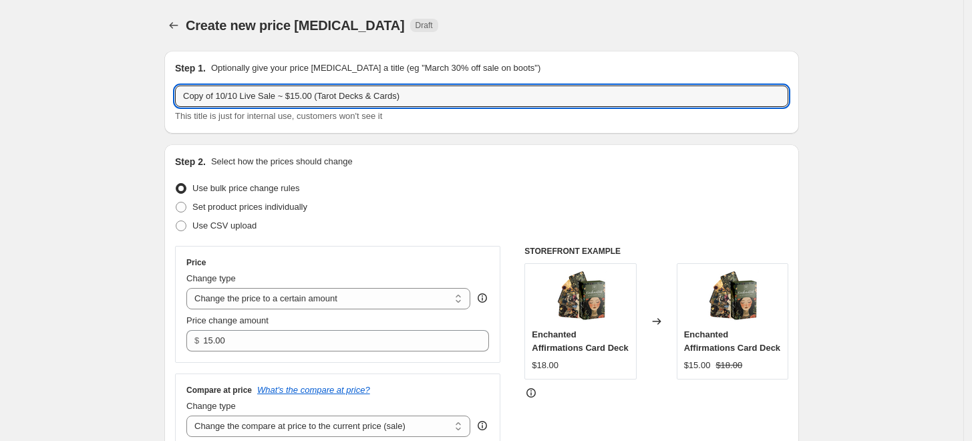
drag, startPoint x: 221, startPoint y: 92, endPoint x: 170, endPoint y: 92, distance: 50.1
click at [170, 92] on div "Step 1. Optionally give your price change job a title (eg "March 30% off sale o…" at bounding box center [481, 92] width 635 height 83
click at [266, 90] on input "10/10 Live Sale ~ $15.00 (Tarot Decks & Cards)" at bounding box center [481, 96] width 613 height 21
drag, startPoint x: 362, startPoint y: 96, endPoint x: 285, endPoint y: 96, distance: 76.9
click at [285, 96] on input "10/10 Live Sale ~ $16.00 (Tarot Decks & Cards)" at bounding box center [481, 96] width 613 height 21
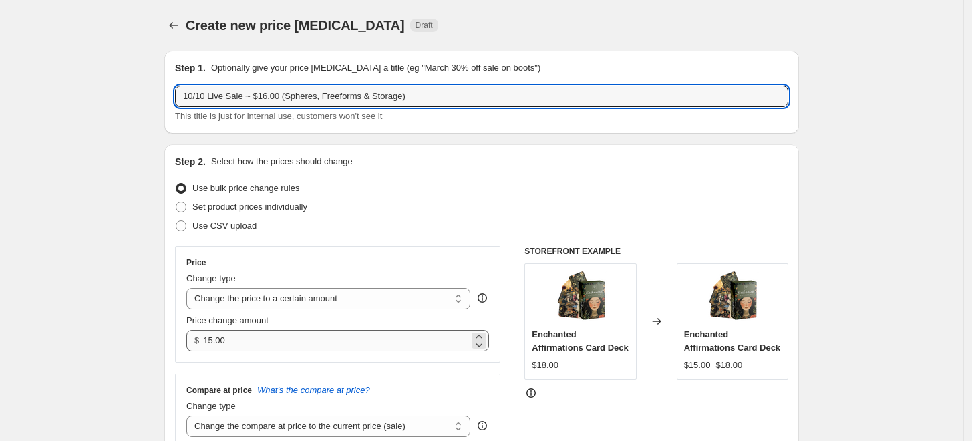
type input "10/10 Live Sale ~ $16.00 (Spheres, Freeforms & Storage)"
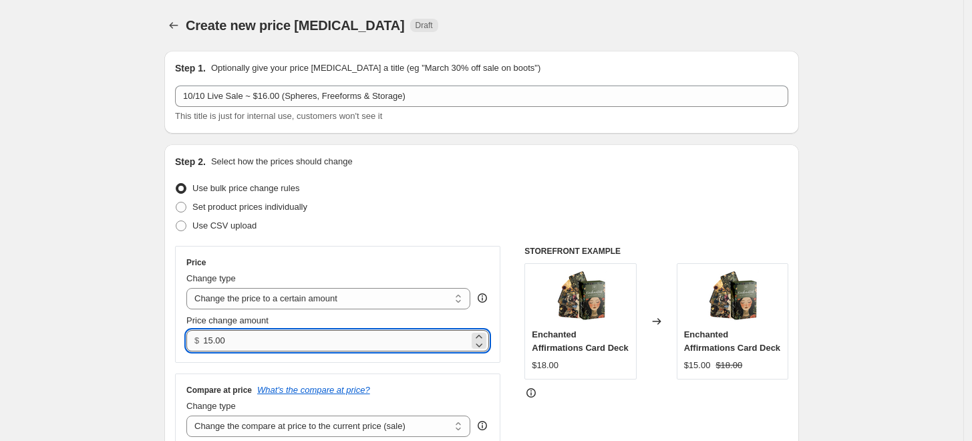
click at [212, 335] on input "15.00" at bounding box center [335, 340] width 265 height 21
type input "16.00"
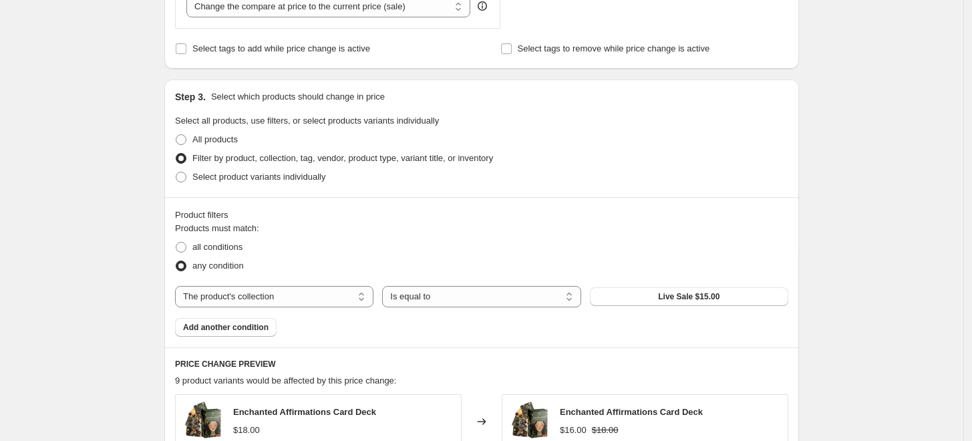
scroll to position [445, 0]
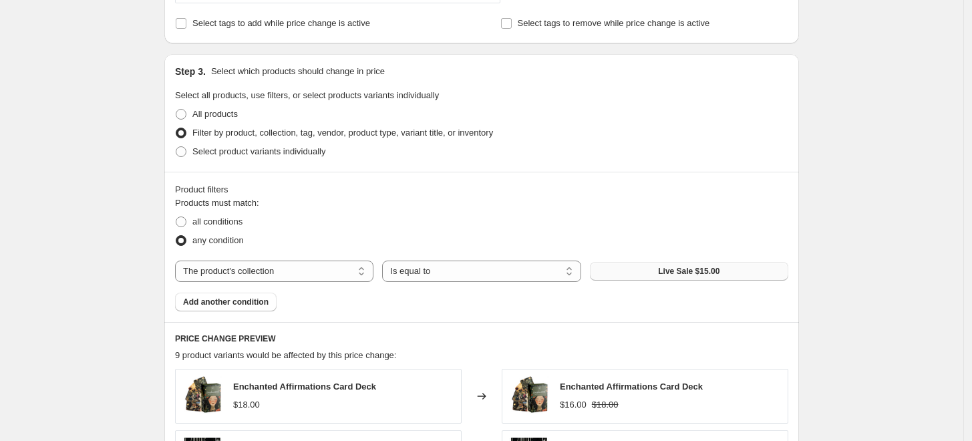
click at [704, 273] on span "Live Sale $15.00" at bounding box center [688, 271] width 61 height 11
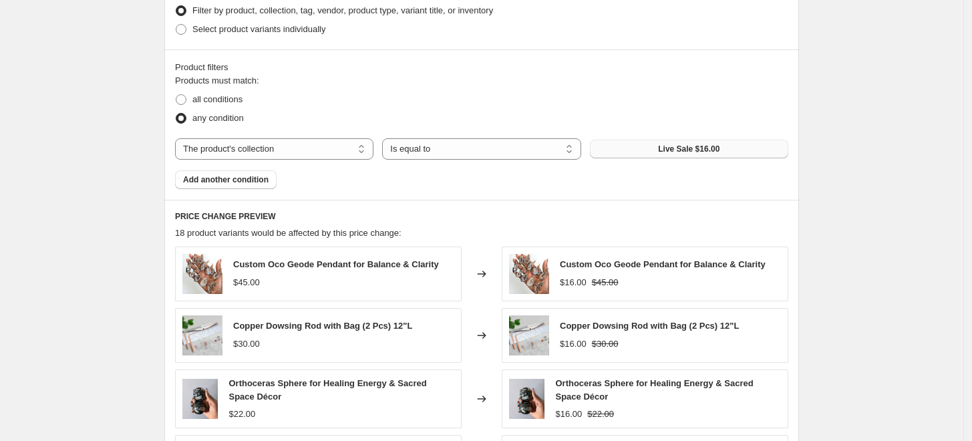
scroll to position [593, 0]
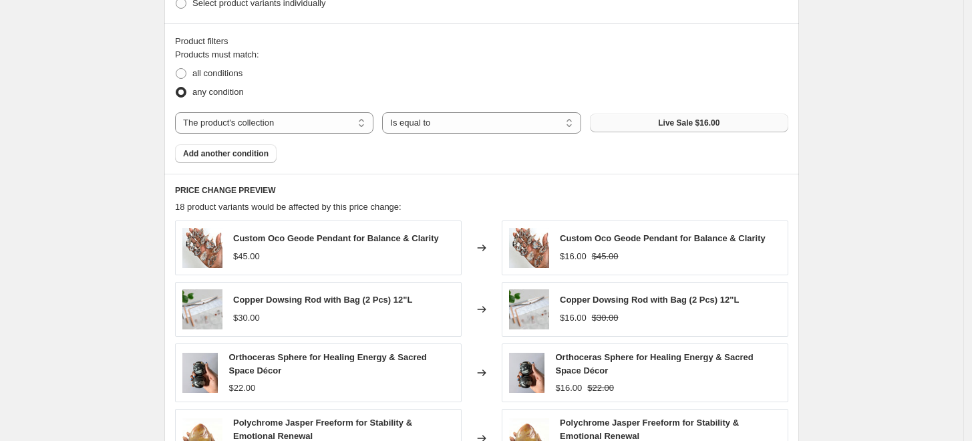
click at [710, 125] on span "Live Sale $16.00" at bounding box center [688, 123] width 61 height 11
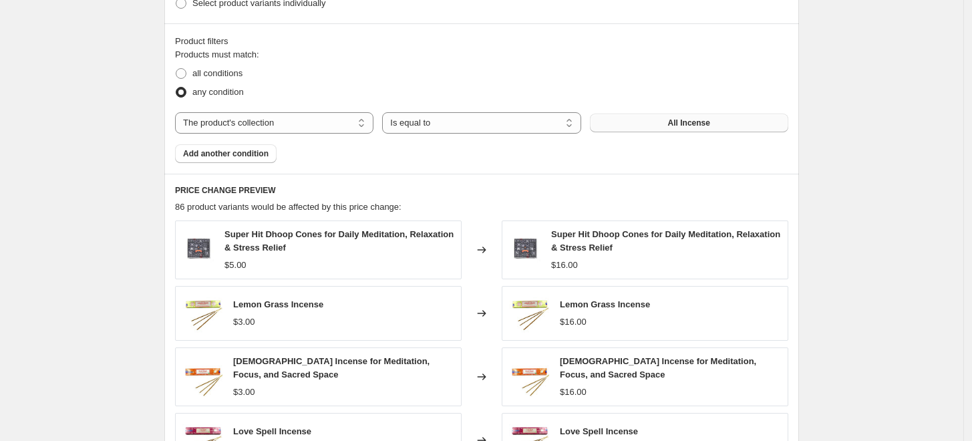
click at [692, 124] on span "All Incense" at bounding box center [689, 123] width 42 height 11
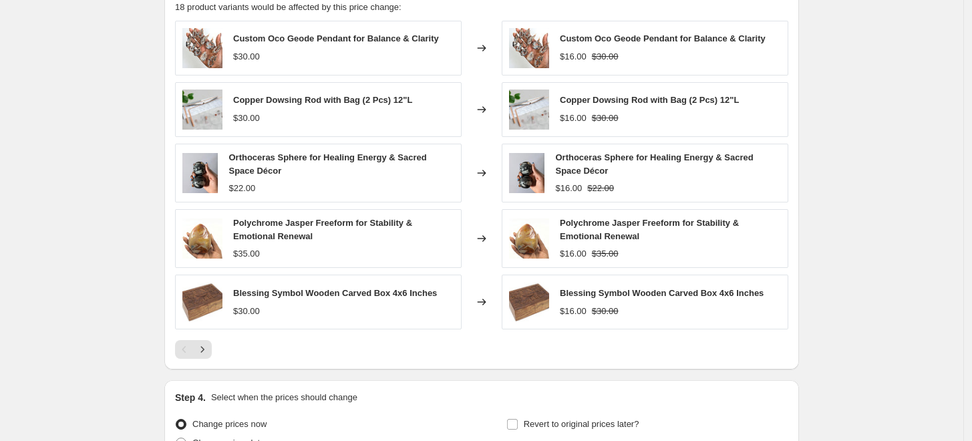
scroll to position [817, 0]
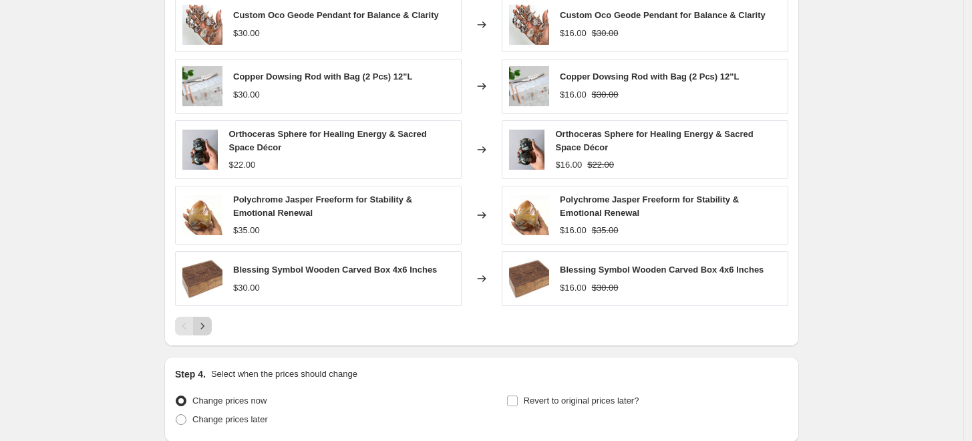
click at [203, 325] on icon "Next" at bounding box center [202, 325] width 13 height 13
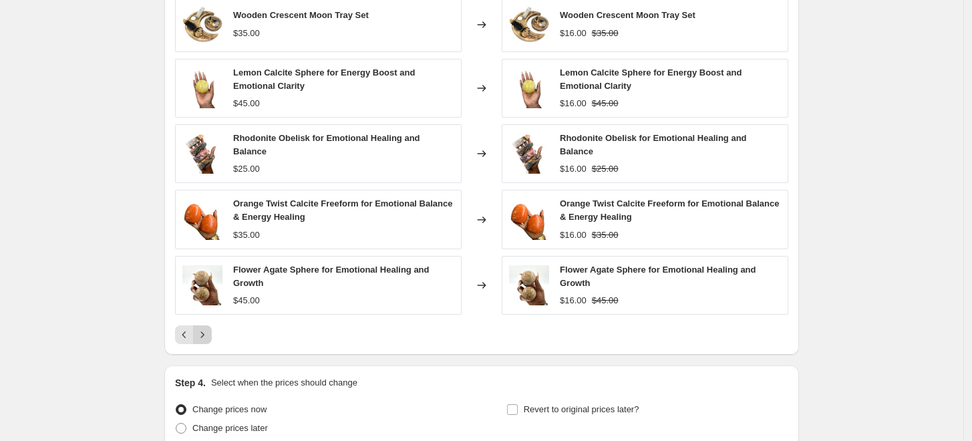
click at [203, 328] on icon "Next" at bounding box center [202, 334] width 13 height 13
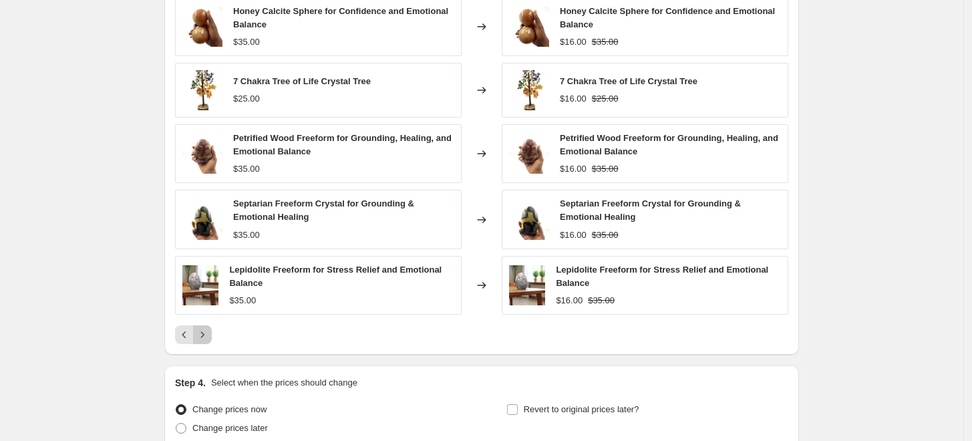
click at [203, 331] on icon "Next" at bounding box center [202, 334] width 13 height 13
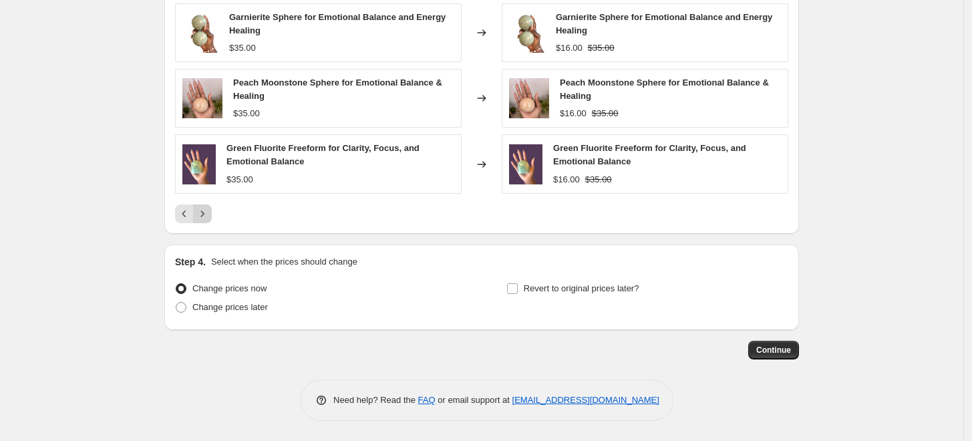
scroll to position [810, 0]
click at [186, 305] on span at bounding box center [181, 308] width 11 height 11
click at [176, 303] on input "Change prices later" at bounding box center [176, 303] width 1 height 1
radio input "true"
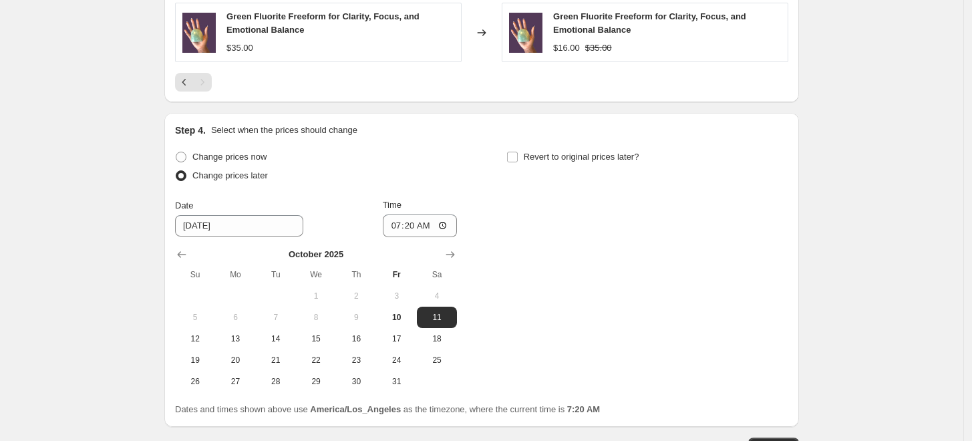
scroll to position [958, 0]
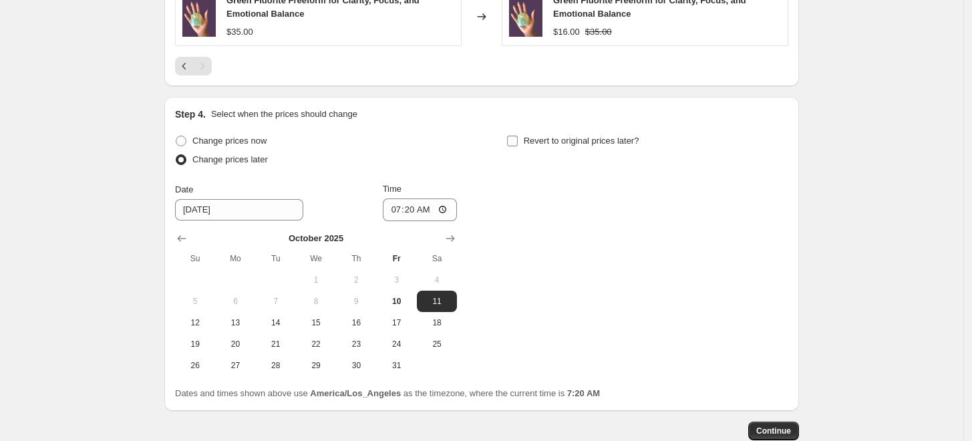
click at [518, 138] on input "Revert to original prices later?" at bounding box center [512, 141] width 11 height 11
checkbox input "true"
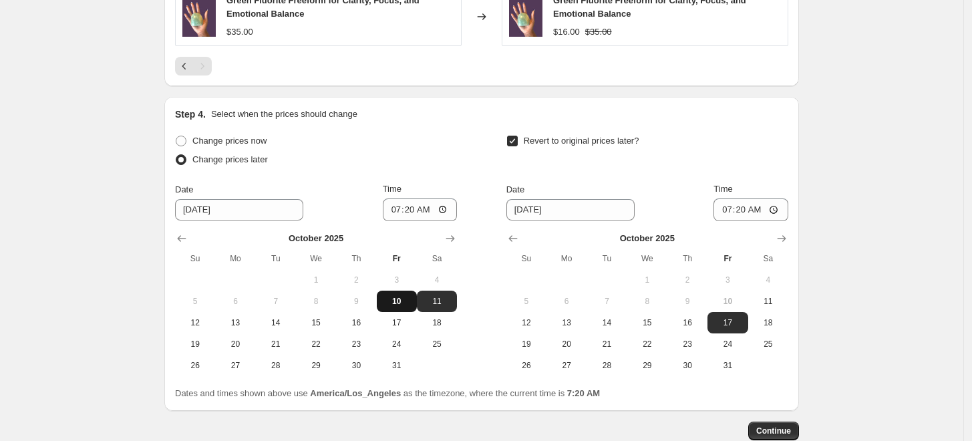
click at [398, 299] on span "10" at bounding box center [396, 301] width 29 height 11
type input "10/10/2025"
click at [396, 211] on input "07:20" at bounding box center [420, 209] width 75 height 23
type input "17:57"
click at [563, 320] on span "13" at bounding box center [566, 322] width 29 height 11
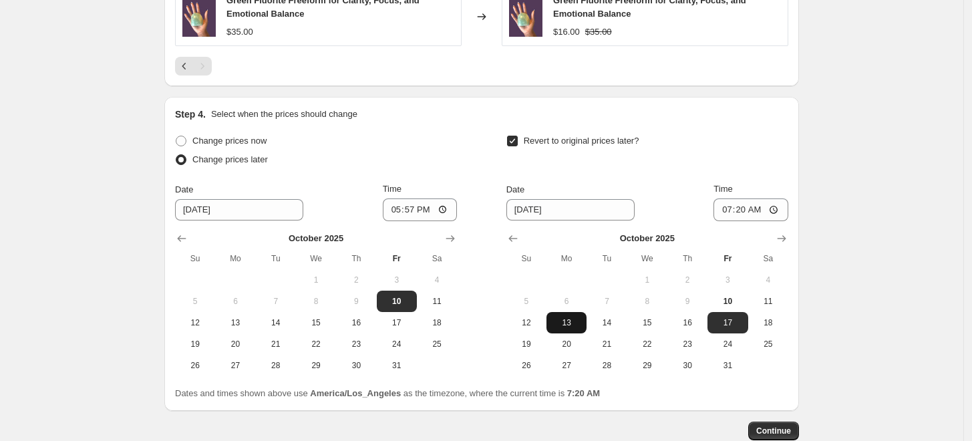
type input "10/13/2025"
click at [728, 208] on input "07:20" at bounding box center [751, 209] width 75 height 23
type input "23:59"
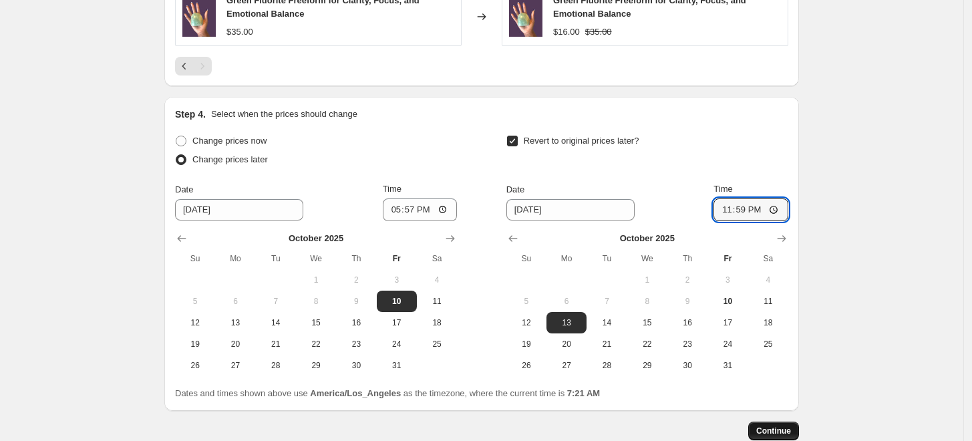
click at [787, 428] on span "Continue" at bounding box center [773, 431] width 35 height 11
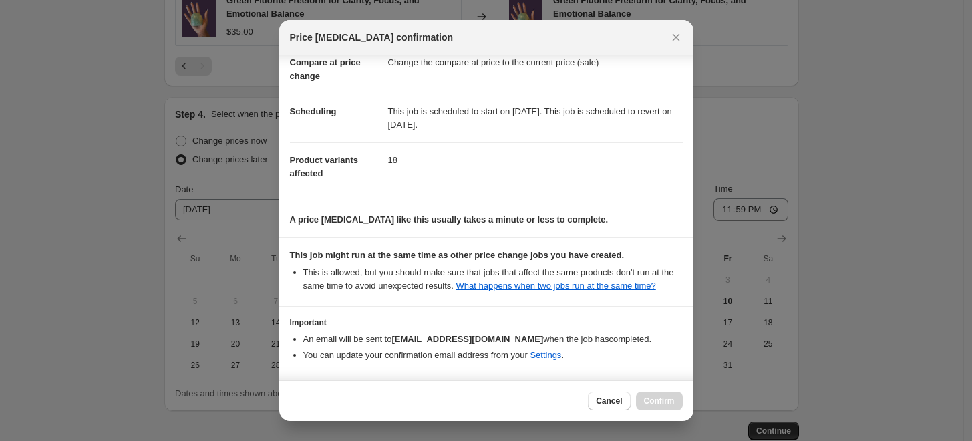
scroll to position [118, 0]
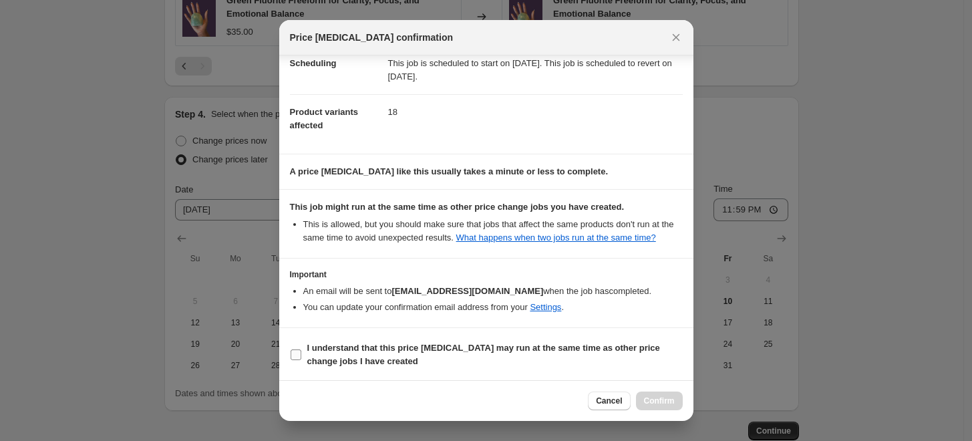
click at [299, 354] on input "I understand that this price change job may run at the same time as other price…" at bounding box center [296, 355] width 11 height 11
checkbox input "true"
click at [664, 400] on span "Confirm" at bounding box center [659, 401] width 31 height 11
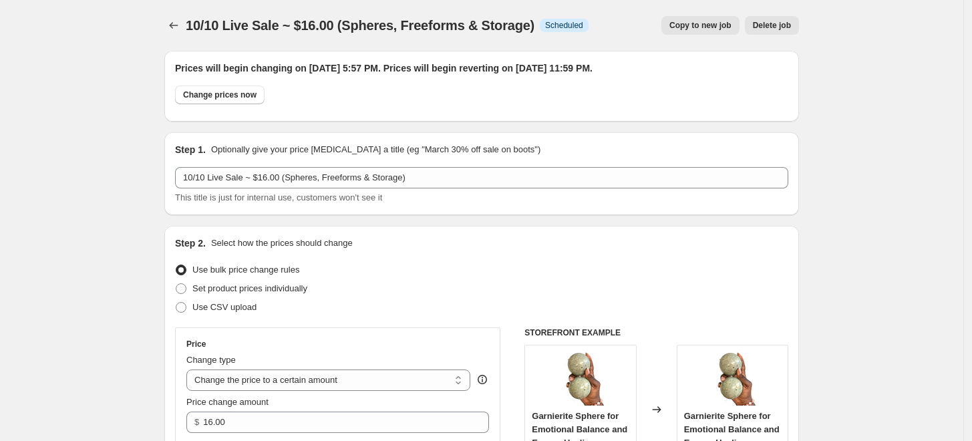
click at [696, 23] on span "Copy to new job" at bounding box center [701, 25] width 62 height 11
select select "collection"
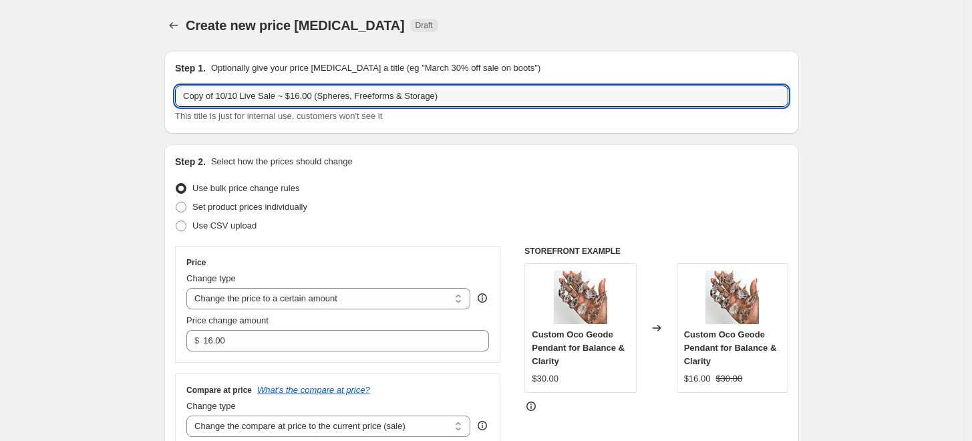
drag, startPoint x: 219, startPoint y: 93, endPoint x: 176, endPoint y: 92, distance: 42.8
click at [174, 94] on div "Step 1. Optionally give your price change job a title (eg "March 30% off sale o…" at bounding box center [481, 92] width 635 height 83
click at [267, 94] on input "10/10 Live Sale ~ $16.00 (Spheres, Freeforms & Storage)" at bounding box center [481, 96] width 613 height 21
drag, startPoint x: 398, startPoint y: 96, endPoint x: 285, endPoint y: 96, distance: 113.6
click at [285, 96] on input "10/10 Live Sale ~ $18.00 (Spheres, Freeforms & Storage)" at bounding box center [481, 96] width 613 height 21
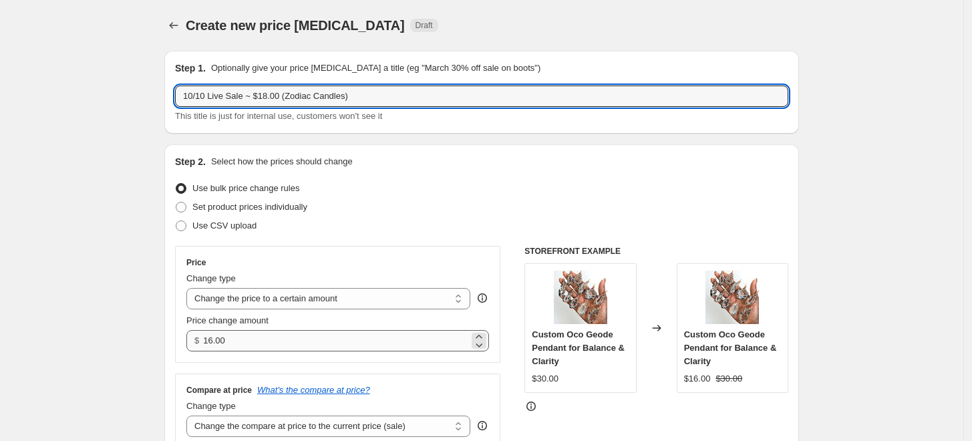
type input "10/10 Live Sale ~ $18.00 (Zodiac Candles)"
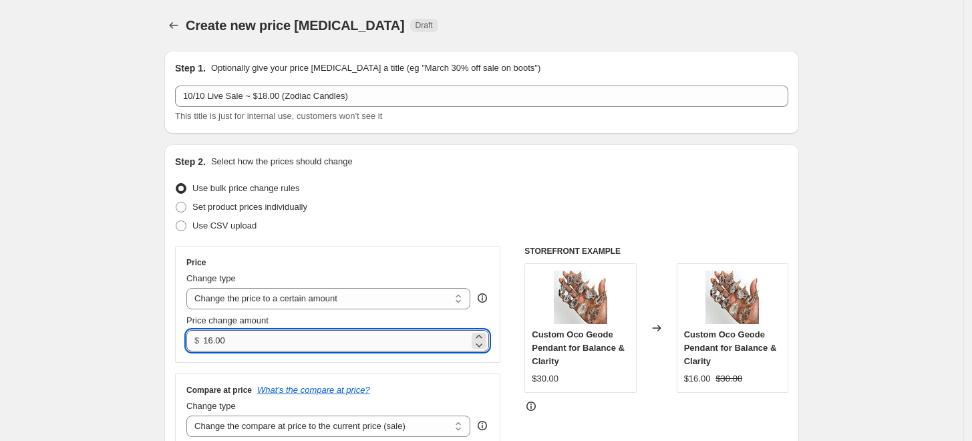
click at [213, 339] on input "16.00" at bounding box center [335, 340] width 265 height 21
type input "18.00"
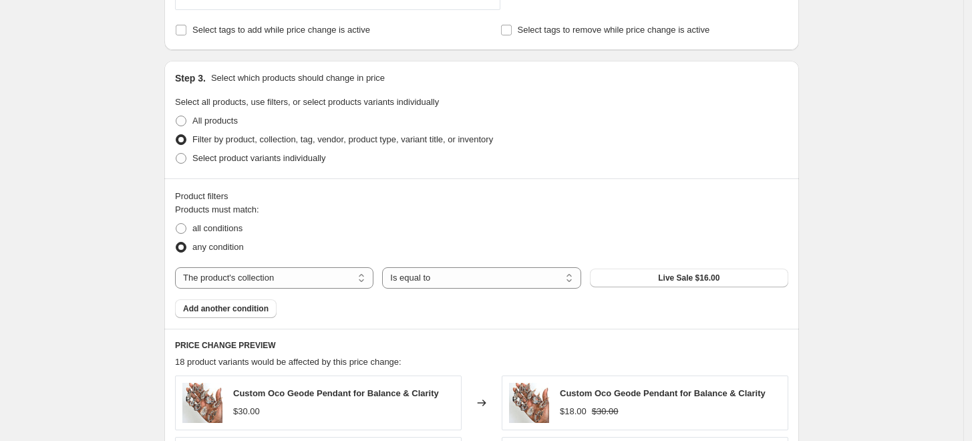
scroll to position [445, 0]
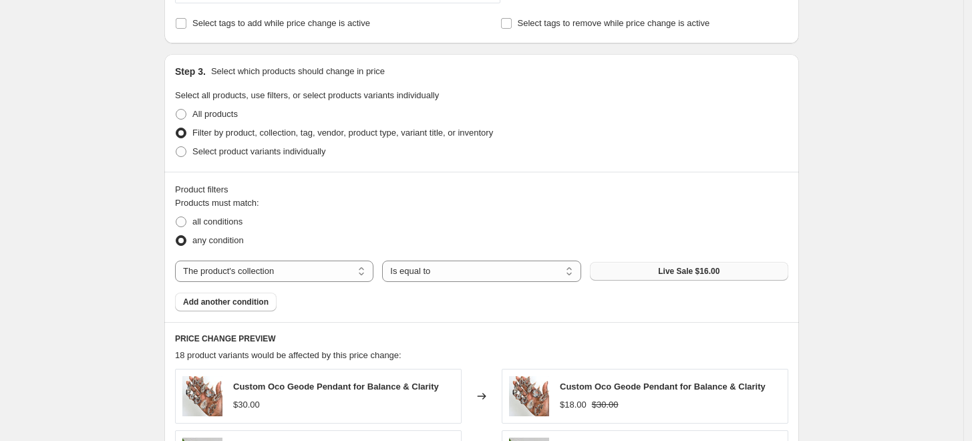
click at [704, 273] on span "Live Sale $16.00" at bounding box center [688, 271] width 61 height 11
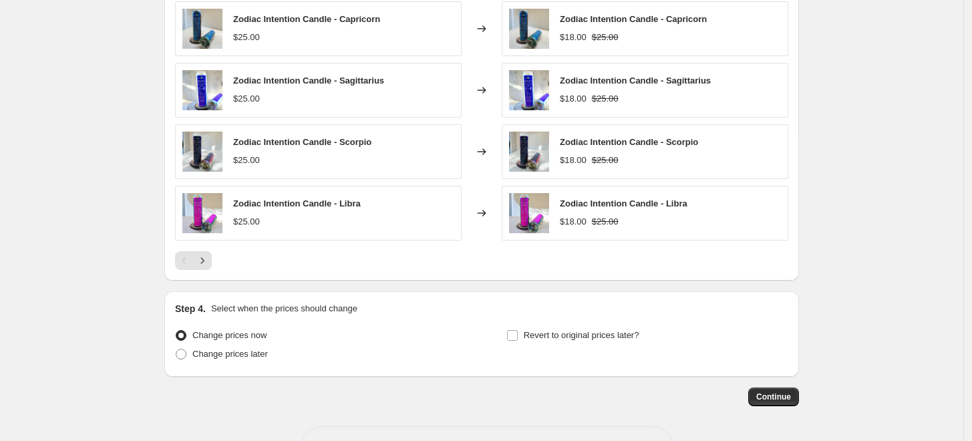
scroll to position [891, 0]
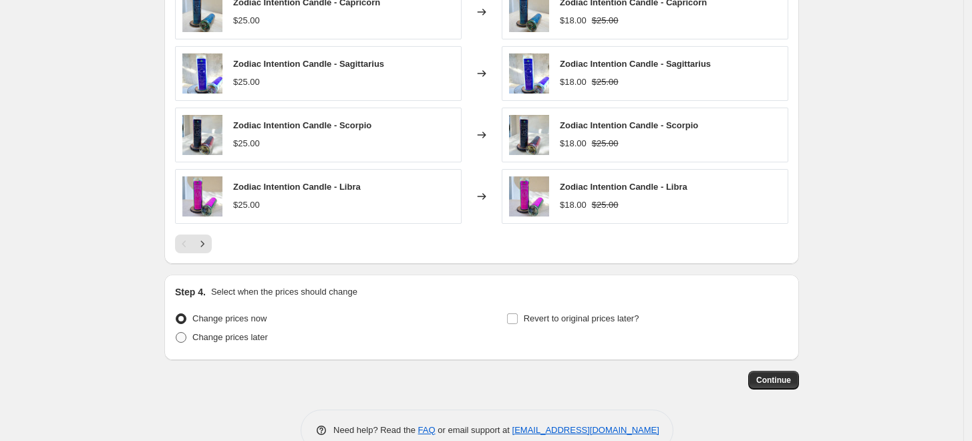
click at [184, 337] on span at bounding box center [181, 337] width 11 height 11
click at [176, 333] on input "Change prices later" at bounding box center [176, 332] width 1 height 1
radio input "true"
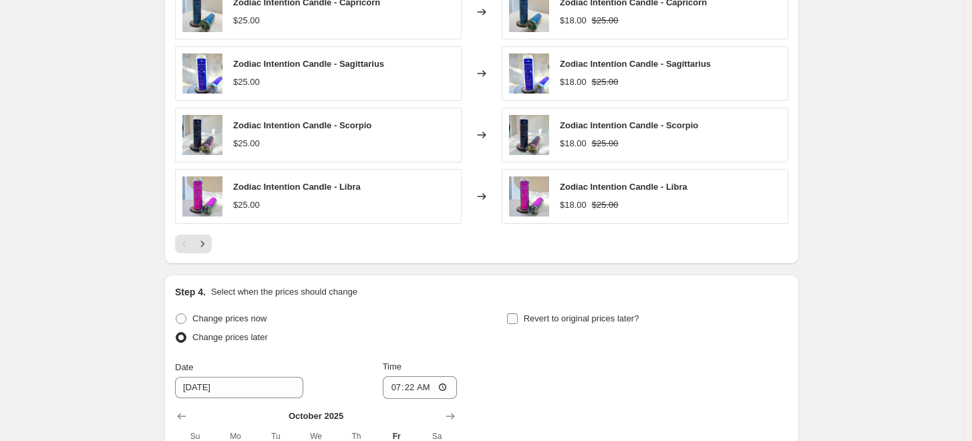
click at [518, 315] on input "Revert to original prices later?" at bounding box center [512, 318] width 11 height 11
checkbox input "true"
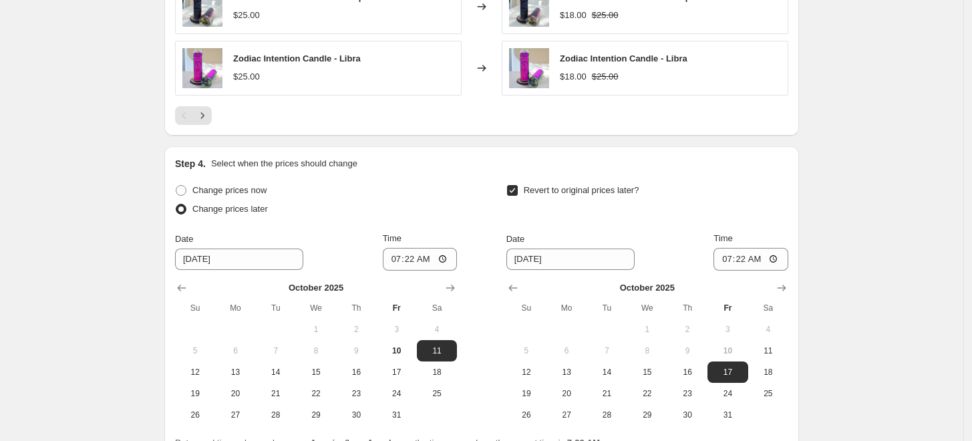
scroll to position [1039, 0]
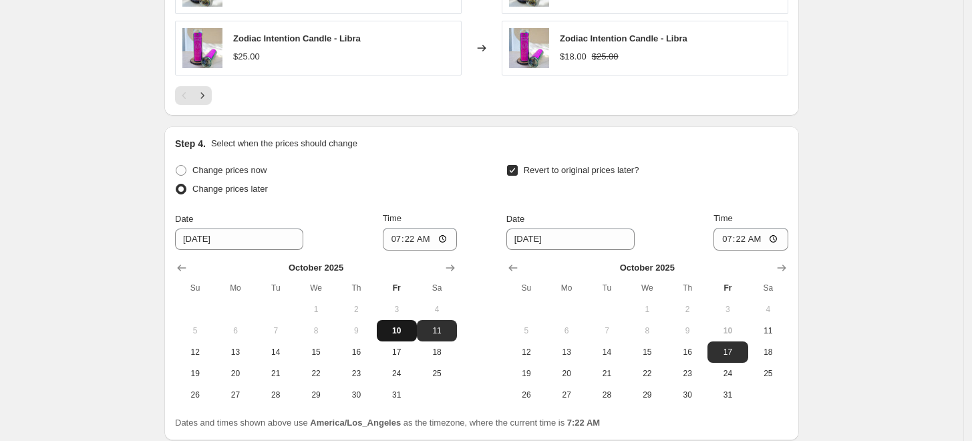
click at [396, 331] on span "10" at bounding box center [396, 330] width 29 height 11
type input "10/10/2025"
click at [397, 239] on input "07:22" at bounding box center [420, 239] width 75 height 23
type input "17:57"
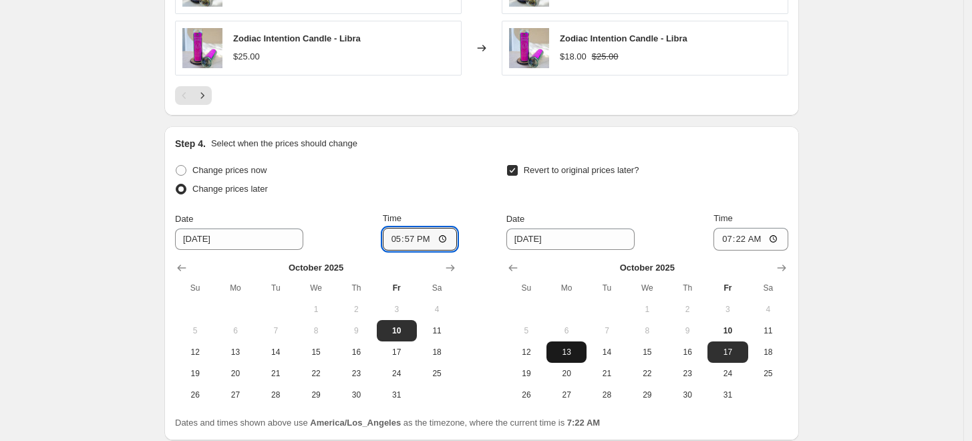
click at [572, 351] on span "13" at bounding box center [566, 352] width 29 height 11
type input "10/13/2025"
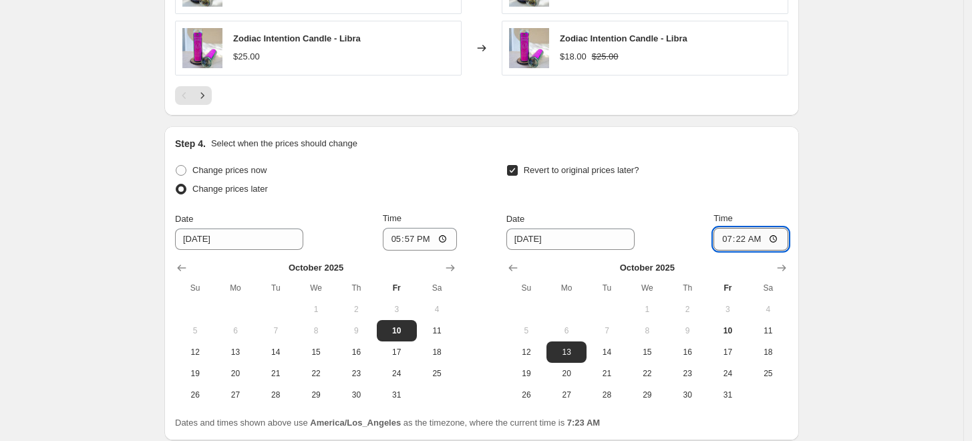
click at [730, 237] on input "07:22" at bounding box center [751, 239] width 75 height 23
type input "23:59"
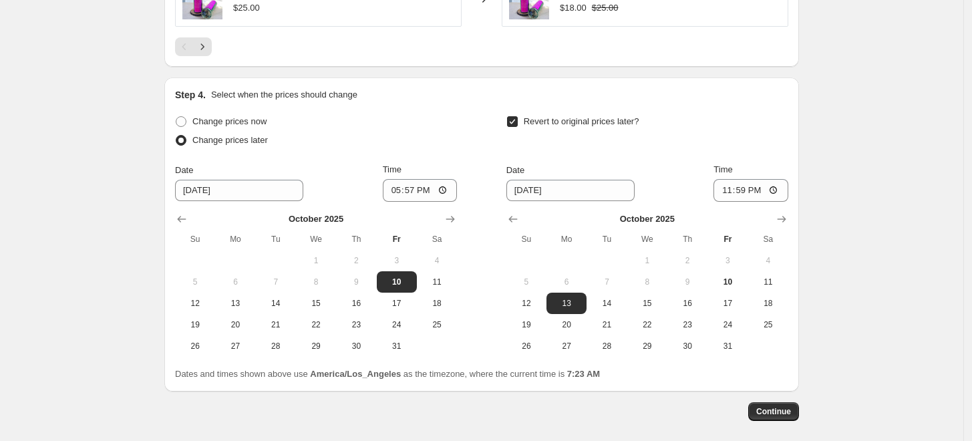
scroll to position [1149, 0]
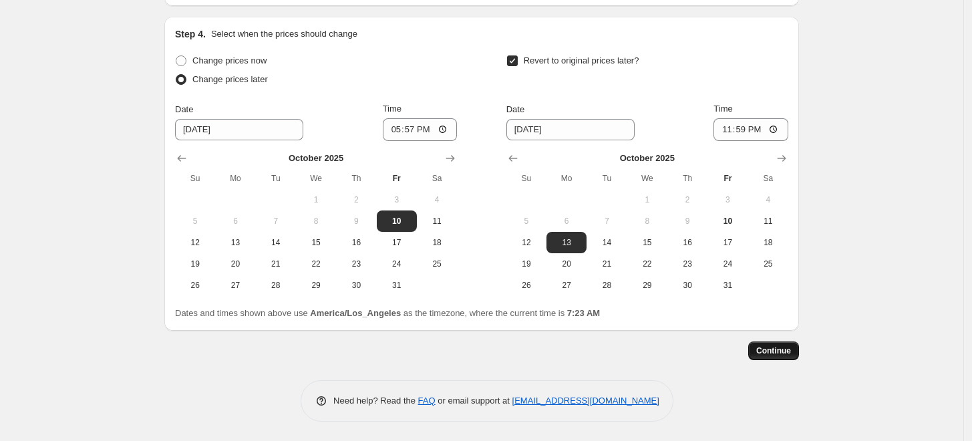
click at [781, 348] on span "Continue" at bounding box center [773, 351] width 35 height 11
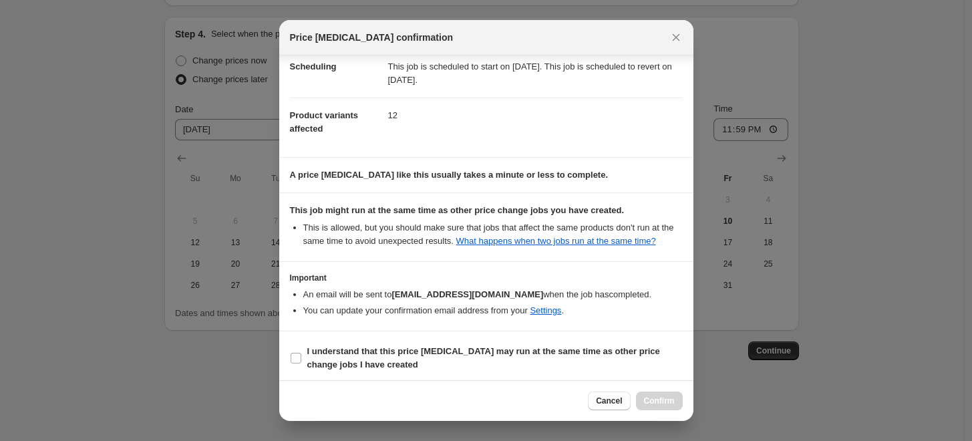
scroll to position [118, 0]
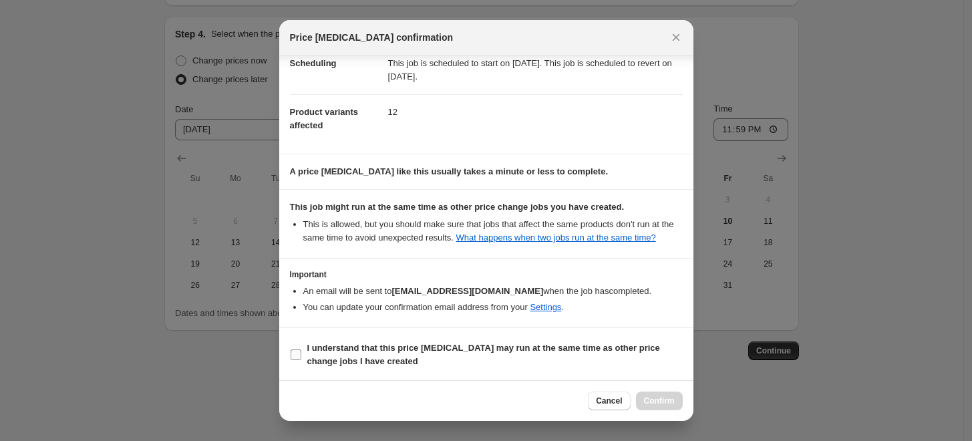
click at [304, 352] on label "I understand that this price change job may run at the same time as other price…" at bounding box center [486, 355] width 393 height 32
click at [301, 352] on input "I understand that this price change job may run at the same time as other price…" at bounding box center [296, 355] width 11 height 11
checkbox input "true"
click at [659, 400] on span "Confirm" at bounding box center [659, 401] width 31 height 11
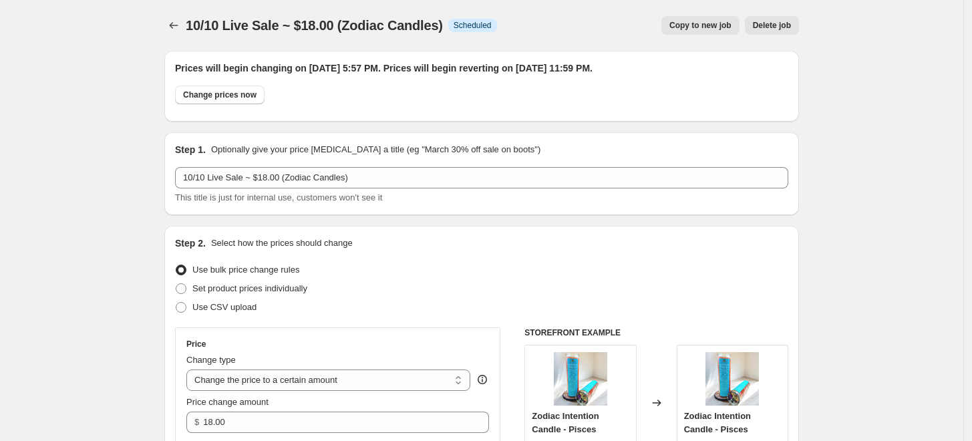
click at [703, 27] on span "Copy to new job" at bounding box center [701, 25] width 62 height 11
select select "collection"
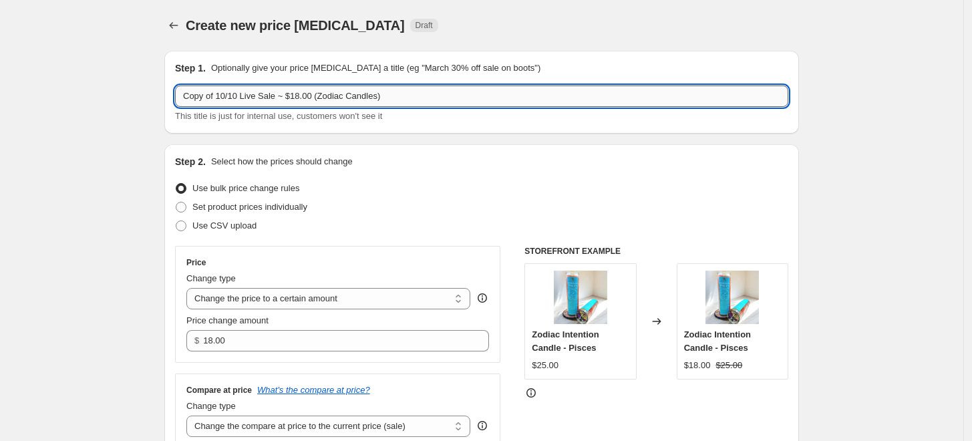
drag, startPoint x: 301, startPoint y: 96, endPoint x: 292, endPoint y: 98, distance: 8.9
click at [292, 98] on input "Copy of 10/10 Live Sale ~ $18.00 (Zodiac Candles)" at bounding box center [481, 96] width 613 height 21
drag, startPoint x: 374, startPoint y: 96, endPoint x: 319, endPoint y: 98, distance: 54.8
click at [319, 98] on input "Copy of 10/10 Live Sale ~ $20.00 (Zodiac Candles)" at bounding box center [481, 96] width 613 height 21
type input "Copy of 10/10 Live Sale ~ $20.00 (Obelisk, Lamp & Freeform)"
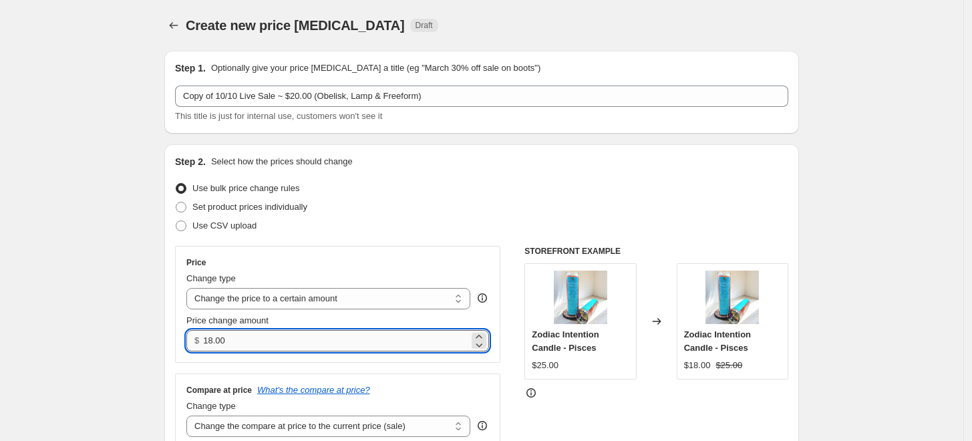
drag, startPoint x: 235, startPoint y: 341, endPoint x: 207, endPoint y: 343, distance: 28.1
click at [207, 343] on input "18.00" at bounding box center [335, 340] width 265 height 21
type input "20.00"
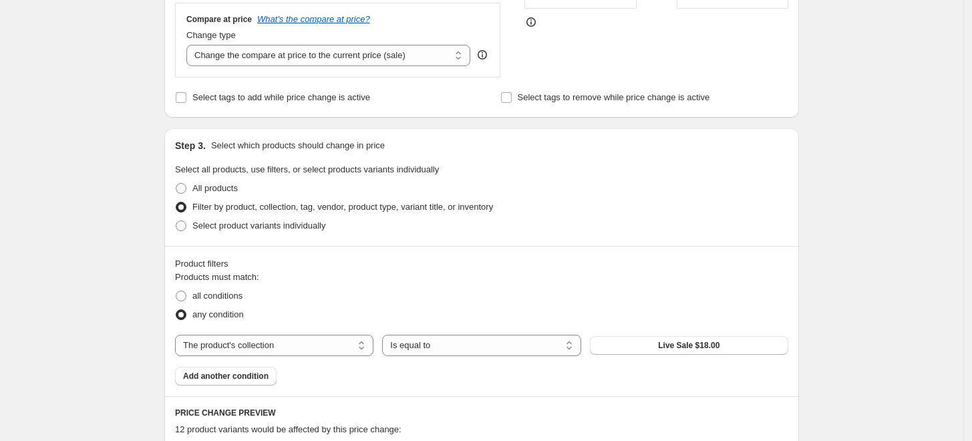
scroll to position [445, 0]
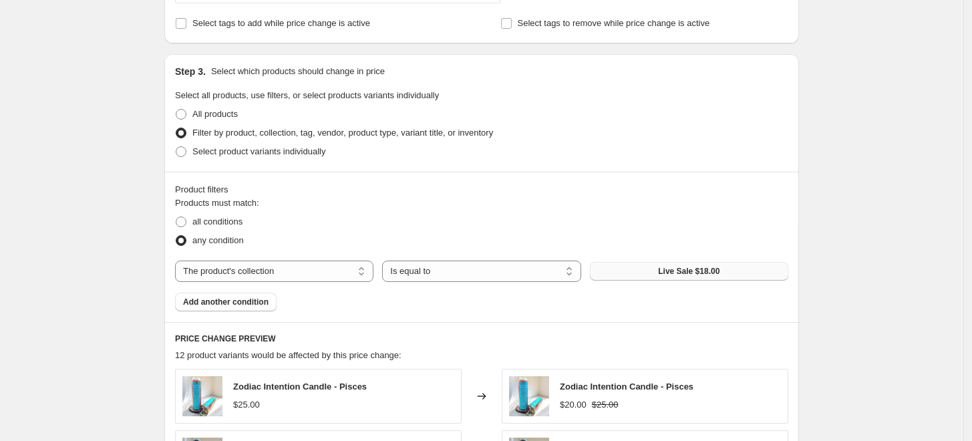
click at [678, 273] on span "Live Sale $18.00" at bounding box center [688, 271] width 61 height 11
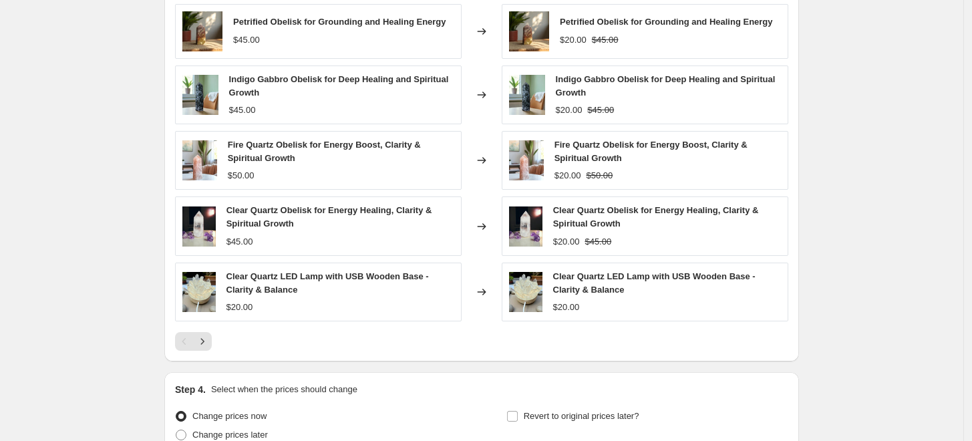
scroll to position [891, 0]
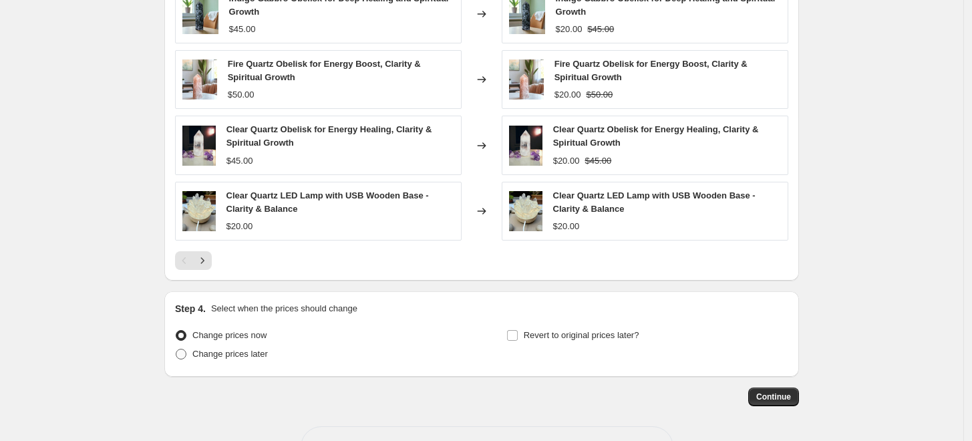
click at [186, 355] on span at bounding box center [181, 354] width 11 height 11
click at [176, 350] on input "Change prices later" at bounding box center [176, 349] width 1 height 1
radio input "true"
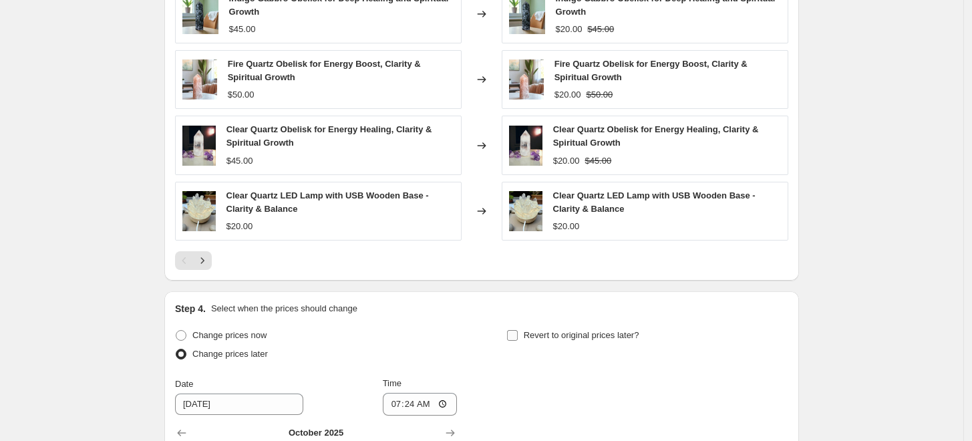
click at [514, 330] on input "Revert to original prices later?" at bounding box center [512, 335] width 11 height 11
checkbox input "true"
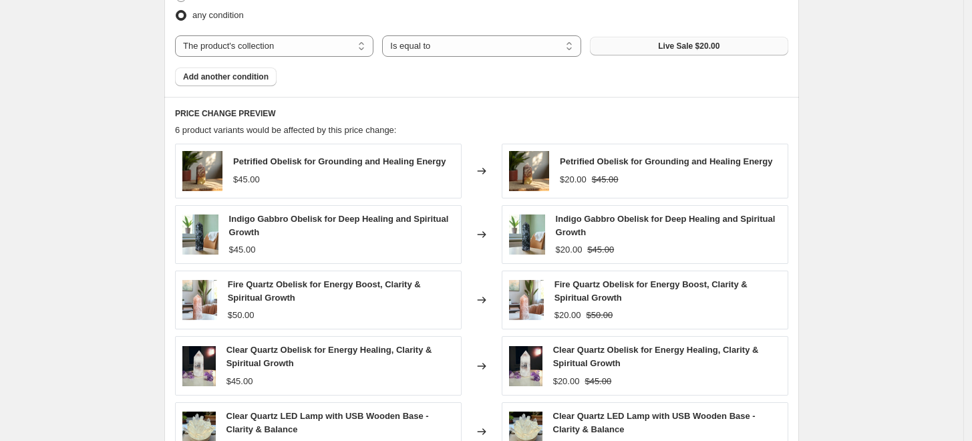
scroll to position [668, 0]
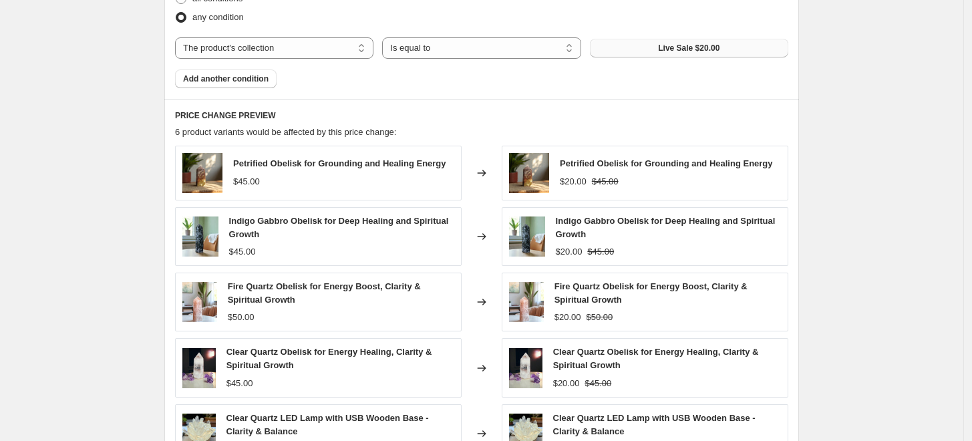
click at [668, 54] on button "Live Sale $20.00" at bounding box center [689, 48] width 198 height 19
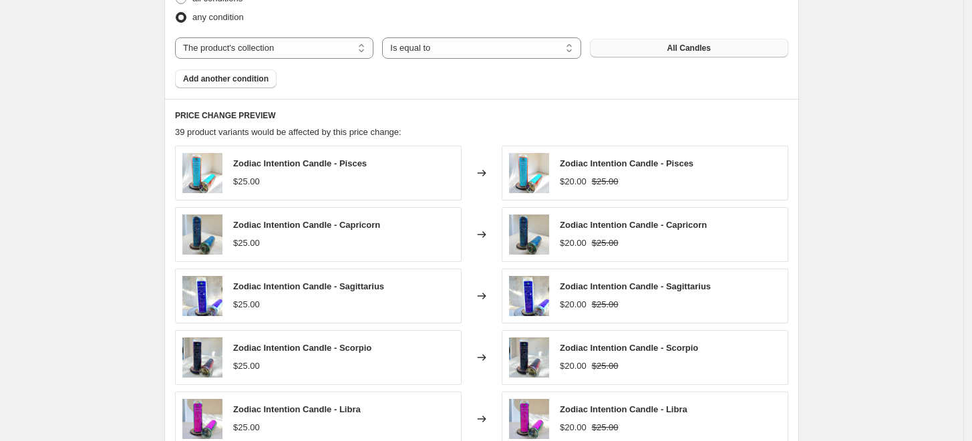
click at [688, 51] on span "All Candles" at bounding box center [689, 48] width 43 height 11
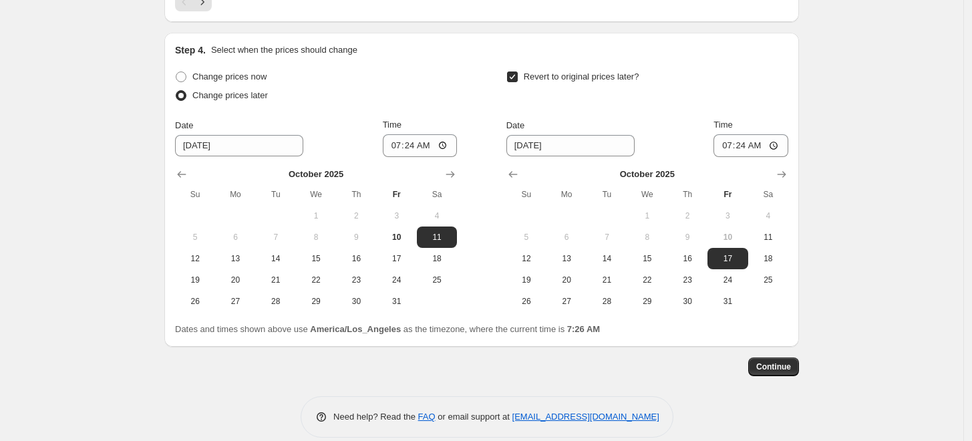
scroll to position [1165, 0]
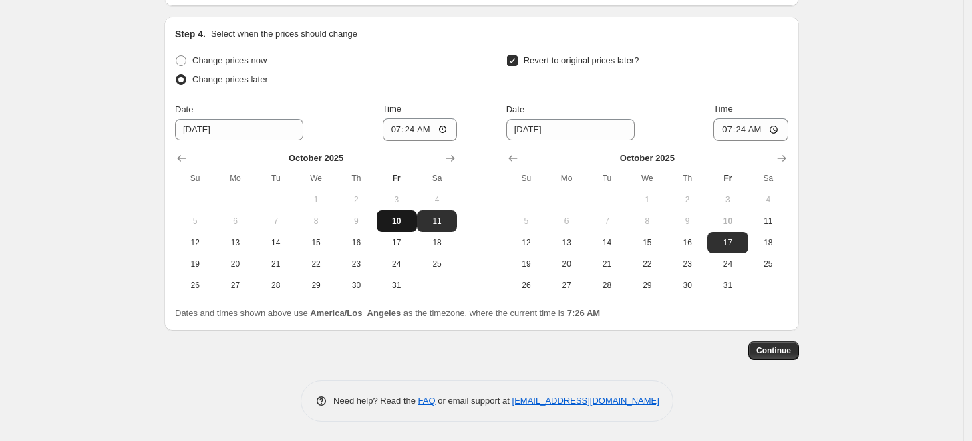
click at [402, 221] on span "10" at bounding box center [396, 221] width 29 height 11
type input "10/10/2025"
click at [400, 131] on input "07:24" at bounding box center [420, 129] width 75 height 23
type input "17:57"
click at [568, 237] on span "13" at bounding box center [566, 242] width 29 height 11
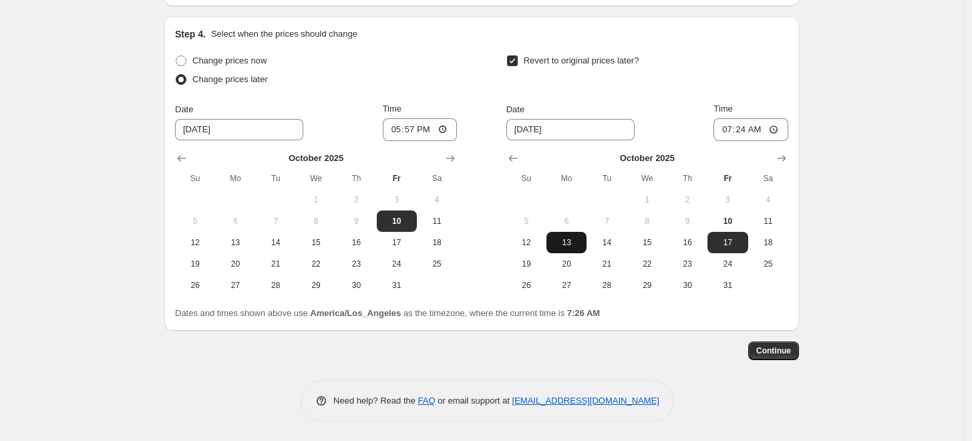
type input "10/13/2025"
click at [728, 127] on input "07:24" at bounding box center [751, 129] width 75 height 23
type input "23:59"
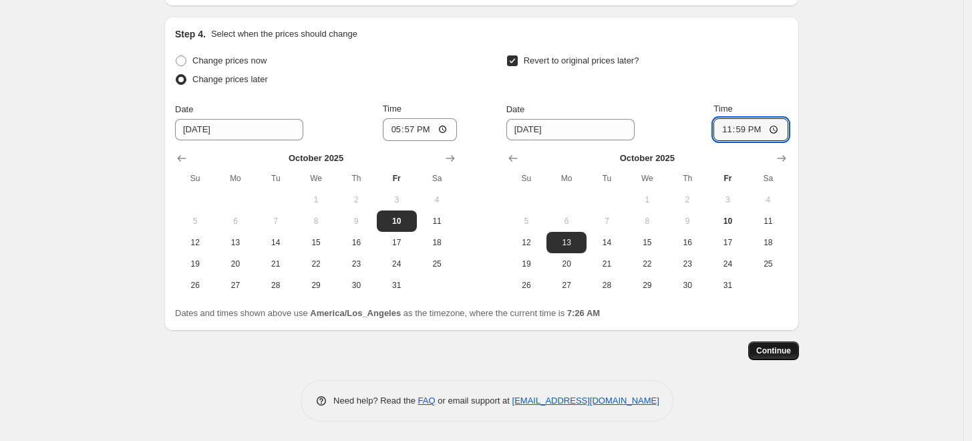
click at [791, 353] on span "Continue" at bounding box center [773, 351] width 35 height 11
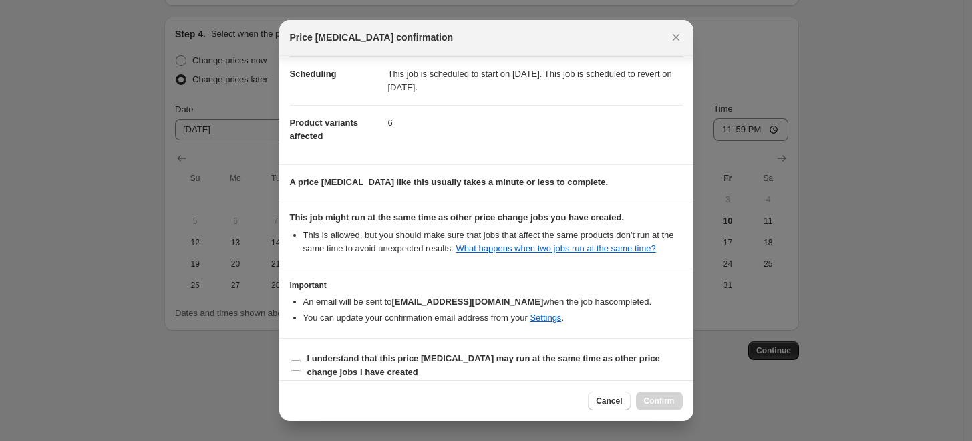
scroll to position [118, 0]
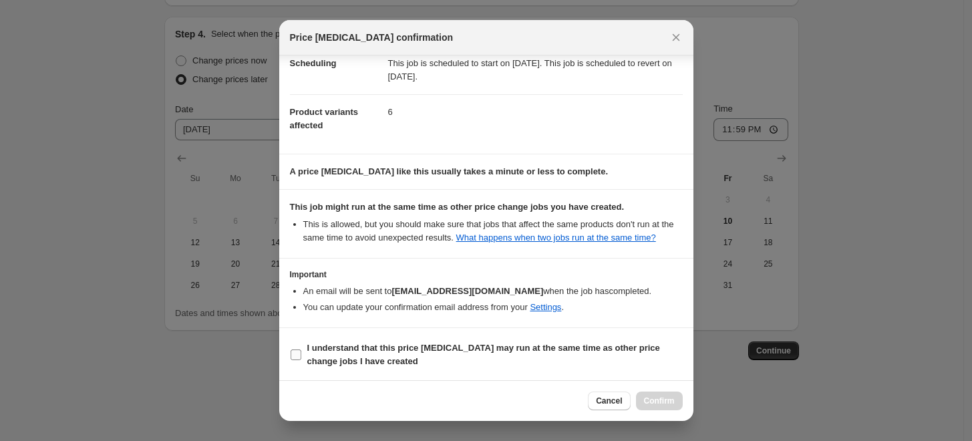
click at [299, 356] on input "I understand that this price change job may run at the same time as other price…" at bounding box center [296, 355] width 11 height 11
checkbox input "true"
click at [658, 402] on span "Confirm" at bounding box center [659, 401] width 31 height 11
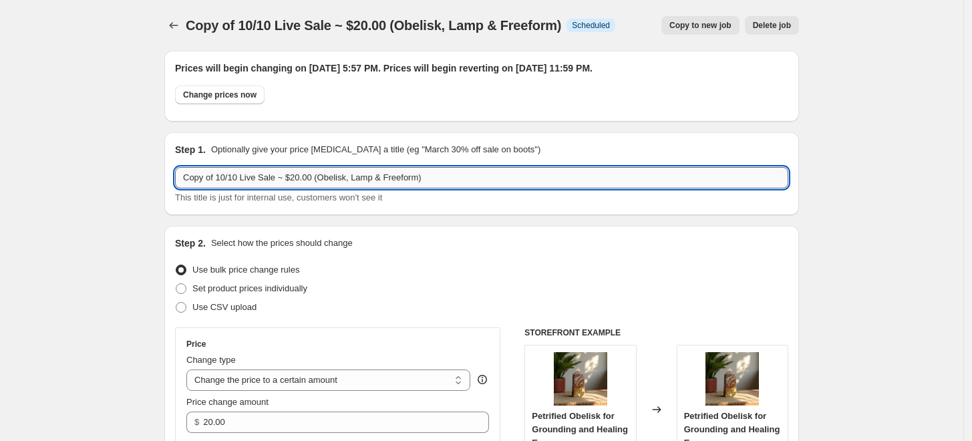
drag, startPoint x: 220, startPoint y: 176, endPoint x: 182, endPoint y: 178, distance: 38.1
click at [182, 178] on input "Copy of 10/10 Live Sale ~ $20.00 (Obelisk, Lamp & Freeform)" at bounding box center [481, 177] width 613 height 21
type input "10/10 Live Sale ~ $20.00 (Obelisk, Lamp & Freeform)"
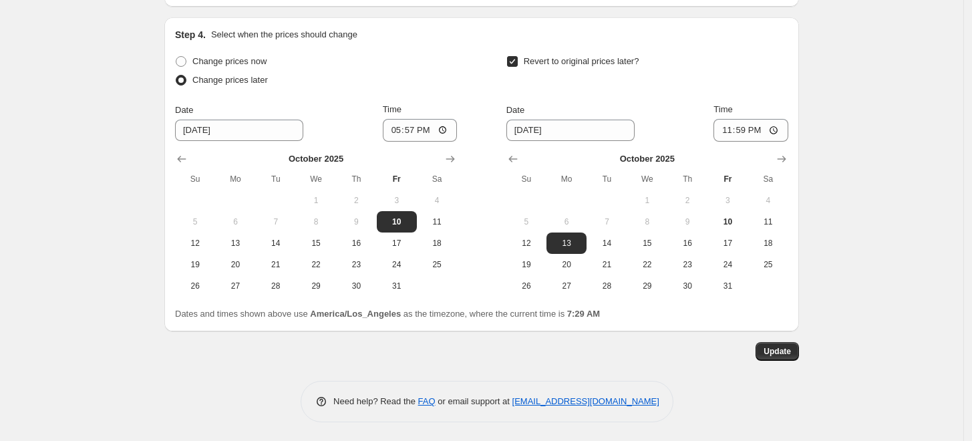
scroll to position [1247, 0]
click at [772, 348] on span "Update" at bounding box center [777, 351] width 27 height 11
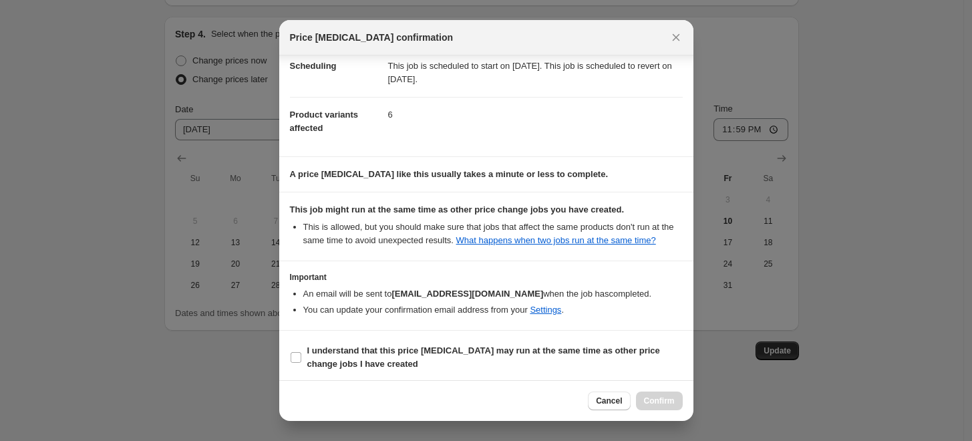
scroll to position [118, 0]
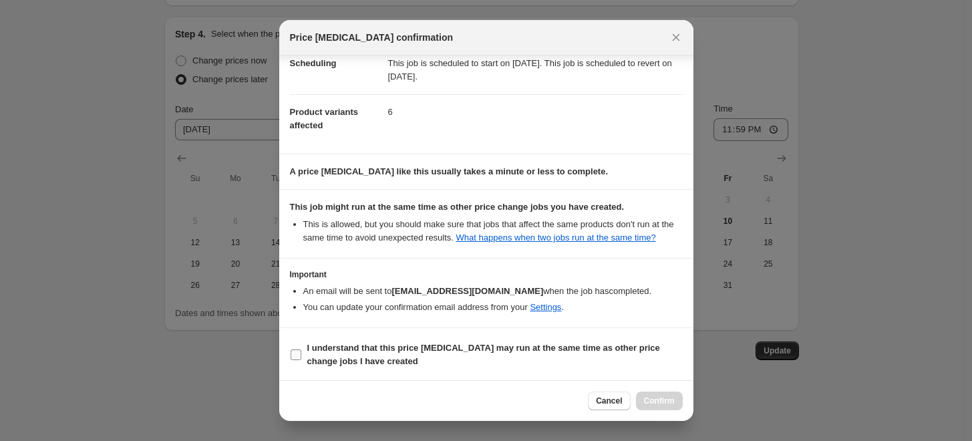
click at [295, 352] on input "I understand that this price change job may run at the same time as other price…" at bounding box center [296, 355] width 11 height 11
checkbox input "true"
click at [666, 401] on span "Confirm" at bounding box center [659, 401] width 31 height 11
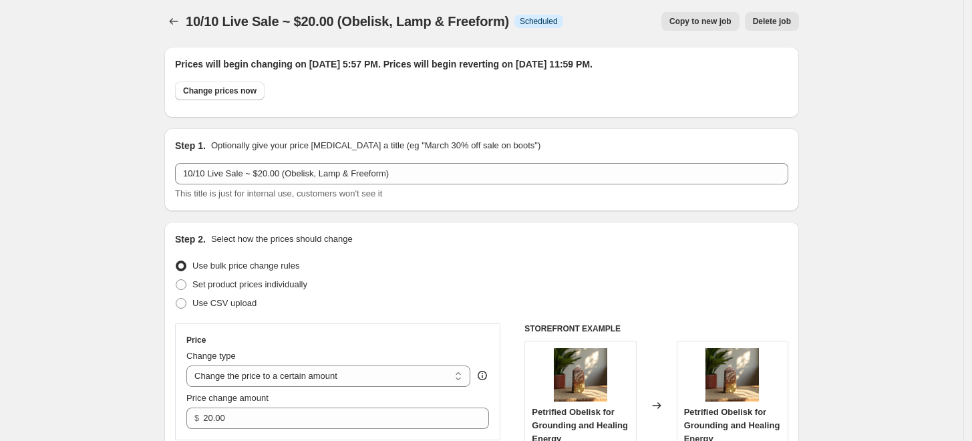
scroll to position [0, 0]
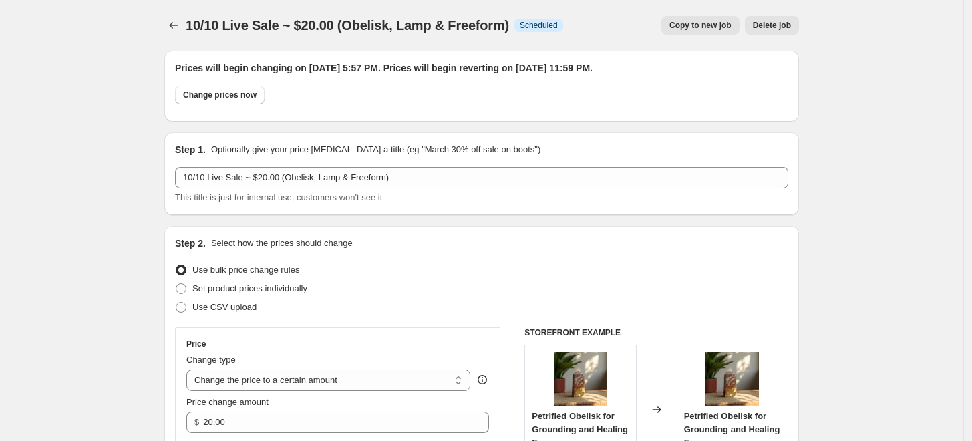
click at [704, 22] on span "Copy to new job" at bounding box center [701, 25] width 62 height 11
select select "collection"
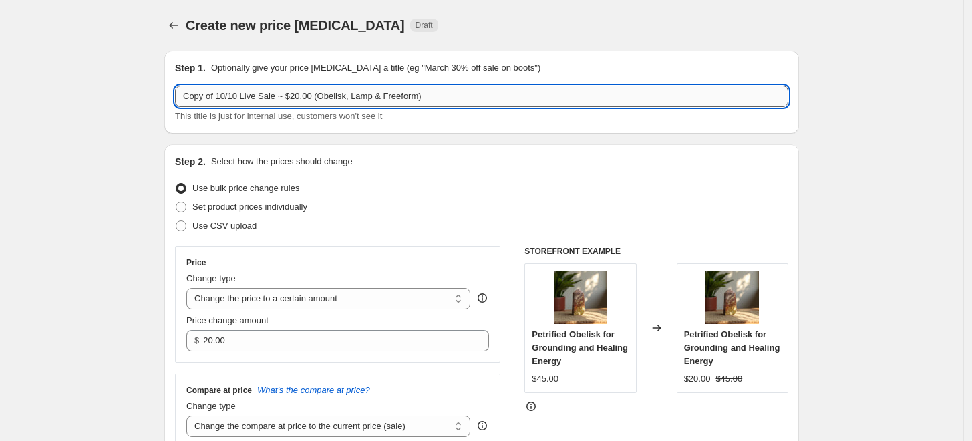
drag, startPoint x: 219, startPoint y: 96, endPoint x: 185, endPoint y: 100, distance: 34.3
click at [185, 100] on input "Copy of 10/10 Live Sale ~ $20.00 (Obelisk, Lamp & Freeform)" at bounding box center [481, 96] width 613 height 21
click at [265, 92] on input "10/10 Live Sale ~ $20.00 (Obelisk, Lamp & Freeform)" at bounding box center [481, 96] width 613 height 21
drag, startPoint x: 385, startPoint y: 94, endPoint x: 287, endPoint y: 97, distance: 97.6
click at [287, 97] on input "10/10 Live Sale ~ $25.00 (Obelisk, Lamp & Freeform)" at bounding box center [481, 96] width 613 height 21
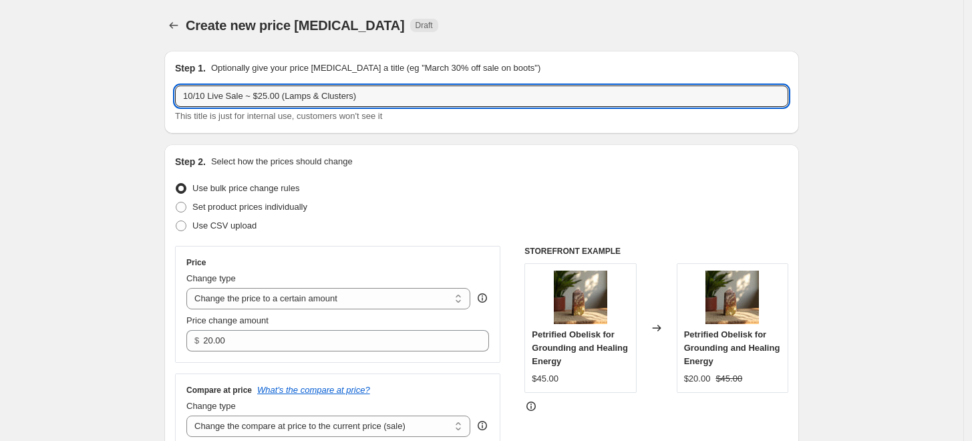
type input "10/10 Live Sale ~ $25.00 (Lamps & Clusters)"
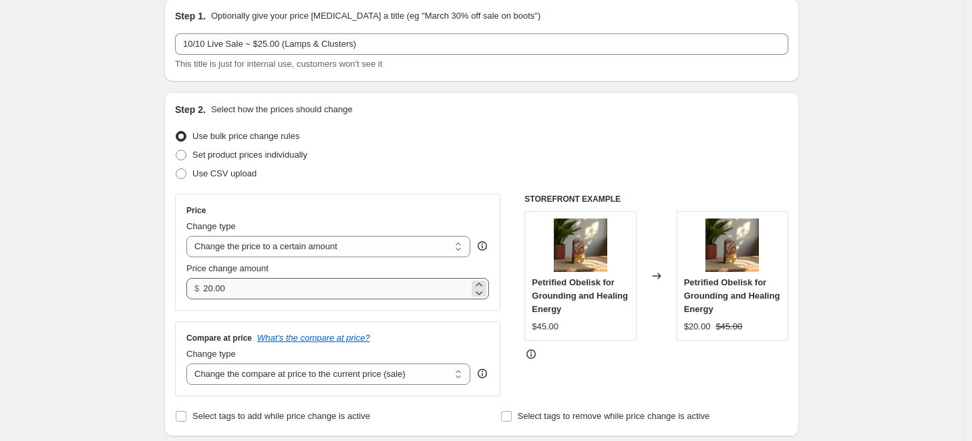
scroll to position [74, 0]
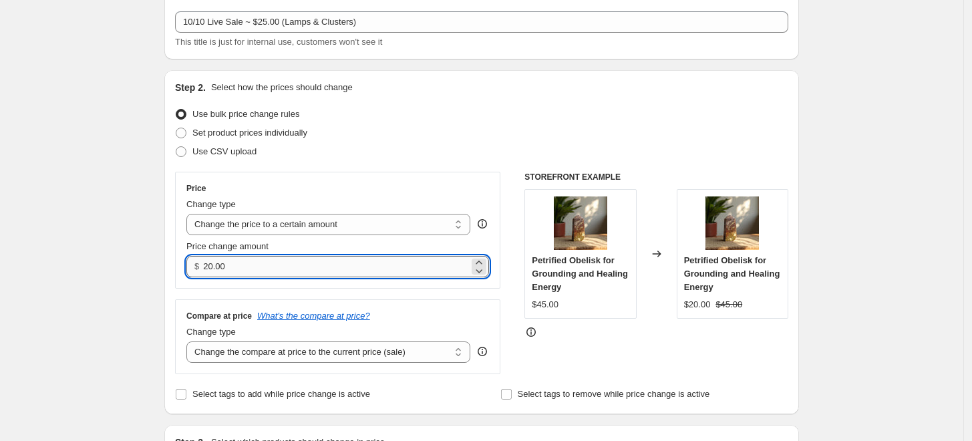
drag, startPoint x: 231, startPoint y: 268, endPoint x: 207, endPoint y: 270, distance: 23.5
click at [207, 270] on input "20.00" at bounding box center [335, 266] width 265 height 21
type input "25.00"
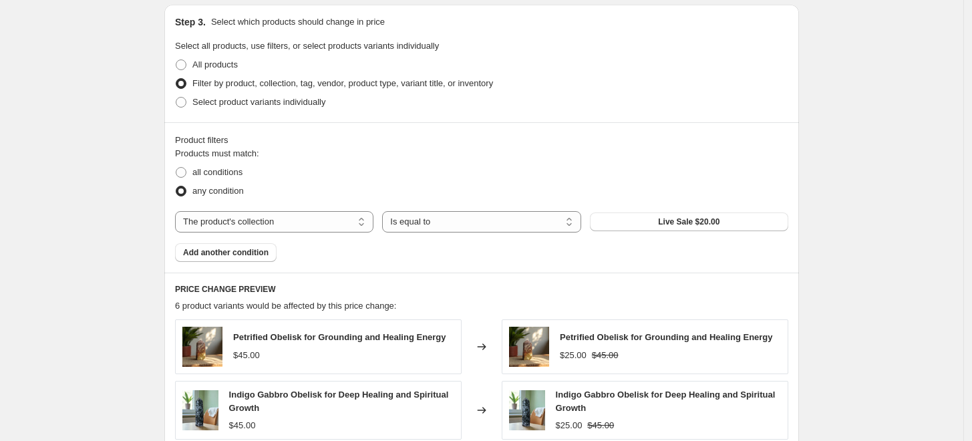
scroll to position [519, 0]
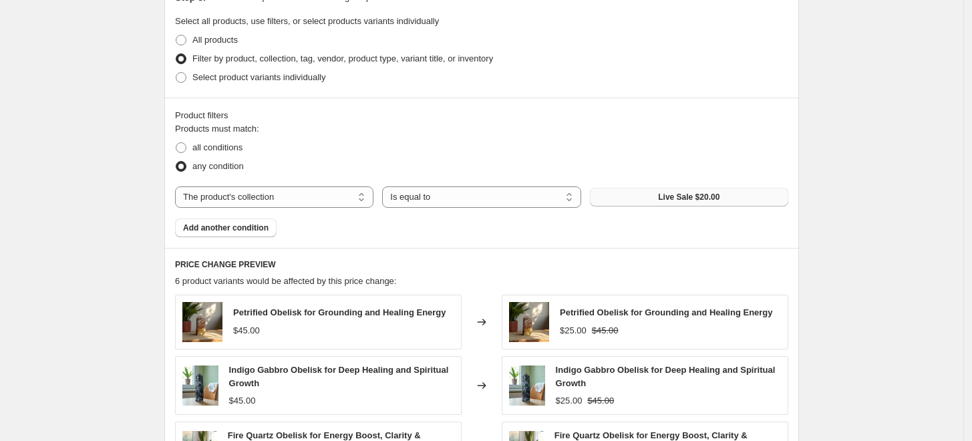
click at [712, 196] on span "Live Sale $20.00" at bounding box center [688, 197] width 61 height 11
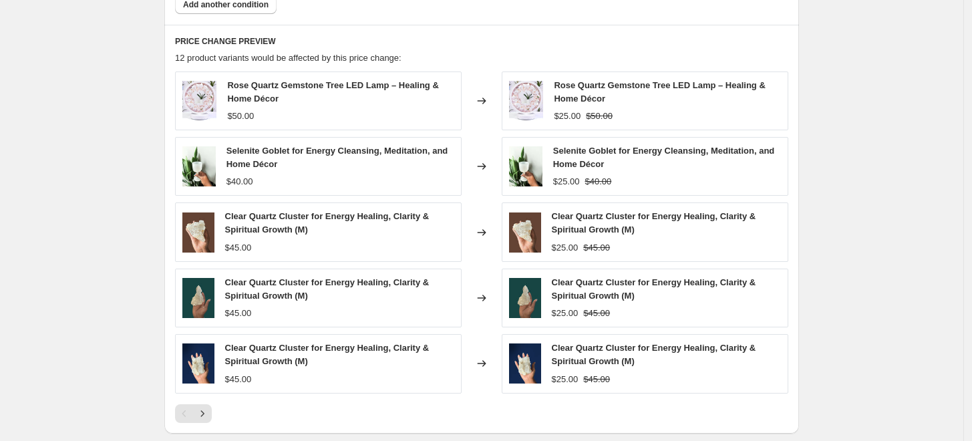
scroll to position [817, 0]
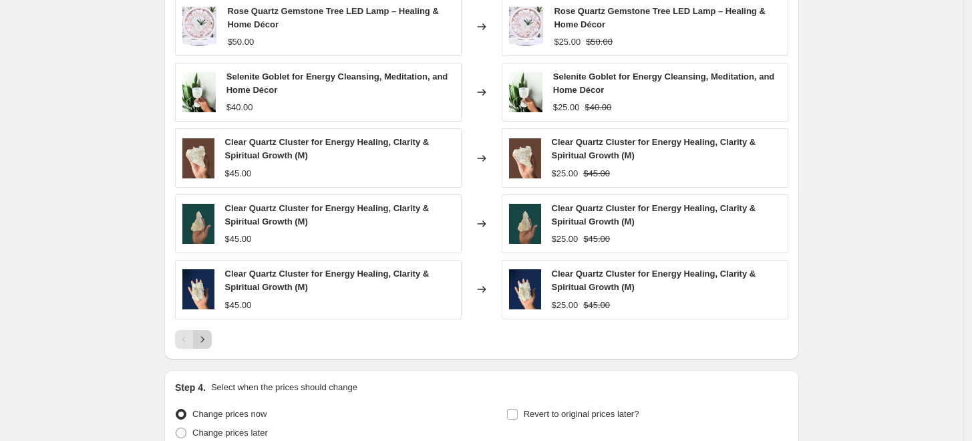
click at [206, 341] on icon "Next" at bounding box center [202, 339] width 13 height 13
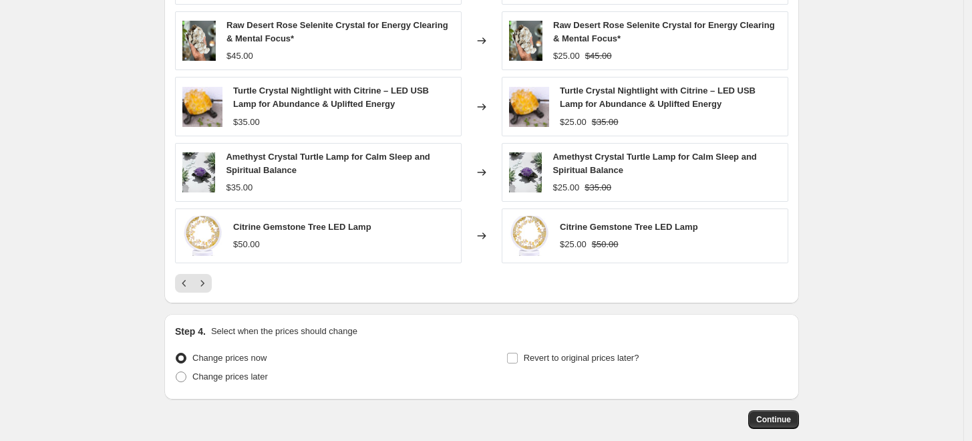
scroll to position [937, 0]
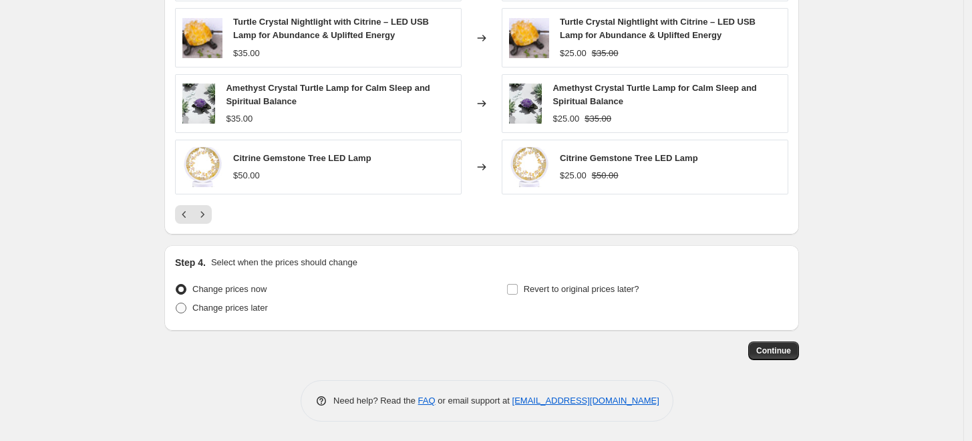
click at [186, 307] on span at bounding box center [181, 308] width 11 height 11
click at [176, 303] on input "Change prices later" at bounding box center [176, 303] width 1 height 1
radio input "true"
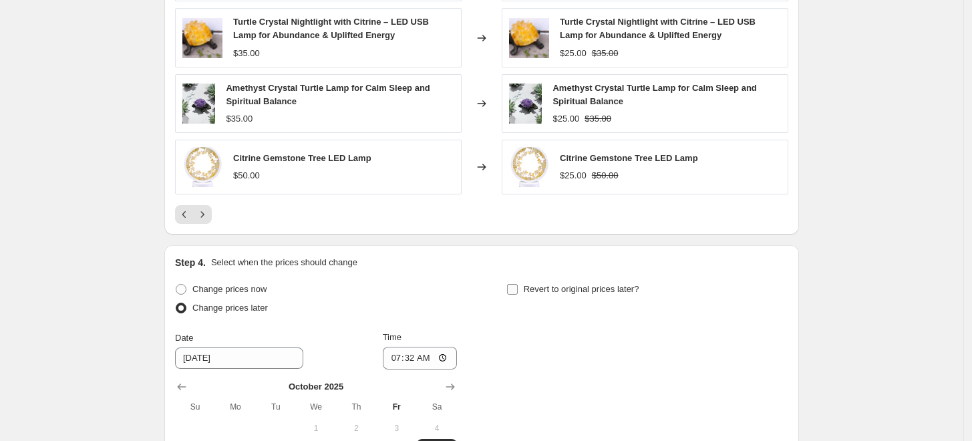
click at [517, 287] on input "Revert to original prices later?" at bounding box center [512, 289] width 11 height 11
checkbox input "true"
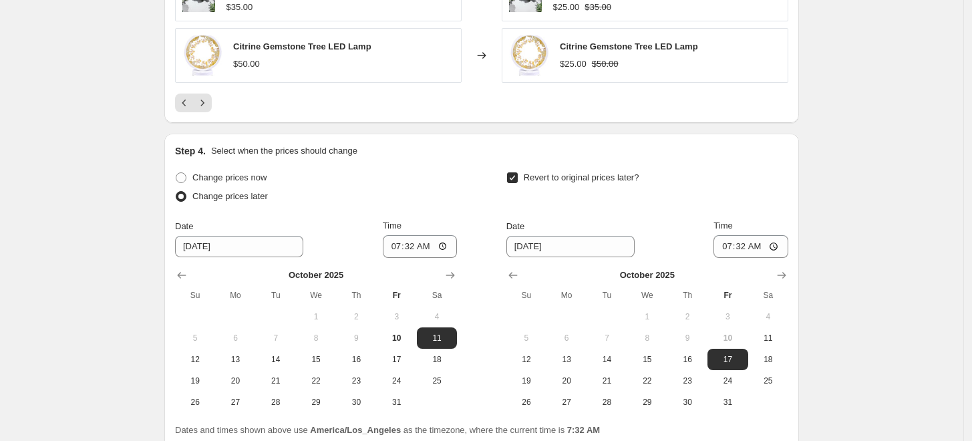
scroll to position [1085, 0]
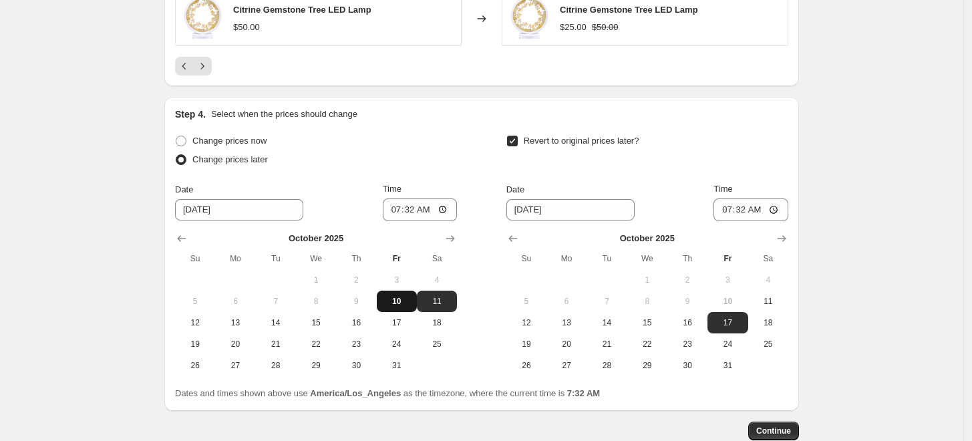
click at [396, 301] on span "10" at bounding box center [396, 301] width 29 height 11
type input "10/10/2025"
click at [399, 211] on input "07:32" at bounding box center [420, 209] width 75 height 23
type input "17:57"
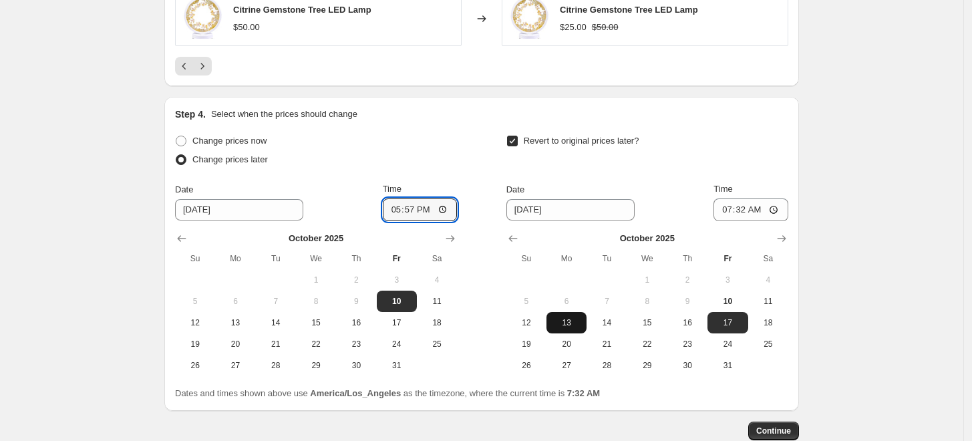
click at [572, 319] on span "13" at bounding box center [566, 322] width 29 height 11
type input "10/13/2025"
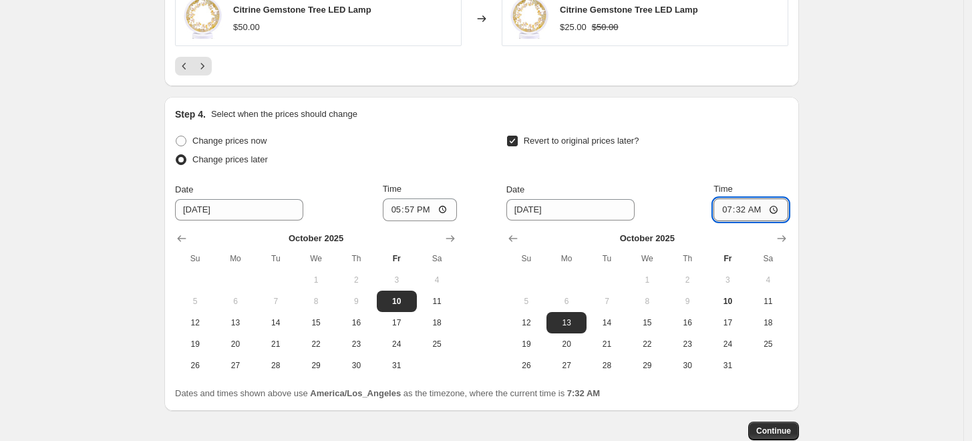
click at [727, 209] on input "07:32" at bounding box center [751, 209] width 75 height 23
type input "23:59"
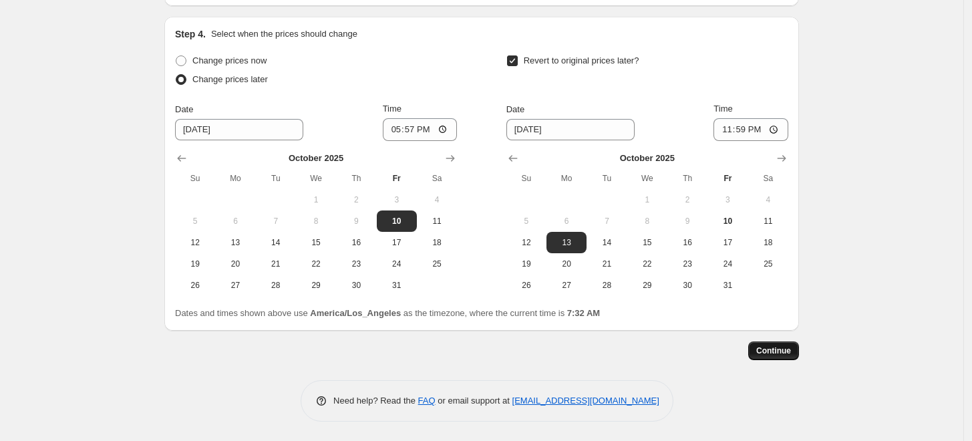
click at [797, 346] on button "Continue" at bounding box center [773, 350] width 51 height 19
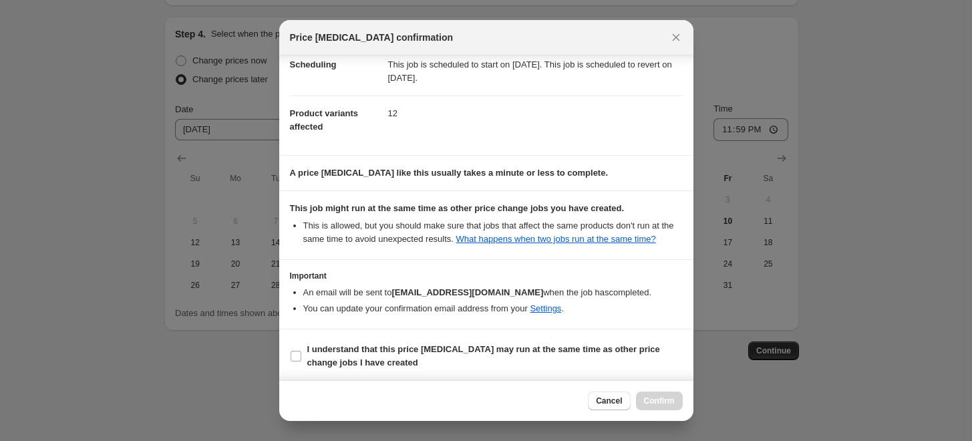
scroll to position [118, 0]
click at [295, 353] on input "I understand that this price change job may run at the same time as other price…" at bounding box center [296, 355] width 11 height 11
checkbox input "true"
click at [650, 401] on span "Confirm" at bounding box center [659, 401] width 31 height 11
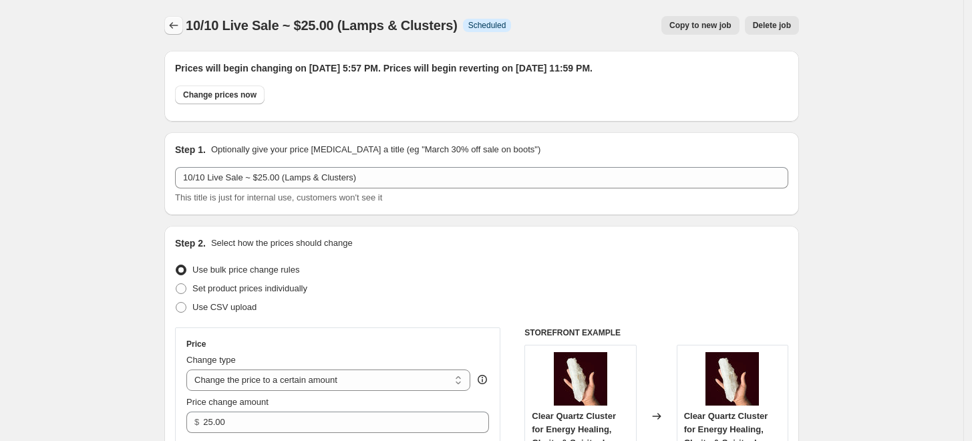
click at [178, 28] on icon "Price change jobs" at bounding box center [173, 25] width 13 height 13
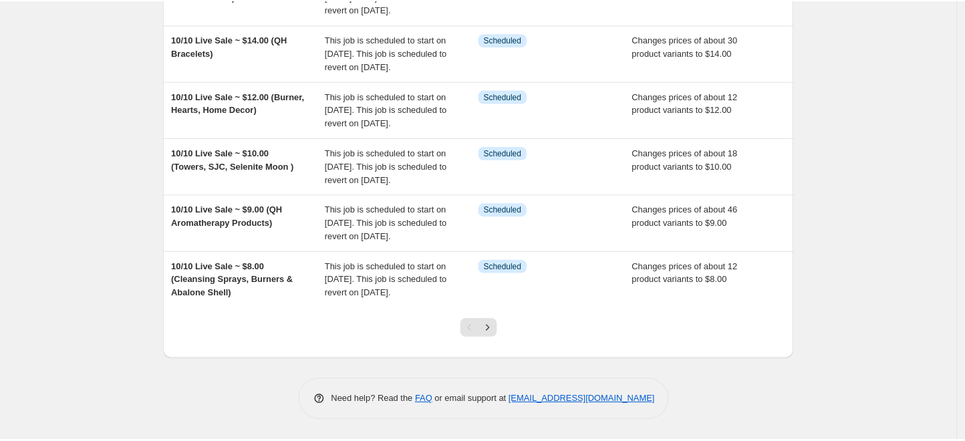
scroll to position [606, 0]
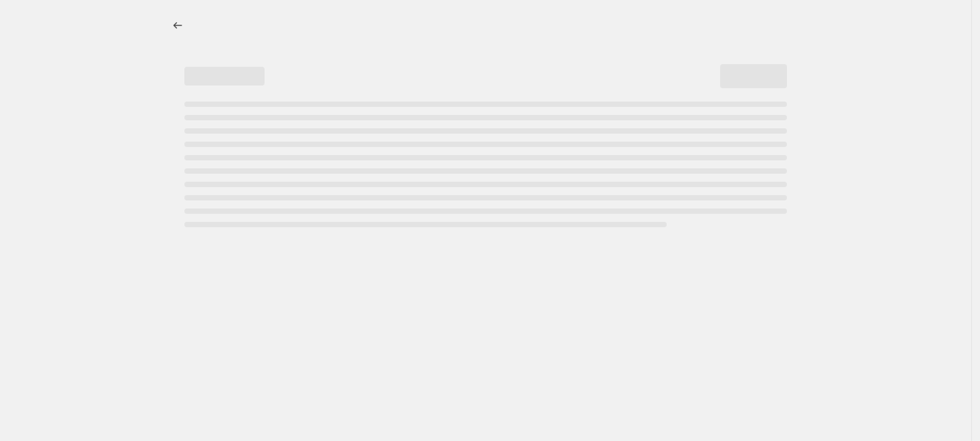
select select "percentage"
